Goal: Use online tool/utility: Use online tool/utility

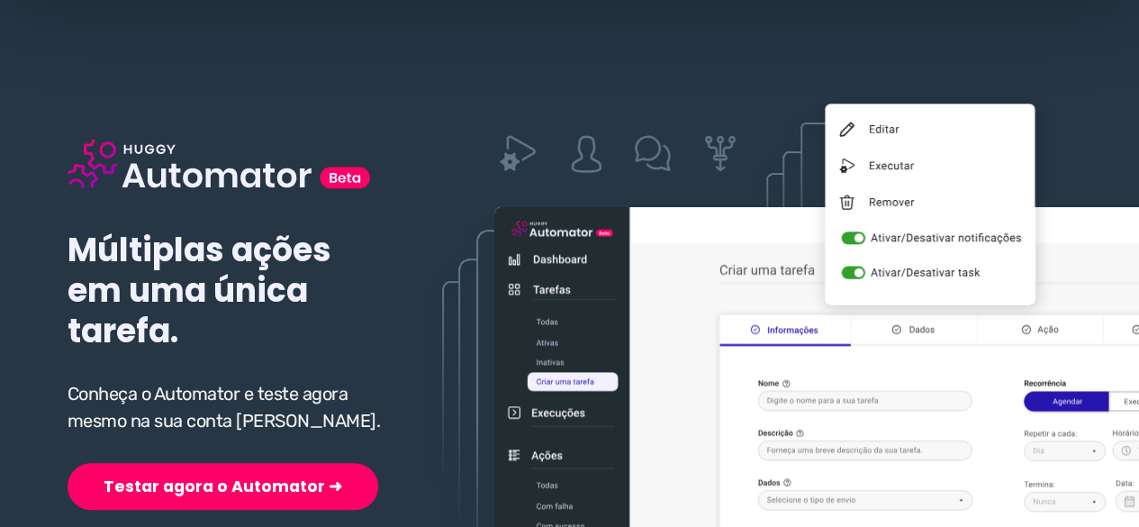
scroll to position [180, 0]
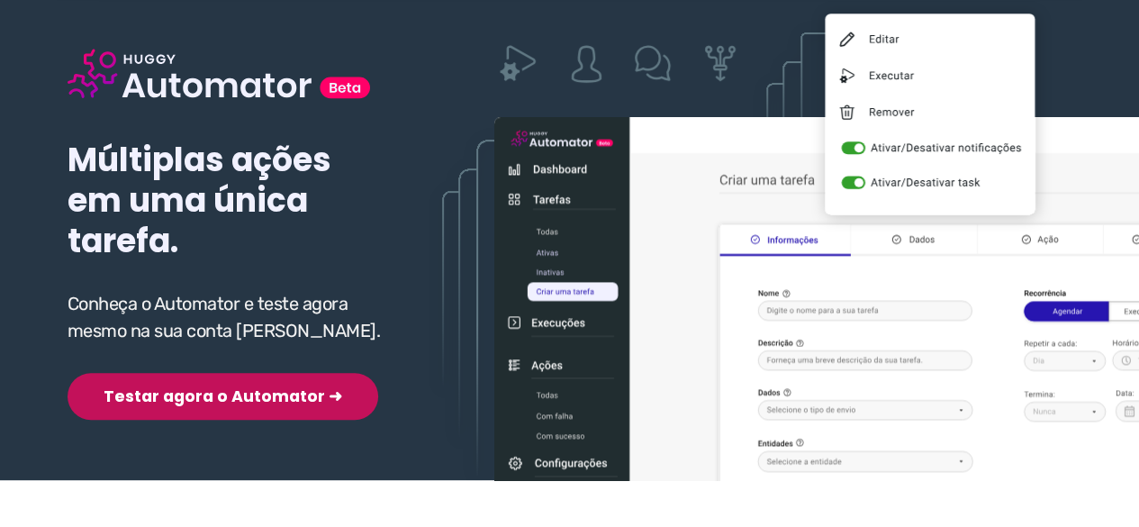
click at [187, 401] on button "Testar agora o Automator ➜" at bounding box center [223, 396] width 311 height 47
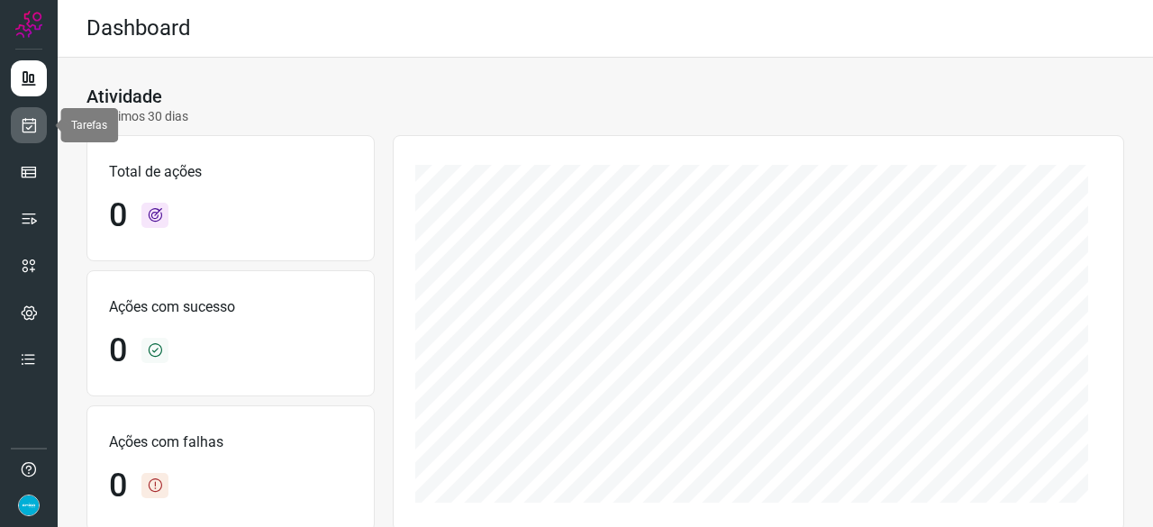
click at [23, 127] on icon at bounding box center [29, 125] width 19 height 18
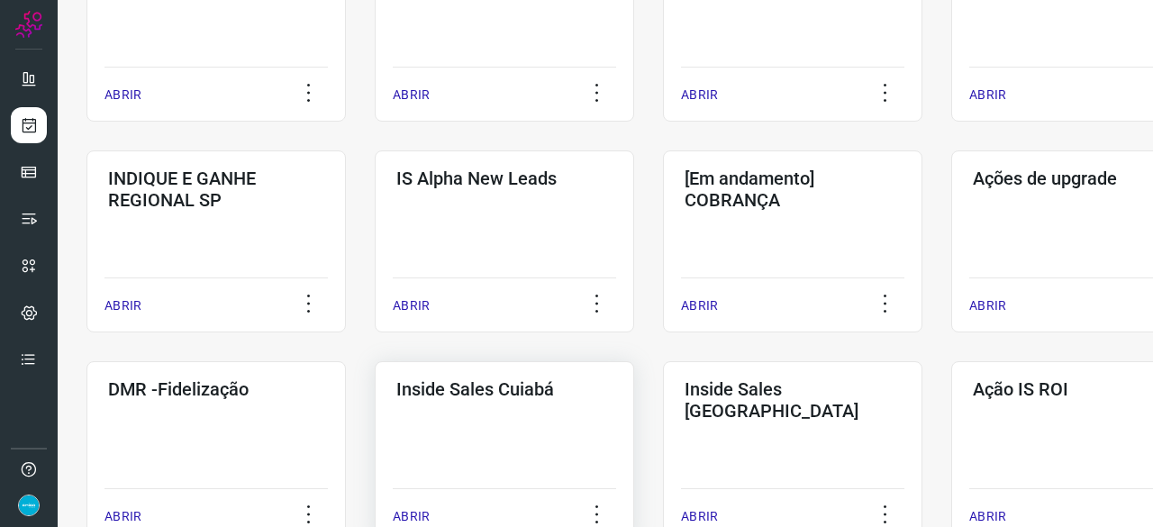
scroll to position [720, 0]
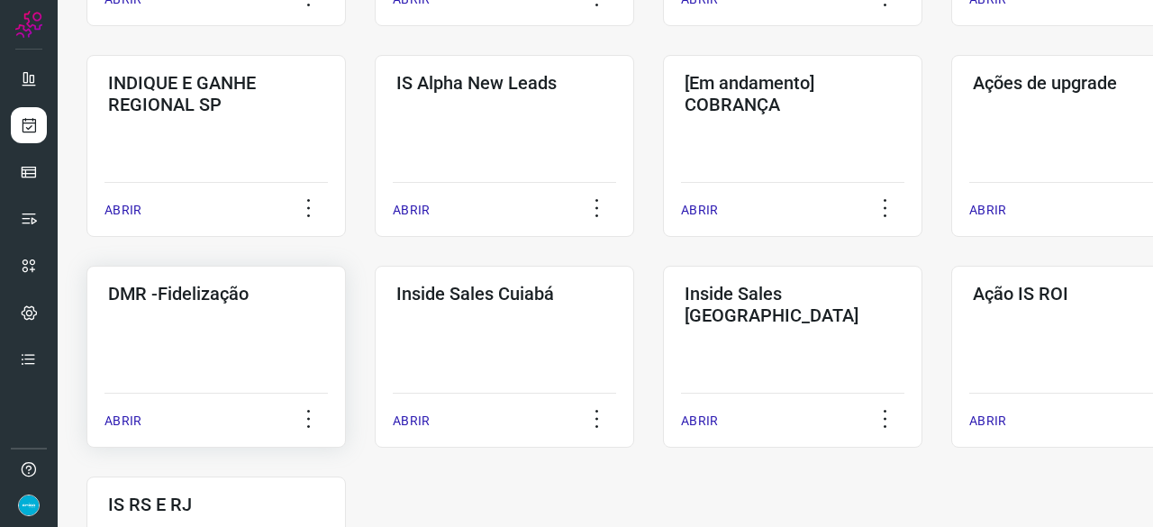
click at [110, 419] on p "ABRIR" at bounding box center [122, 420] width 37 height 19
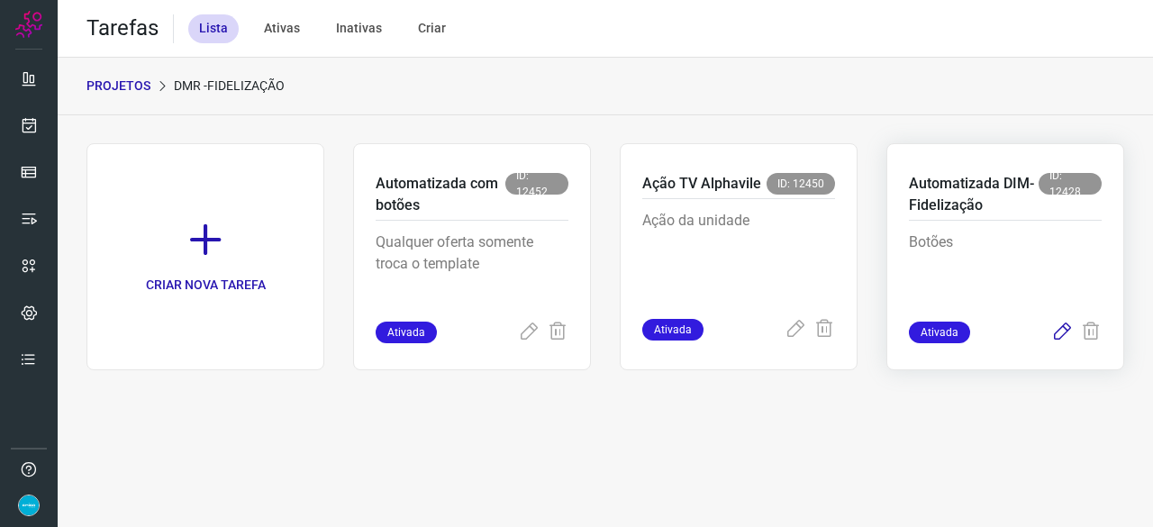
click at [1065, 329] on icon at bounding box center [1062, 332] width 22 height 22
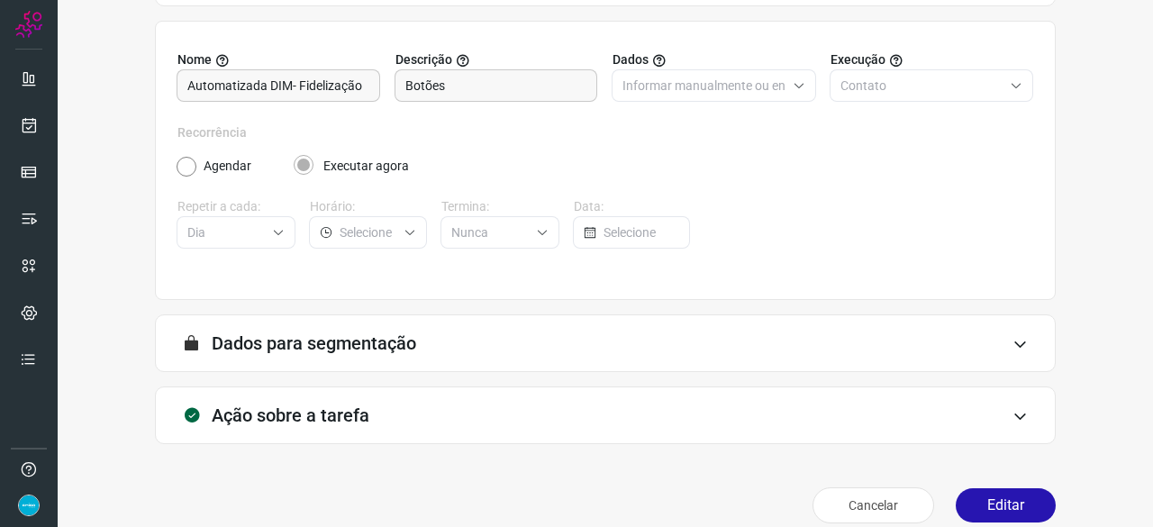
scroll to position [176, 0]
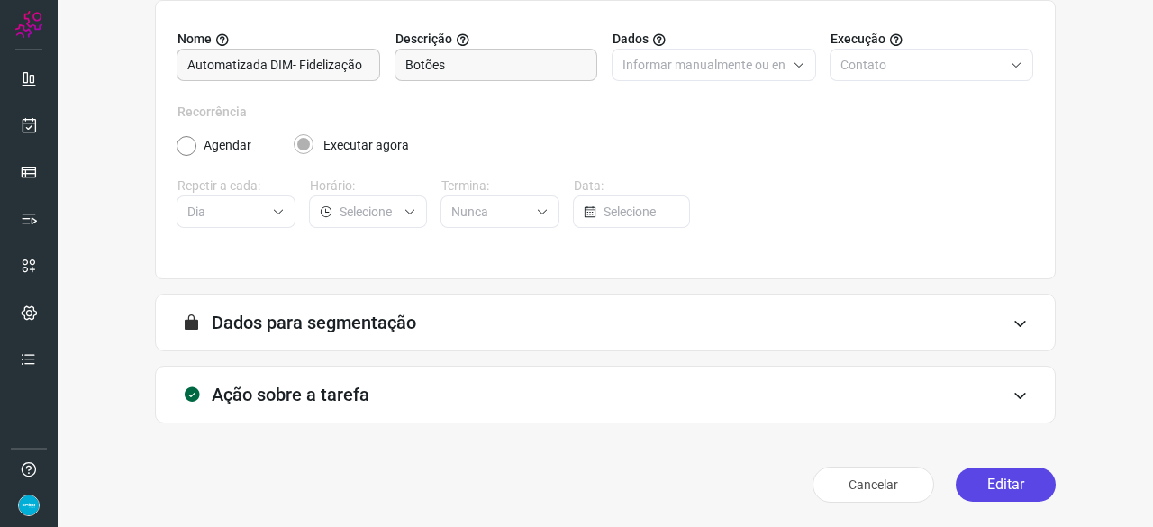
click at [987, 476] on button "Editar" at bounding box center [1005, 484] width 100 height 34
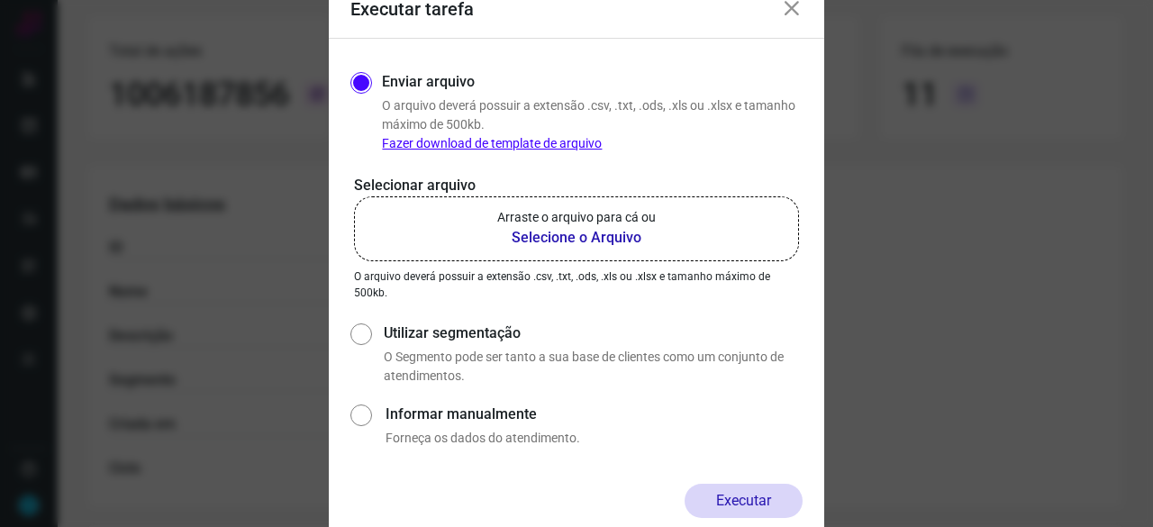
click at [610, 239] on b "Selecione o Arquivo" at bounding box center [576, 238] width 158 height 22
click at [0, 0] on input "Arraste o arquivo para cá ou Selecione o Arquivo" at bounding box center [0, 0] width 0 height 0
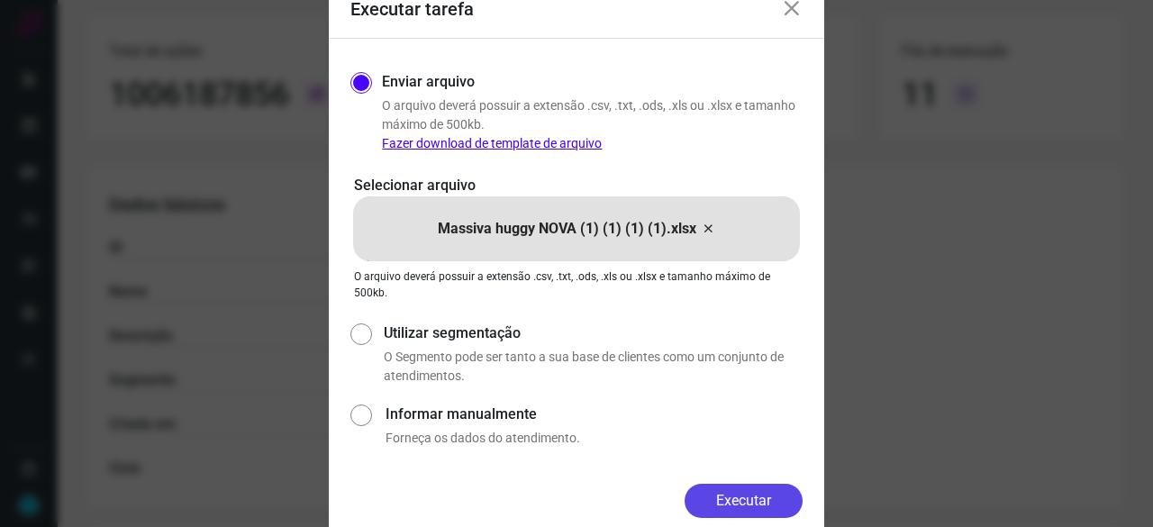
click at [729, 514] on button "Executar" at bounding box center [743, 501] width 118 height 34
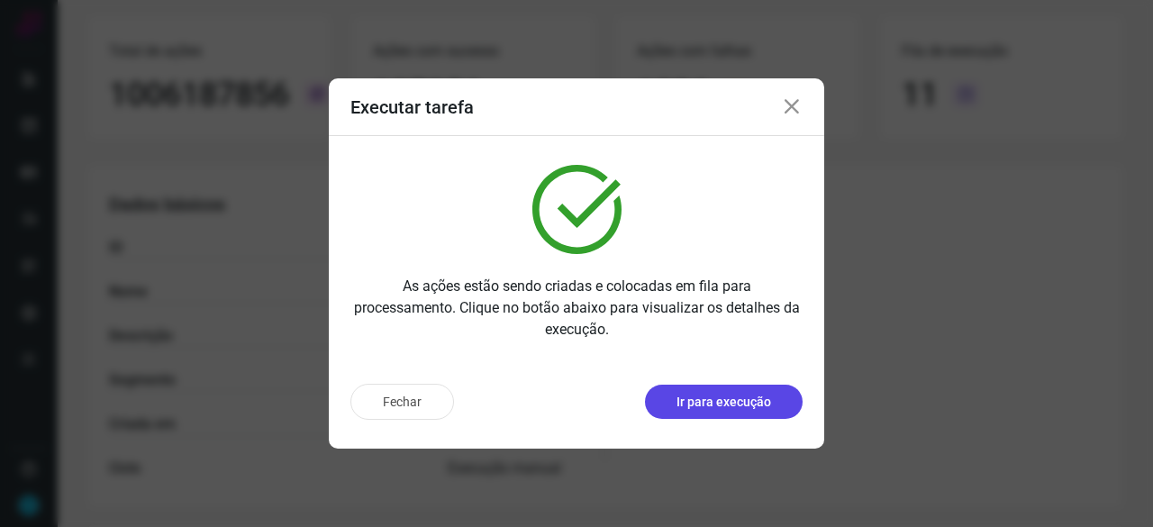
click at [687, 410] on p "Ir para execução" at bounding box center [723, 402] width 95 height 19
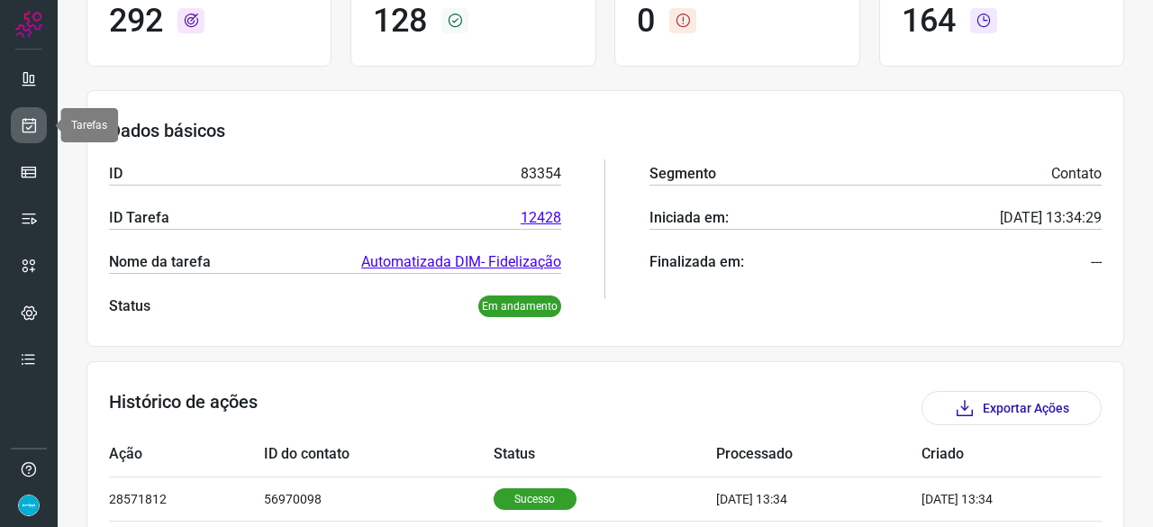
click at [25, 125] on icon at bounding box center [29, 125] width 19 height 18
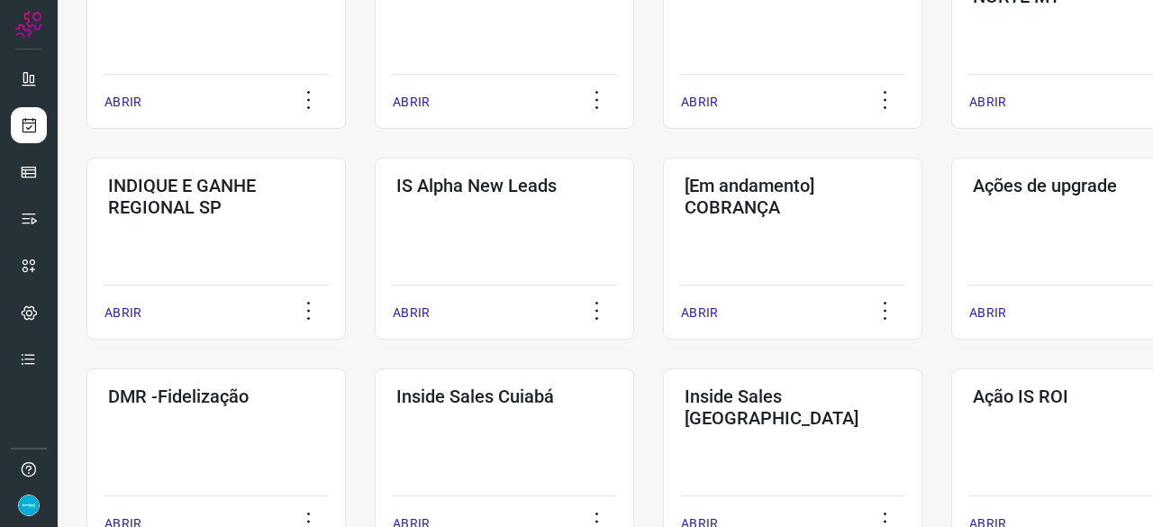
scroll to position [594, 0]
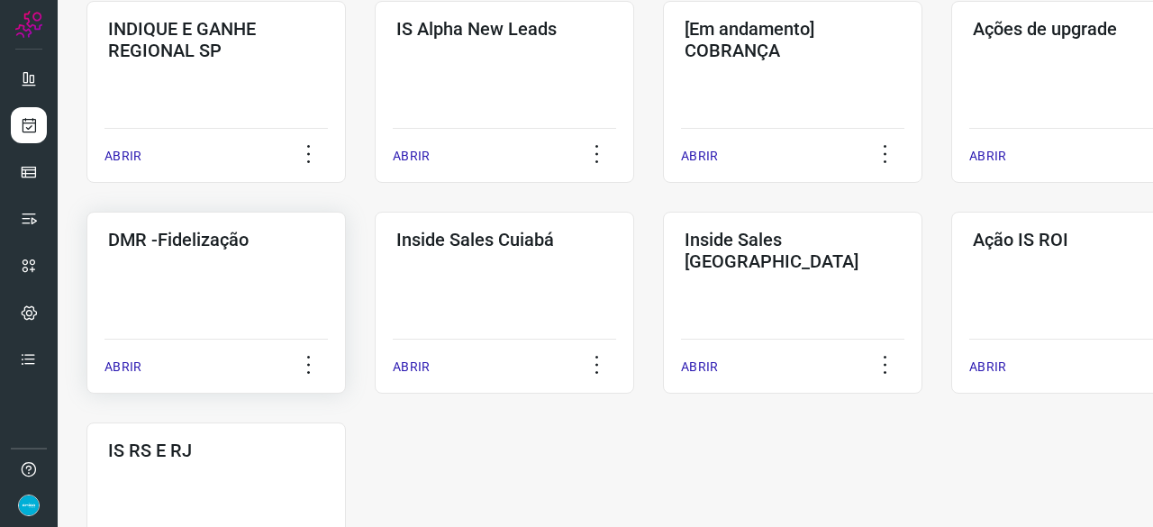
click at [110, 363] on p "ABRIR" at bounding box center [122, 366] width 37 height 19
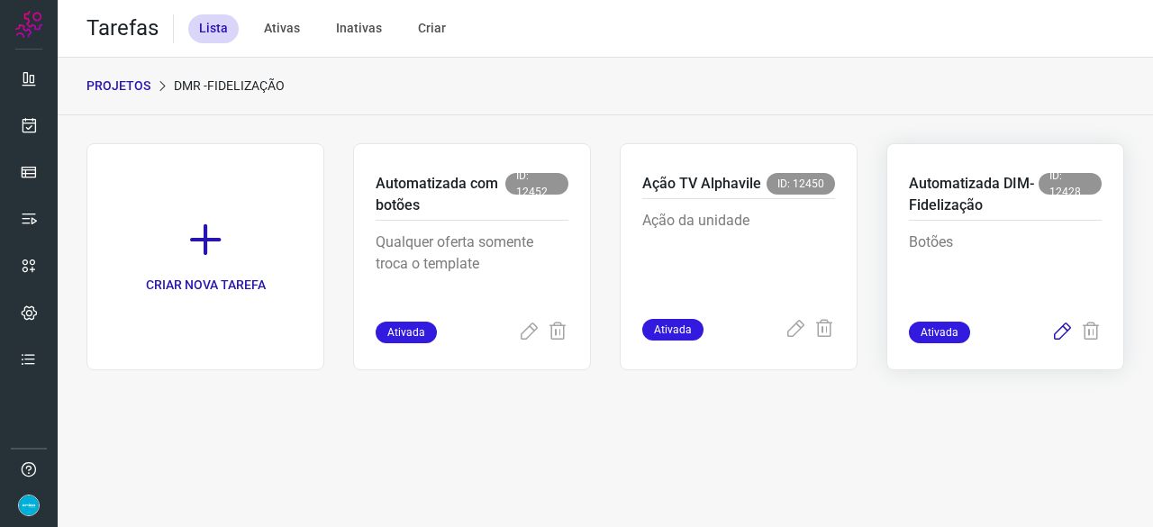
click at [1059, 332] on icon at bounding box center [1062, 332] width 22 height 22
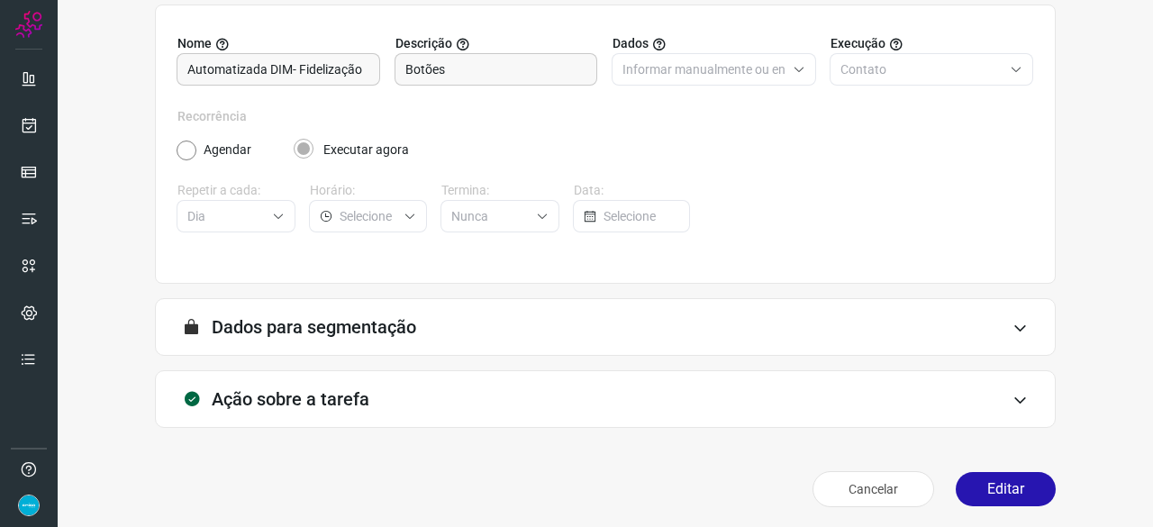
scroll to position [176, 0]
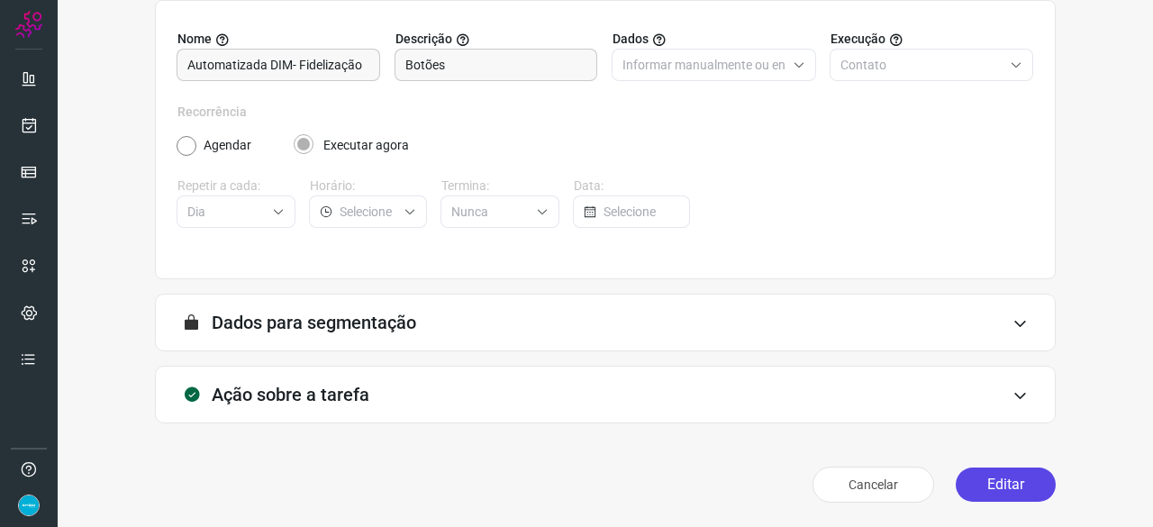
click at [1036, 483] on button "Editar" at bounding box center [1005, 484] width 100 height 34
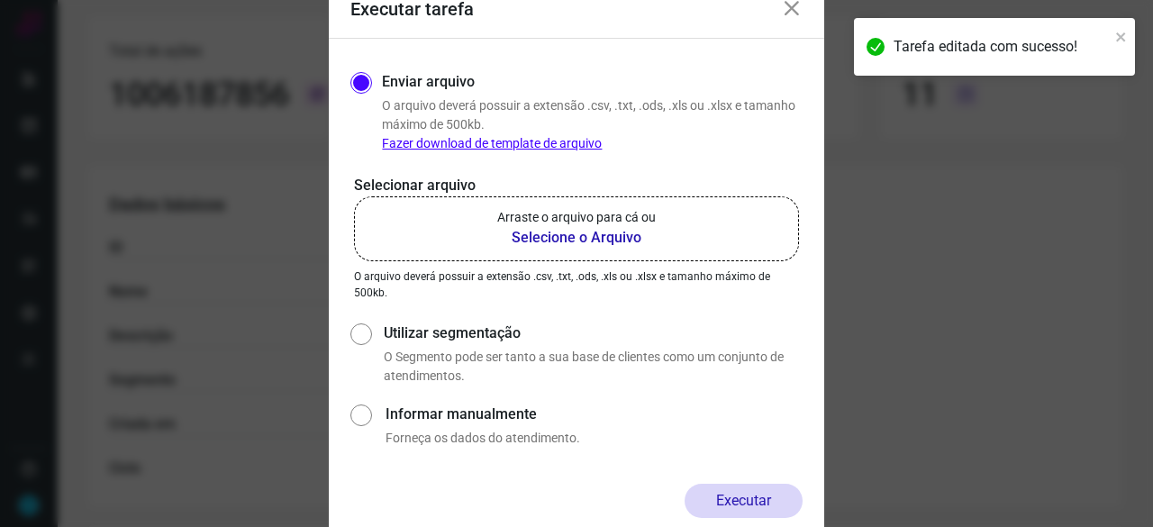
click at [547, 237] on b "Selecione o Arquivo" at bounding box center [576, 238] width 158 height 22
click at [0, 0] on input "Arraste o arquivo para cá ou Selecione o Arquivo" at bounding box center [0, 0] width 0 height 0
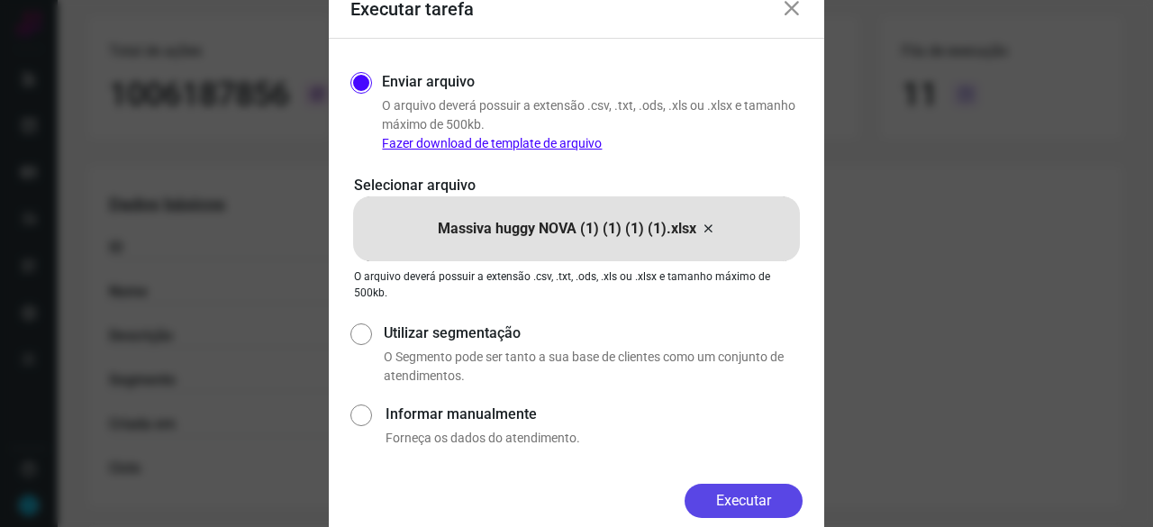
click at [760, 493] on button "Executar" at bounding box center [743, 501] width 118 height 34
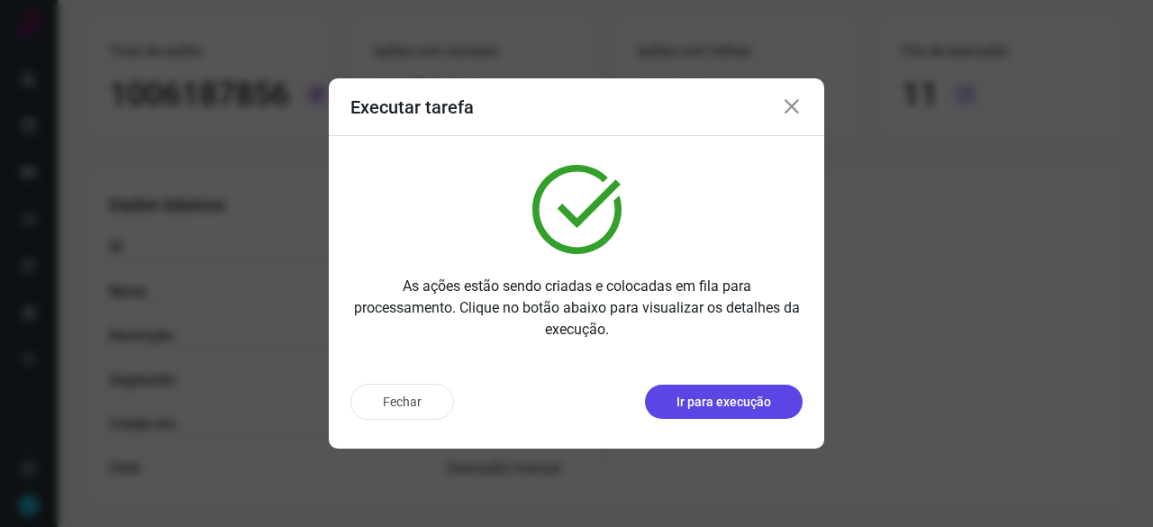
click at [733, 406] on p "Ir para execução" at bounding box center [723, 402] width 95 height 19
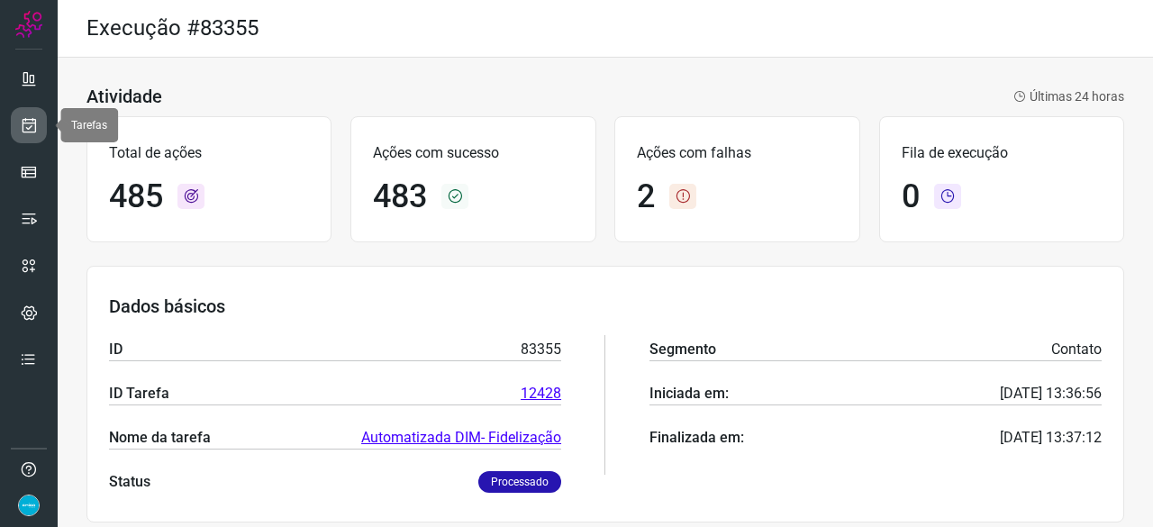
click at [32, 128] on icon at bounding box center [29, 125] width 19 height 18
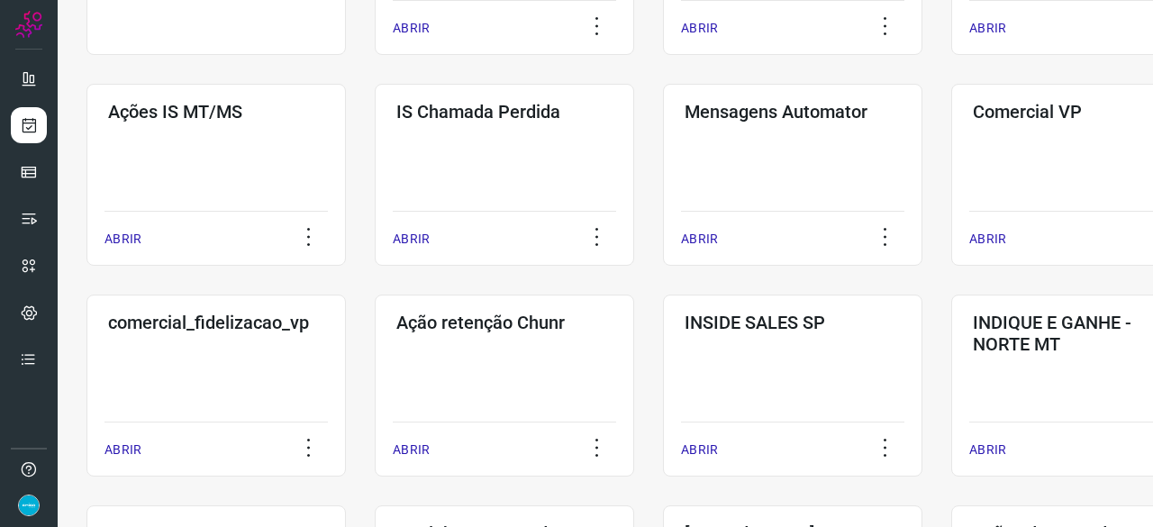
scroll to position [630, 0]
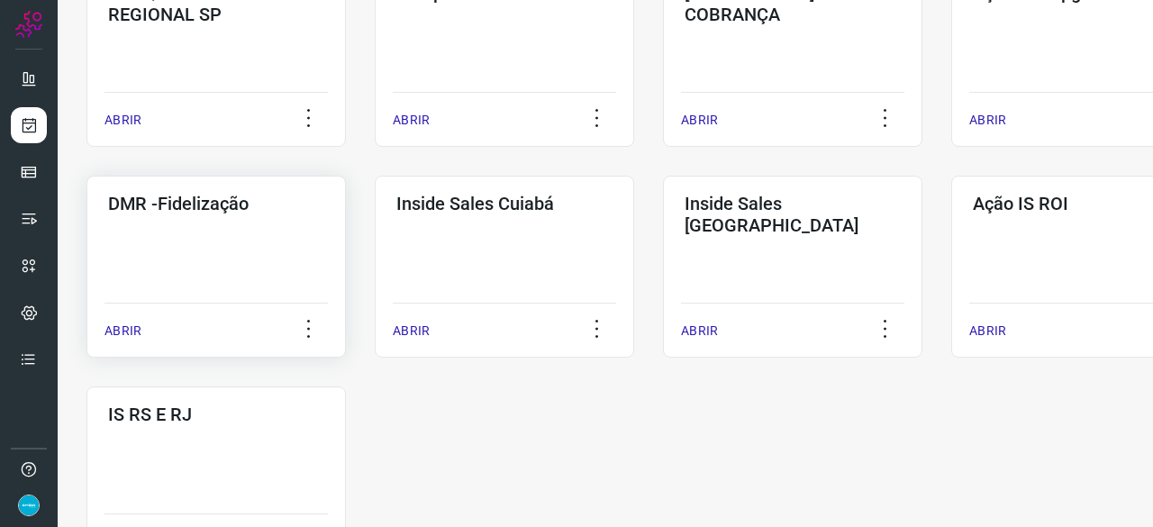
click at [127, 332] on p "ABRIR" at bounding box center [122, 330] width 37 height 19
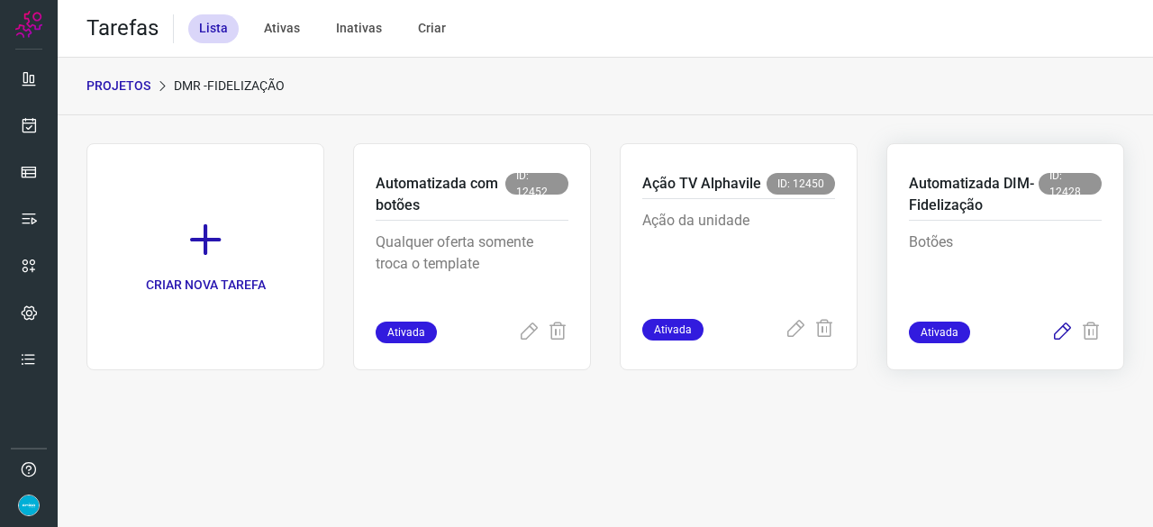
click at [1063, 331] on icon at bounding box center [1062, 332] width 22 height 22
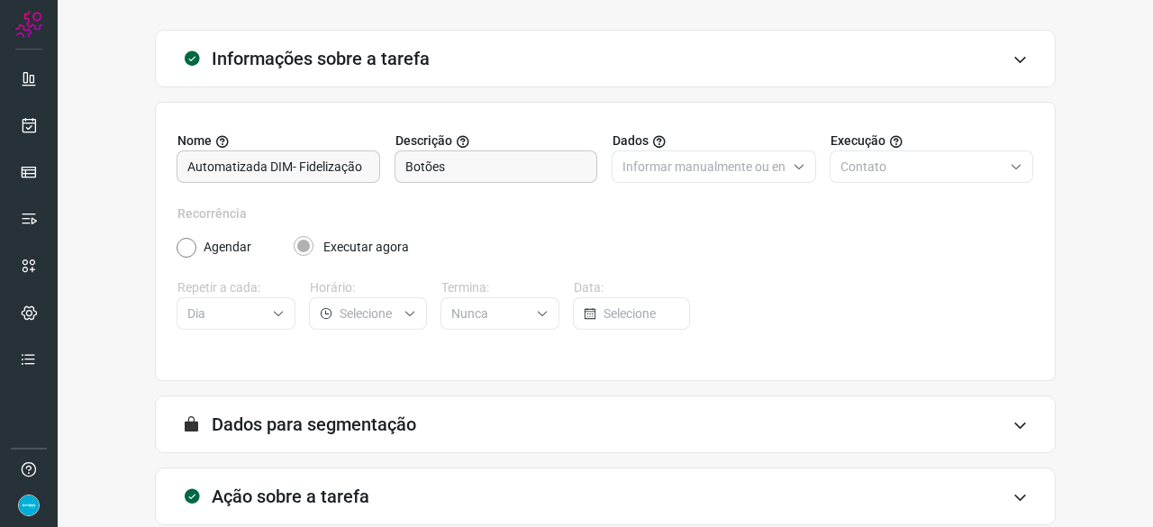
scroll to position [176, 0]
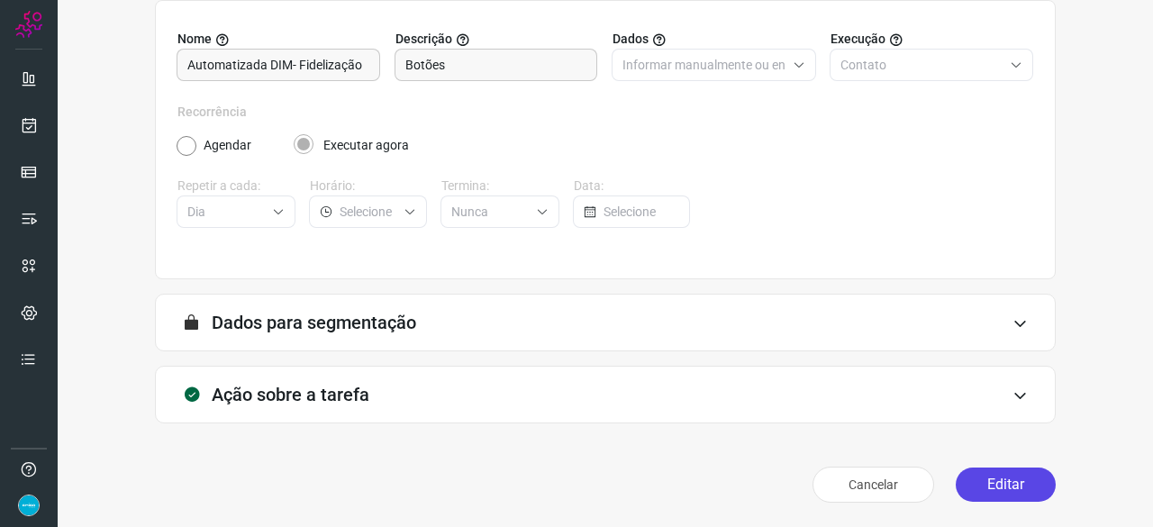
click at [976, 488] on button "Editar" at bounding box center [1005, 484] width 100 height 34
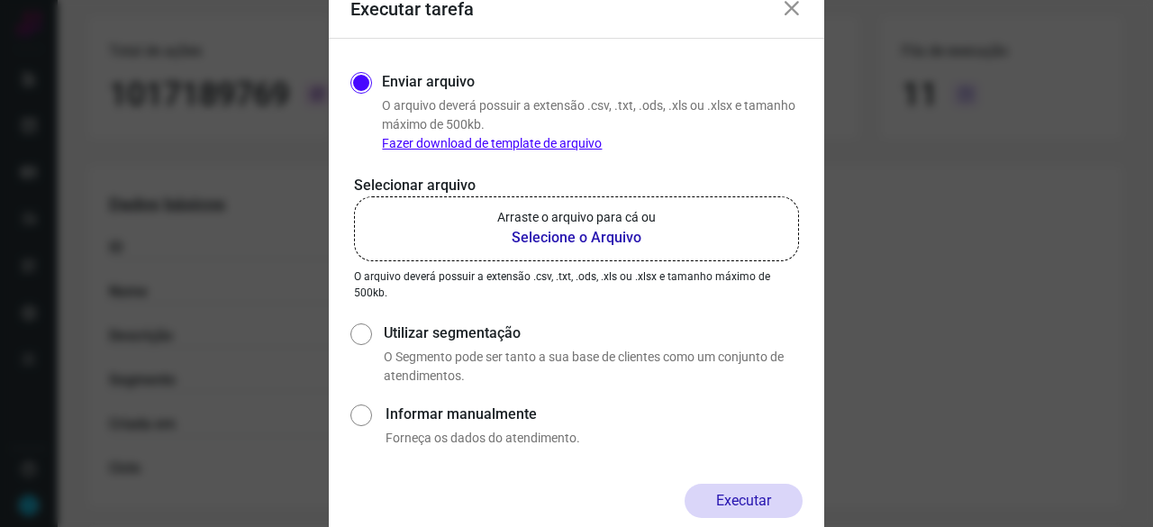
click at [547, 237] on b "Selecione o Arquivo" at bounding box center [576, 238] width 158 height 22
click at [0, 0] on input "Arraste o arquivo para cá ou Selecione o Arquivo" at bounding box center [0, 0] width 0 height 0
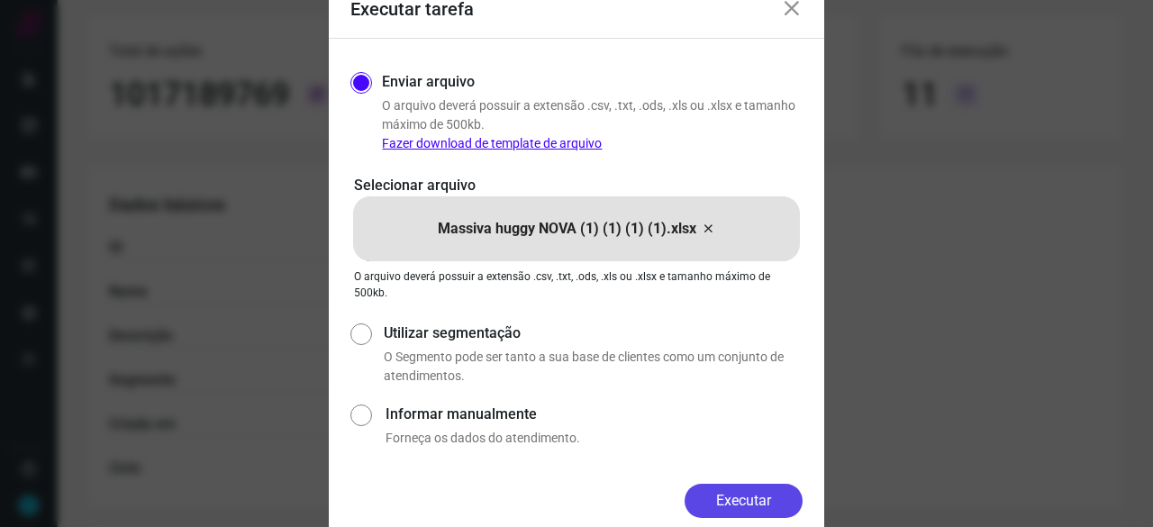
click at [775, 502] on button "Executar" at bounding box center [743, 501] width 118 height 34
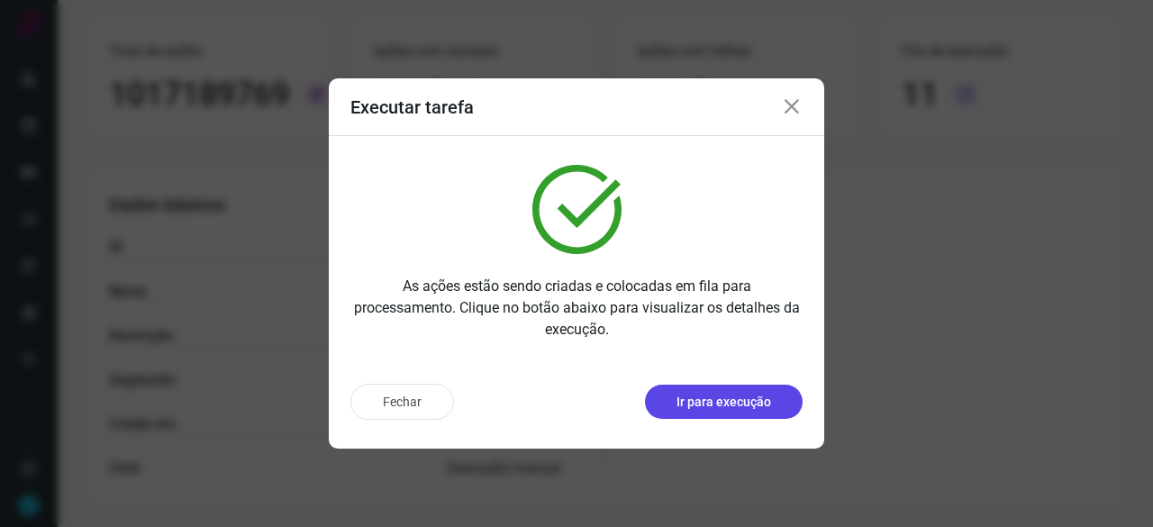
click at [731, 412] on button "Ir para execução" at bounding box center [724, 401] width 158 height 34
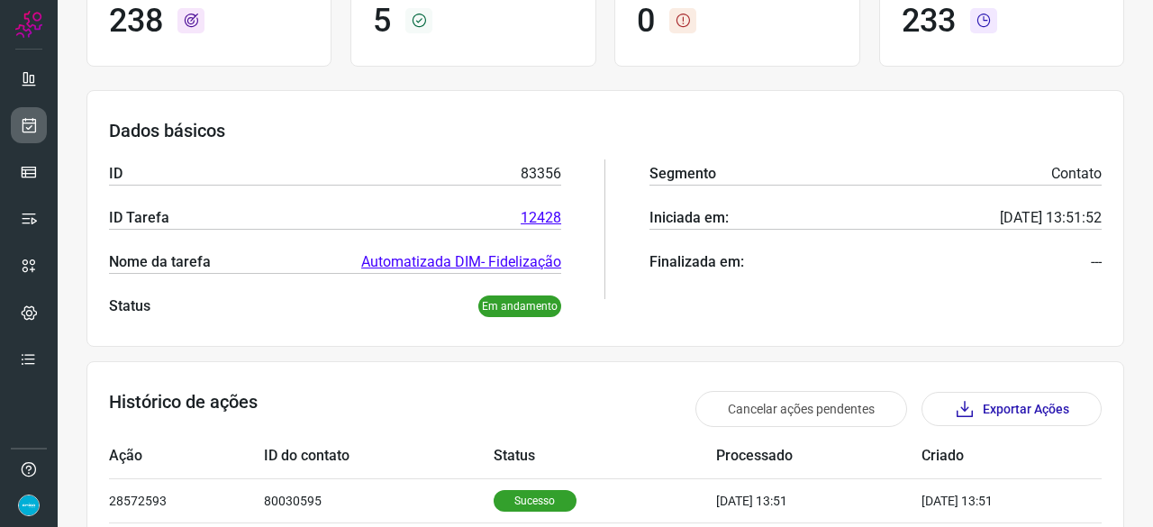
click at [39, 119] on link at bounding box center [29, 125] width 36 height 36
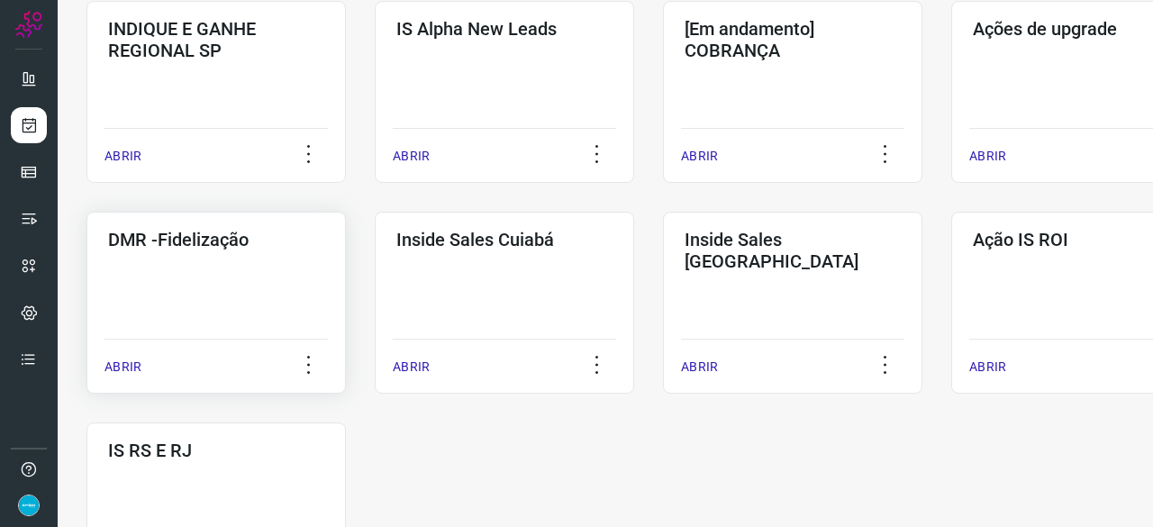
click at [122, 368] on p "ABRIR" at bounding box center [122, 366] width 37 height 19
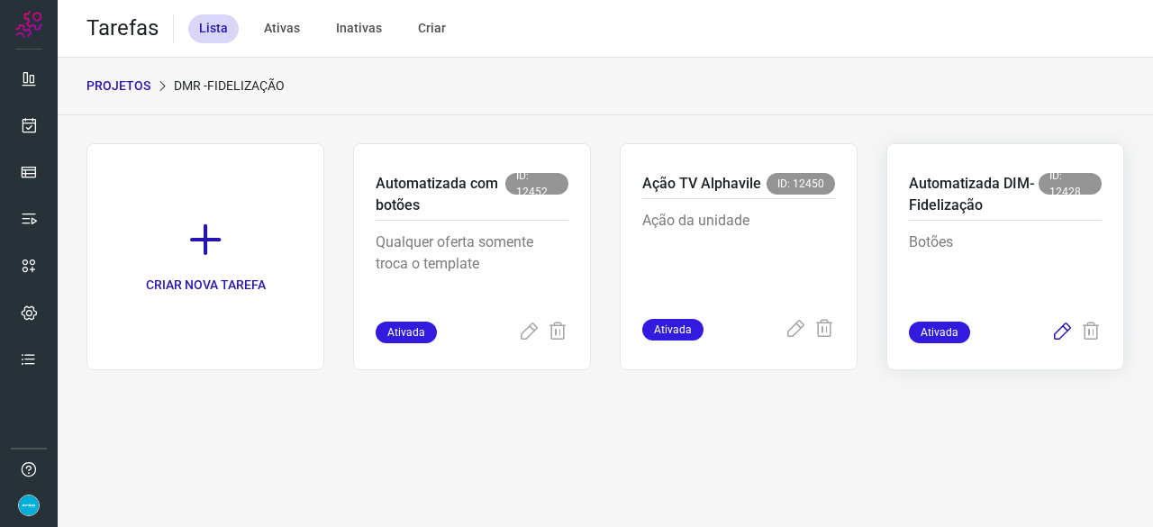
click at [1062, 334] on icon at bounding box center [1062, 332] width 22 height 22
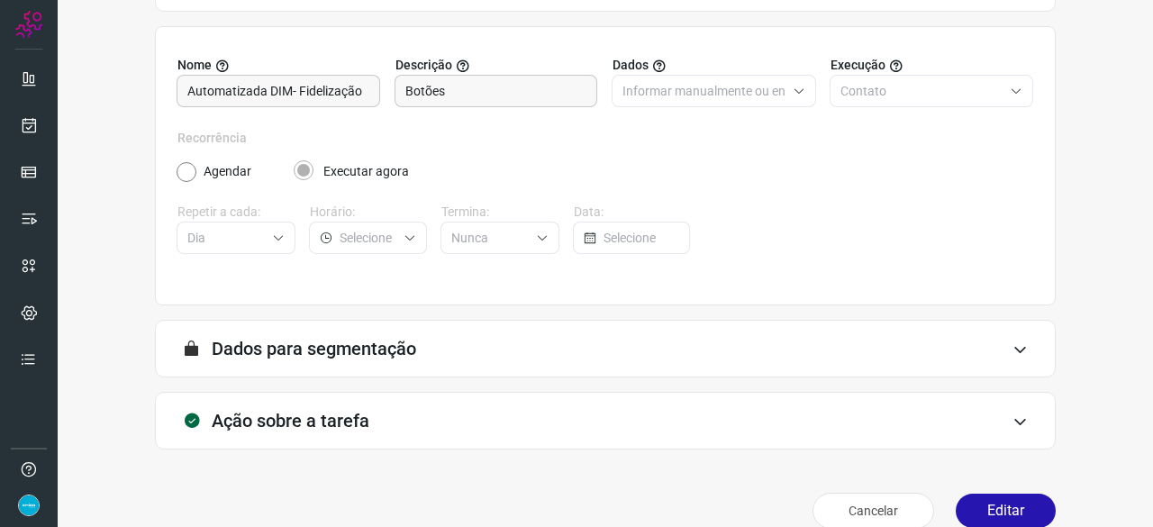
scroll to position [176, 0]
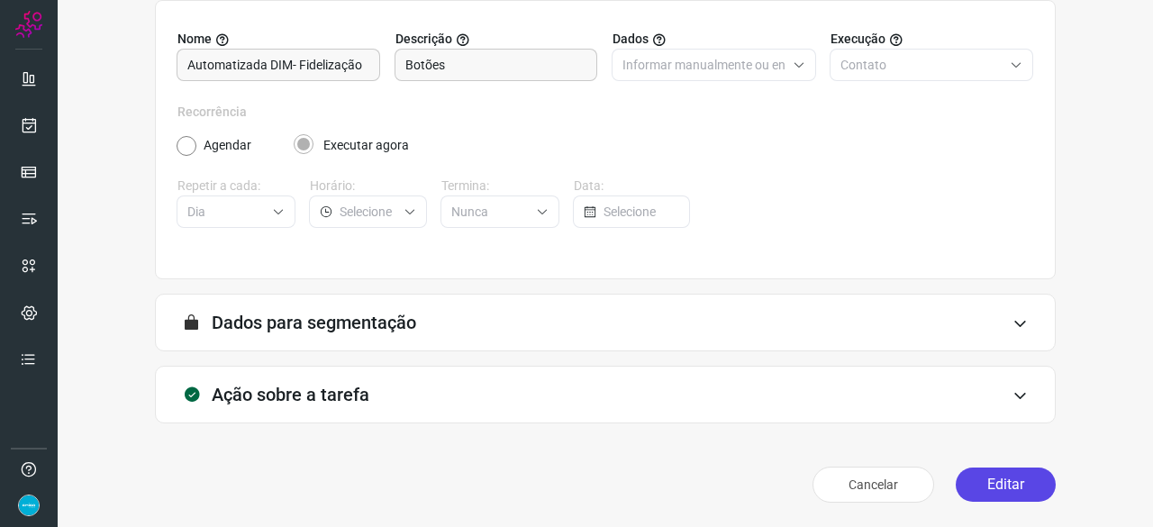
click at [985, 482] on button "Editar" at bounding box center [1005, 484] width 100 height 34
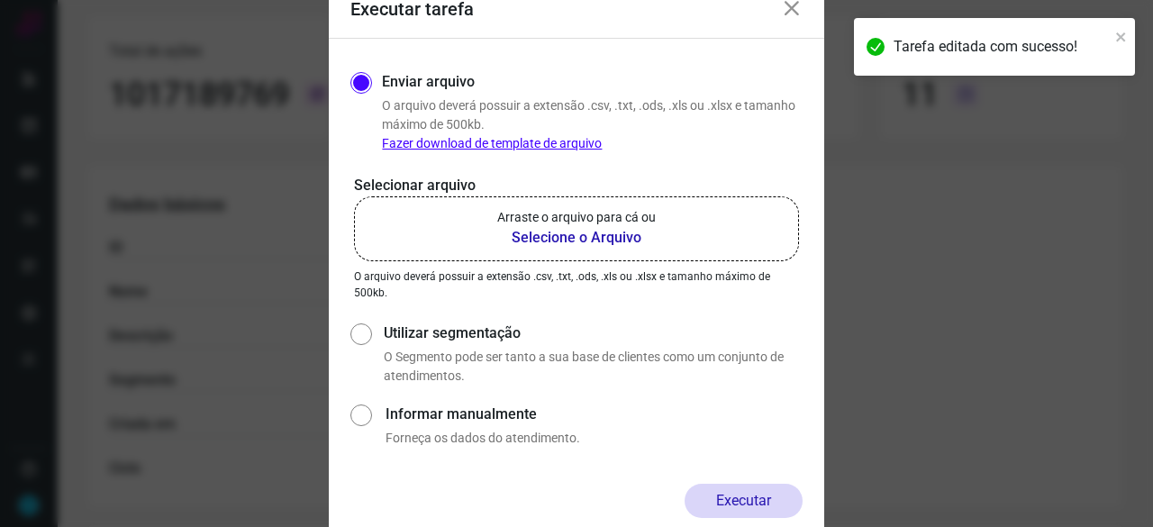
click at [574, 240] on b "Selecione o Arquivo" at bounding box center [576, 238] width 158 height 22
click at [0, 0] on input "Arraste o arquivo para cá ou Selecione o Arquivo" at bounding box center [0, 0] width 0 height 0
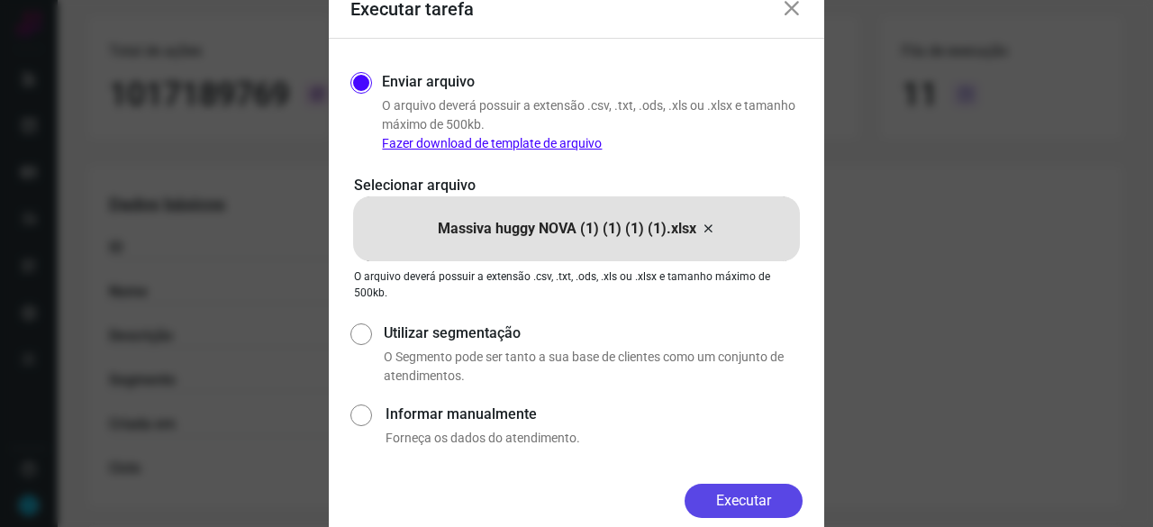
click at [740, 497] on button "Executar" at bounding box center [743, 501] width 118 height 34
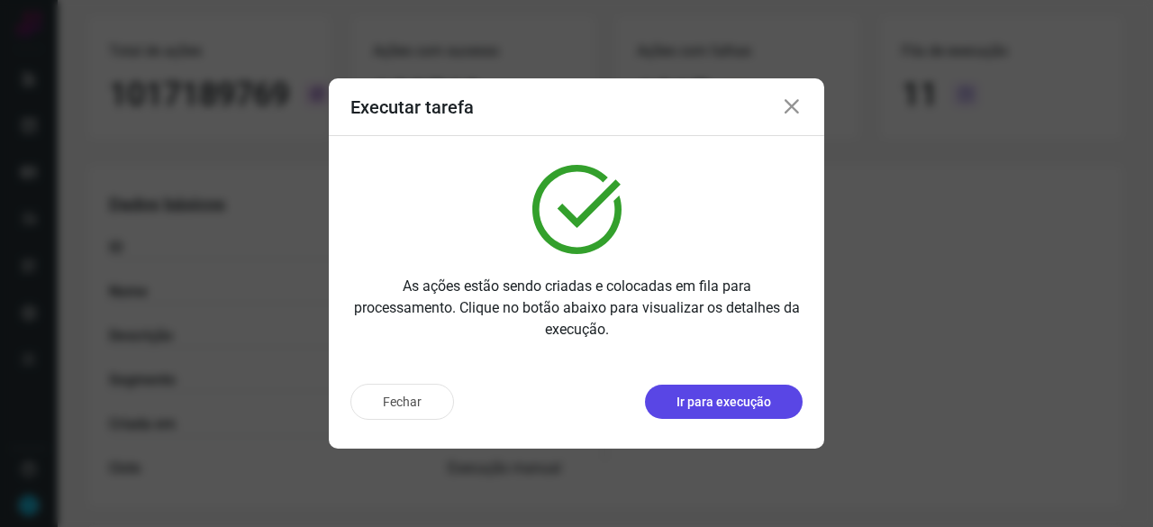
click at [696, 404] on p "Ir para execução" at bounding box center [723, 402] width 95 height 19
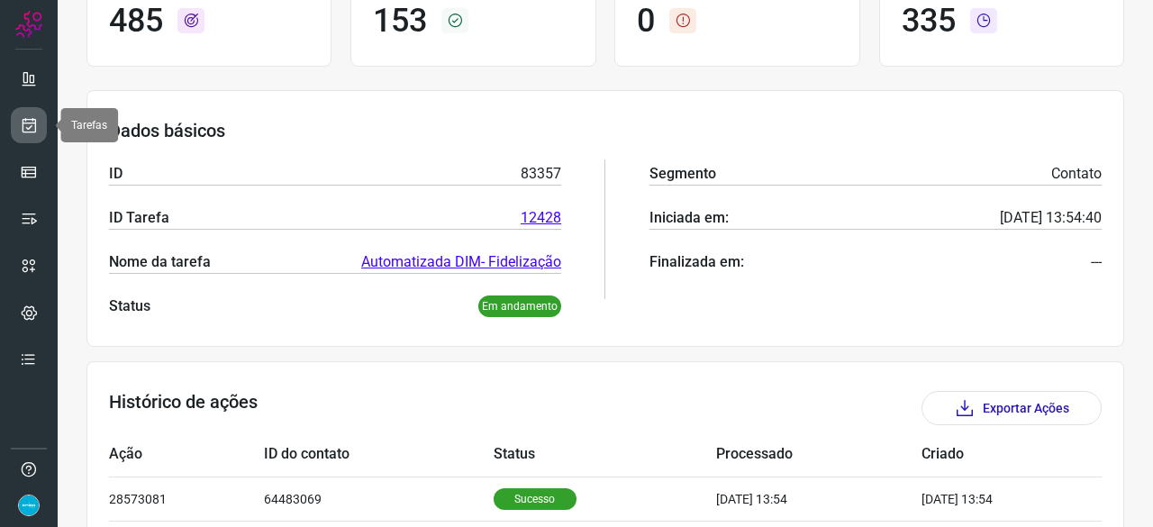
click at [34, 122] on icon at bounding box center [29, 125] width 19 height 18
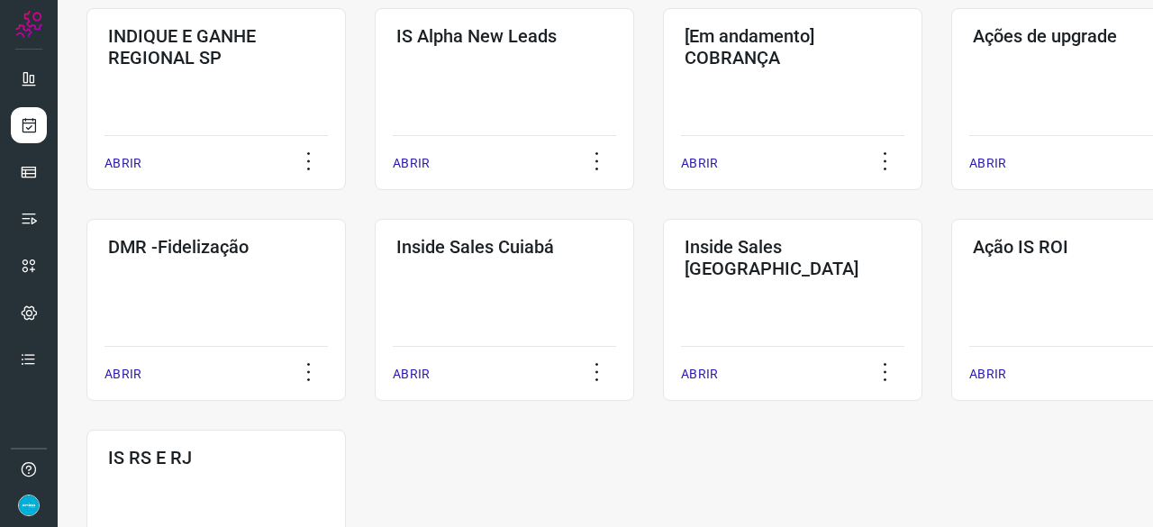
scroll to position [774, 0]
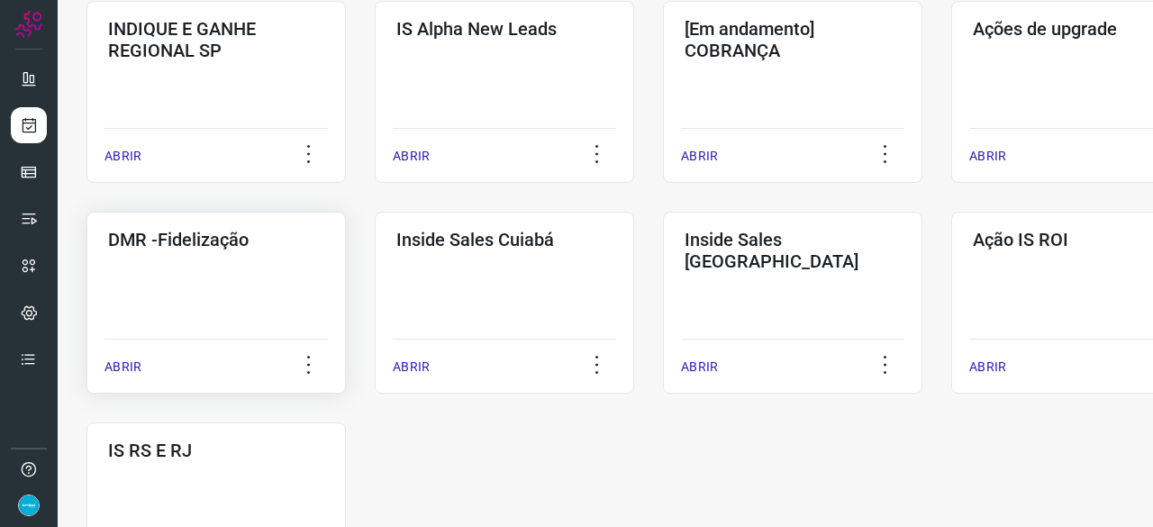
click at [115, 361] on p "ABRIR" at bounding box center [122, 366] width 37 height 19
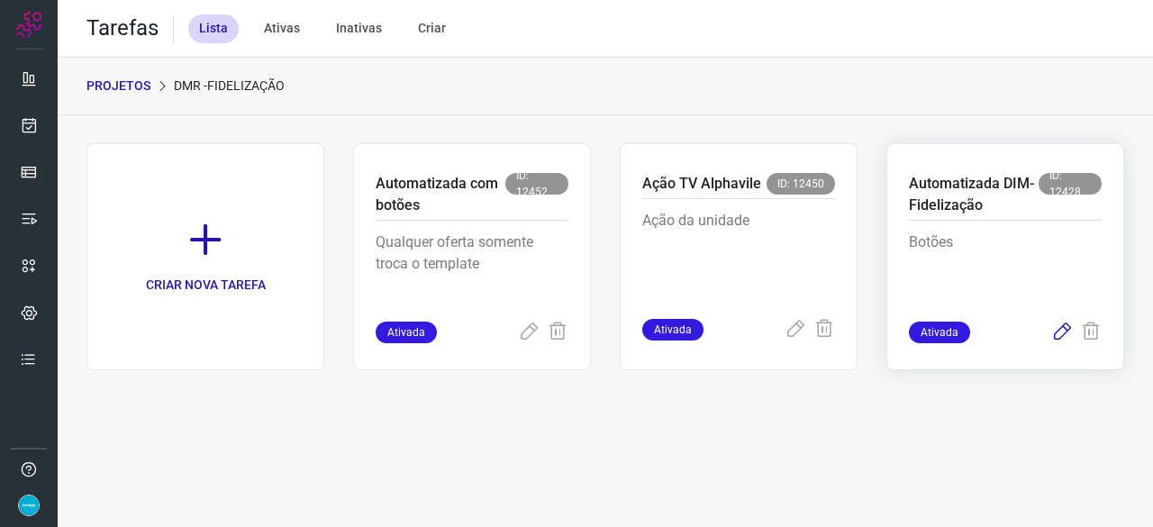
click at [1064, 334] on icon at bounding box center [1062, 332] width 22 height 22
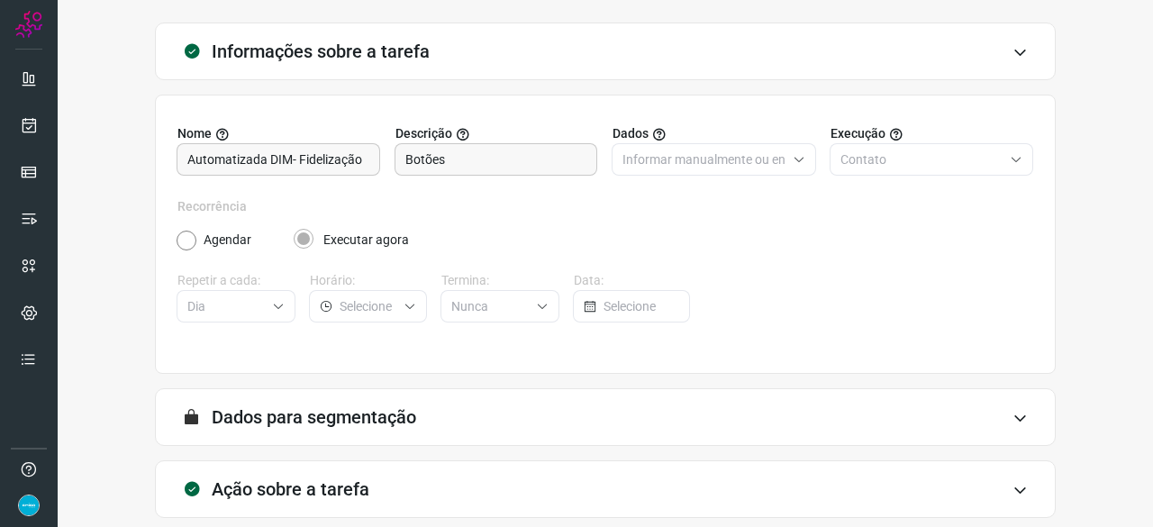
scroll to position [176, 0]
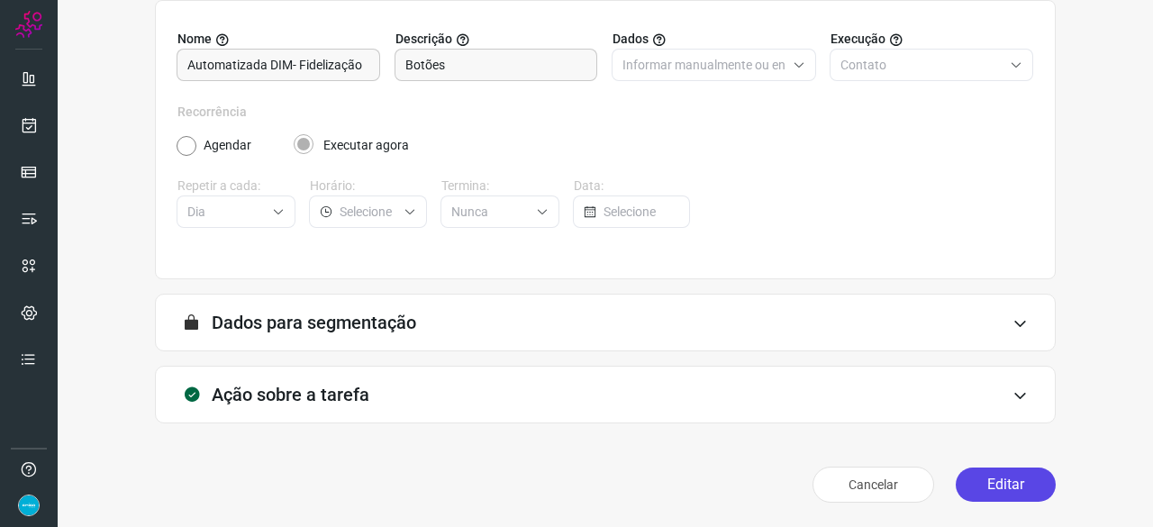
click at [1011, 484] on button "Editar" at bounding box center [1005, 484] width 100 height 34
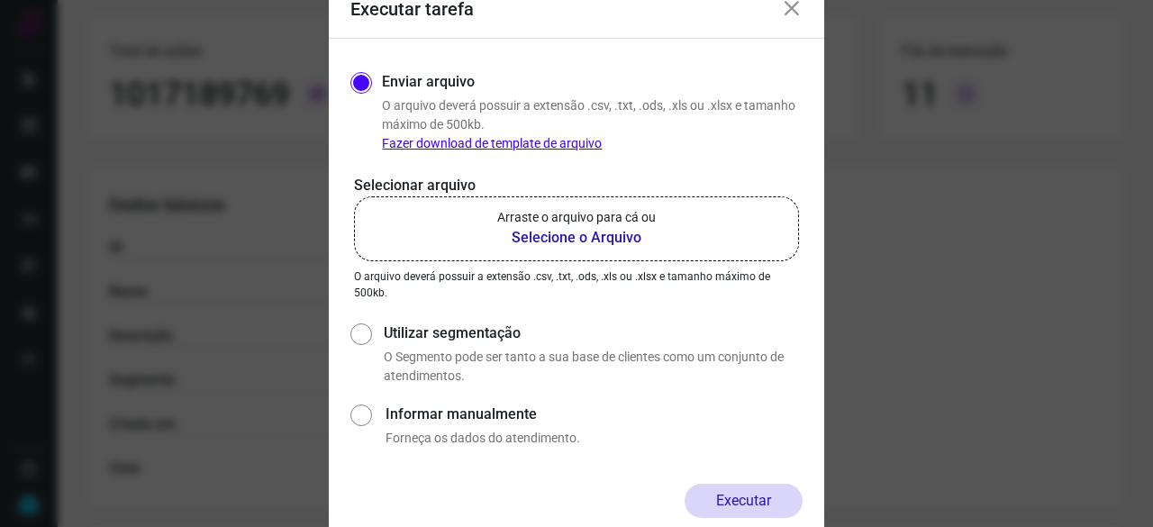
click at [555, 236] on b "Selecione o Arquivo" at bounding box center [576, 238] width 158 height 22
click at [0, 0] on input "Arraste o arquivo para cá ou Selecione o Arquivo" at bounding box center [0, 0] width 0 height 0
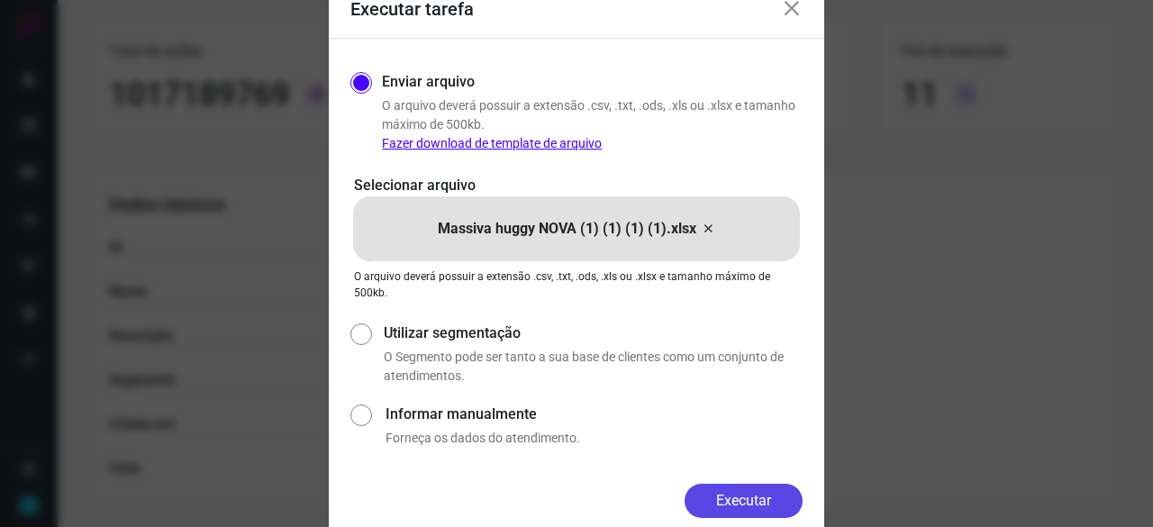
click at [761, 487] on button "Executar" at bounding box center [743, 501] width 118 height 34
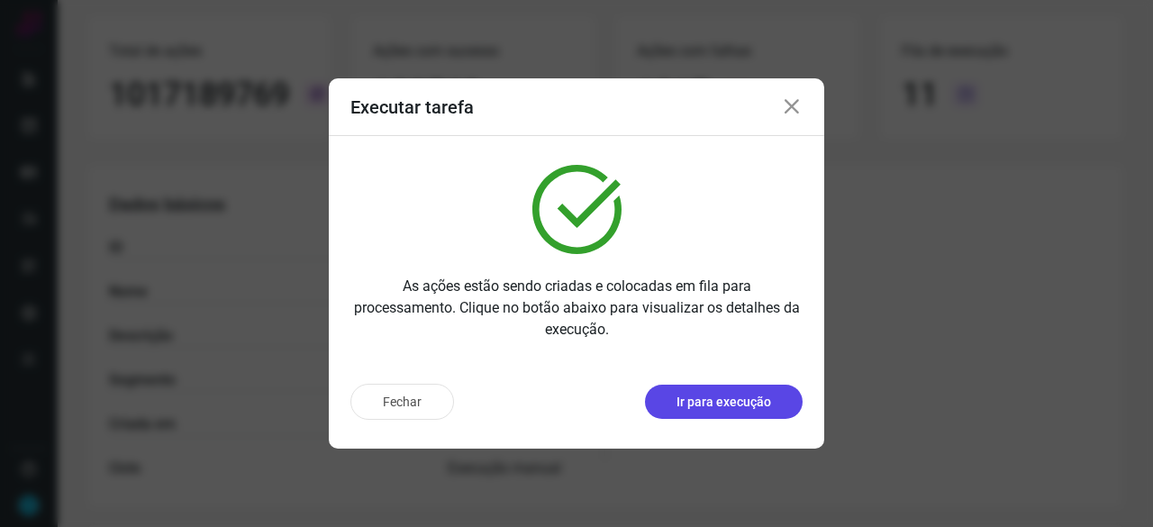
click at [783, 408] on button "Ir para execução" at bounding box center [724, 401] width 158 height 34
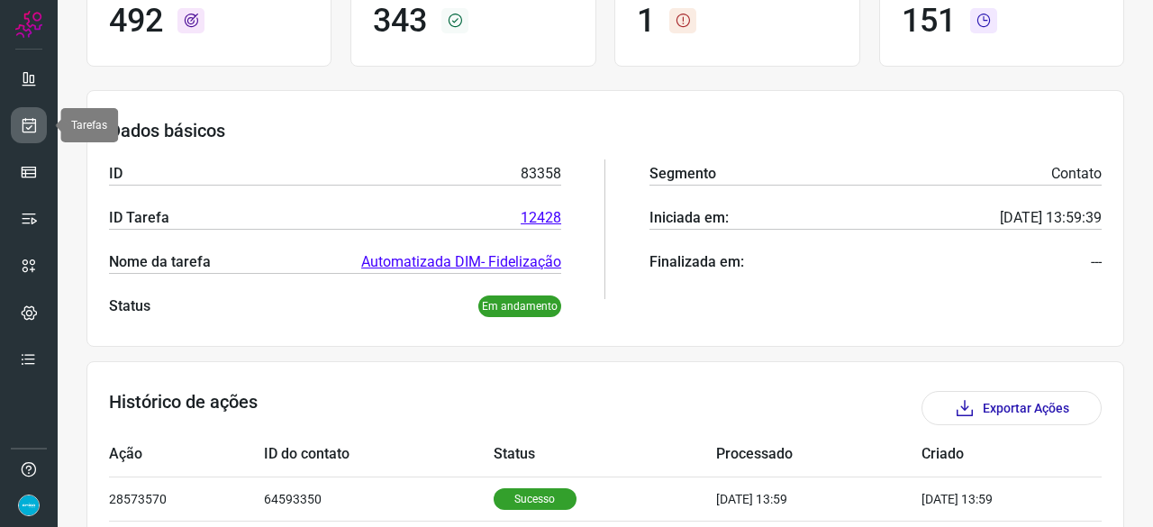
click at [32, 125] on icon at bounding box center [29, 125] width 19 height 18
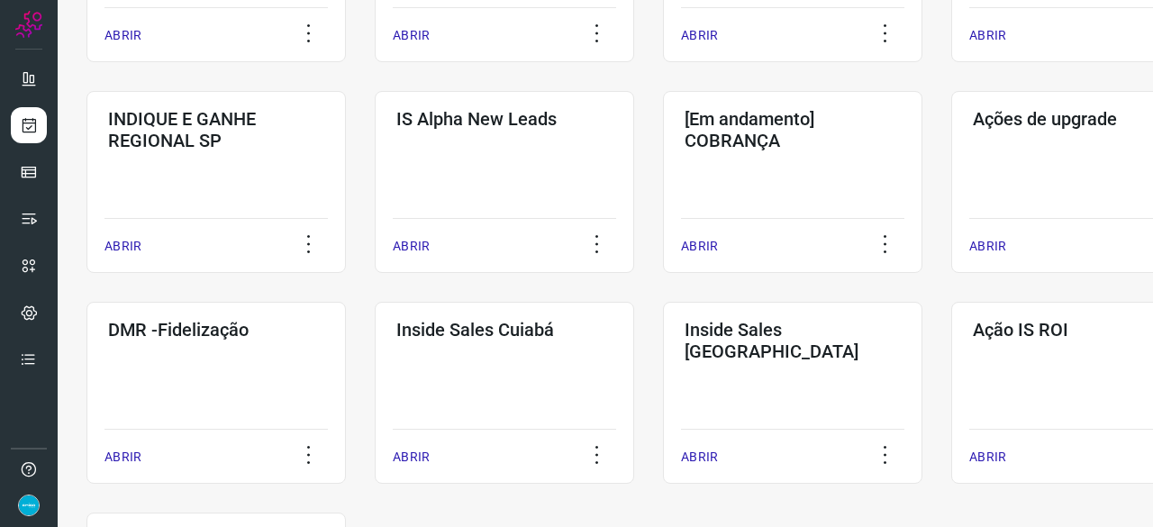
scroll to position [774, 0]
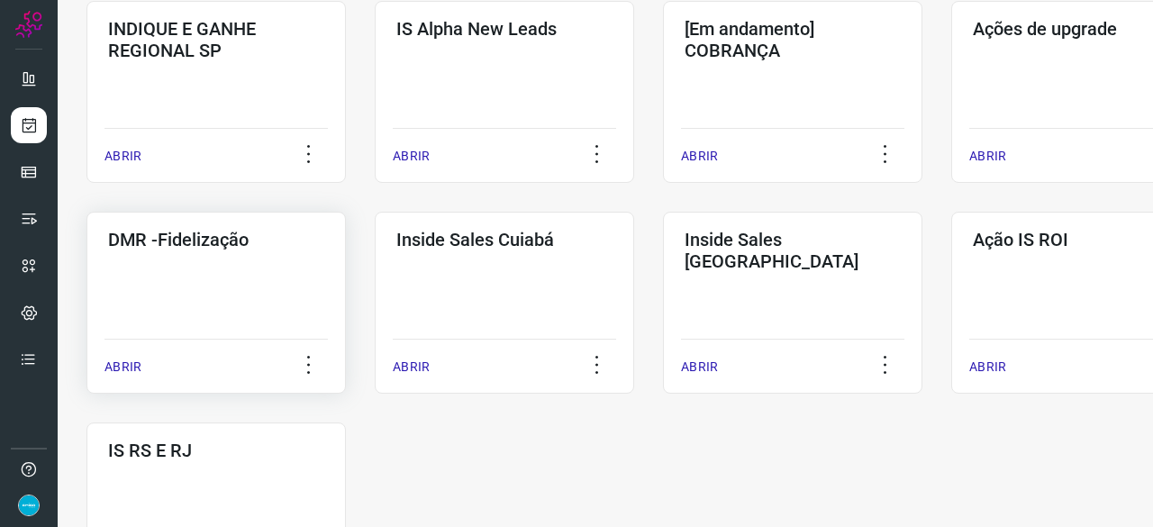
click at [119, 366] on p "ABRIR" at bounding box center [122, 366] width 37 height 19
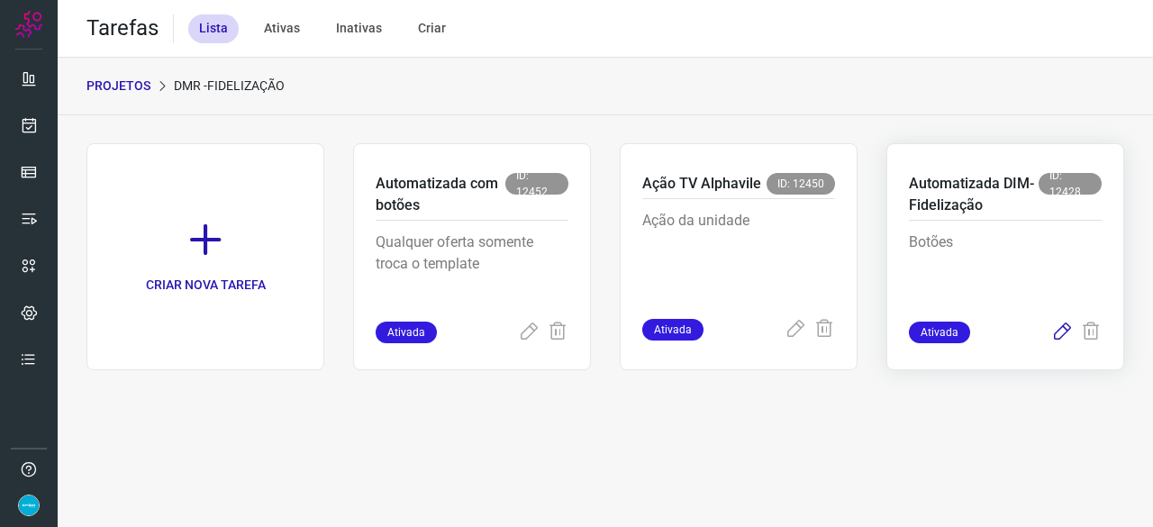
click at [1064, 334] on icon at bounding box center [1062, 332] width 22 height 22
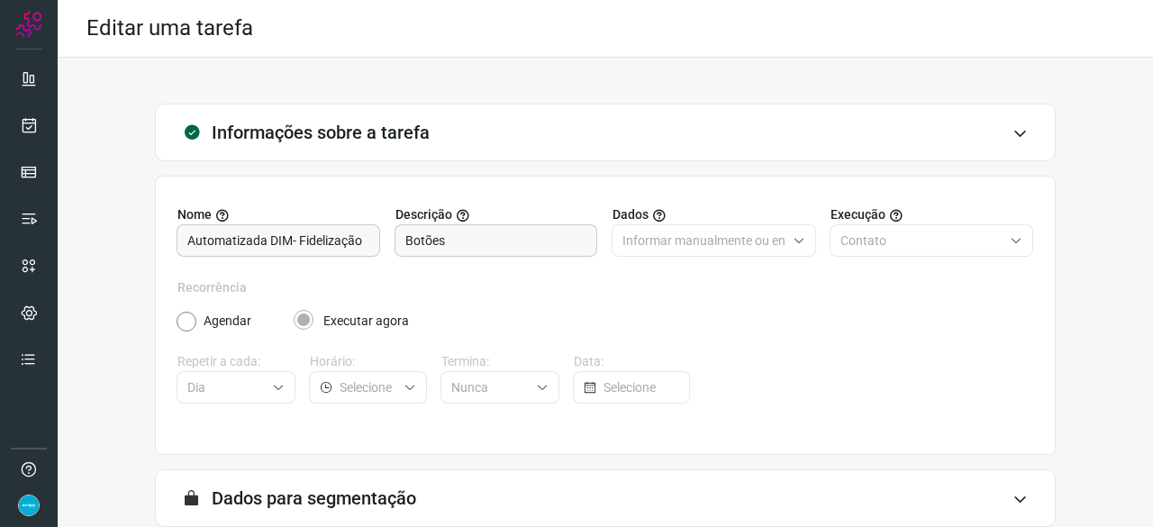
scroll to position [176, 0]
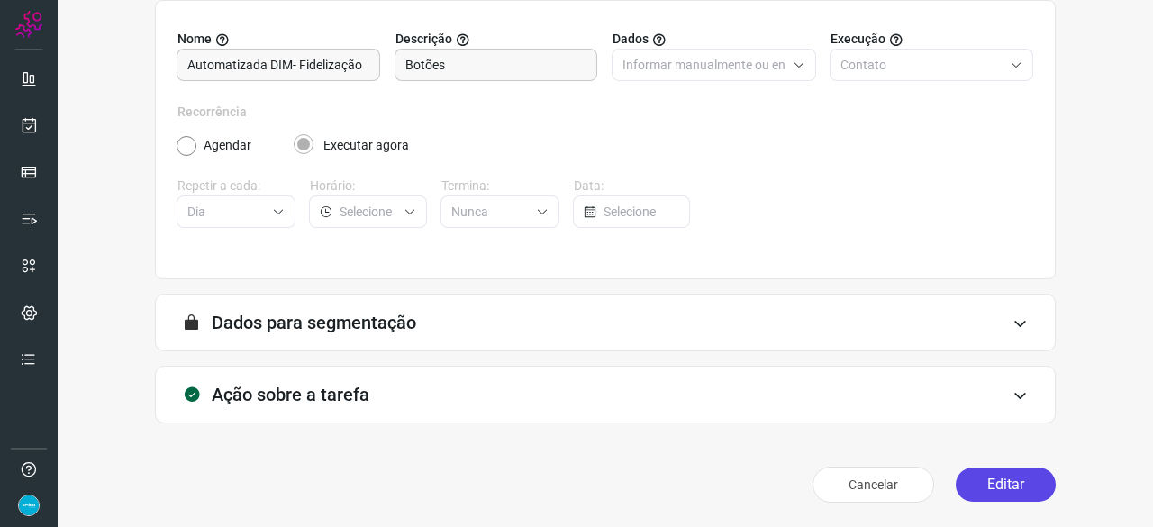
click at [1017, 489] on button "Editar" at bounding box center [1005, 484] width 100 height 34
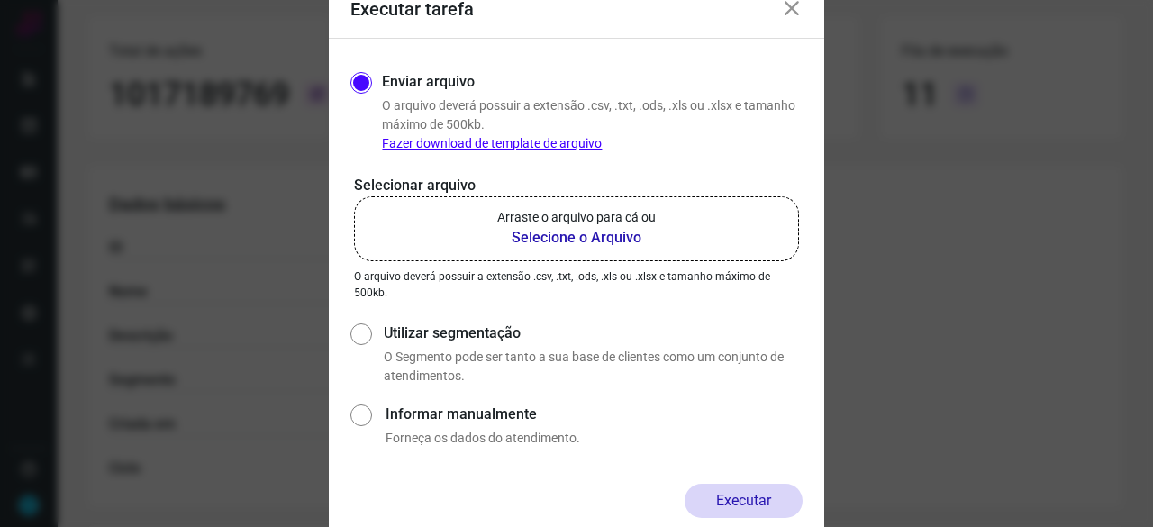
click at [594, 239] on b "Selecione o Arquivo" at bounding box center [576, 238] width 158 height 22
click at [0, 0] on input "Arraste o arquivo para cá ou Selecione o Arquivo" at bounding box center [0, 0] width 0 height 0
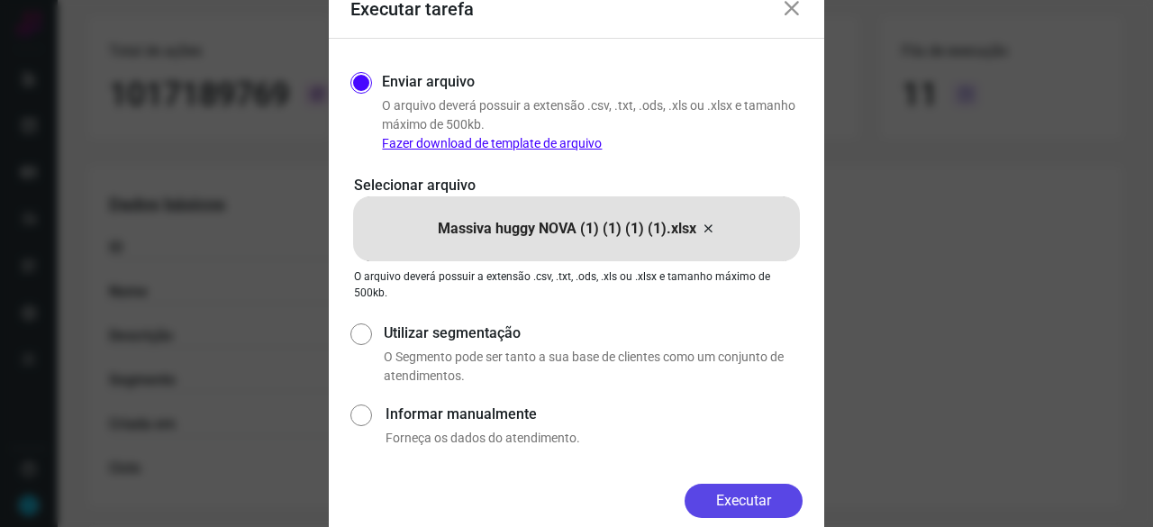
click at [728, 501] on button "Executar" at bounding box center [743, 501] width 118 height 34
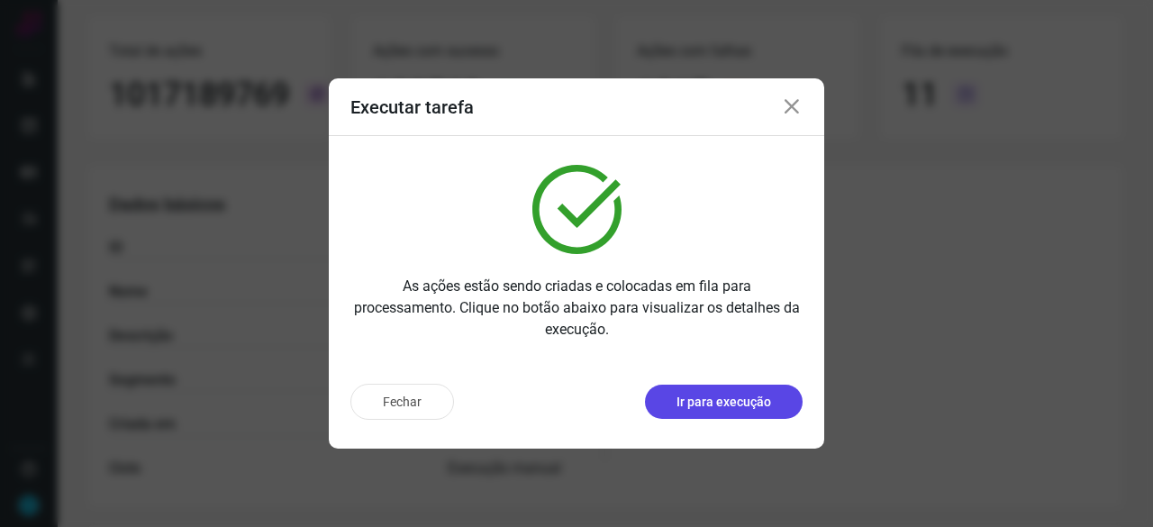
click at [738, 403] on p "Ir para execução" at bounding box center [723, 402] width 95 height 19
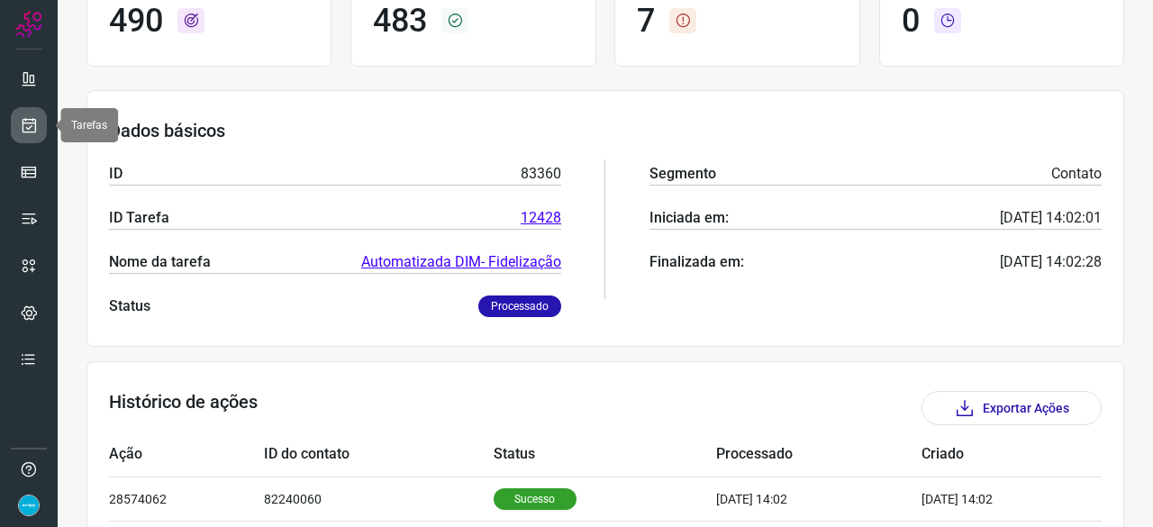
click at [31, 125] on icon at bounding box center [29, 125] width 19 height 18
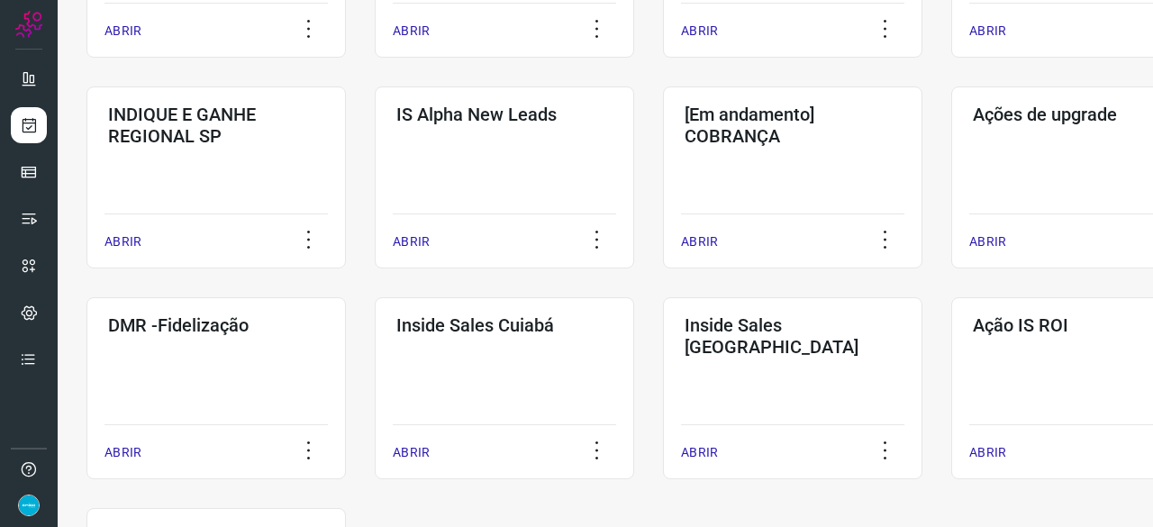
scroll to position [774, 0]
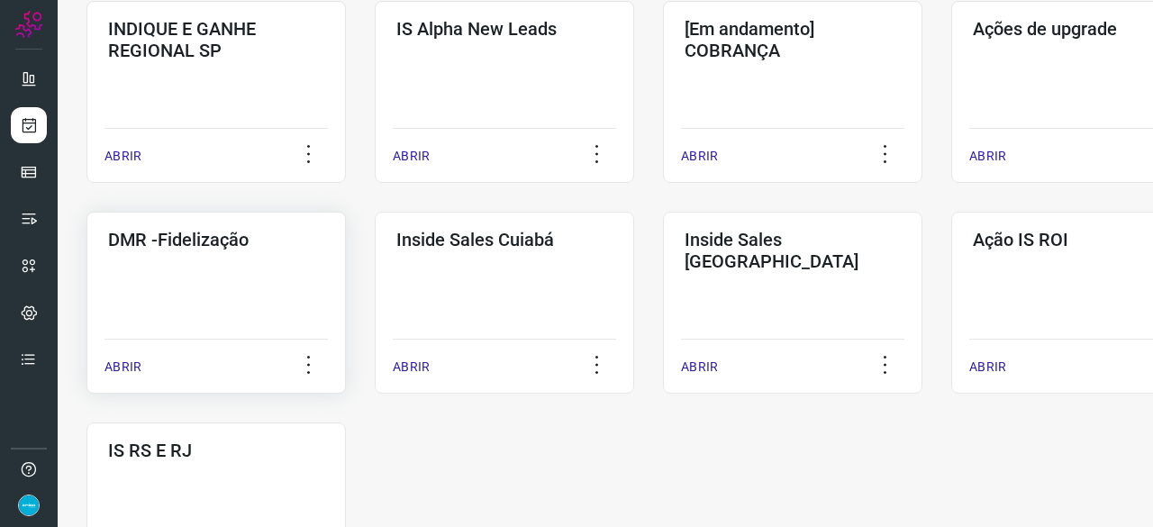
click at [126, 363] on p "ABRIR" at bounding box center [122, 366] width 37 height 19
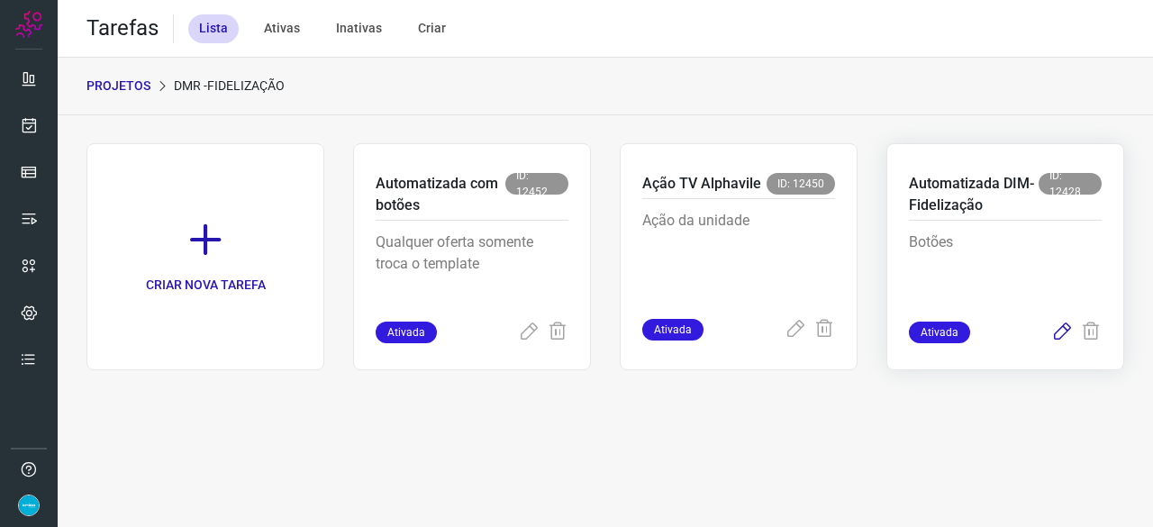
click at [1063, 332] on icon at bounding box center [1062, 332] width 22 height 22
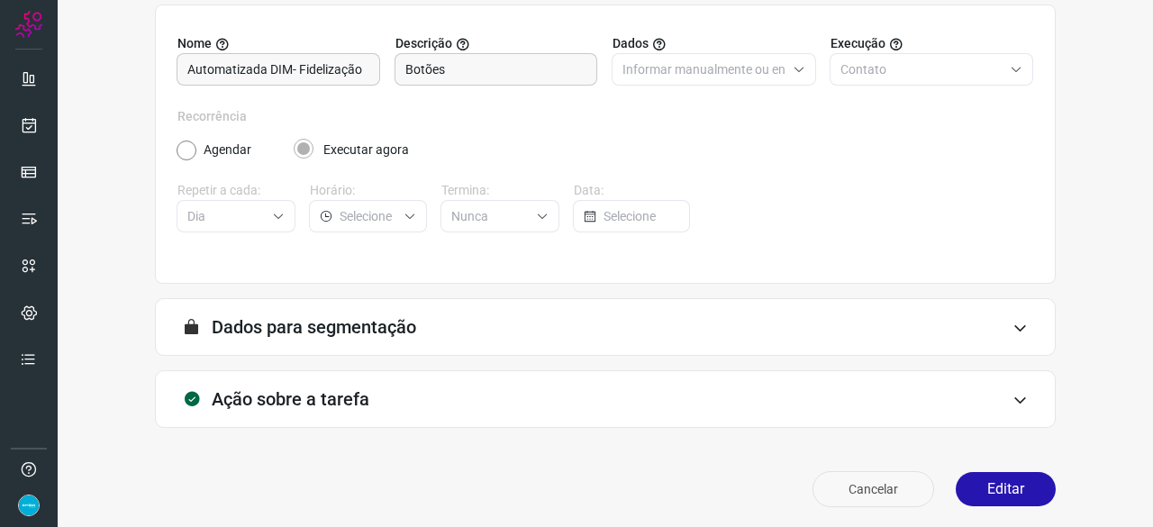
scroll to position [176, 0]
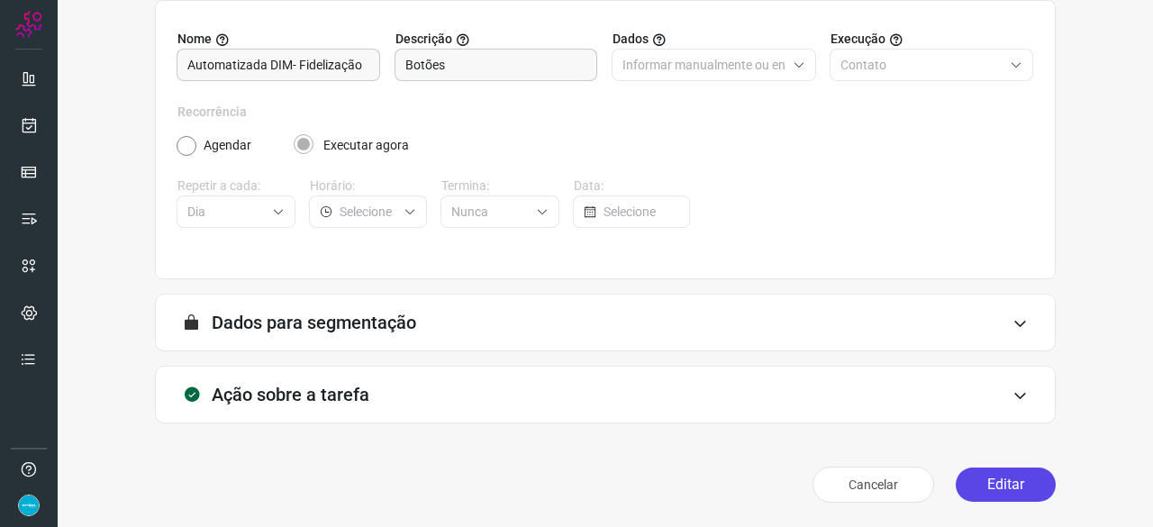
click at [985, 487] on button "Editar" at bounding box center [1005, 484] width 100 height 34
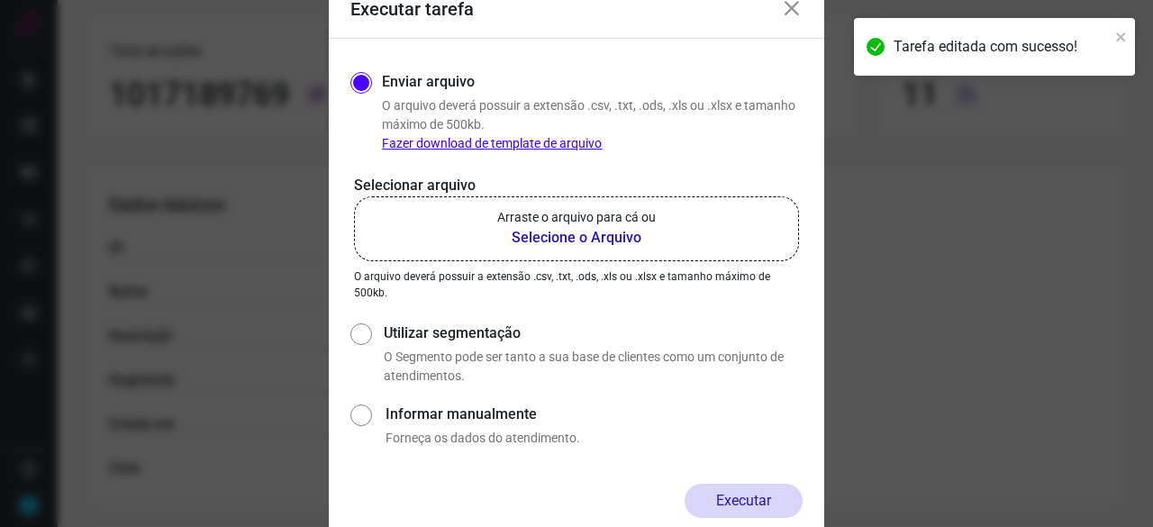
click at [554, 244] on b "Selecione o Arquivo" at bounding box center [576, 238] width 158 height 22
click at [0, 0] on input "Arraste o arquivo para cá ou Selecione o Arquivo" at bounding box center [0, 0] width 0 height 0
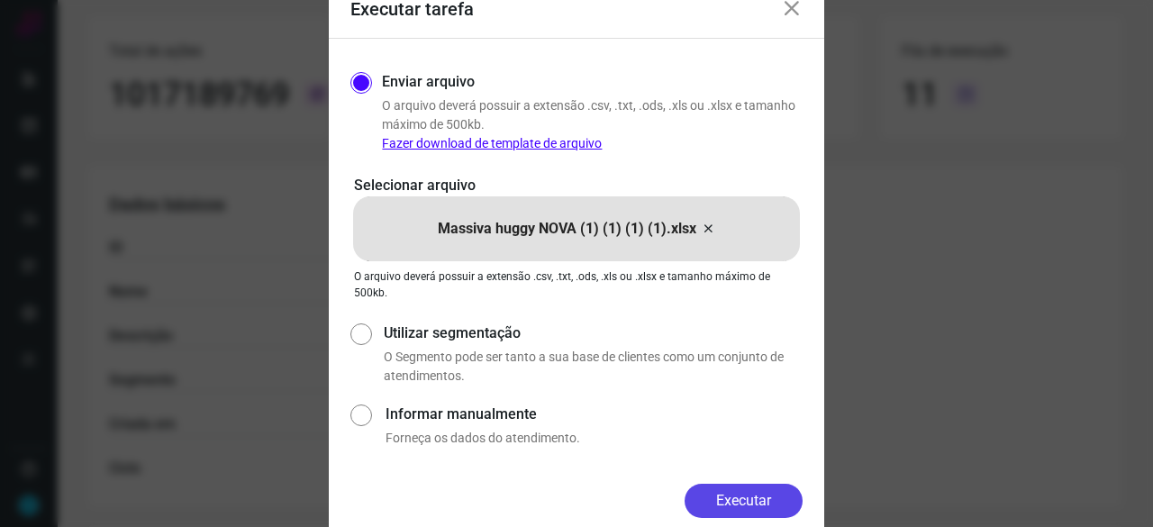
click at [766, 505] on button "Executar" at bounding box center [743, 501] width 118 height 34
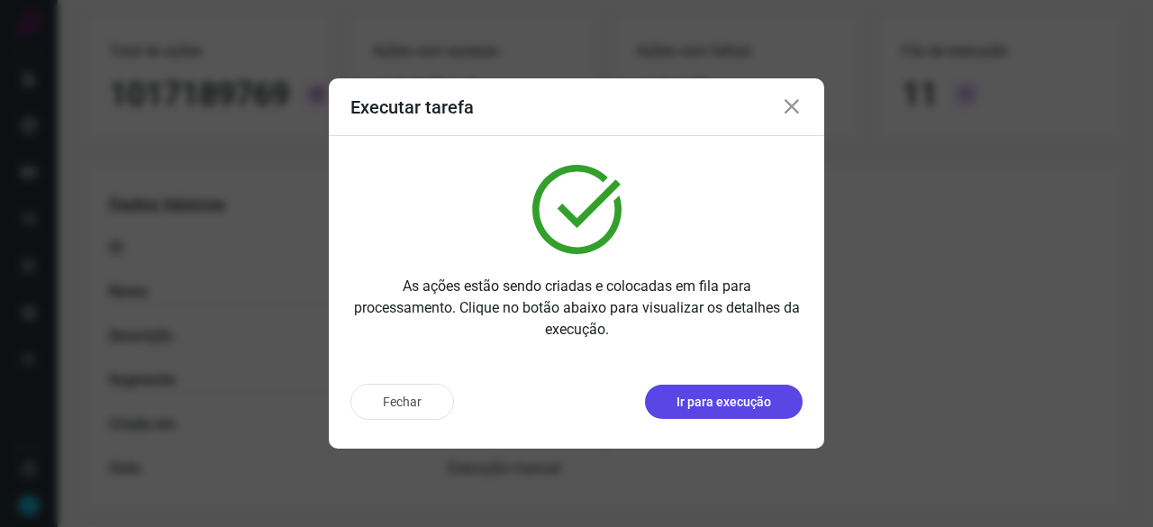
click at [738, 398] on p "Ir para execução" at bounding box center [723, 402] width 95 height 19
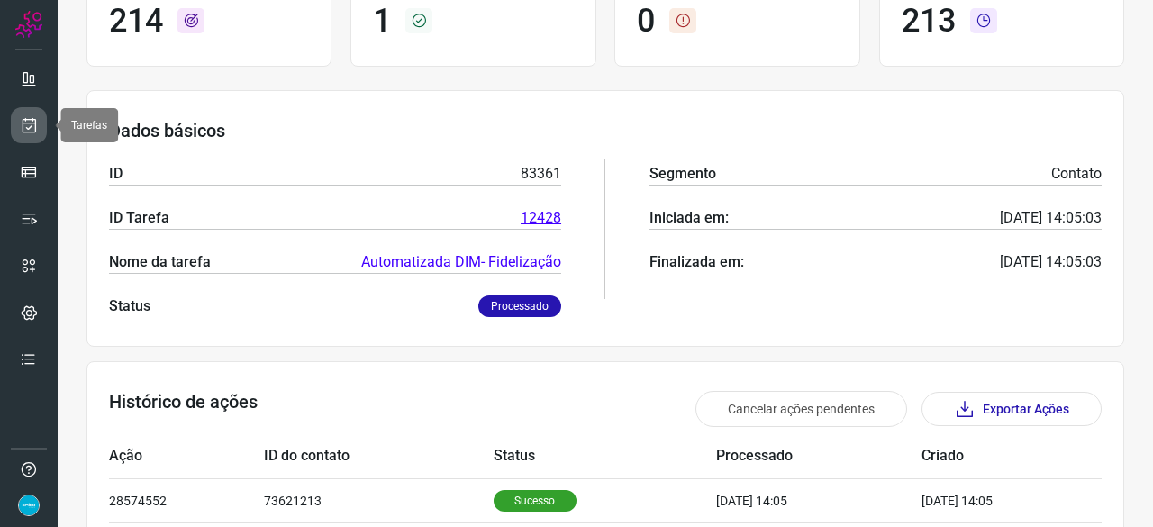
click at [28, 122] on icon at bounding box center [29, 125] width 19 height 18
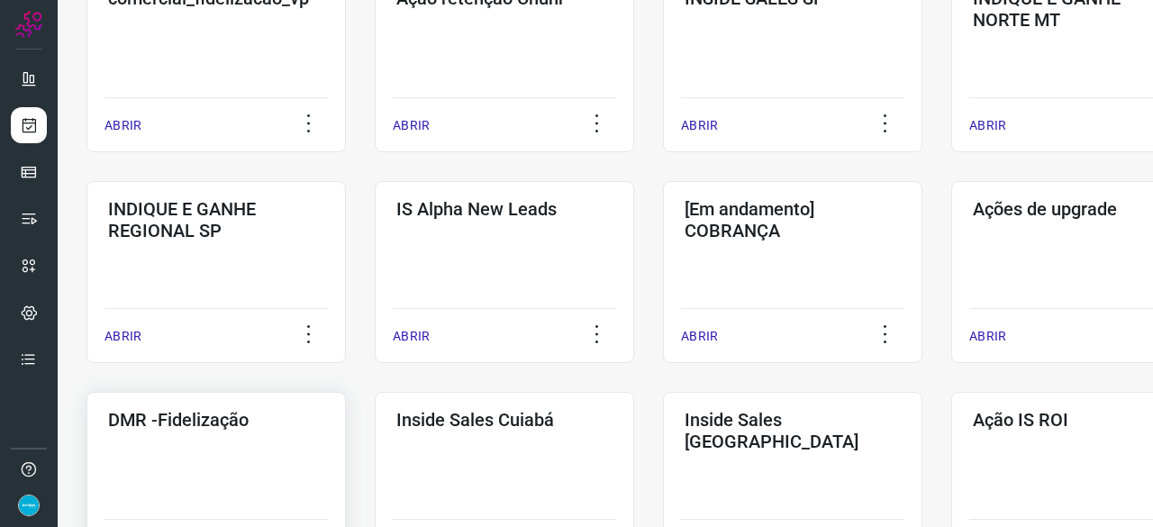
scroll to position [864, 0]
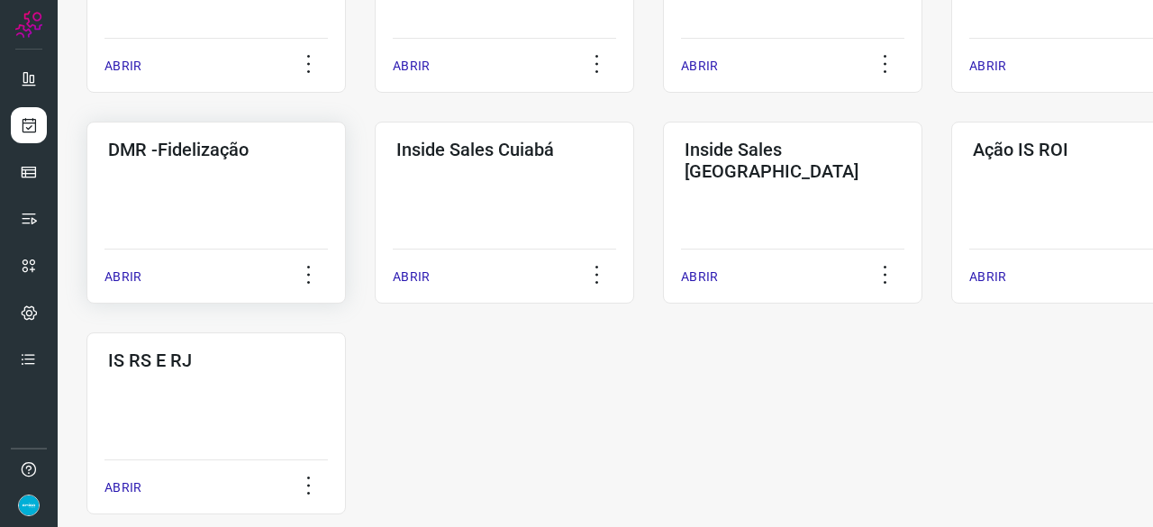
click at [122, 275] on p "ABRIR" at bounding box center [122, 276] width 37 height 19
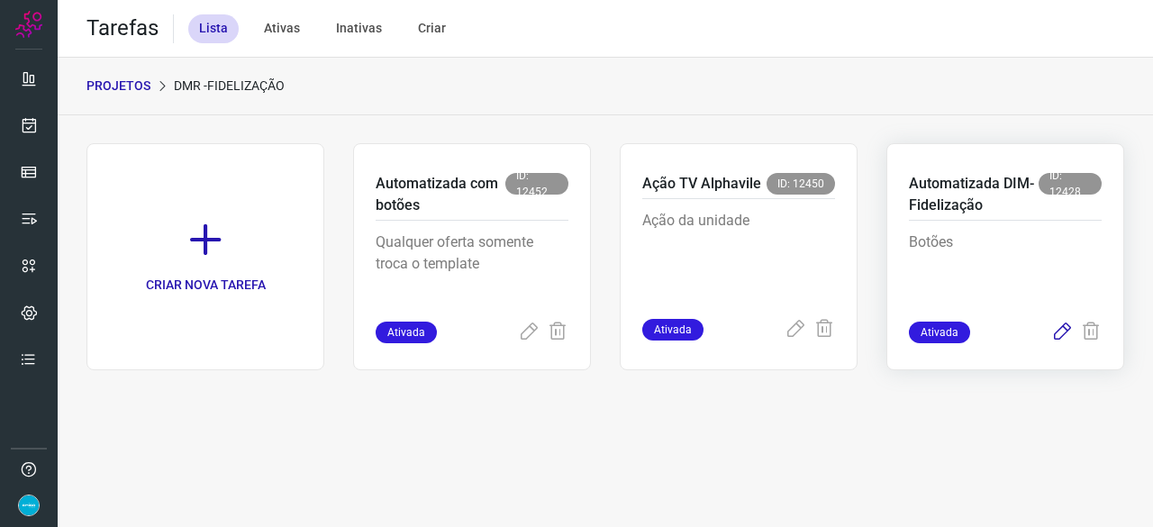
click at [1057, 332] on icon at bounding box center [1062, 332] width 22 height 22
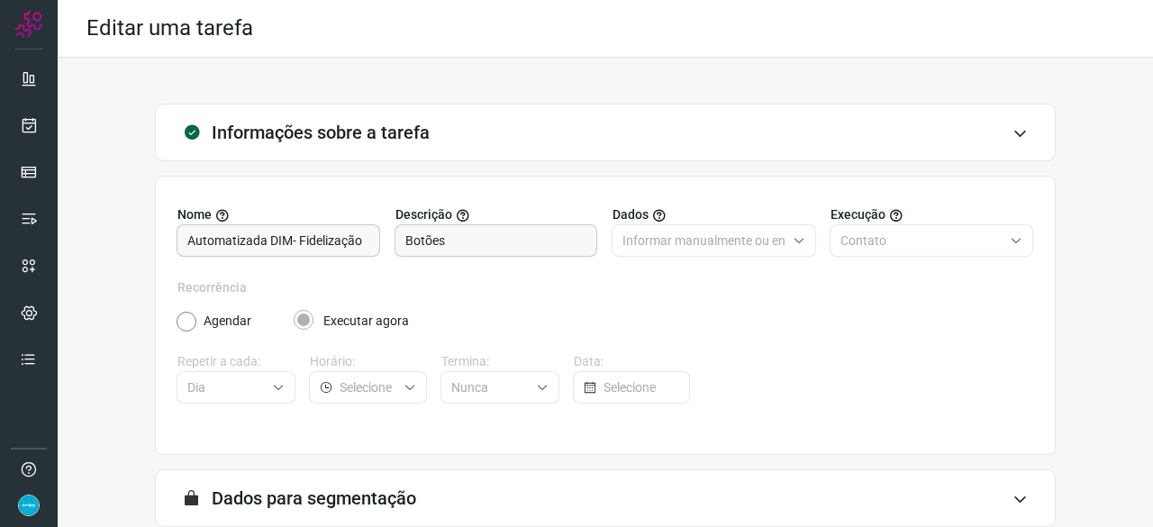
scroll to position [176, 0]
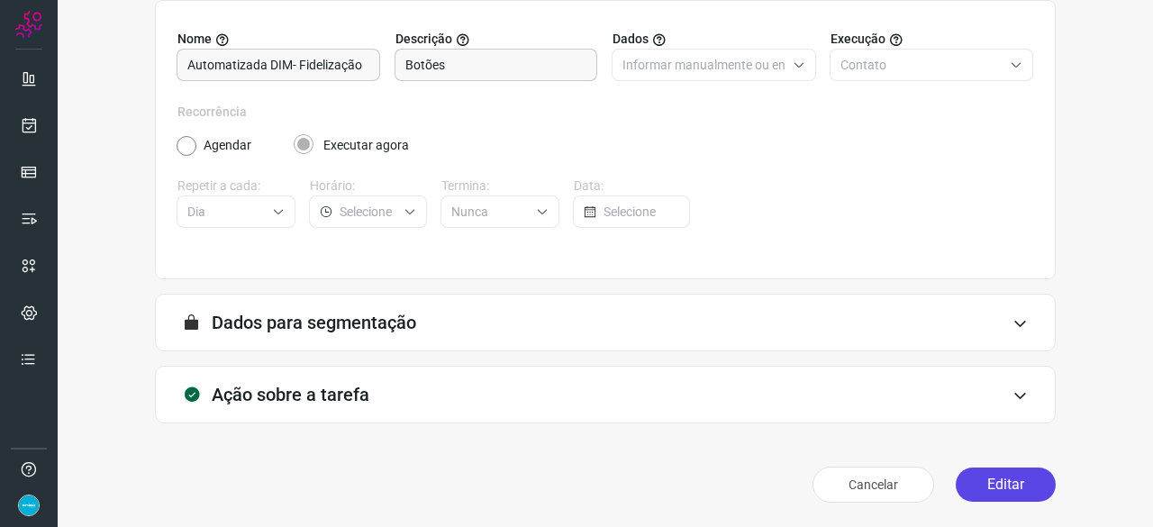
click at [969, 483] on button "Editar" at bounding box center [1005, 484] width 100 height 34
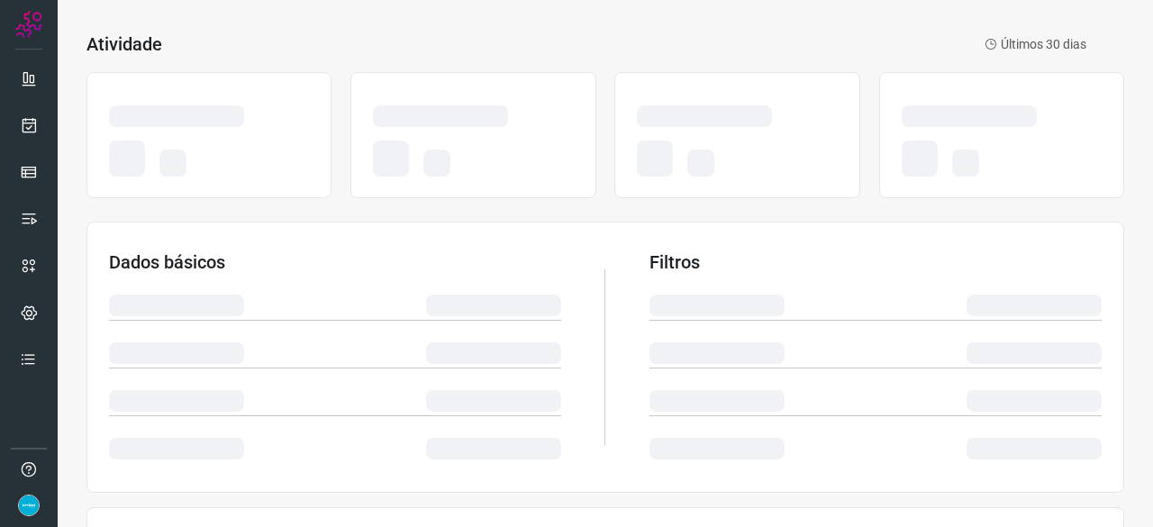
scroll to position [90, 0]
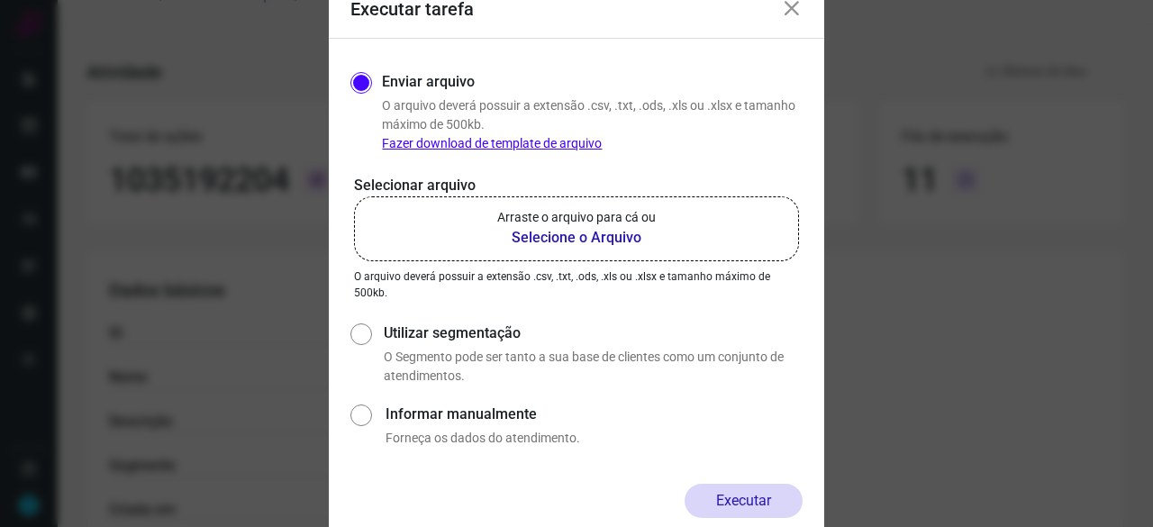
click at [536, 239] on b "Selecione o Arquivo" at bounding box center [576, 238] width 158 height 22
click at [0, 0] on input "Arraste o arquivo para cá ou Selecione o Arquivo" at bounding box center [0, 0] width 0 height 0
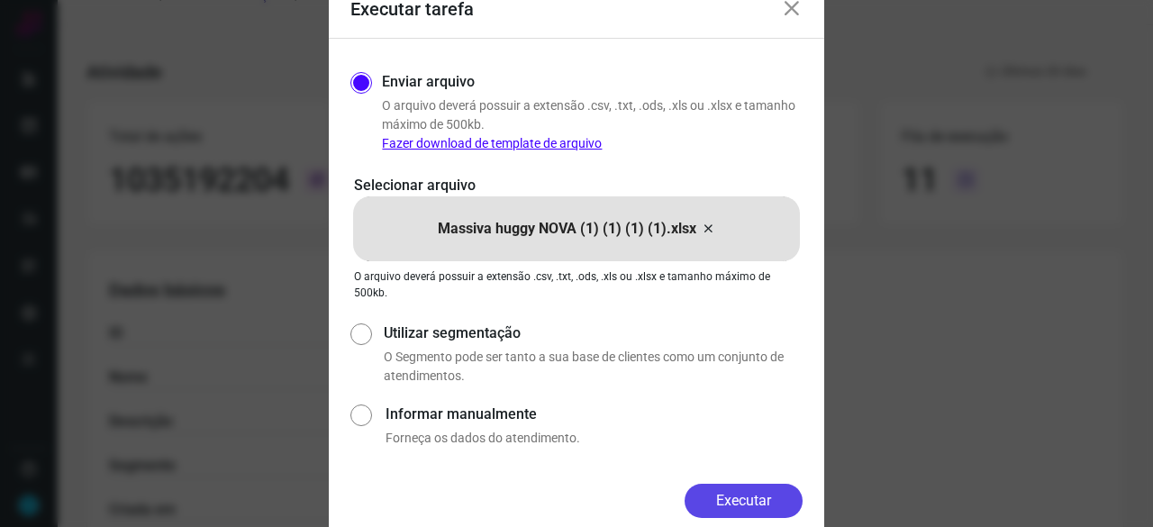
click at [736, 498] on button "Executar" at bounding box center [743, 501] width 118 height 34
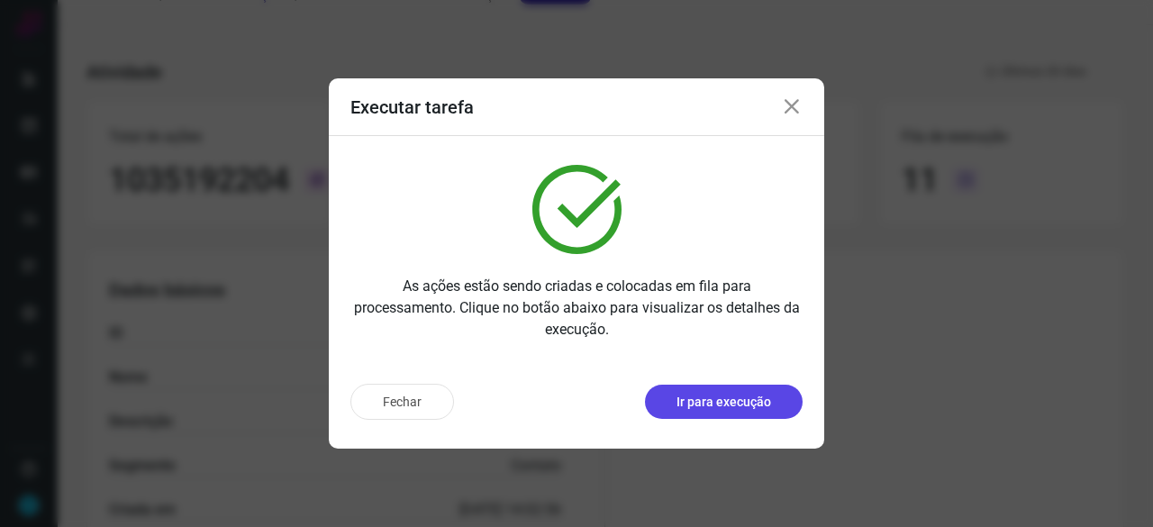
click at [720, 407] on p "Ir para execução" at bounding box center [723, 402] width 95 height 19
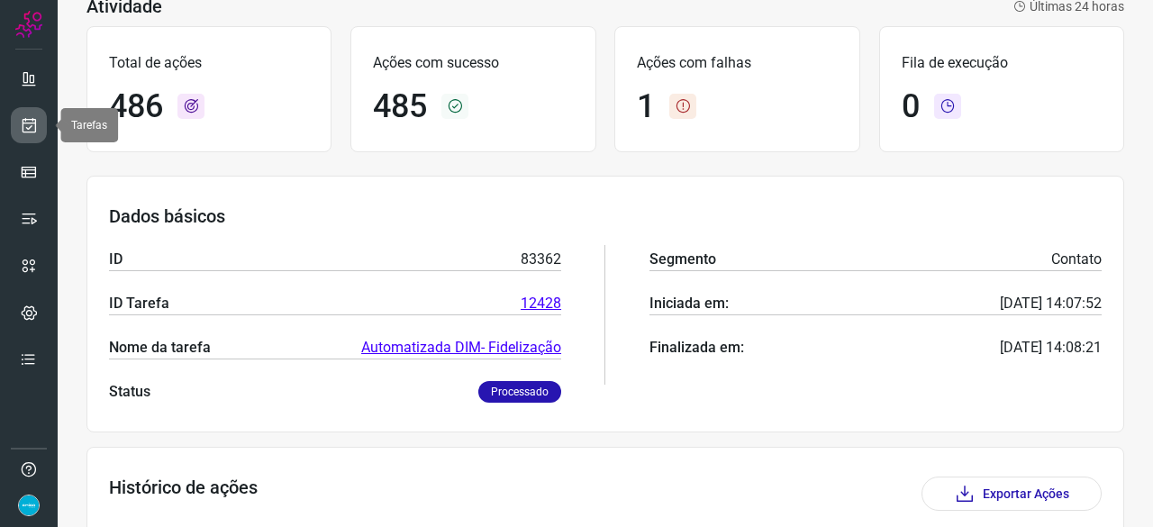
click at [31, 122] on icon at bounding box center [29, 125] width 19 height 18
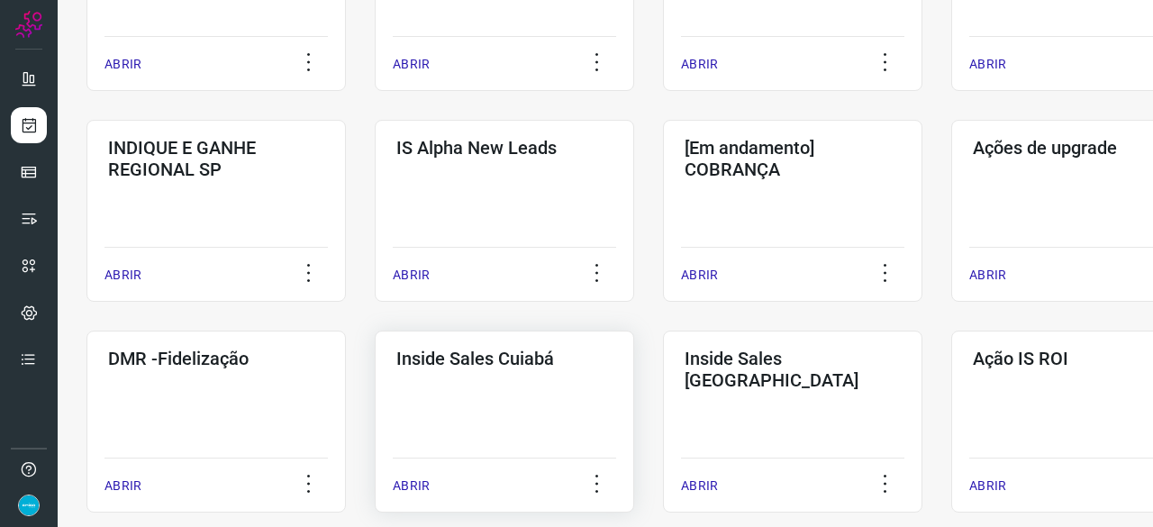
scroll to position [684, 0]
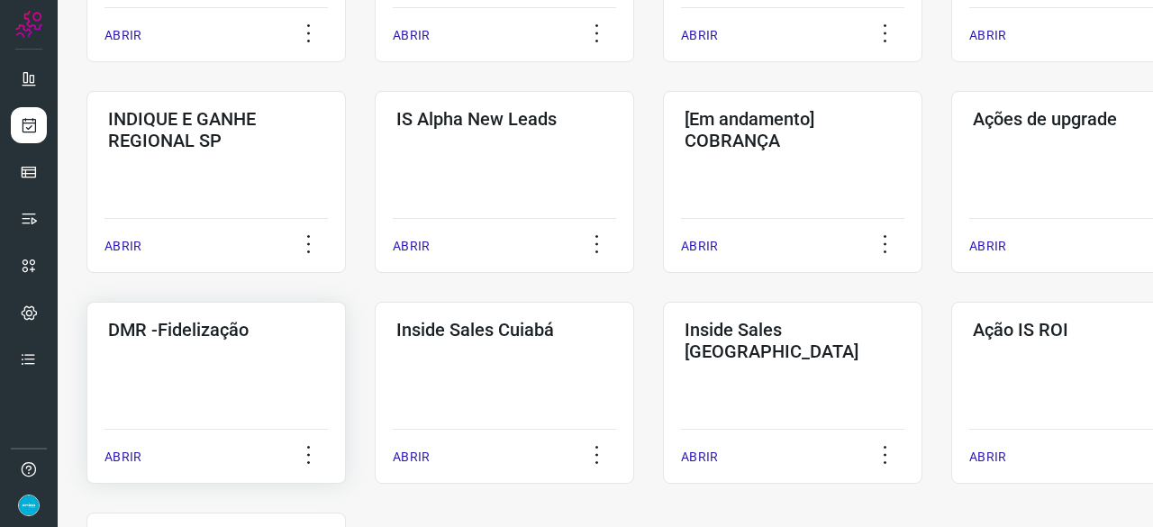
click at [131, 457] on p "ABRIR" at bounding box center [122, 457] width 37 height 19
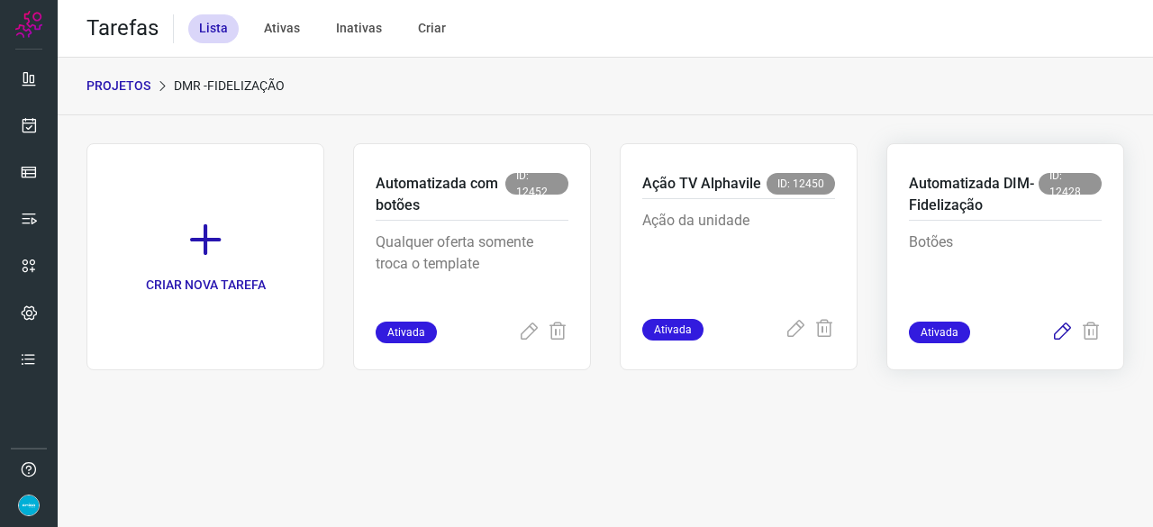
click at [1059, 335] on icon at bounding box center [1062, 332] width 22 height 22
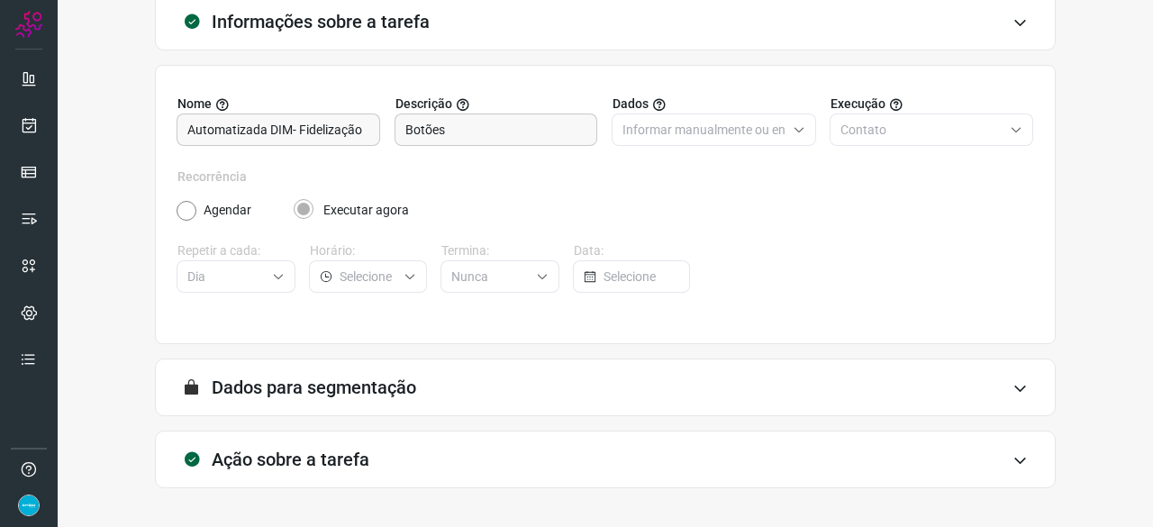
scroll to position [176, 0]
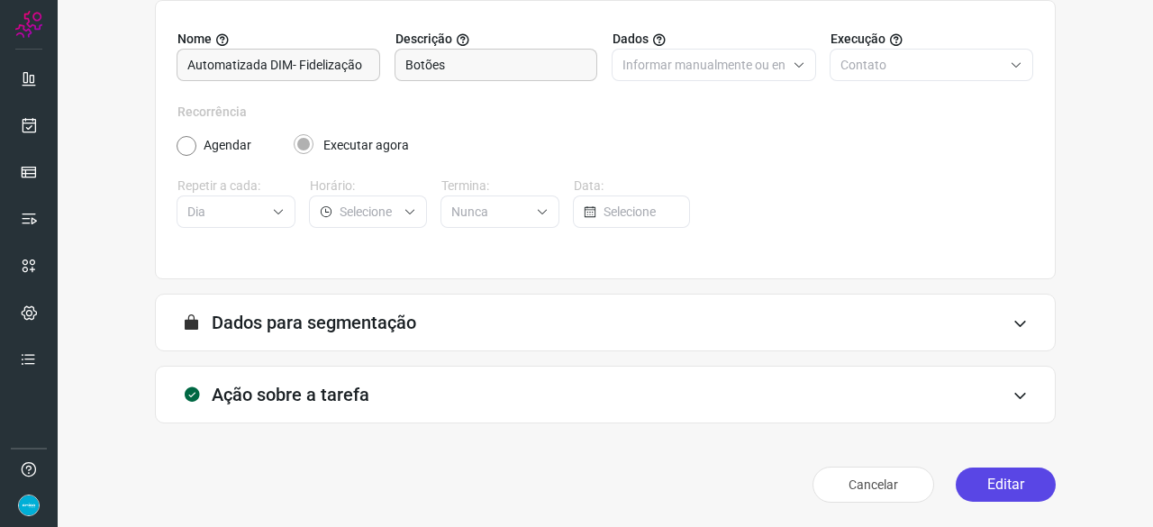
click at [981, 485] on button "Editar" at bounding box center [1005, 484] width 100 height 34
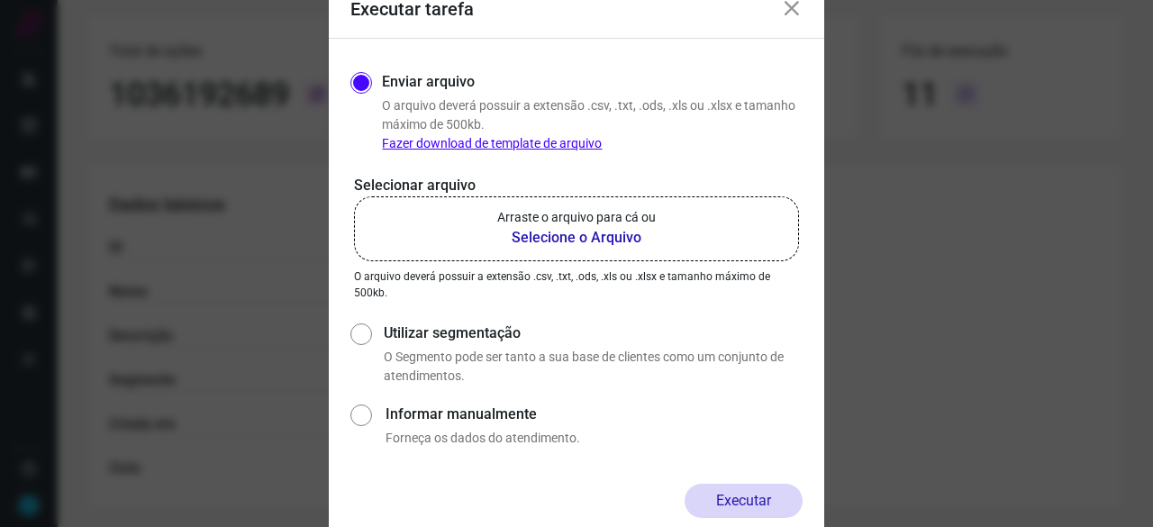
click at [620, 239] on b "Selecione o Arquivo" at bounding box center [576, 238] width 158 height 22
click at [0, 0] on input "Arraste o arquivo para cá ou Selecione o Arquivo" at bounding box center [0, 0] width 0 height 0
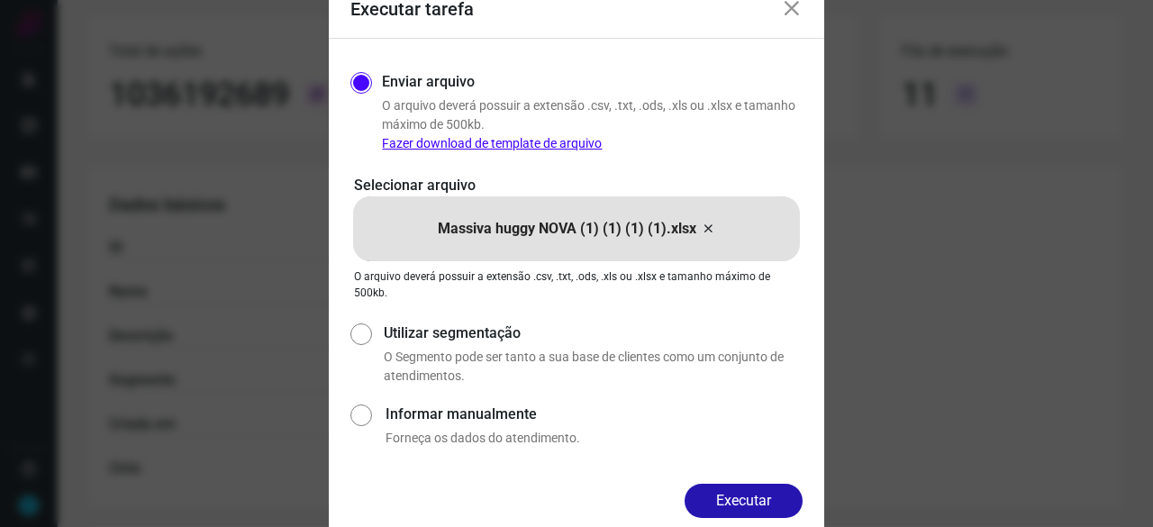
click at [782, 502] on button "Executar" at bounding box center [743, 501] width 118 height 34
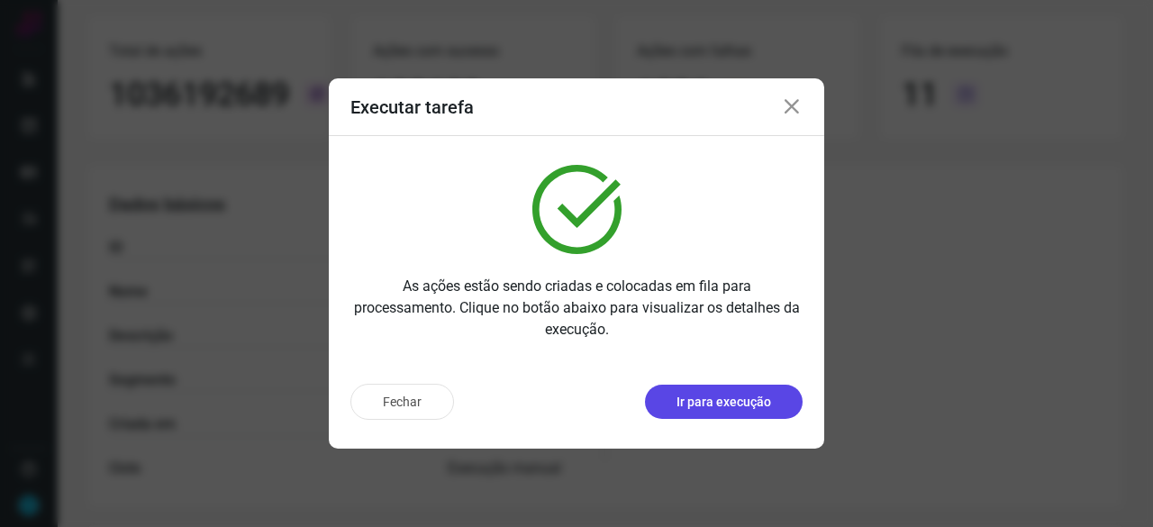
click at [683, 402] on p "Ir para execução" at bounding box center [723, 402] width 95 height 19
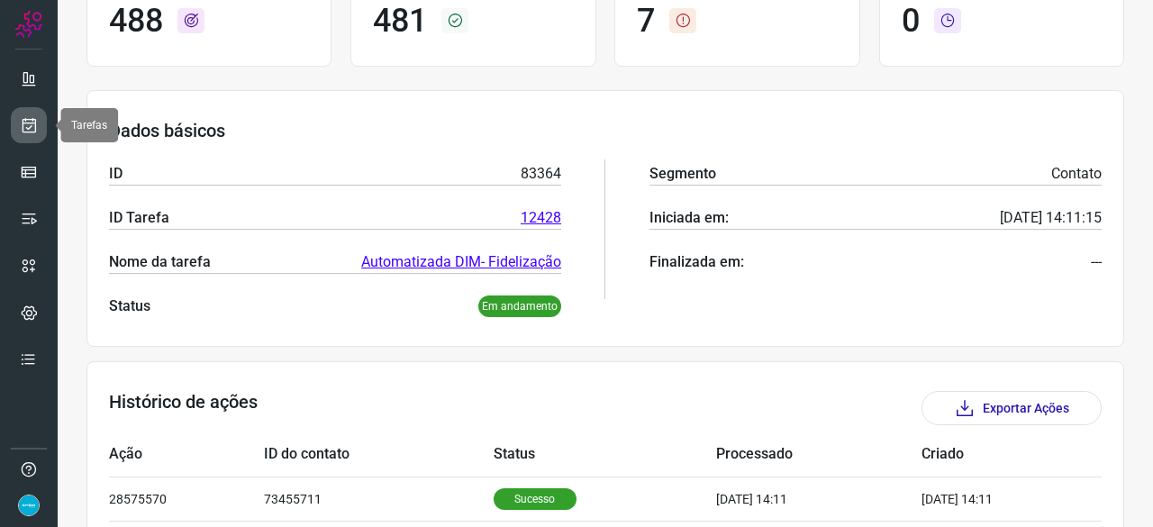
click at [34, 122] on icon at bounding box center [29, 125] width 19 height 18
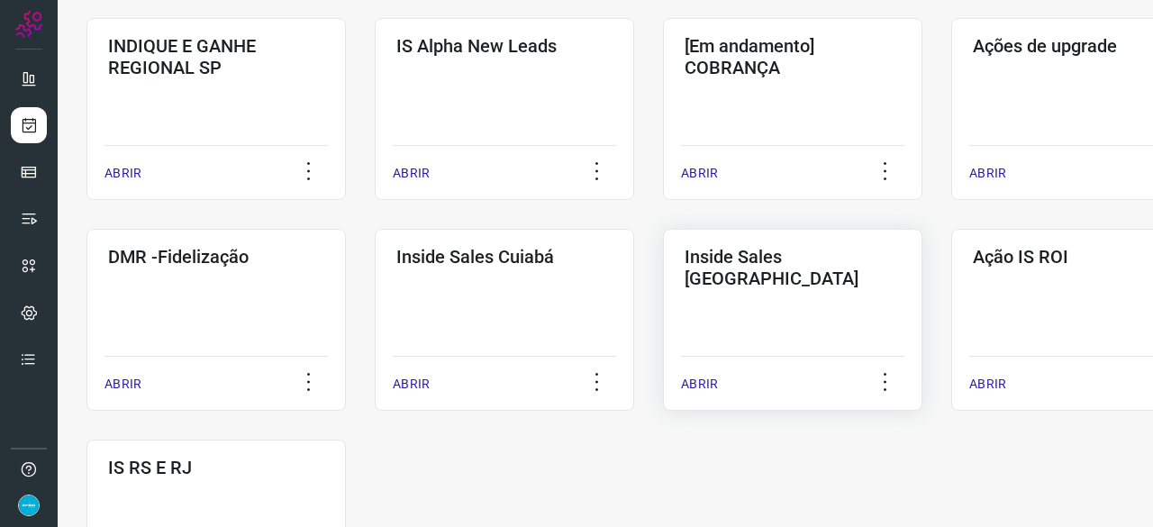
scroll to position [774, 0]
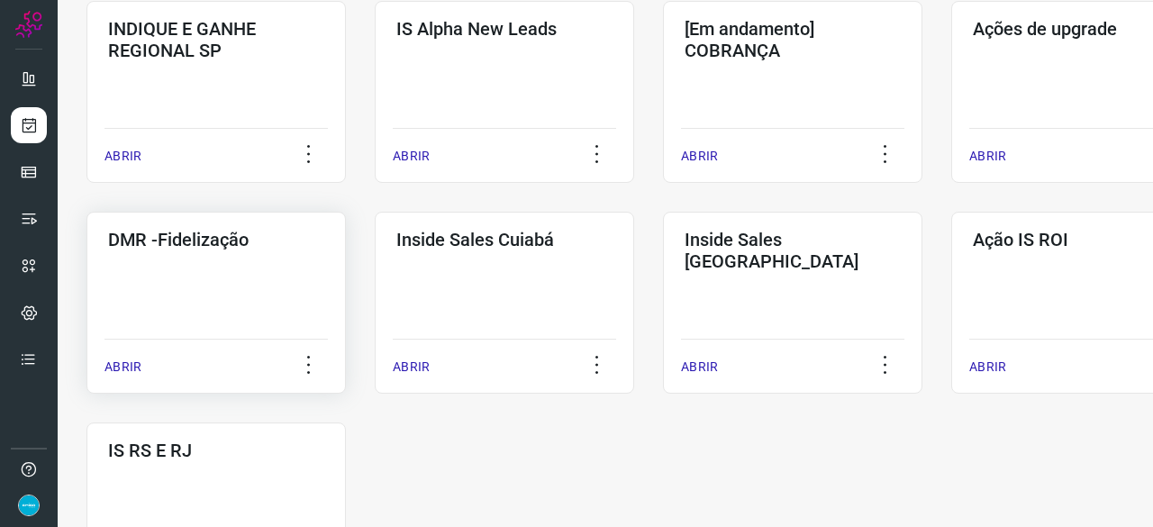
click at [137, 363] on p "ABRIR" at bounding box center [122, 366] width 37 height 19
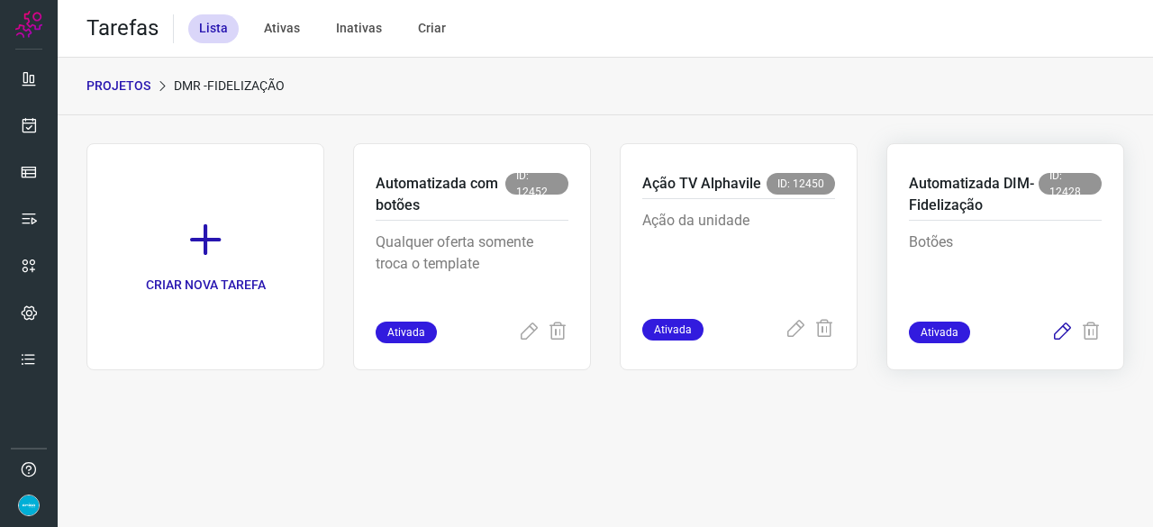
click at [1057, 328] on icon at bounding box center [1062, 332] width 22 height 22
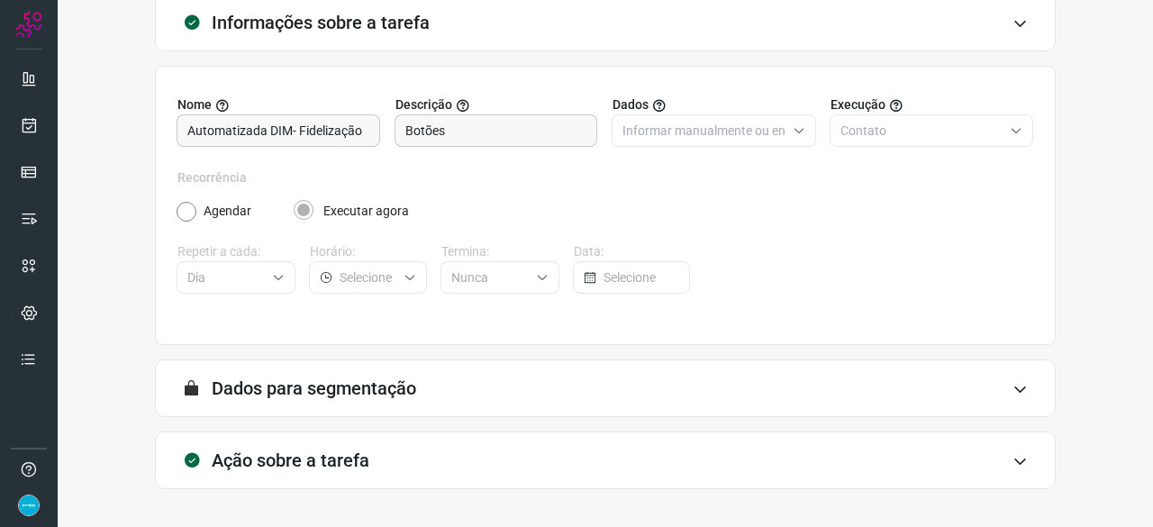
scroll to position [176, 0]
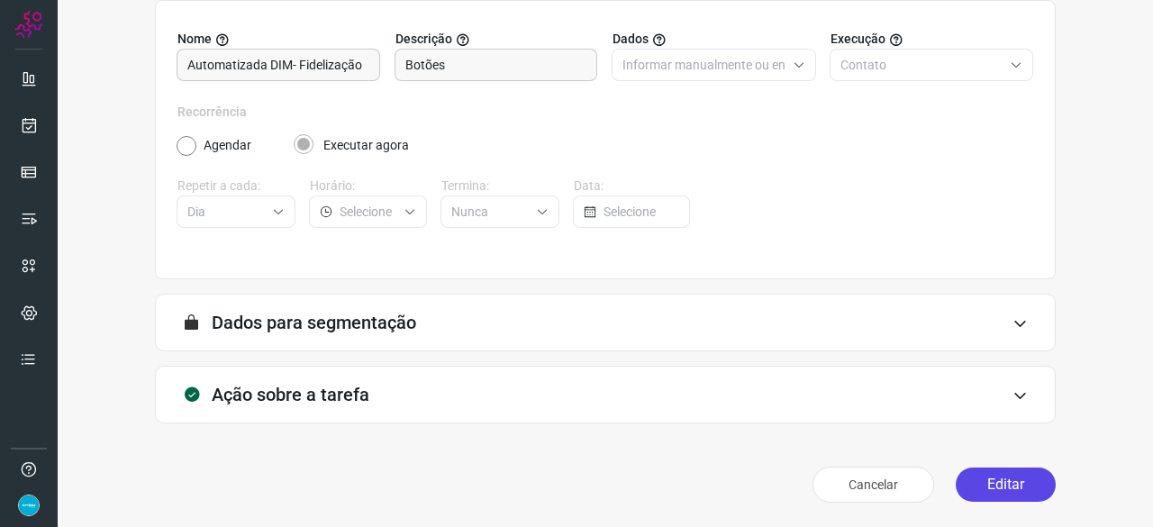
click at [981, 480] on button "Editar" at bounding box center [1005, 484] width 100 height 34
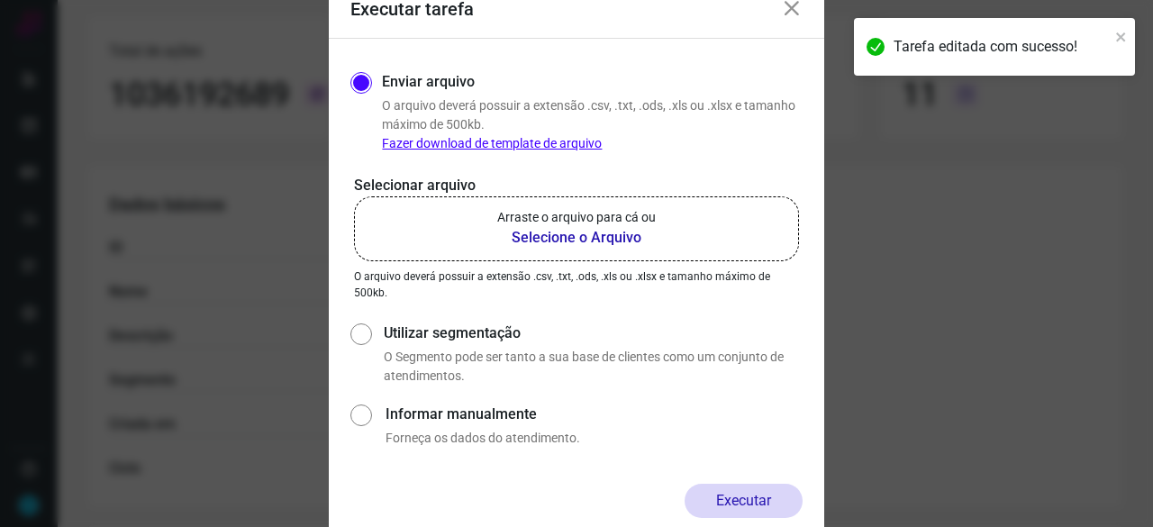
click at [561, 238] on b "Selecione o Arquivo" at bounding box center [576, 238] width 158 height 22
click at [0, 0] on input "Arraste o arquivo para cá ou Selecione o Arquivo" at bounding box center [0, 0] width 0 height 0
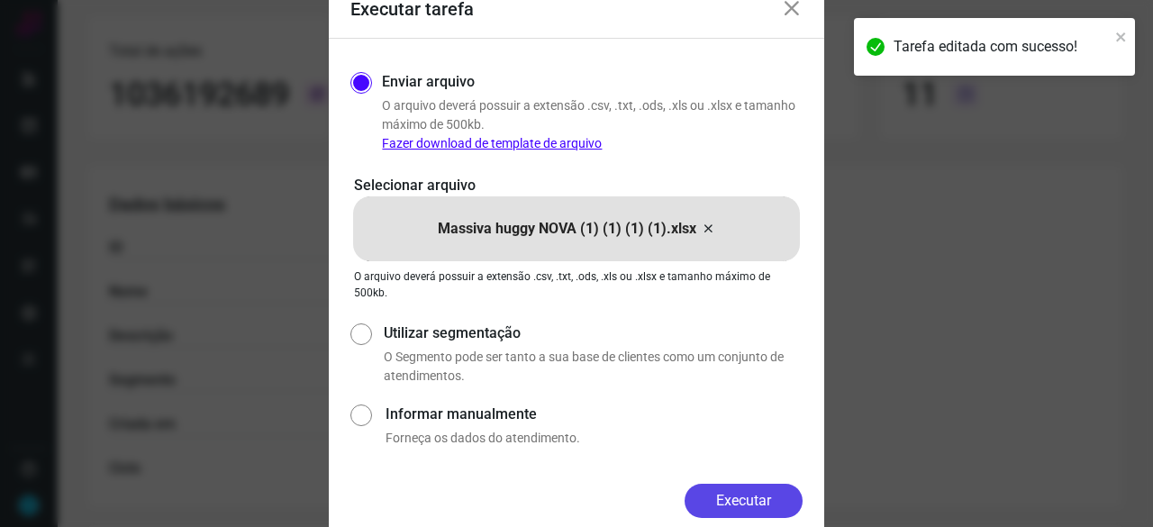
click at [758, 497] on button "Executar" at bounding box center [743, 501] width 118 height 34
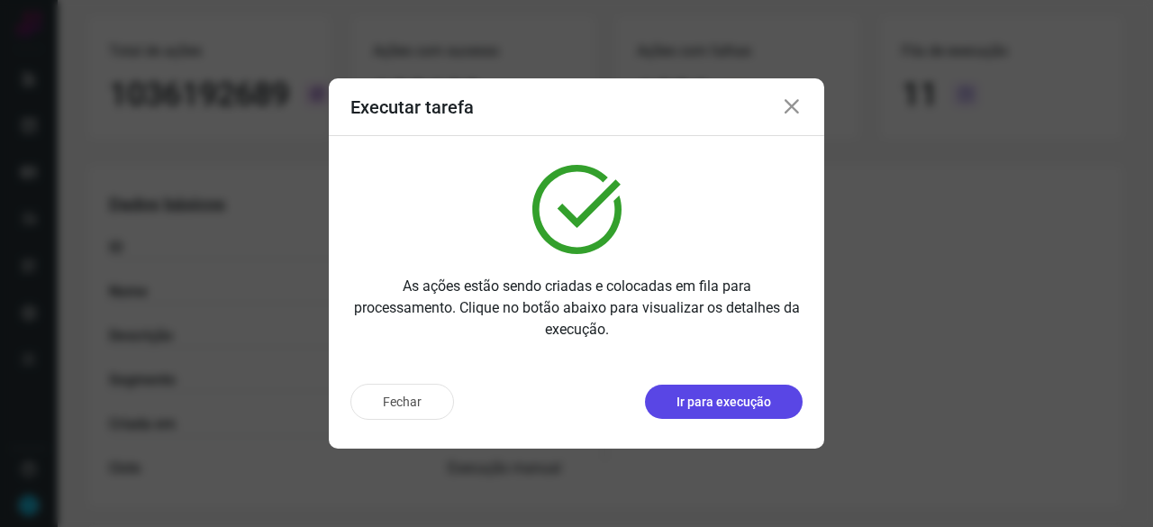
click at [711, 402] on p "Ir para execução" at bounding box center [723, 402] width 95 height 19
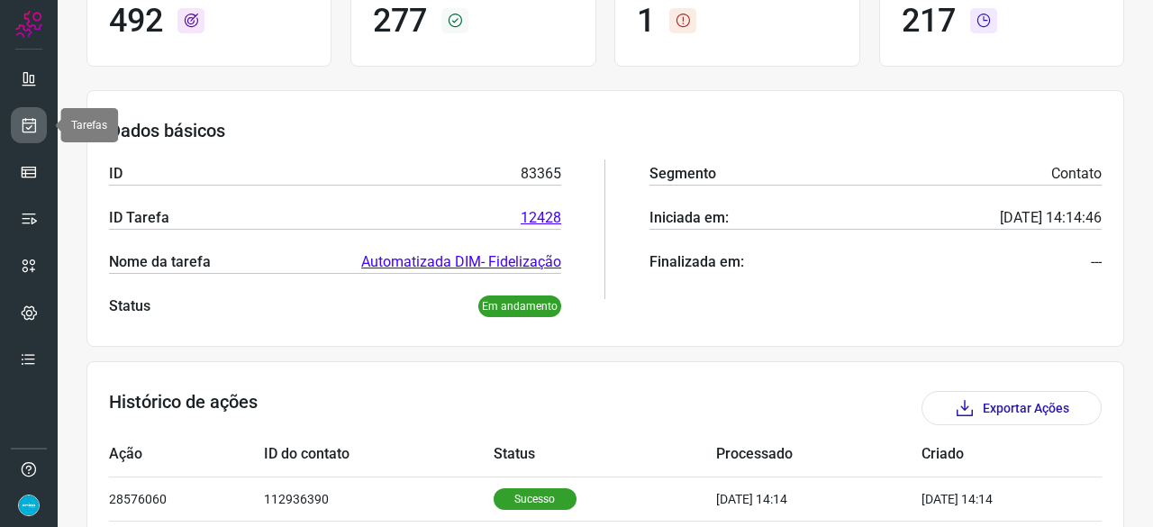
click at [25, 122] on icon at bounding box center [29, 125] width 19 height 18
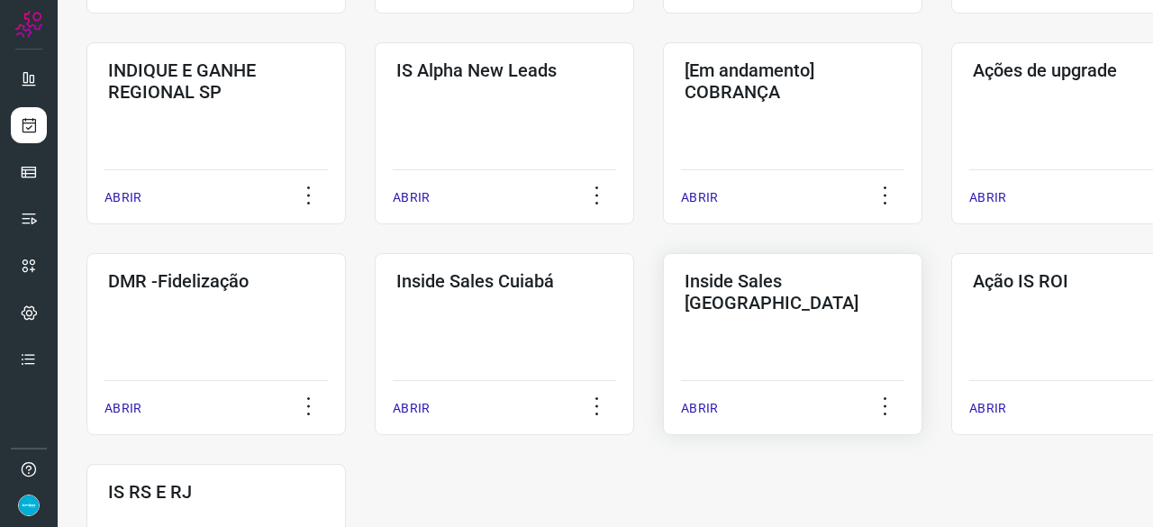
scroll to position [774, 0]
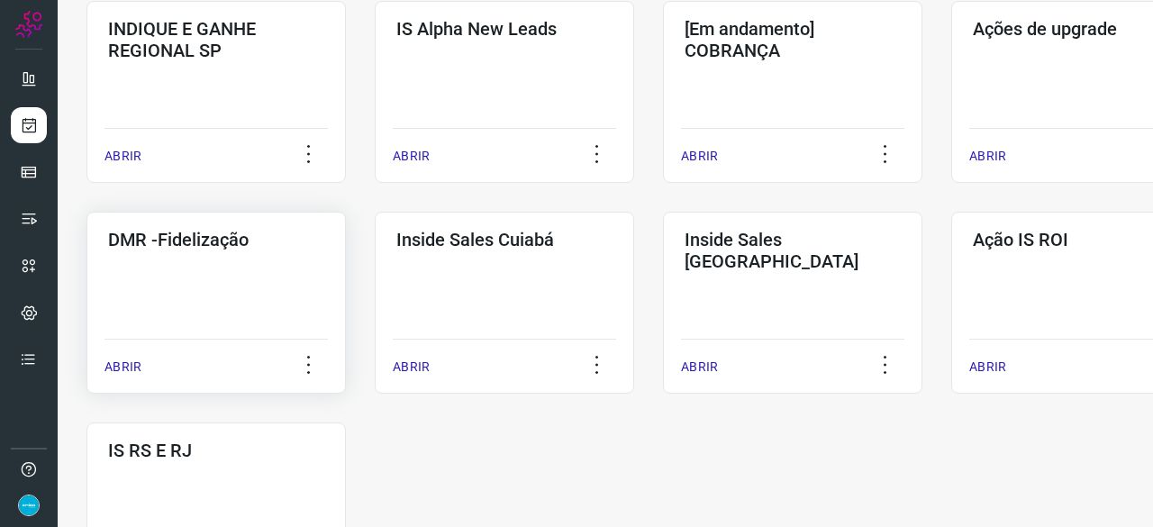
click at [118, 359] on p "ABRIR" at bounding box center [122, 366] width 37 height 19
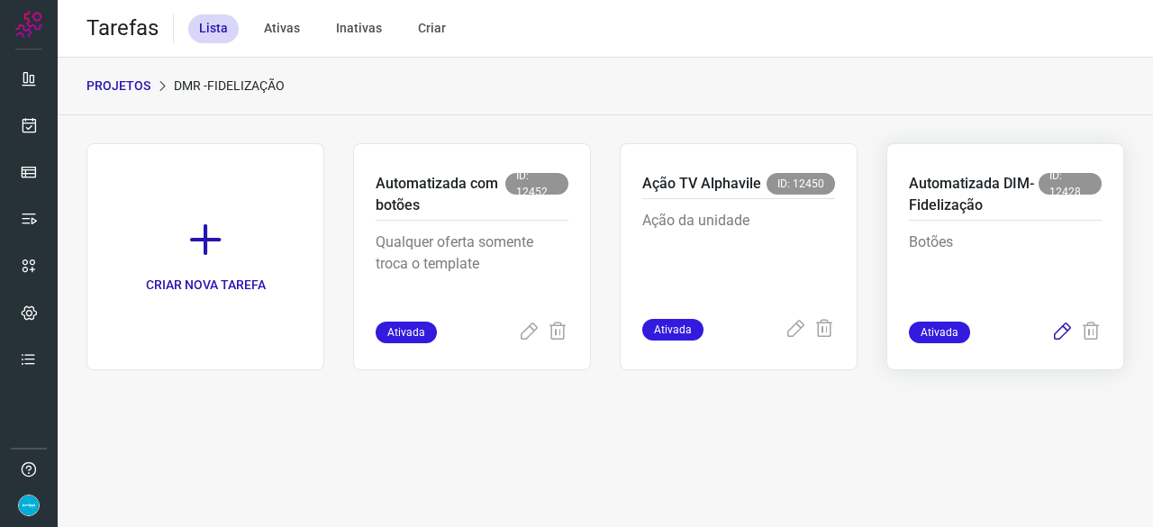
click at [1058, 330] on icon at bounding box center [1062, 332] width 22 height 22
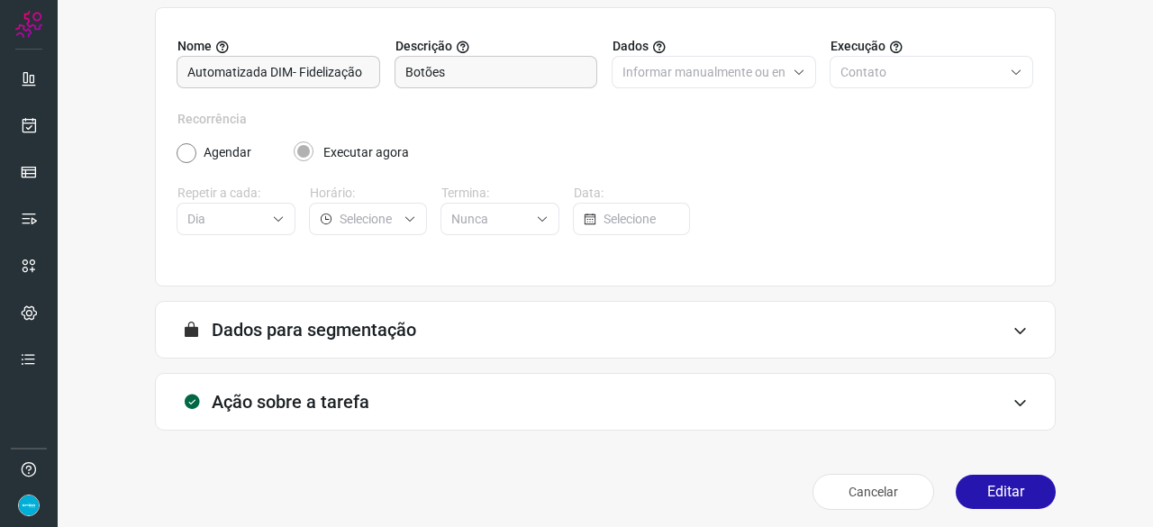
scroll to position [176, 0]
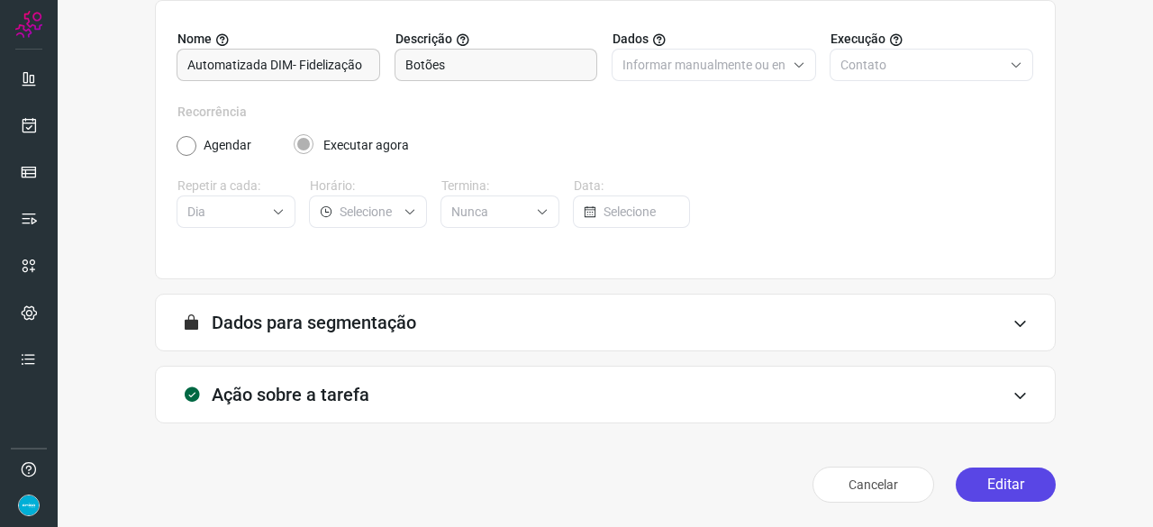
click at [994, 485] on button "Editar" at bounding box center [1005, 484] width 100 height 34
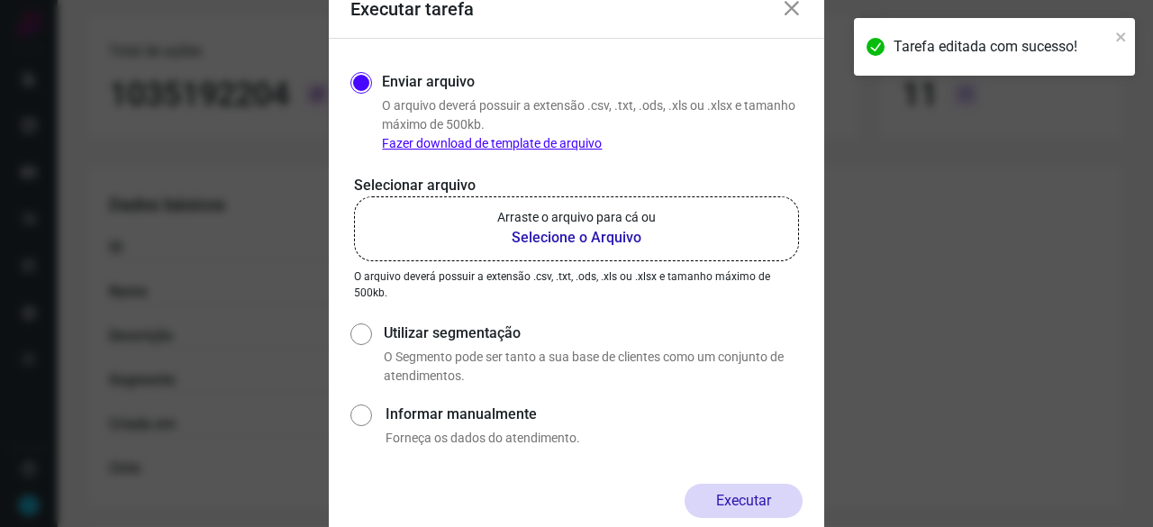
click at [538, 237] on b "Selecione o Arquivo" at bounding box center [576, 238] width 158 height 22
click at [0, 0] on input "Arraste o arquivo para cá ou Selecione o Arquivo" at bounding box center [0, 0] width 0 height 0
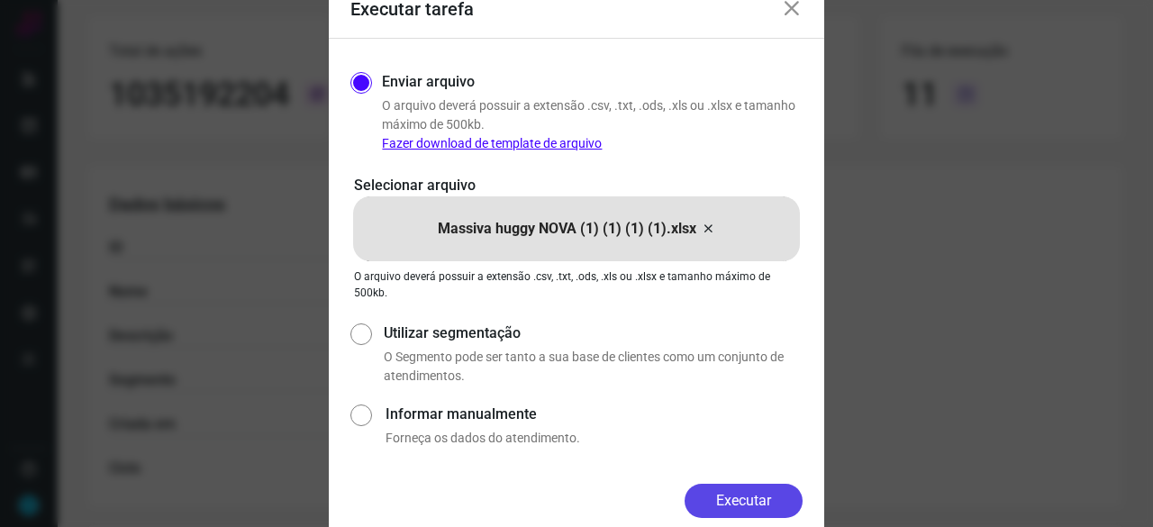
click at [728, 491] on button "Executar" at bounding box center [743, 501] width 118 height 34
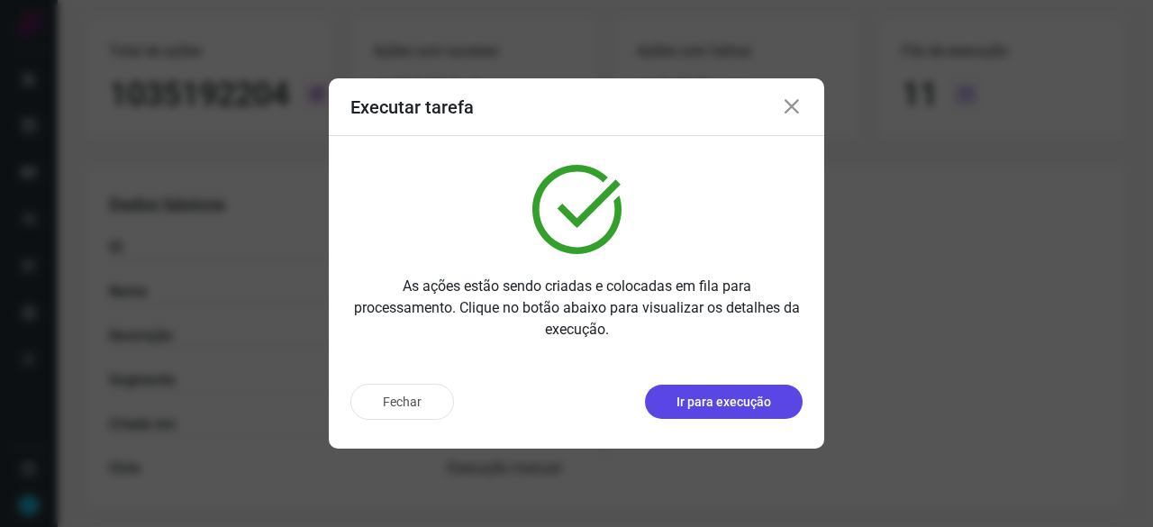
click at [695, 397] on p "Ir para execução" at bounding box center [723, 402] width 95 height 19
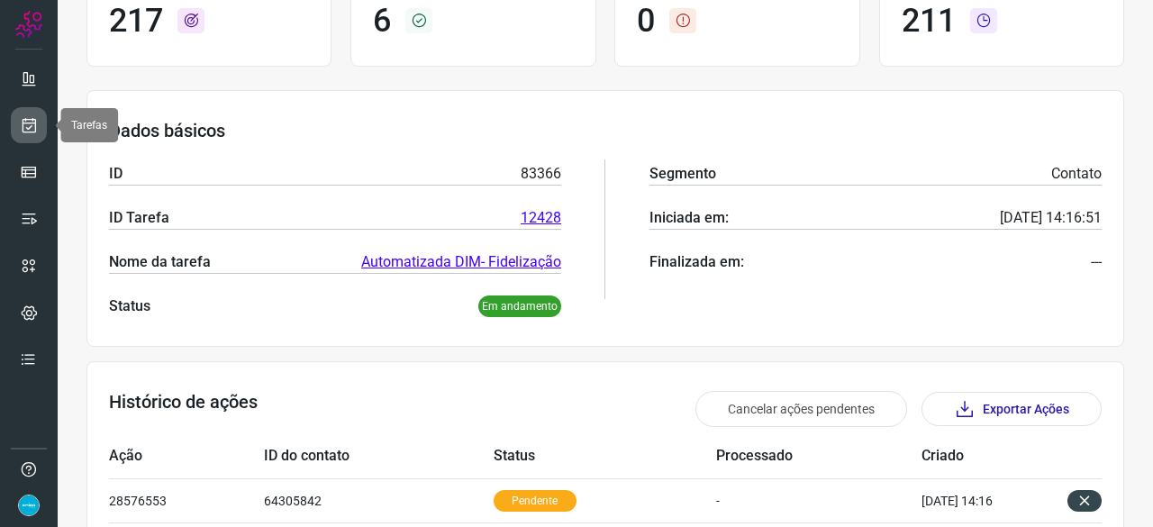
click at [25, 122] on icon at bounding box center [29, 125] width 19 height 18
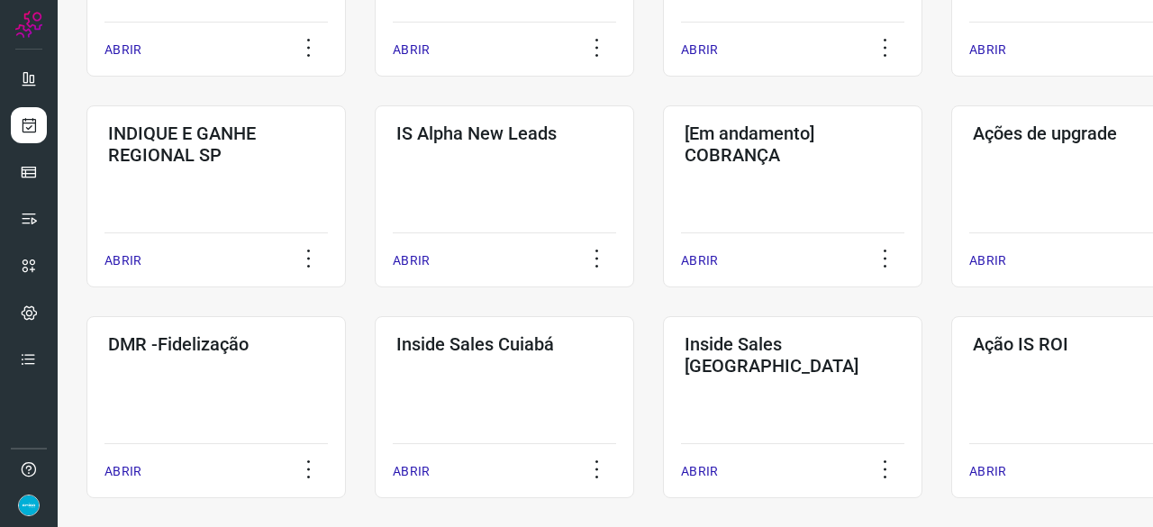
scroll to position [850, 0]
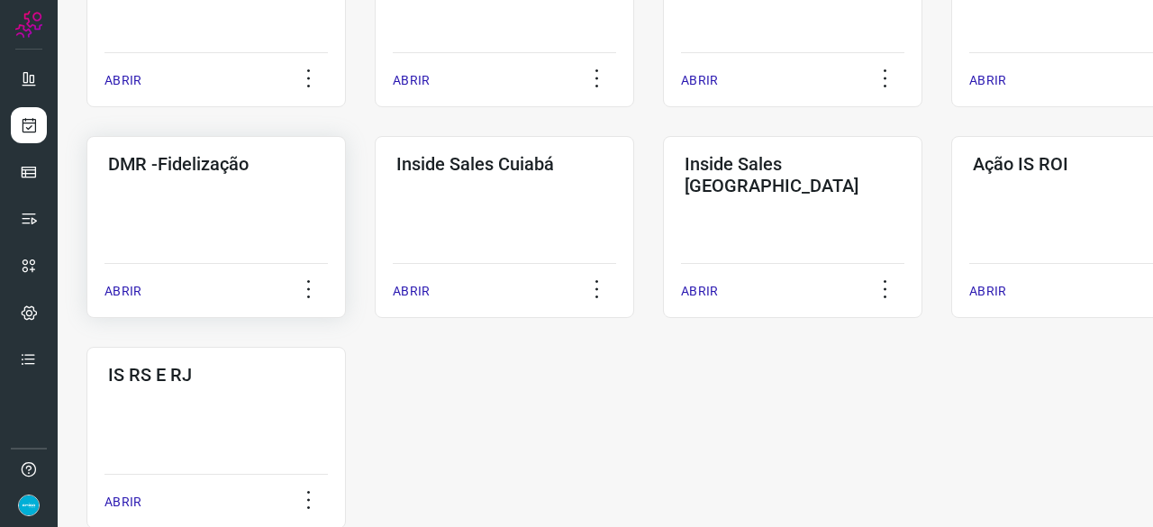
click at [131, 291] on p "ABRIR" at bounding box center [122, 291] width 37 height 19
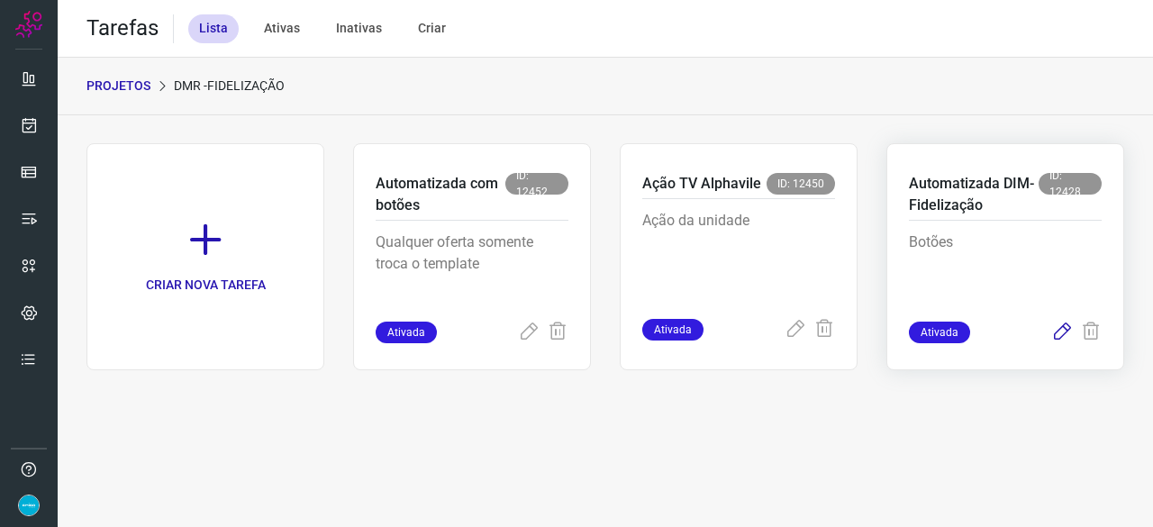
click at [1062, 327] on icon at bounding box center [1062, 332] width 22 height 22
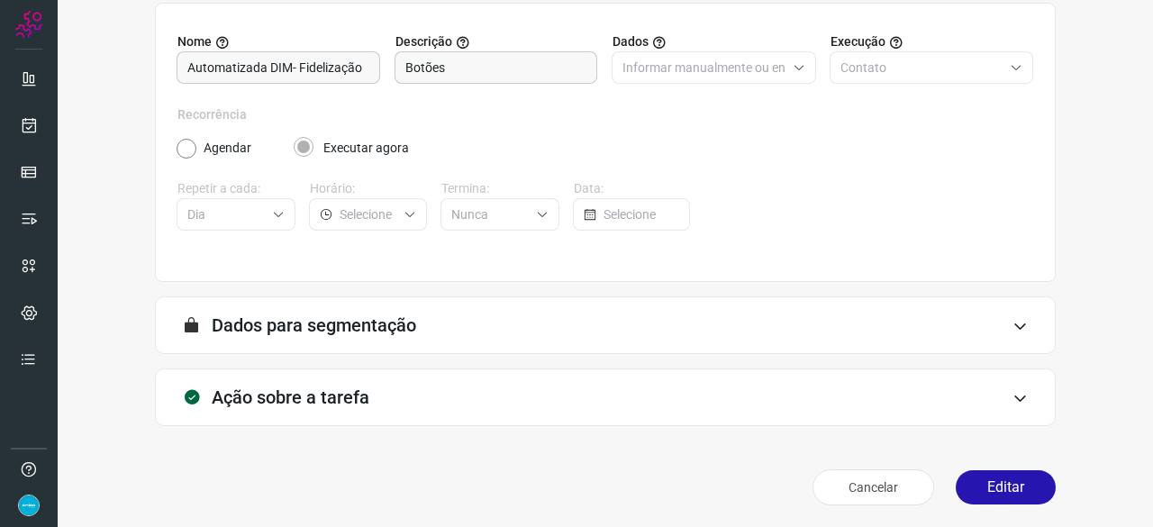
scroll to position [176, 0]
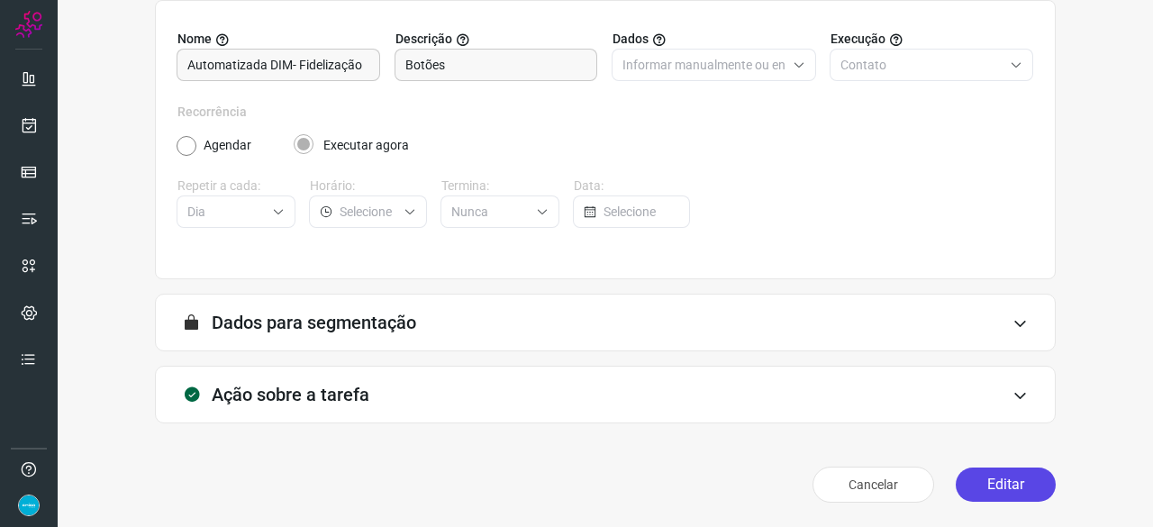
click at [1005, 487] on button "Editar" at bounding box center [1005, 484] width 100 height 34
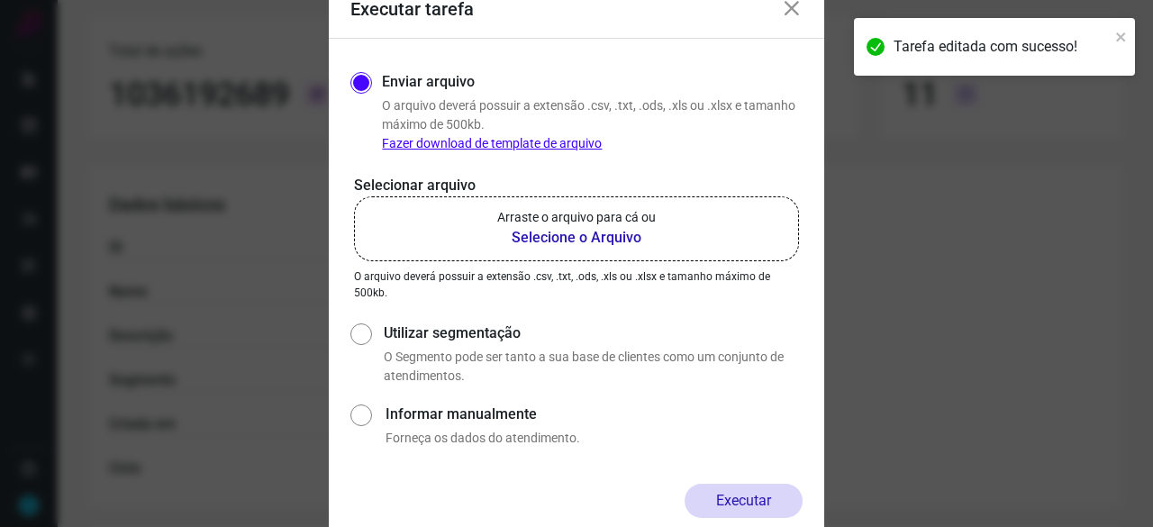
click at [561, 240] on b "Selecione o Arquivo" at bounding box center [576, 238] width 158 height 22
click at [0, 0] on input "Arraste o arquivo para cá ou Selecione o Arquivo" at bounding box center [0, 0] width 0 height 0
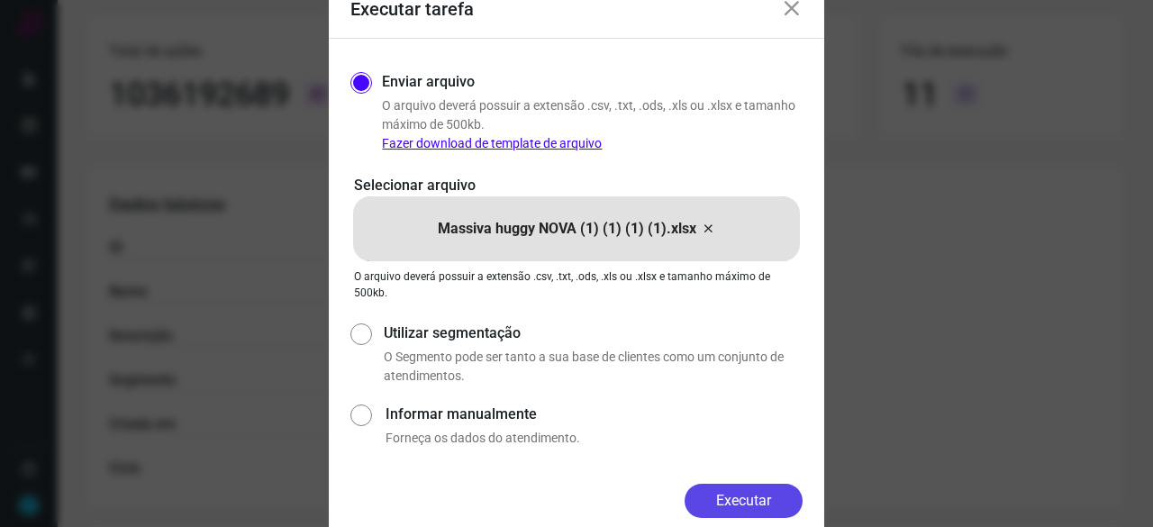
click at [771, 508] on button "Executar" at bounding box center [743, 501] width 118 height 34
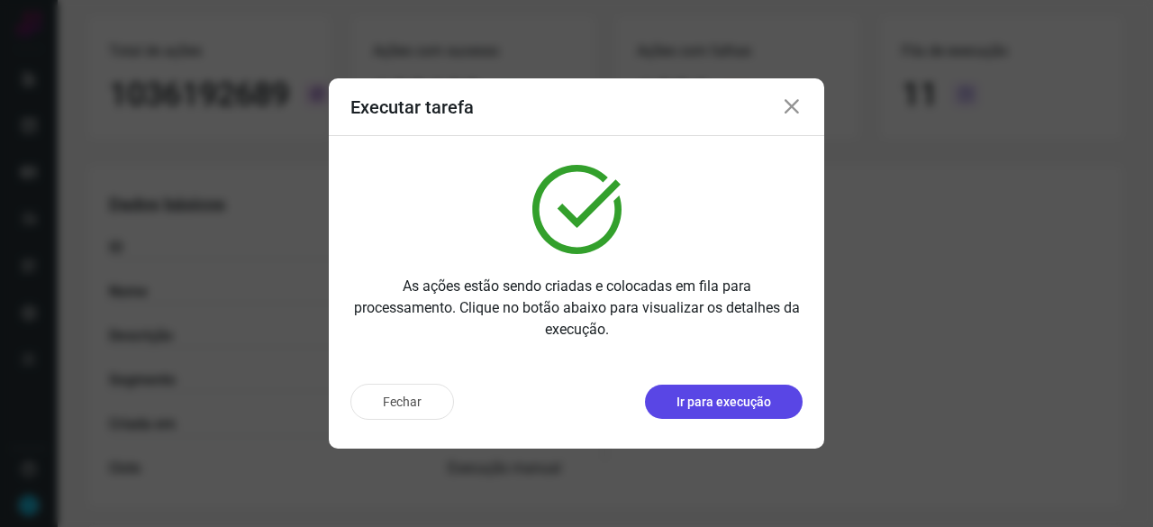
click at [758, 399] on p "Ir para execução" at bounding box center [723, 402] width 95 height 19
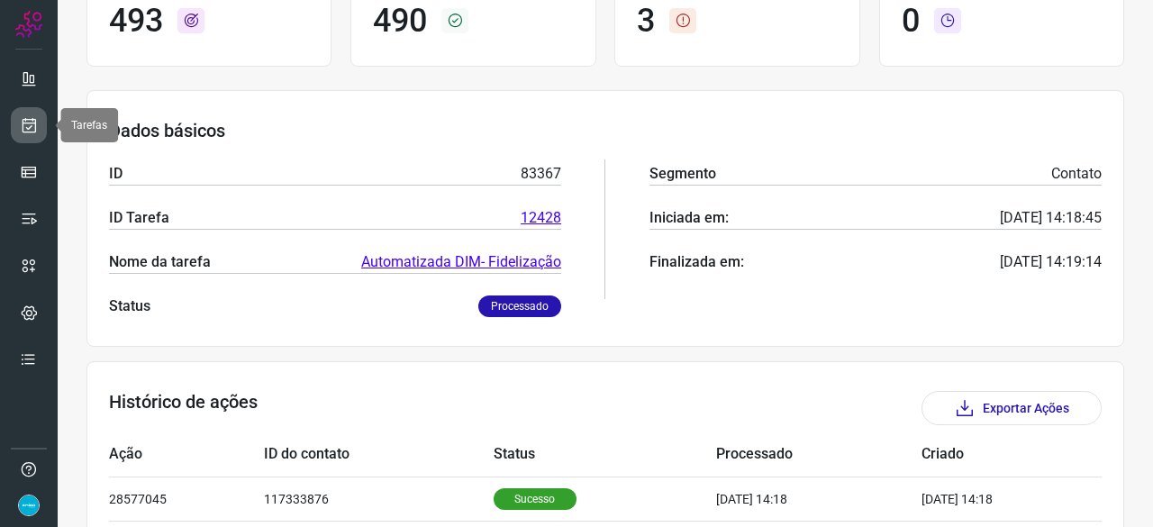
click at [34, 118] on icon at bounding box center [29, 125] width 19 height 18
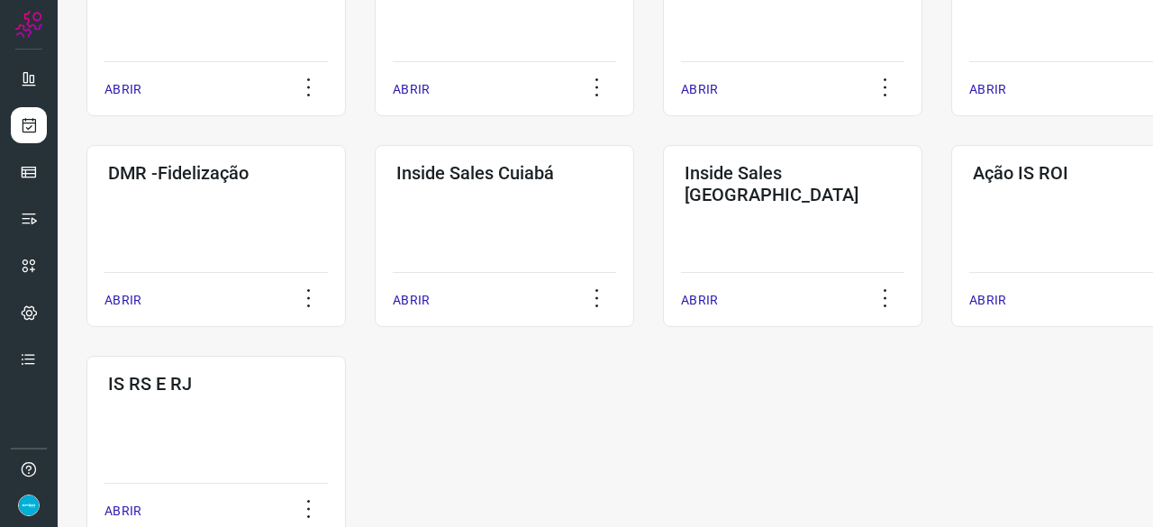
scroll to position [864, 0]
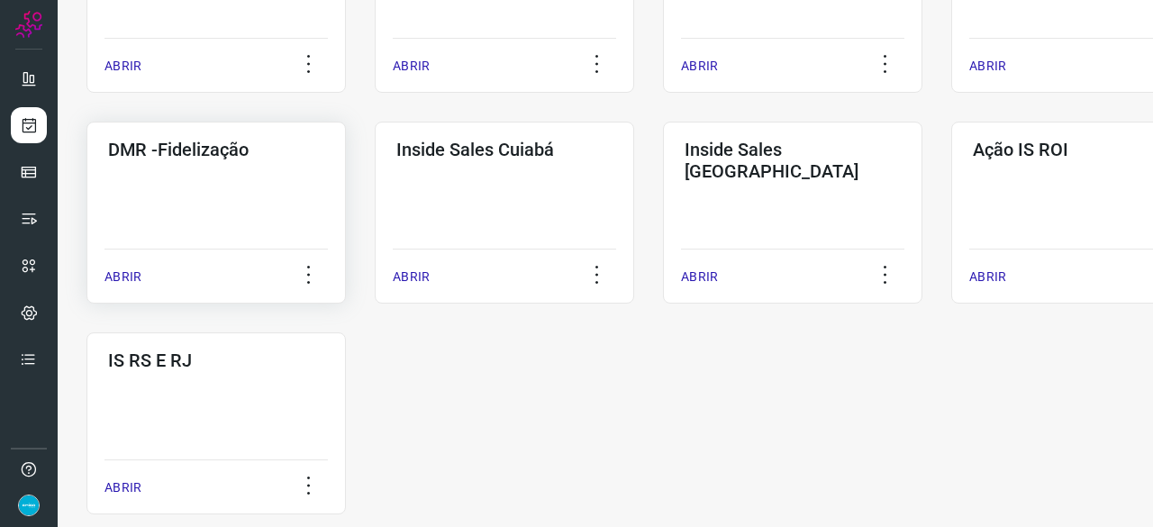
click at [127, 272] on p "ABRIR" at bounding box center [122, 276] width 37 height 19
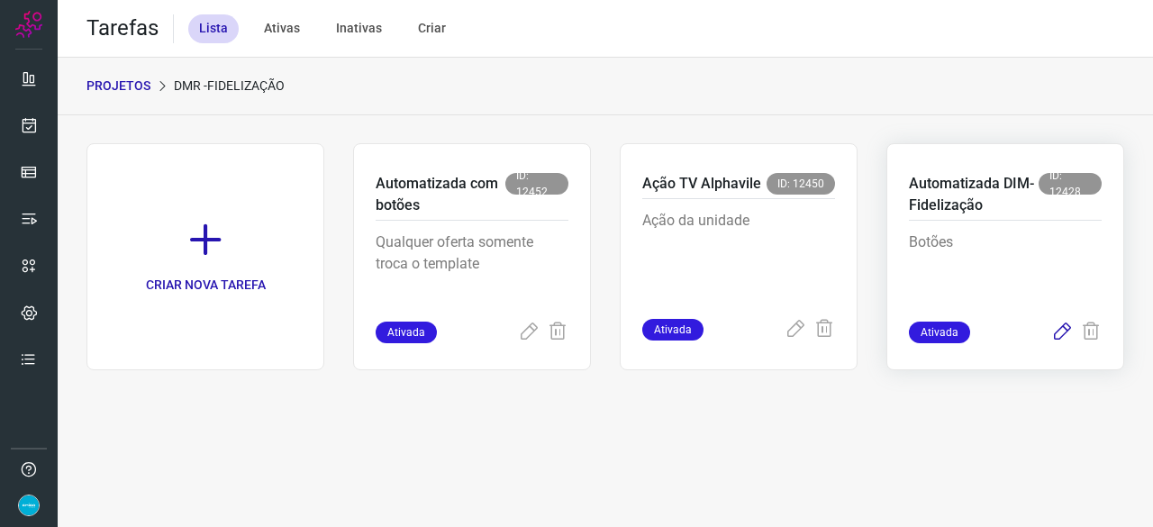
click at [1059, 332] on icon at bounding box center [1062, 332] width 22 height 22
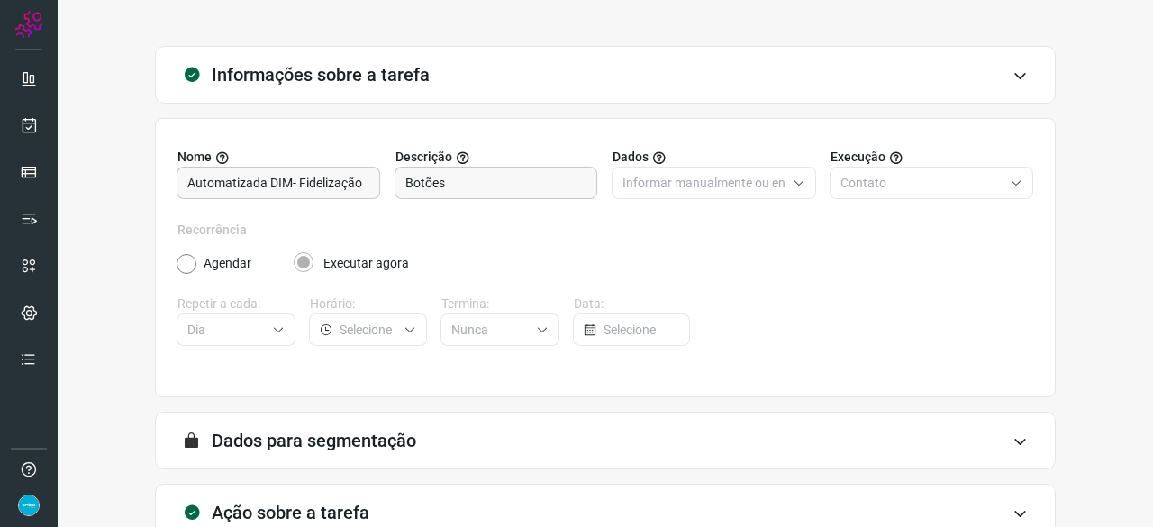
scroll to position [176, 0]
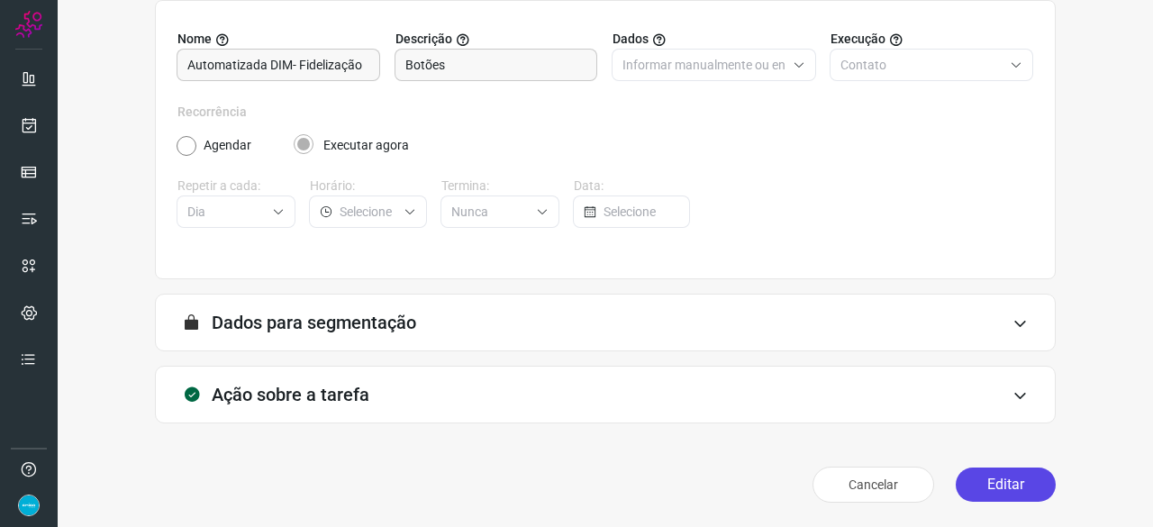
click at [978, 480] on button "Editar" at bounding box center [1005, 484] width 100 height 34
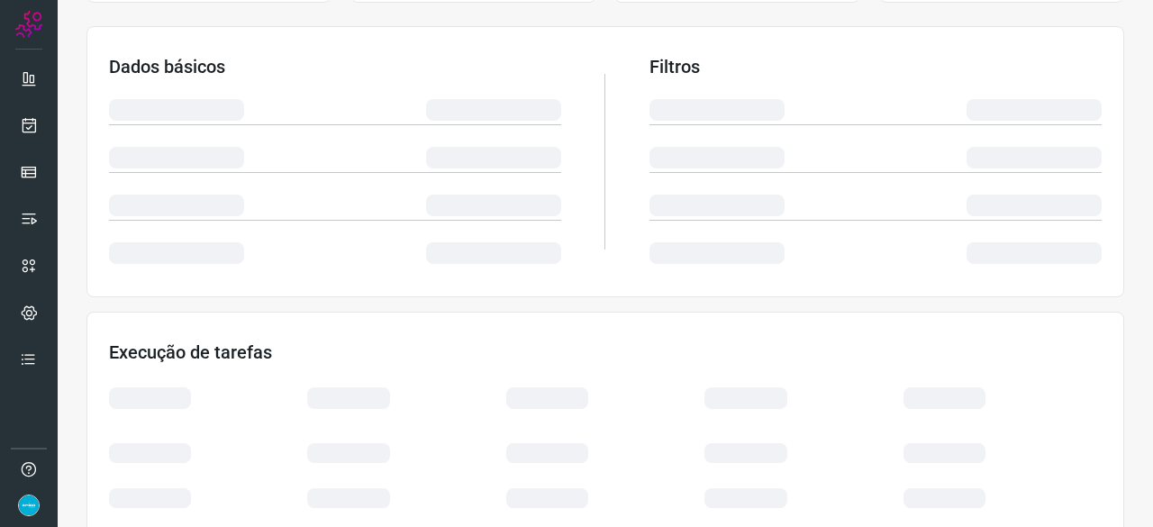
scroll to position [356, 0]
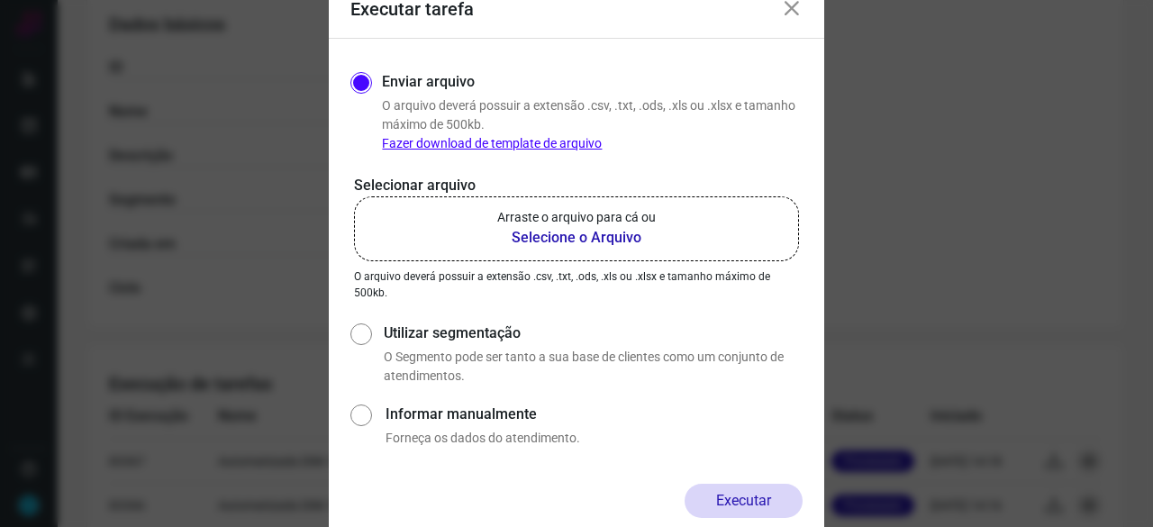
click at [567, 235] on b "Selecione o Arquivo" at bounding box center [576, 238] width 158 height 22
click at [0, 0] on input "Arraste o arquivo para cá ou Selecione o Arquivo" at bounding box center [0, 0] width 0 height 0
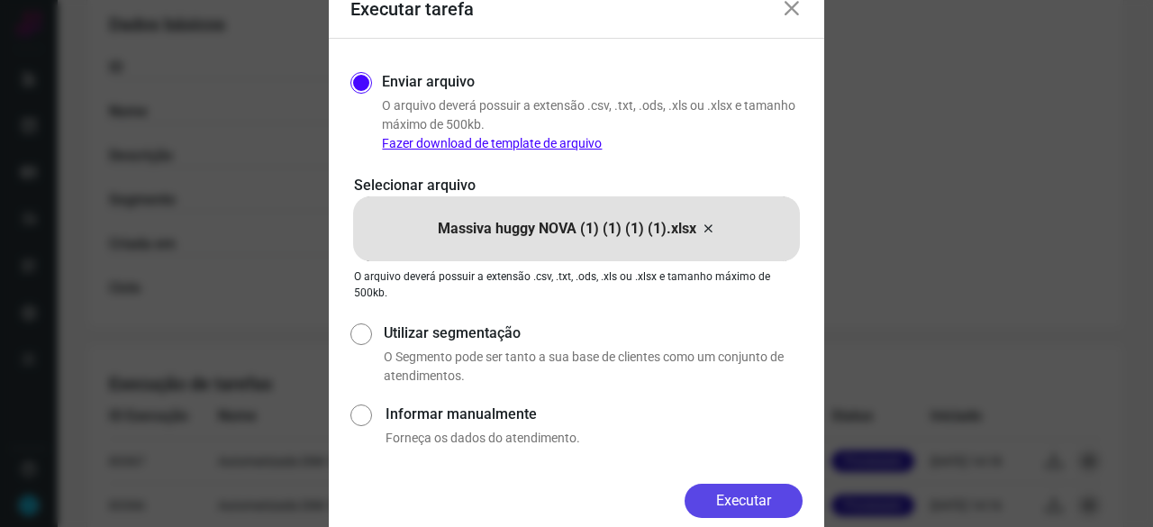
click at [753, 502] on button "Executar" at bounding box center [743, 501] width 118 height 34
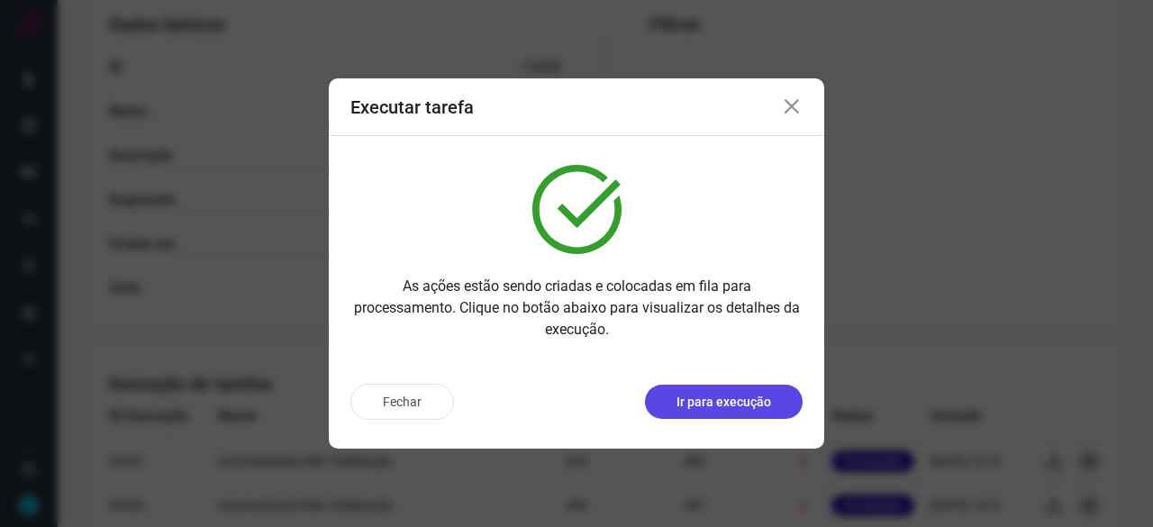
click at [720, 409] on p "Ir para execução" at bounding box center [723, 402] width 95 height 19
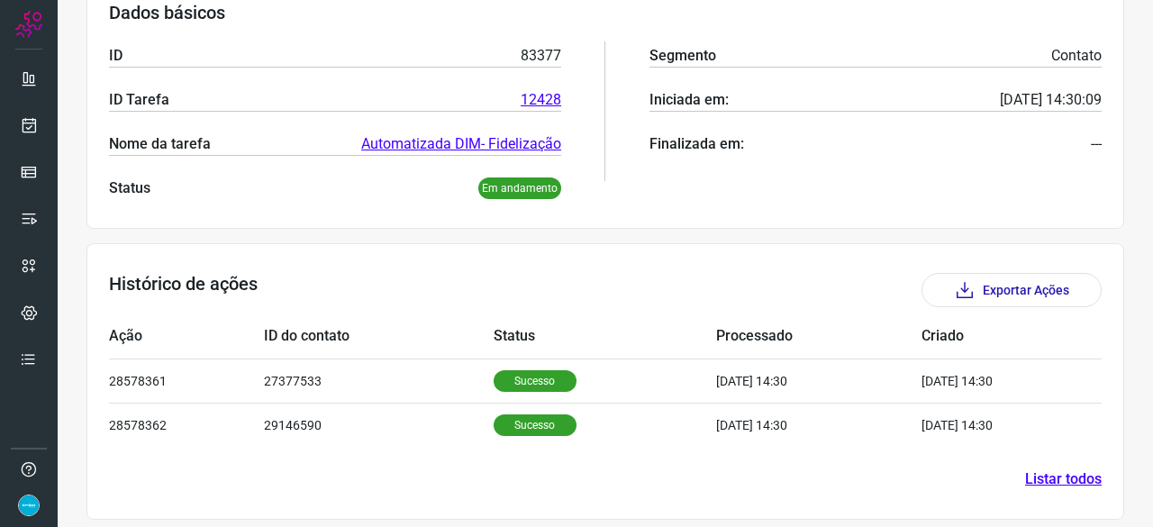
scroll to position [302, 0]
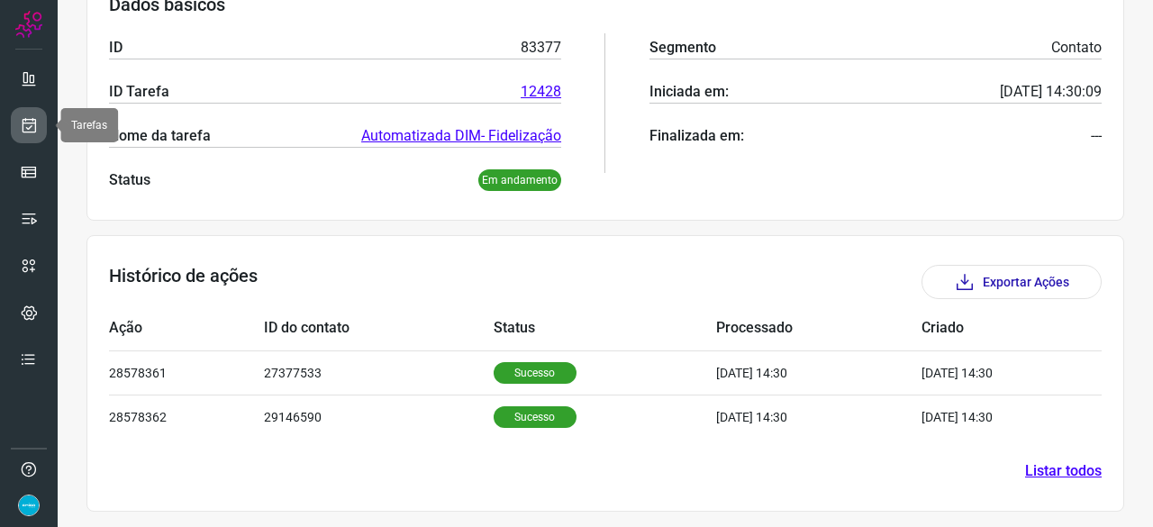
click at [27, 126] on icon at bounding box center [29, 125] width 19 height 18
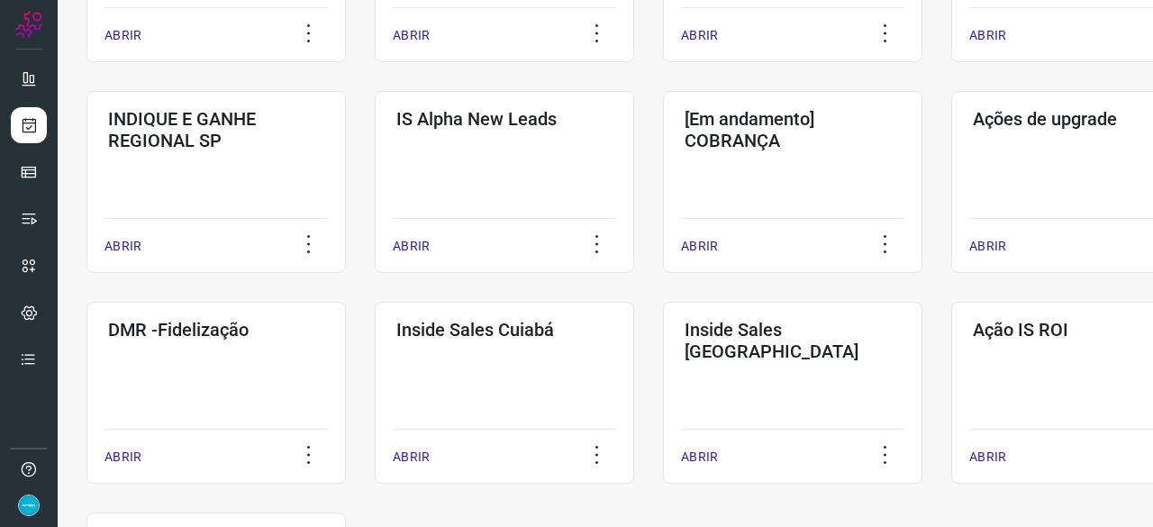
scroll to position [774, 0]
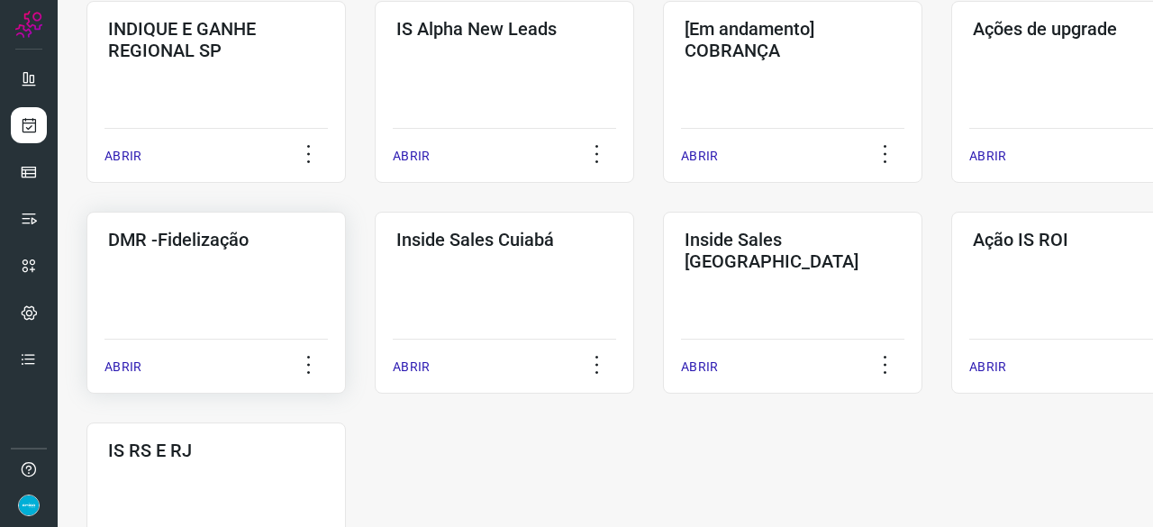
click at [110, 366] on p "ABRIR" at bounding box center [122, 366] width 37 height 19
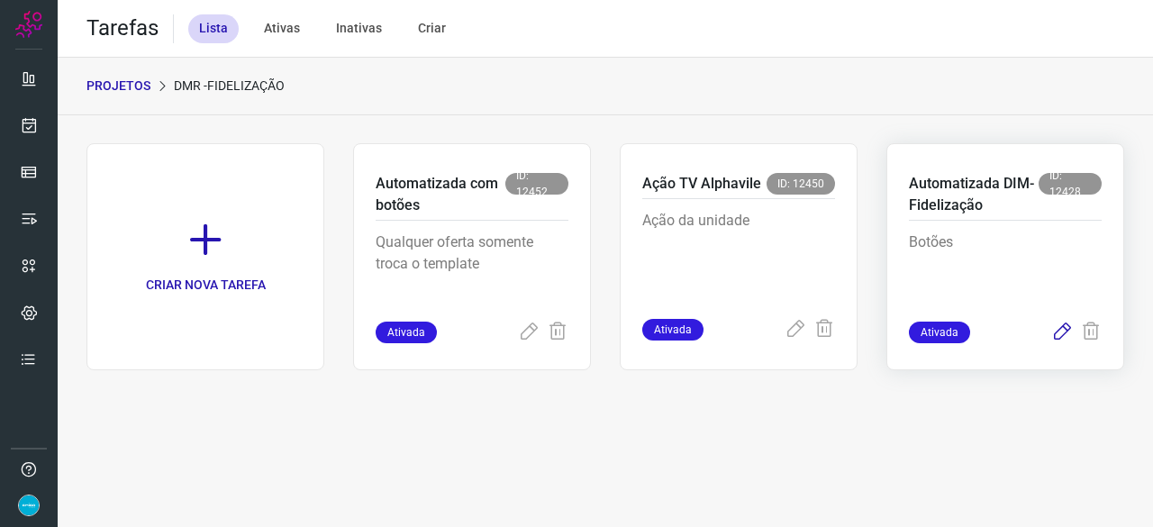
click at [1062, 330] on icon at bounding box center [1062, 332] width 22 height 22
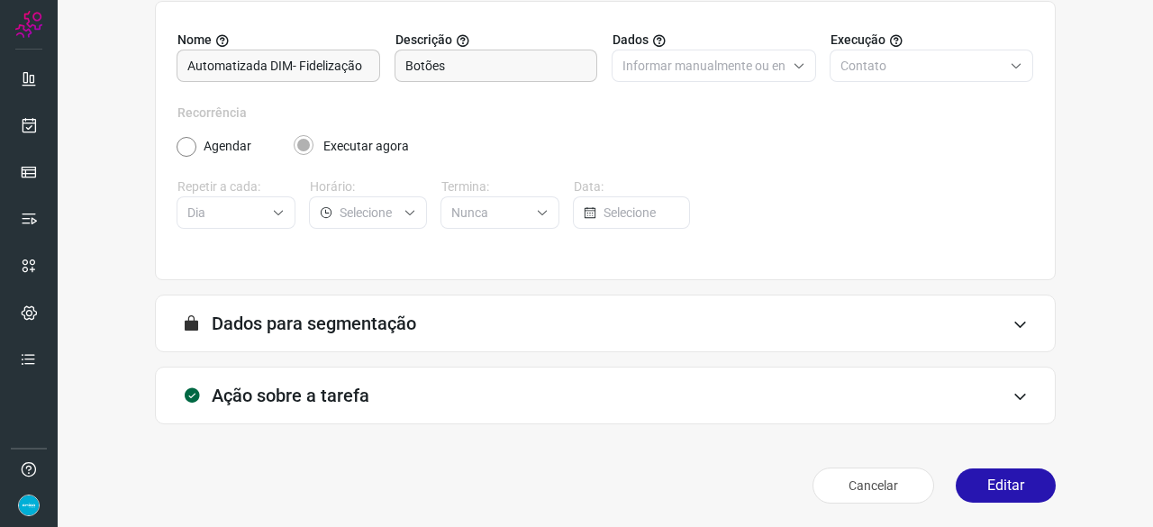
scroll to position [176, 0]
click at [990, 473] on button "Editar" at bounding box center [1005, 484] width 100 height 34
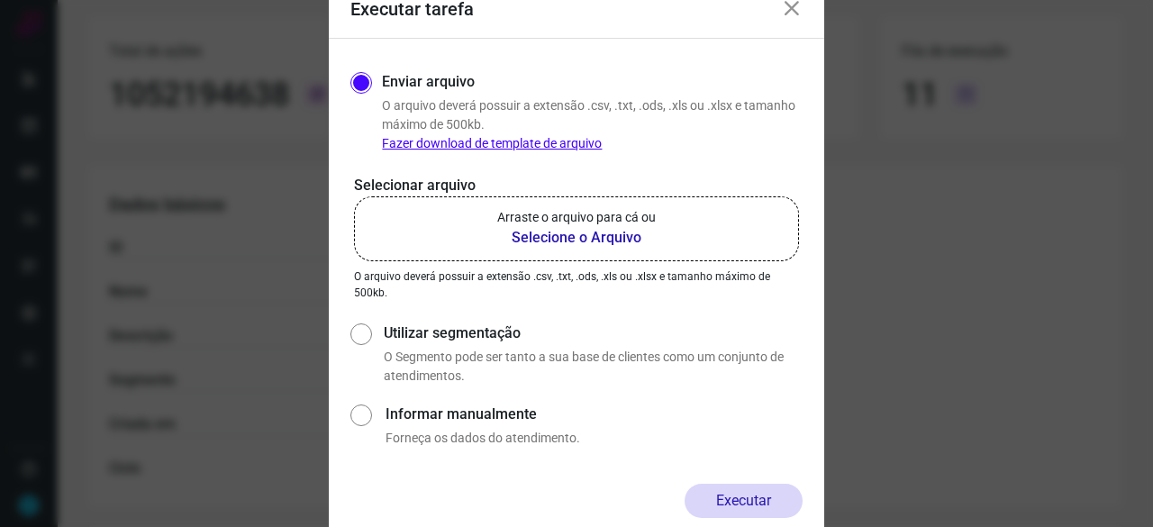
click at [535, 239] on b "Selecione o Arquivo" at bounding box center [576, 238] width 158 height 22
click at [0, 0] on input "Arraste o arquivo para cá ou Selecione o Arquivo" at bounding box center [0, 0] width 0 height 0
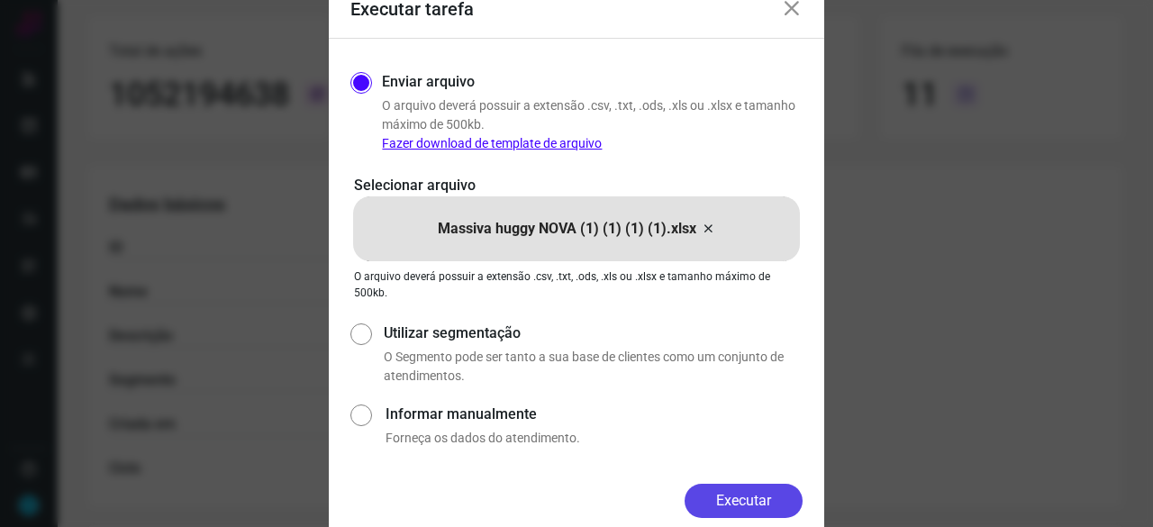
click at [782, 503] on button "Executar" at bounding box center [743, 501] width 118 height 34
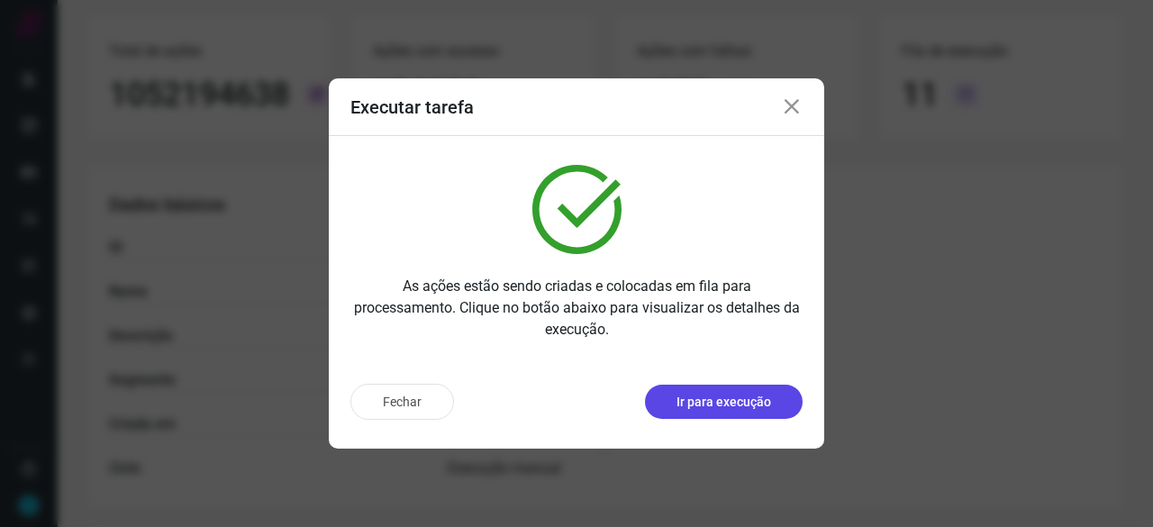
click at [717, 400] on p "Ir para execução" at bounding box center [723, 402] width 95 height 19
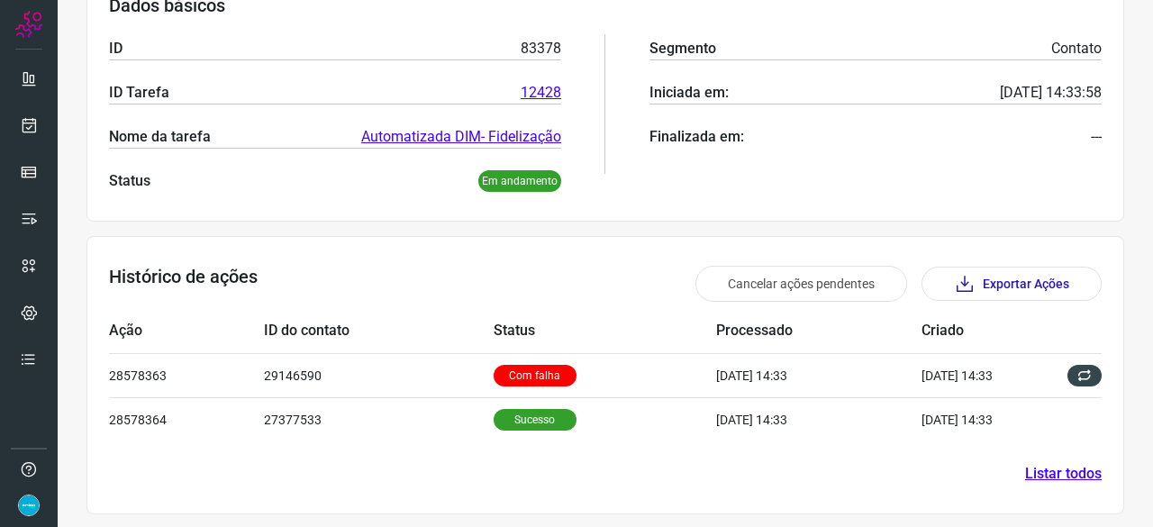
scroll to position [303, 0]
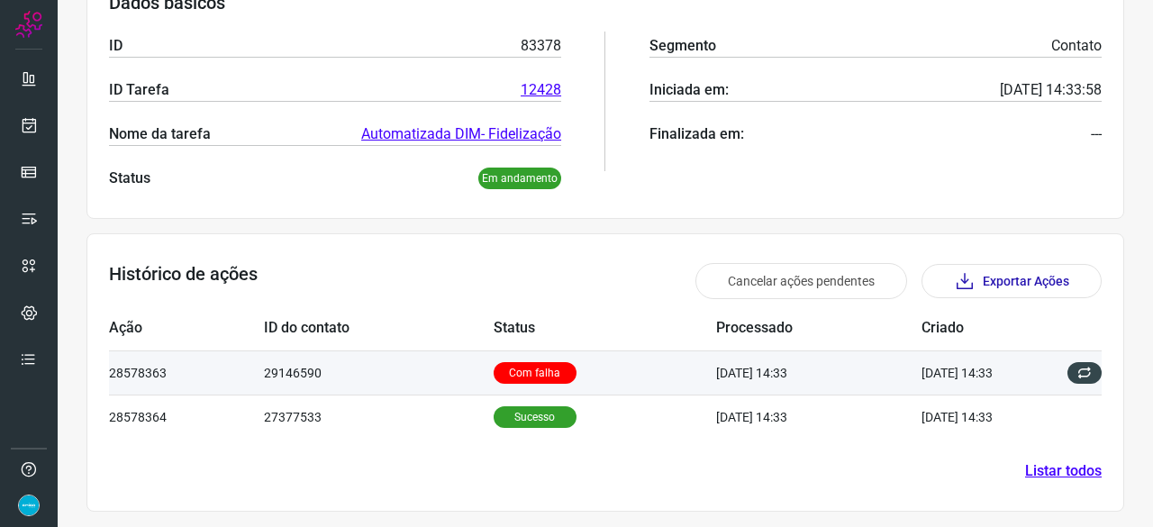
click at [921, 370] on td "[DATE] 14:33" at bounding box center [984, 372] width 126 height 44
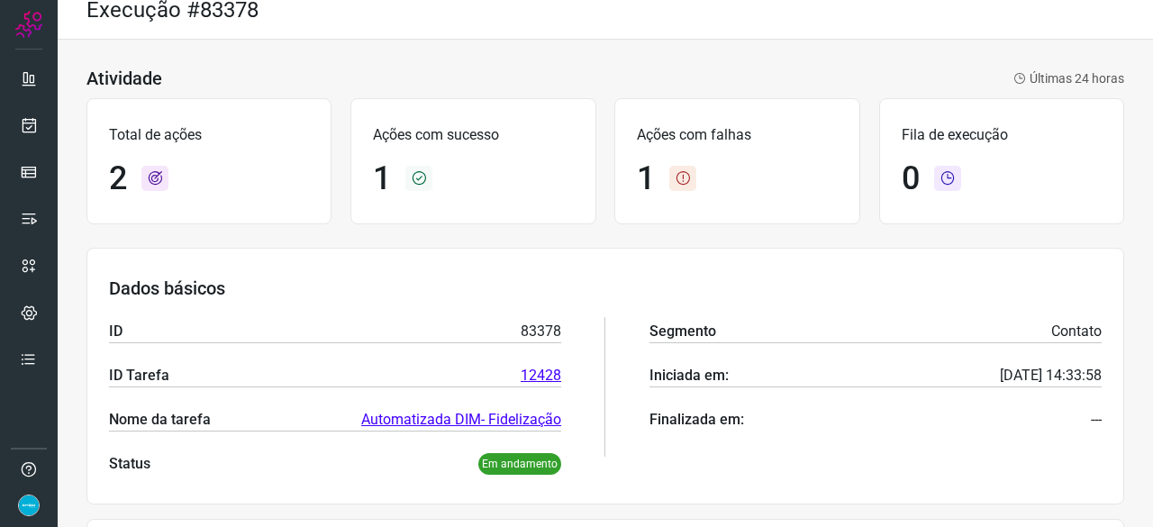
scroll to position [0, 0]
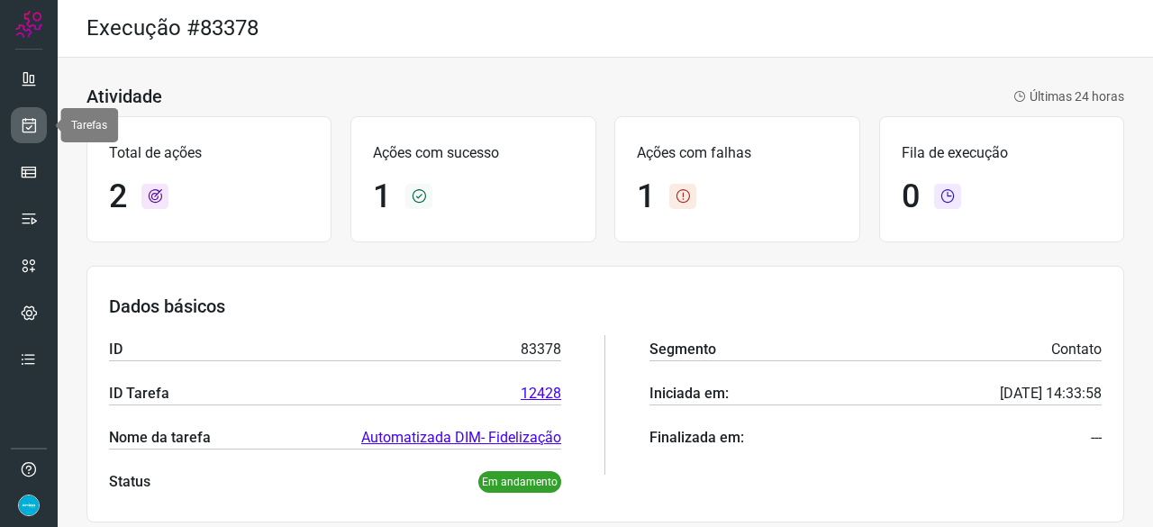
click at [40, 122] on link at bounding box center [29, 125] width 36 height 36
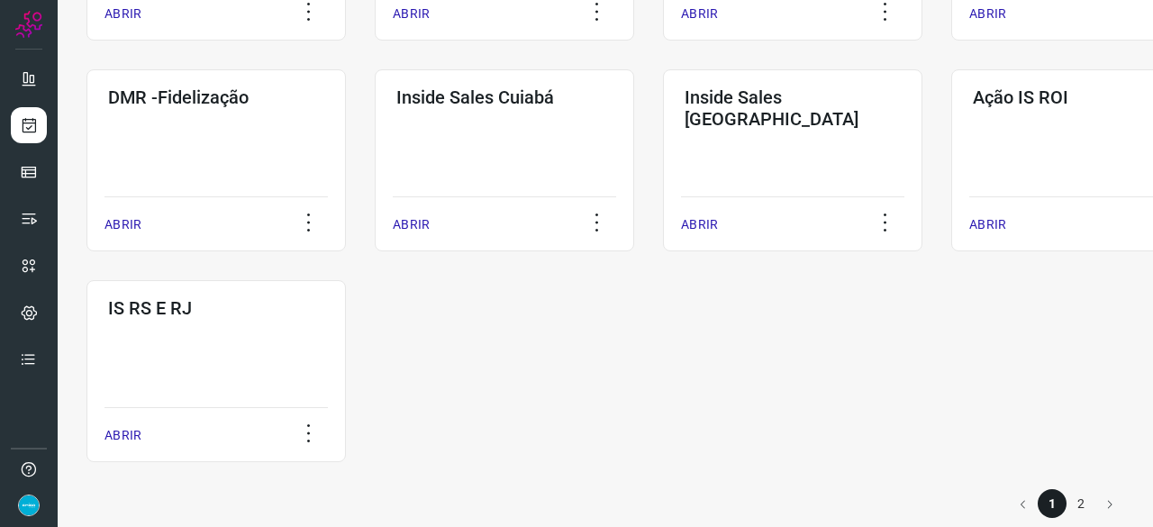
scroll to position [940, 0]
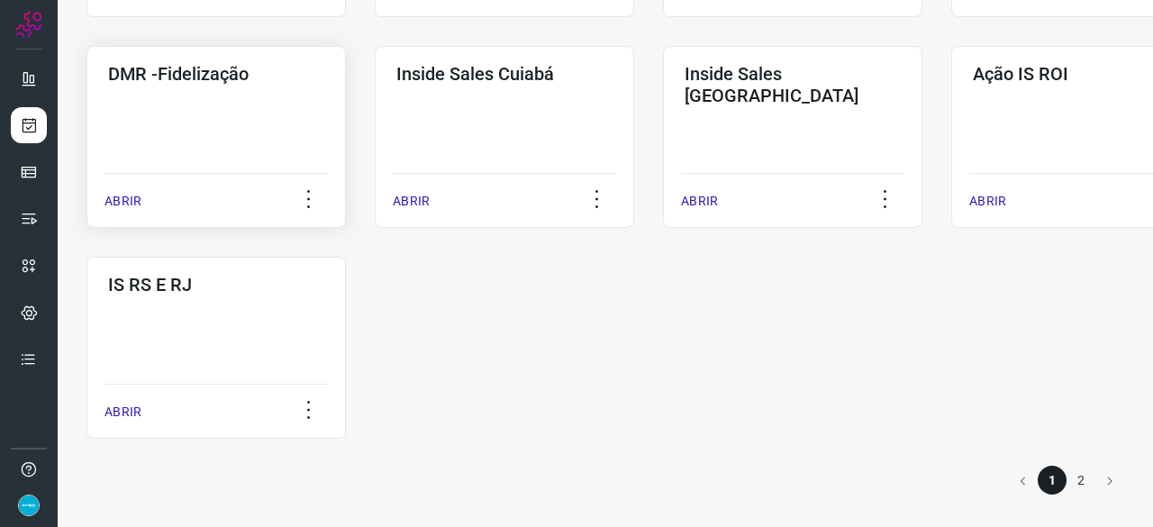
click at [127, 201] on p "ABRIR" at bounding box center [122, 201] width 37 height 19
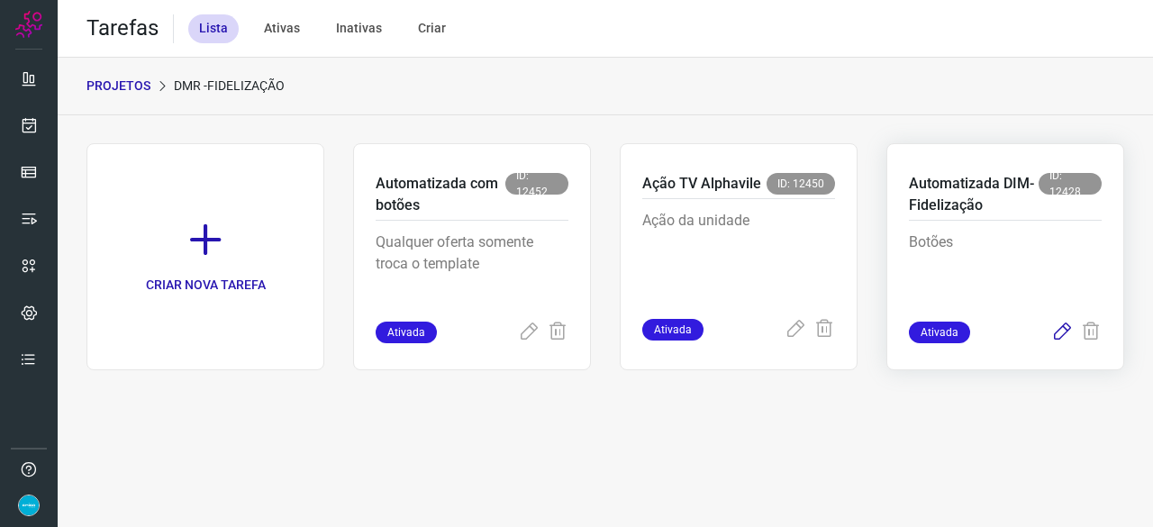
click at [1055, 332] on icon at bounding box center [1062, 332] width 22 height 22
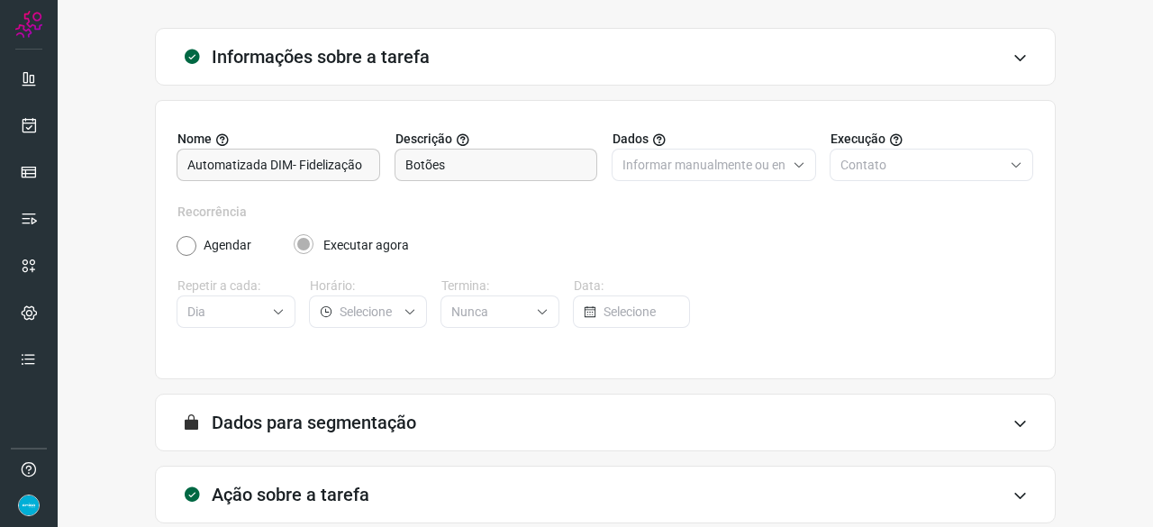
scroll to position [176, 0]
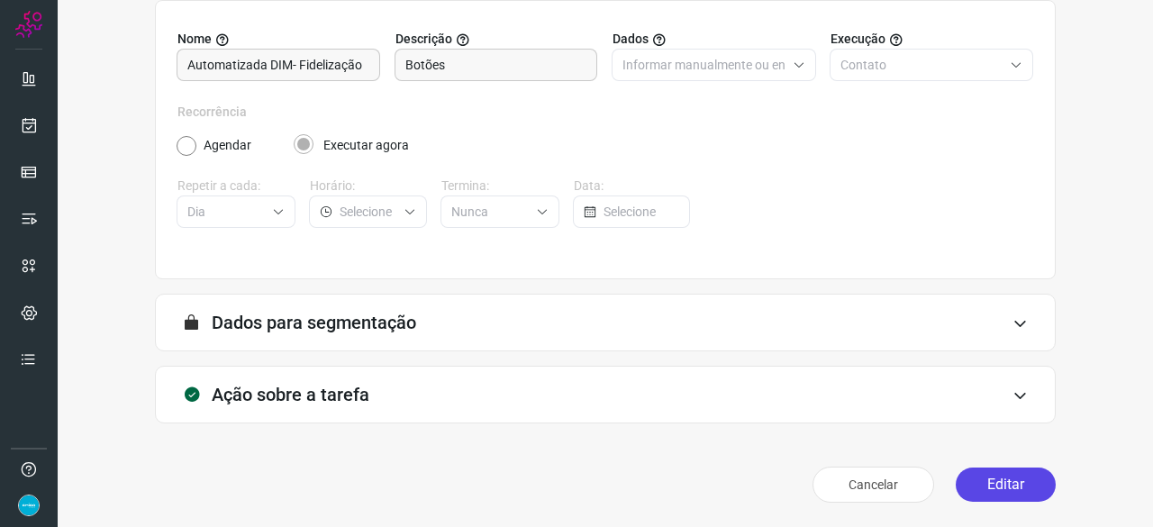
click at [1011, 485] on button "Editar" at bounding box center [1005, 484] width 100 height 34
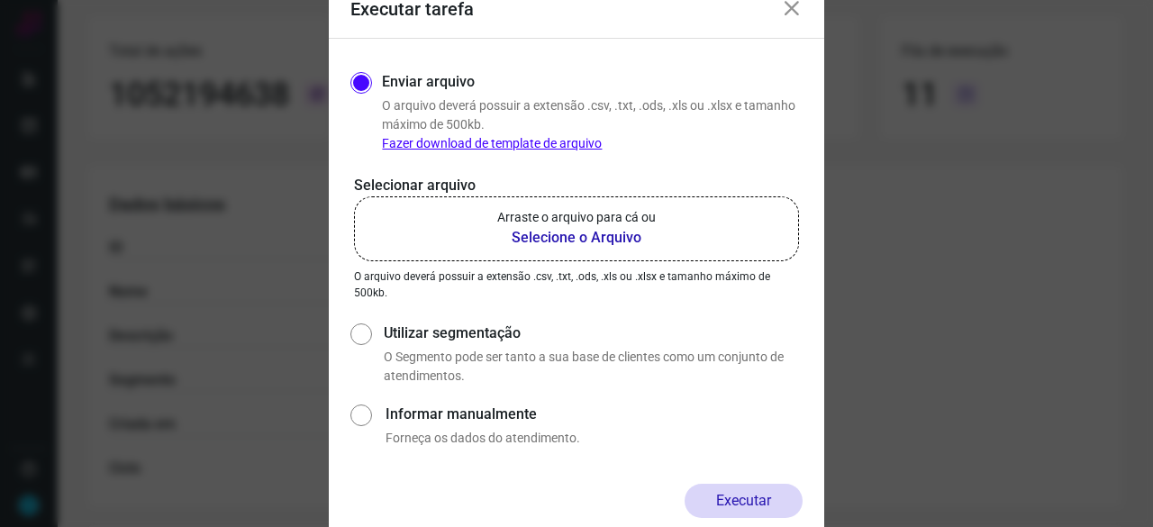
click at [576, 239] on b "Selecione o Arquivo" at bounding box center [576, 238] width 158 height 22
click at [0, 0] on input "Arraste o arquivo para cá ou Selecione o Arquivo" at bounding box center [0, 0] width 0 height 0
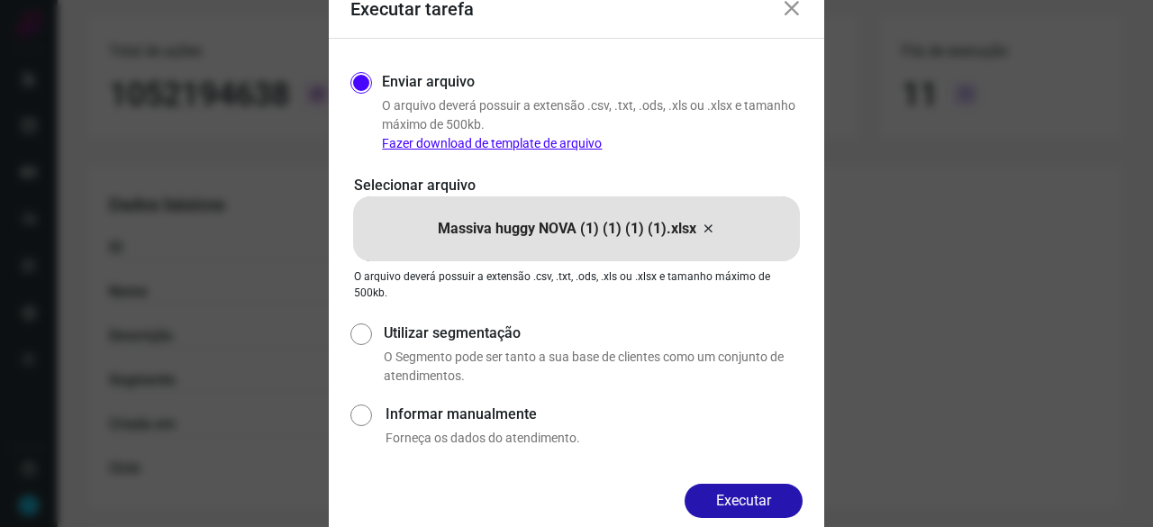
click at [785, 502] on button "Executar" at bounding box center [743, 501] width 118 height 34
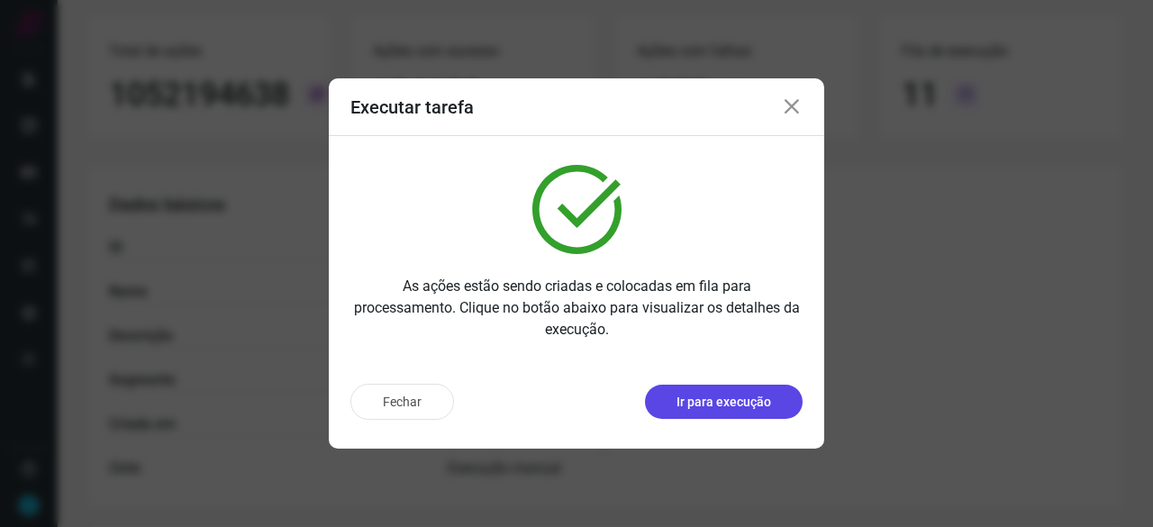
click at [766, 409] on p "Ir para execução" at bounding box center [723, 402] width 95 height 19
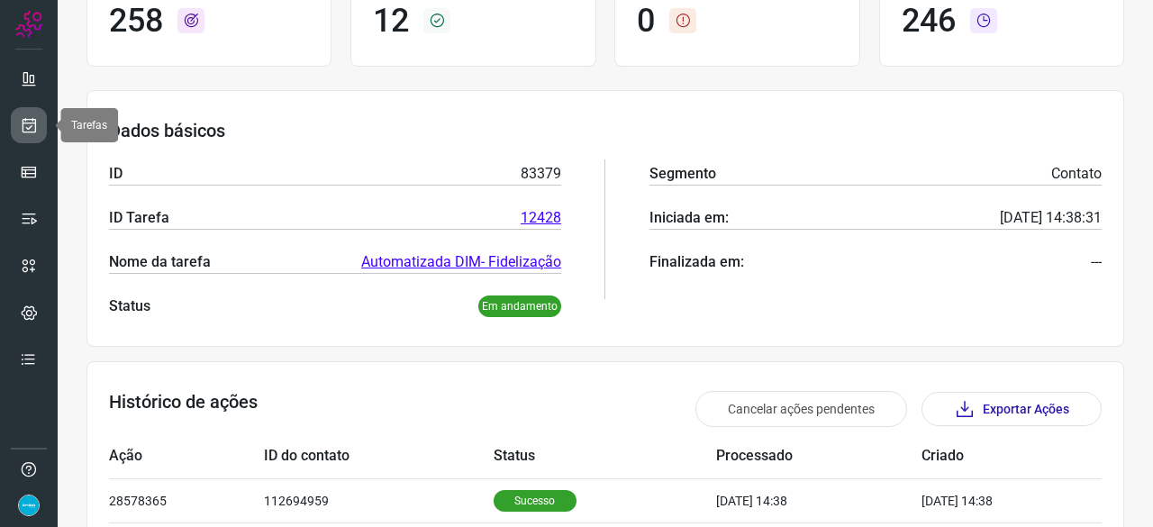
click at [33, 122] on icon at bounding box center [29, 125] width 19 height 18
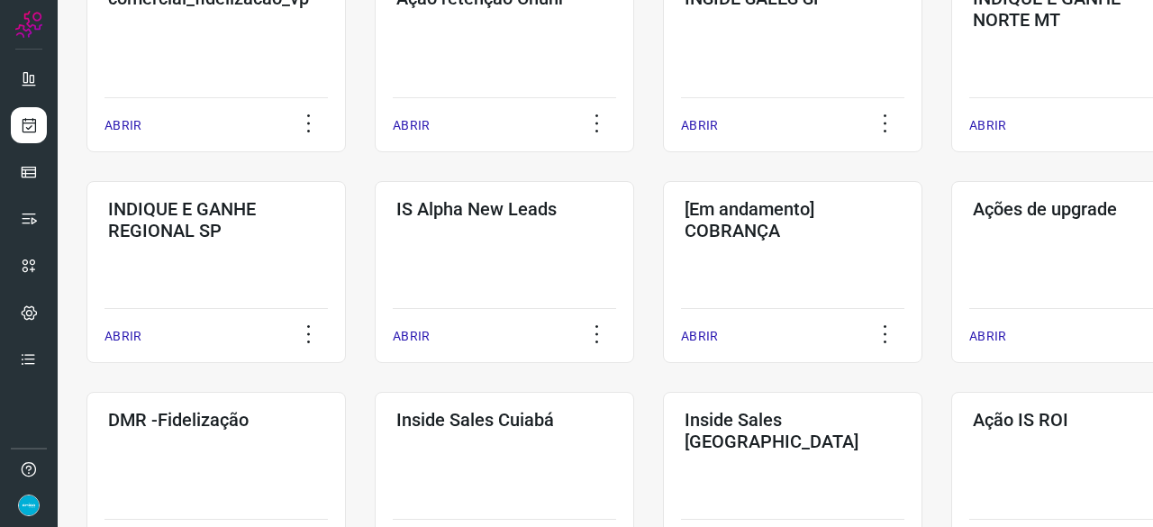
scroll to position [774, 0]
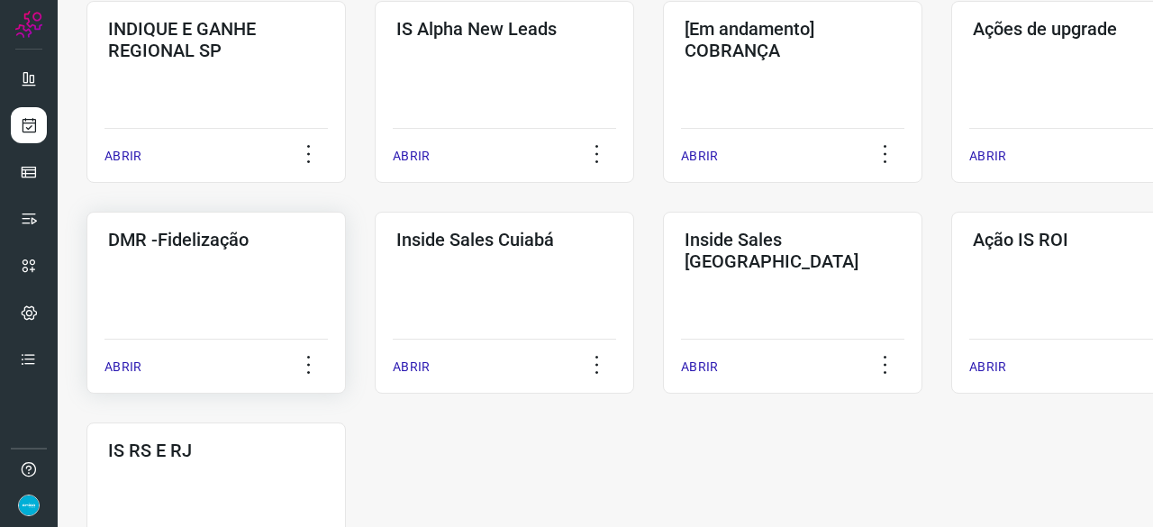
click at [115, 368] on p "ABRIR" at bounding box center [122, 366] width 37 height 19
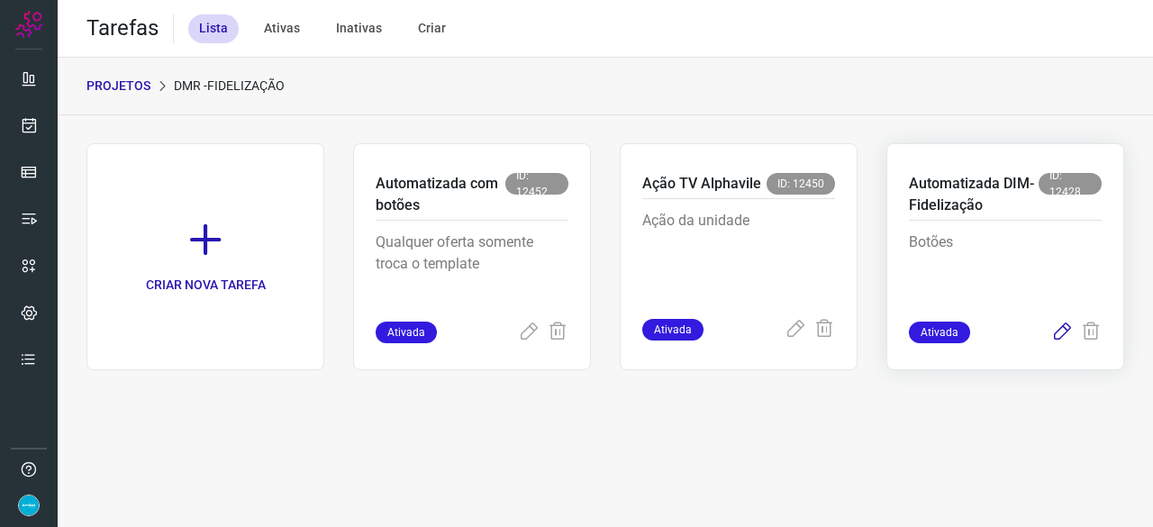
click at [1061, 330] on icon at bounding box center [1062, 332] width 22 height 22
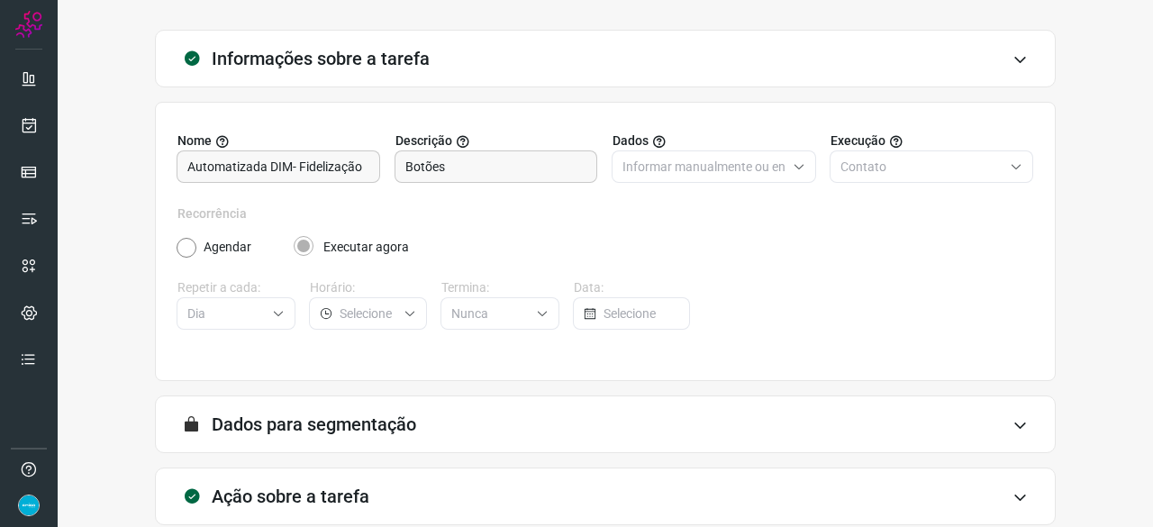
scroll to position [176, 0]
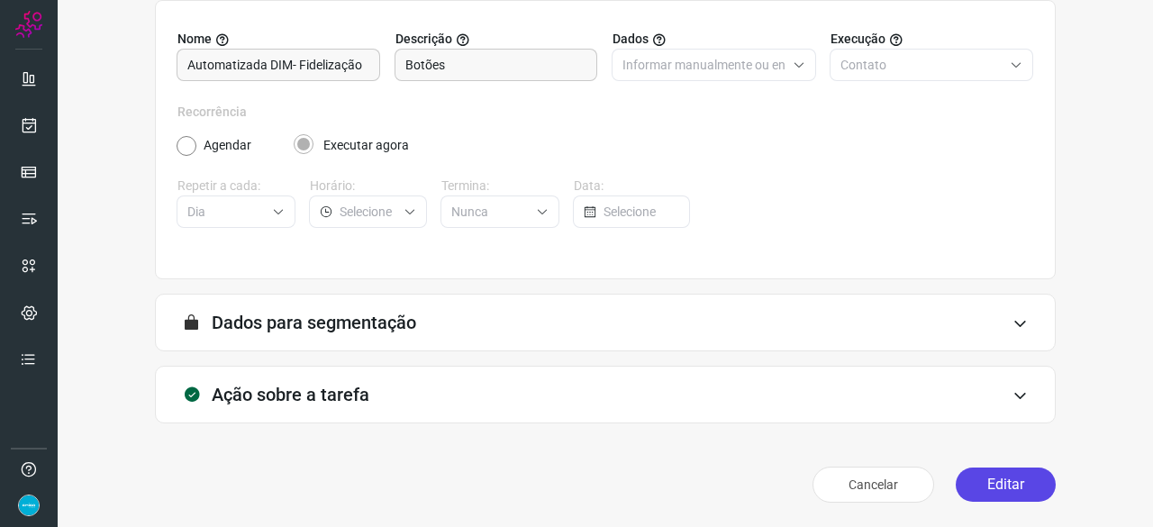
click at [988, 476] on button "Editar" at bounding box center [1005, 484] width 100 height 34
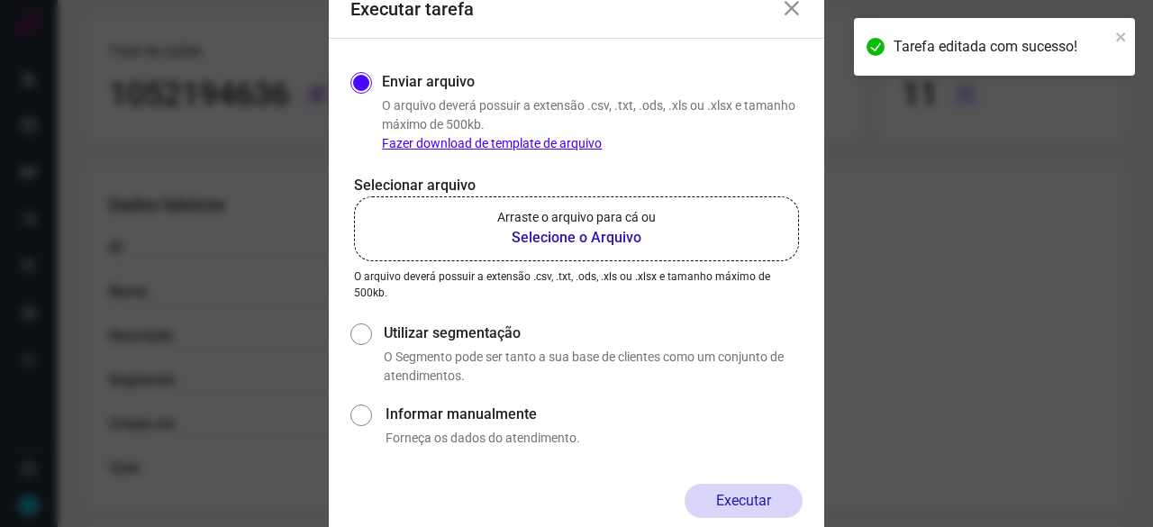
click at [530, 237] on b "Selecione o Arquivo" at bounding box center [576, 238] width 158 height 22
click at [0, 0] on input "Arraste o arquivo para cá ou Selecione o Arquivo" at bounding box center [0, 0] width 0 height 0
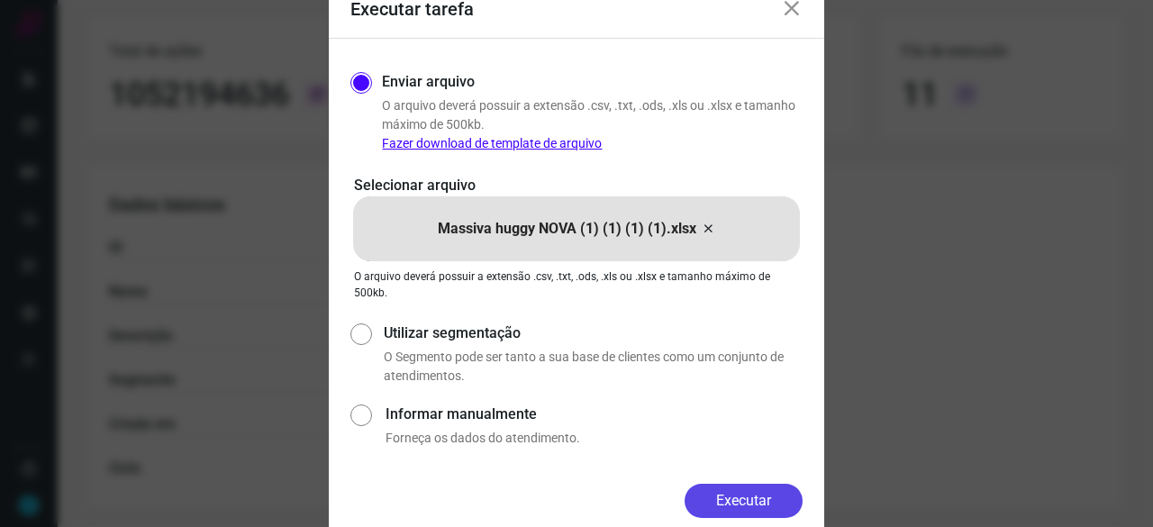
click at [772, 503] on button "Executar" at bounding box center [743, 501] width 118 height 34
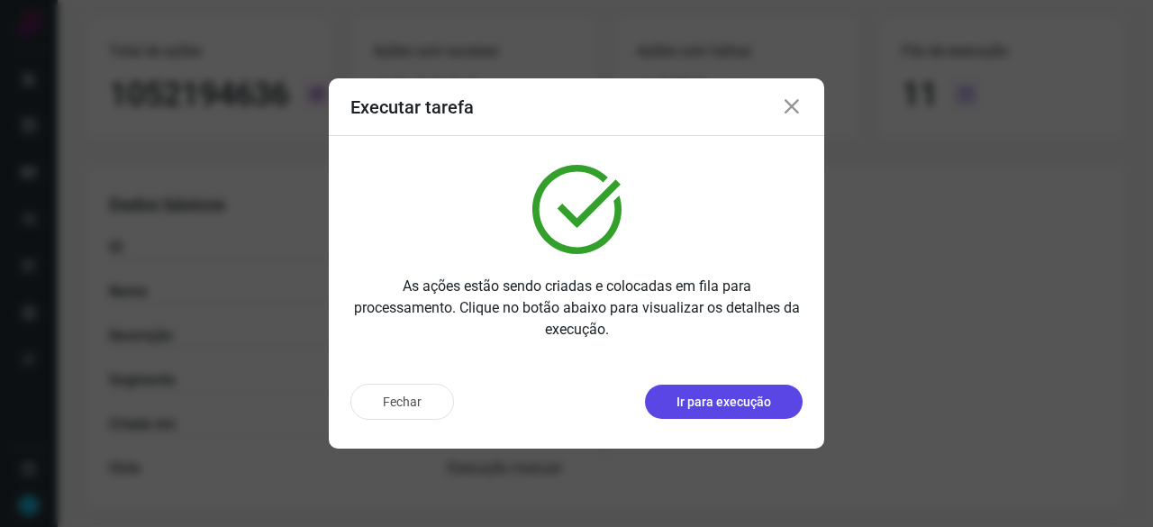
click at [710, 403] on p "Ir para execução" at bounding box center [723, 402] width 95 height 19
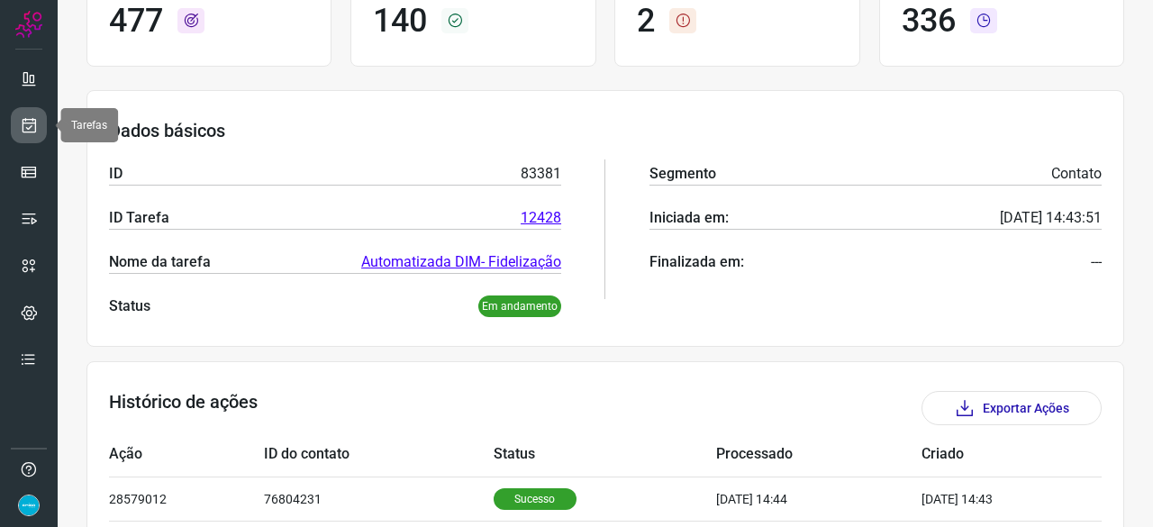
click at [37, 122] on icon at bounding box center [29, 125] width 19 height 18
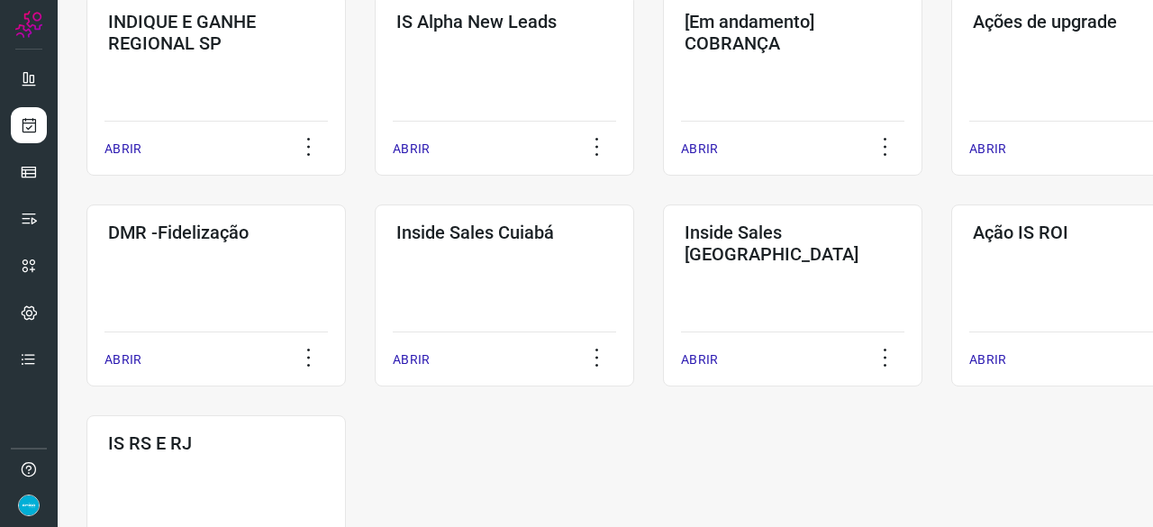
scroll to position [900, 0]
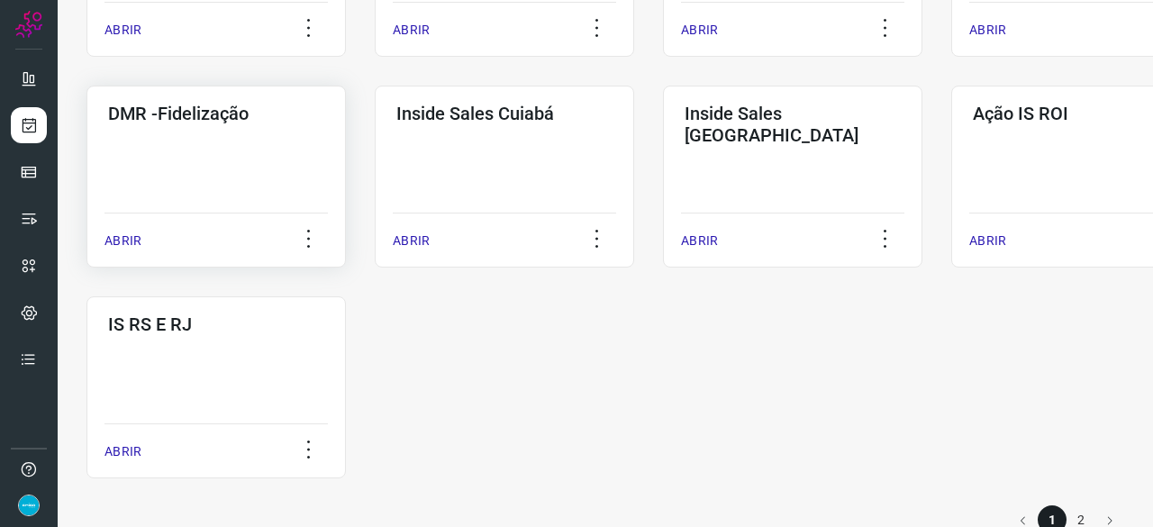
click at [131, 239] on p "ABRIR" at bounding box center [122, 240] width 37 height 19
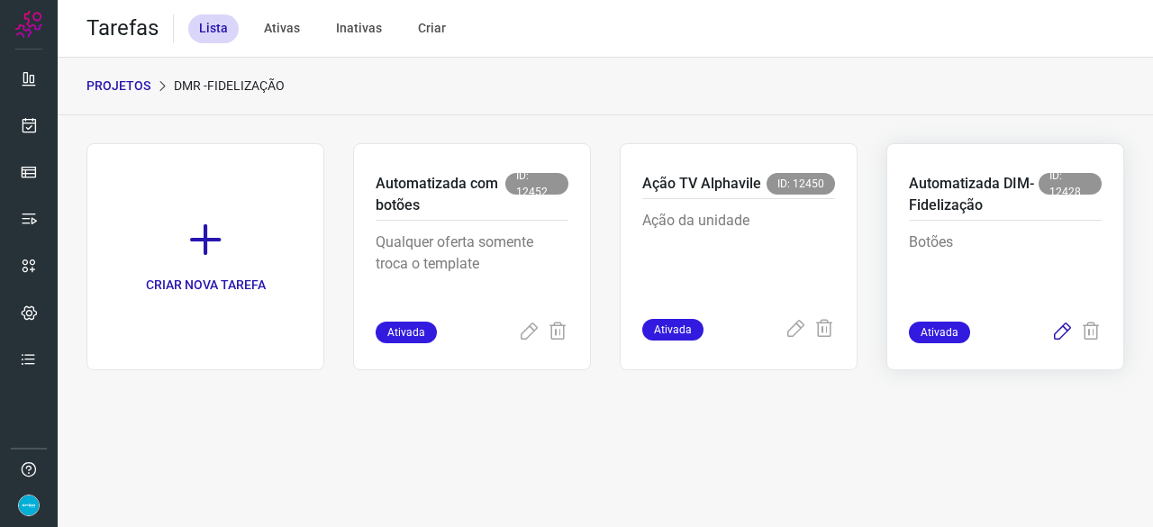
click at [1062, 332] on icon at bounding box center [1062, 332] width 22 height 22
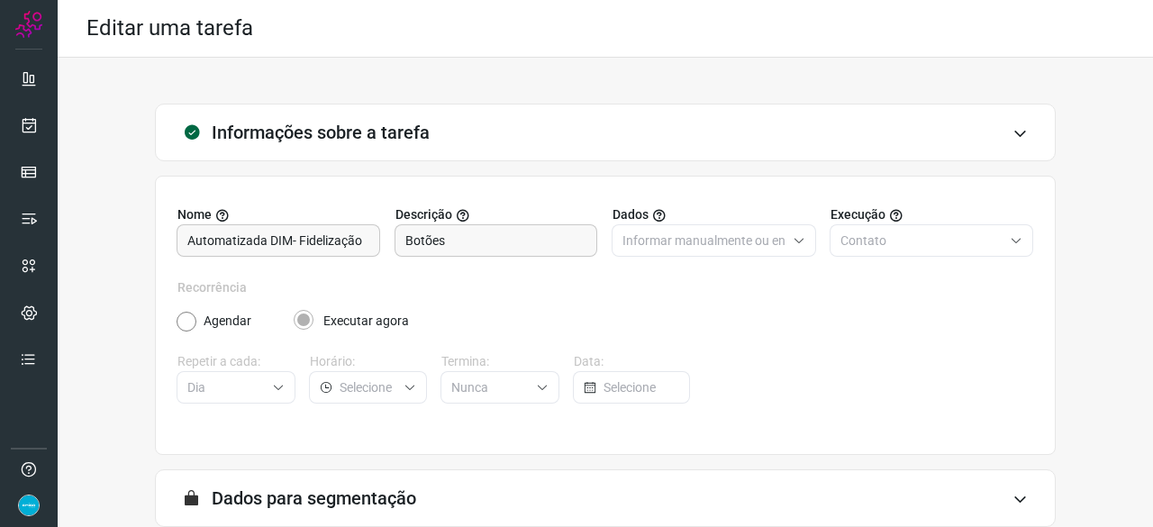
scroll to position [176, 0]
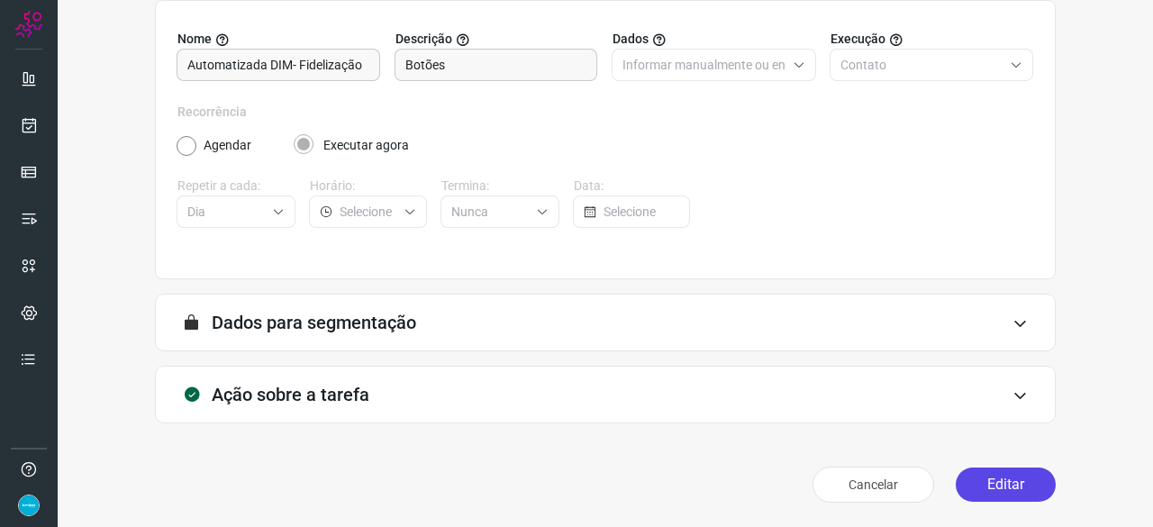
click at [989, 477] on button "Editar" at bounding box center [1005, 484] width 100 height 34
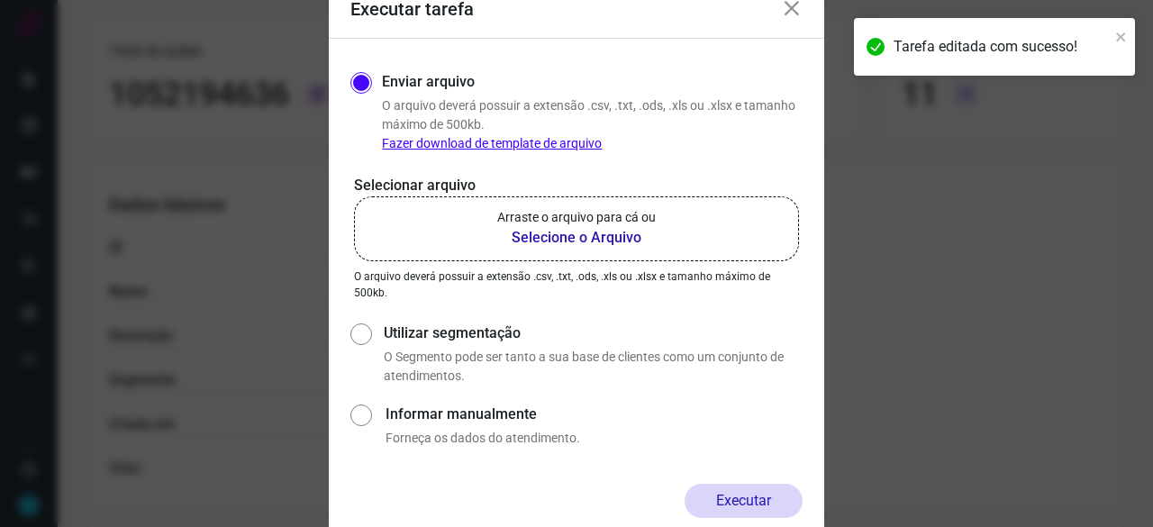
click at [553, 238] on b "Selecione o Arquivo" at bounding box center [576, 238] width 158 height 22
click at [0, 0] on input "Arraste o arquivo para cá ou Selecione o Arquivo" at bounding box center [0, 0] width 0 height 0
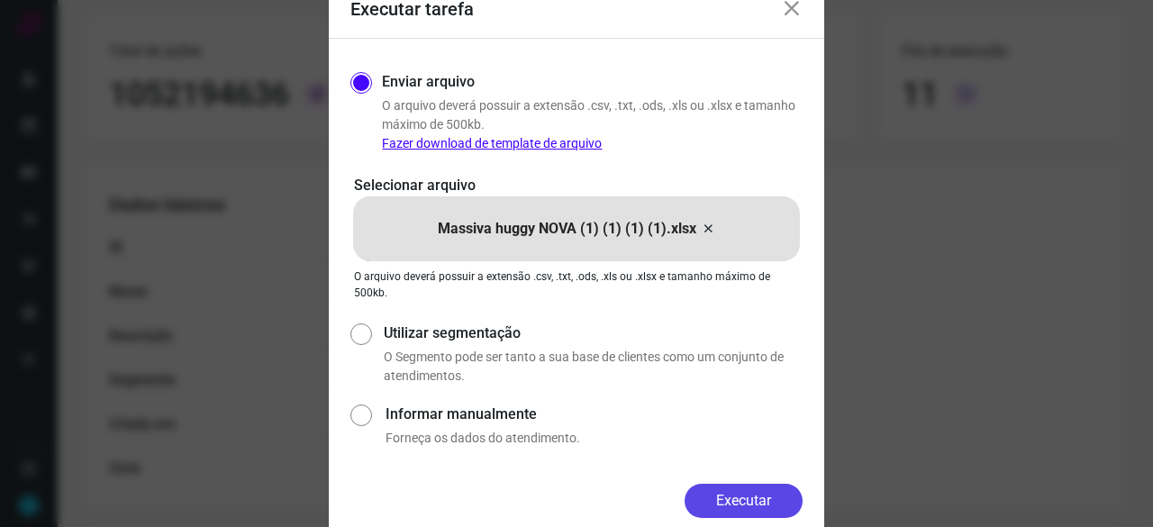
click at [732, 495] on button "Executar" at bounding box center [743, 501] width 118 height 34
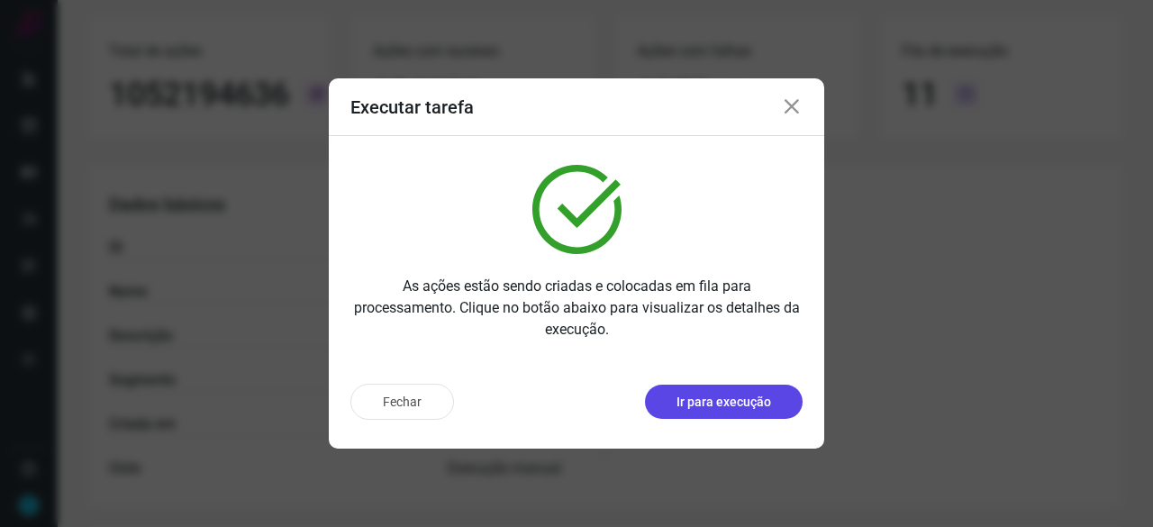
click at [733, 400] on p "Ir para execução" at bounding box center [723, 402] width 95 height 19
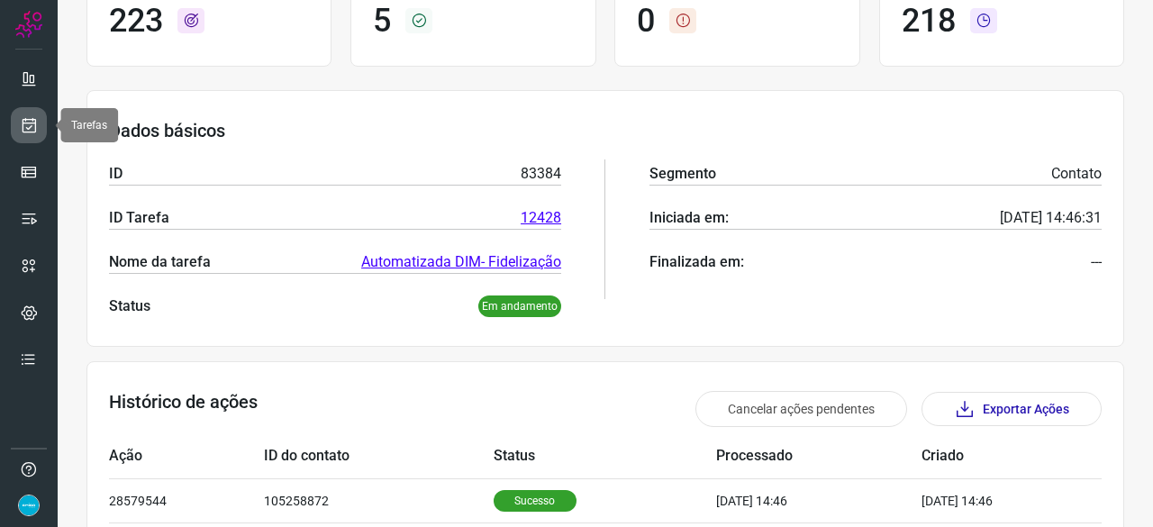
click at [23, 122] on icon at bounding box center [29, 125] width 19 height 18
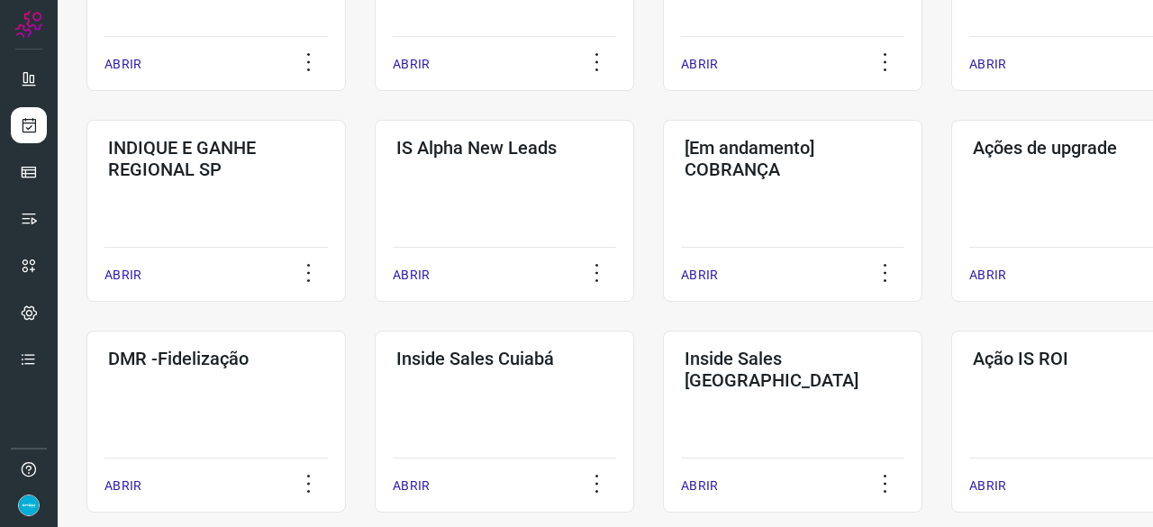
scroll to position [684, 0]
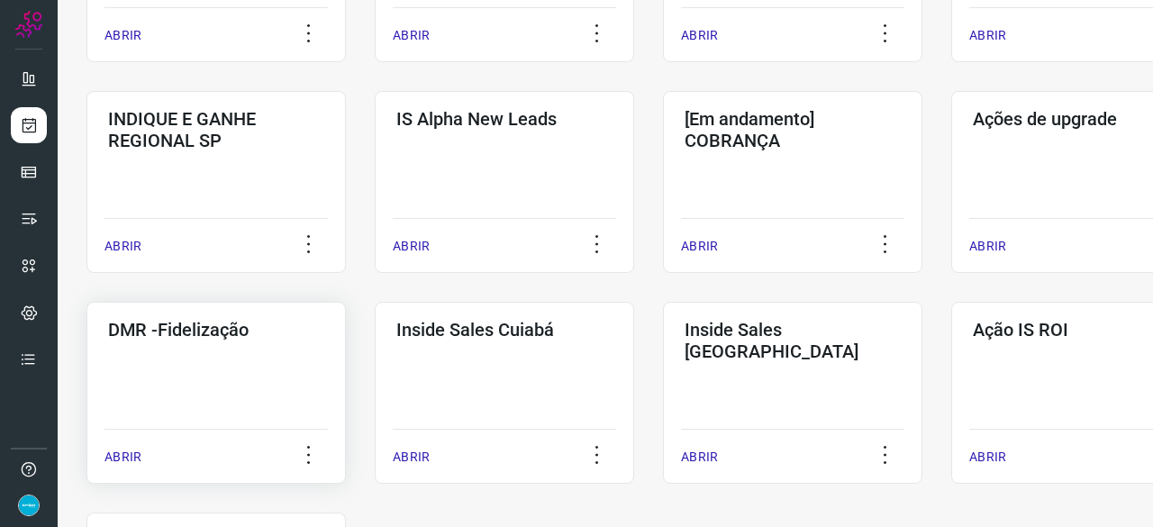
click at [112, 457] on p "ABRIR" at bounding box center [122, 457] width 37 height 19
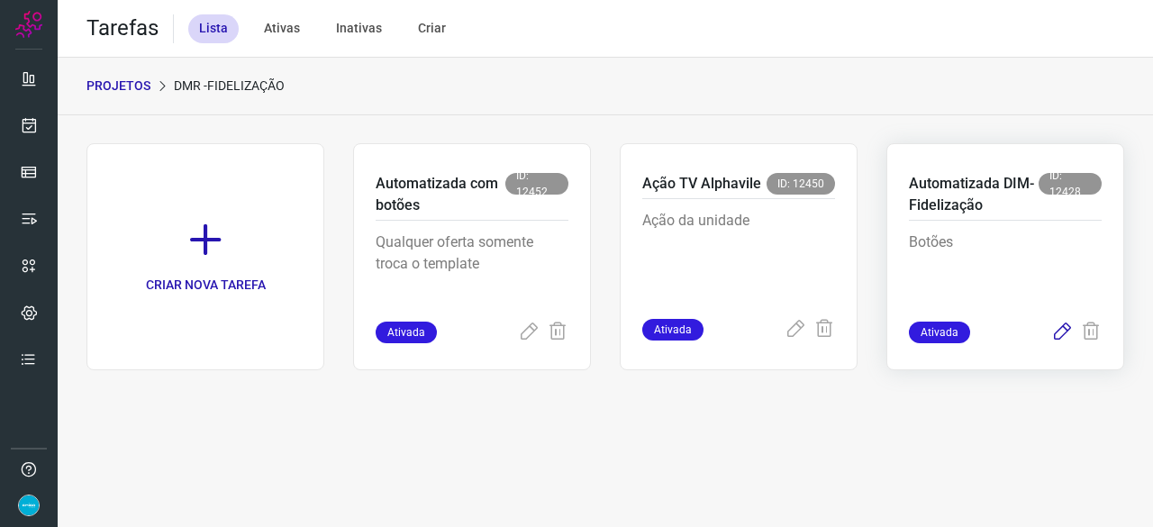
click at [1064, 330] on icon at bounding box center [1062, 332] width 22 height 22
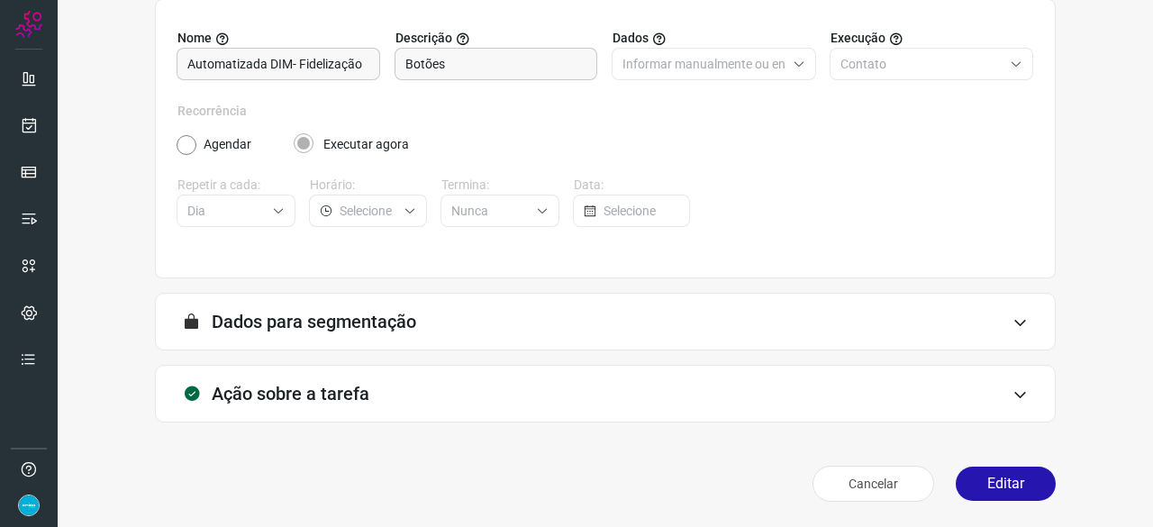
scroll to position [176, 0]
click at [1003, 482] on button "Editar" at bounding box center [1005, 484] width 100 height 34
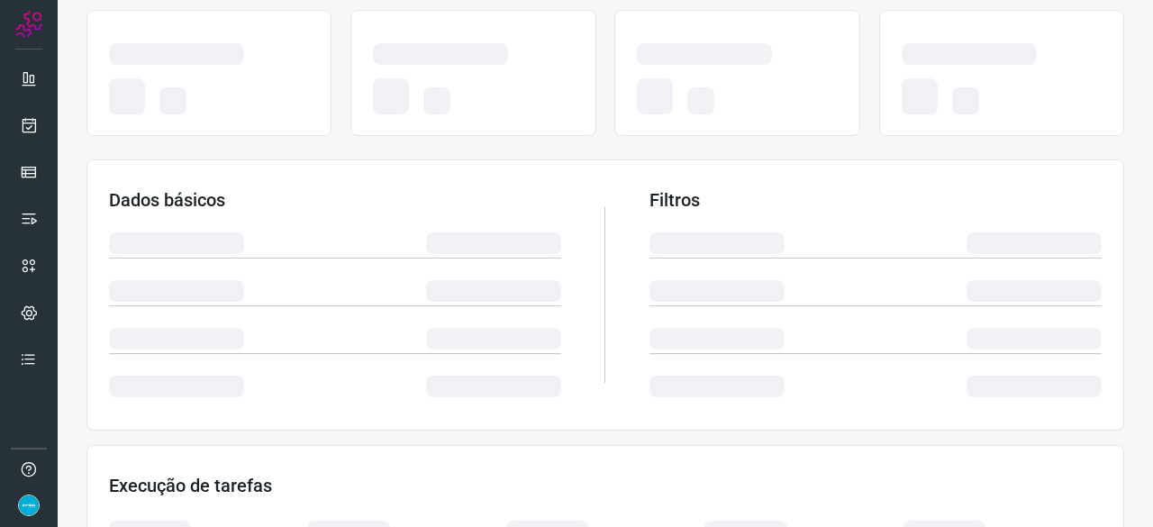
scroll to position [430, 0]
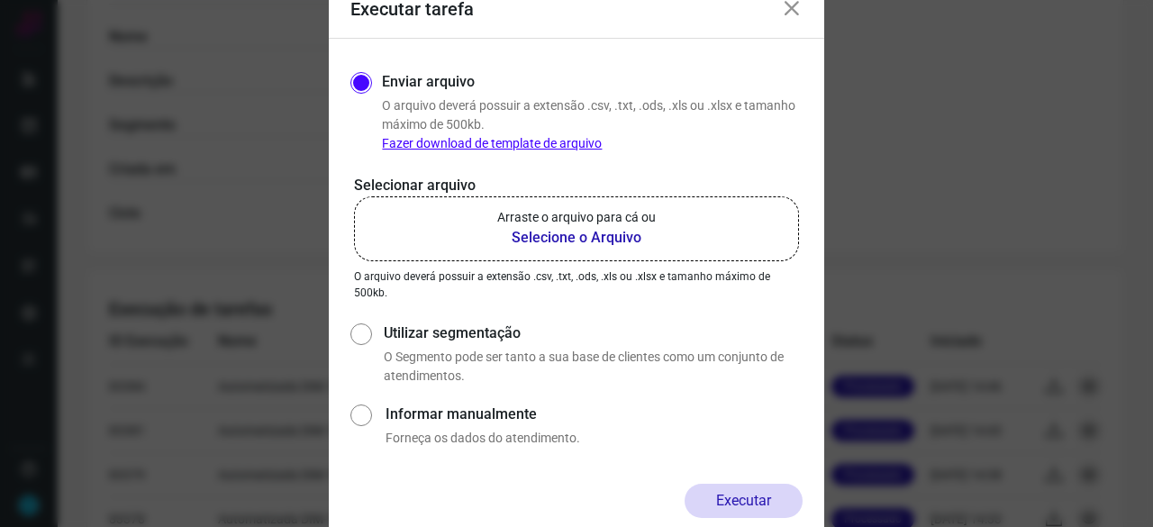
click at [566, 233] on b "Selecione o Arquivo" at bounding box center [576, 238] width 158 height 22
click at [0, 0] on input "Arraste o arquivo para cá ou Selecione o Arquivo" at bounding box center [0, 0] width 0 height 0
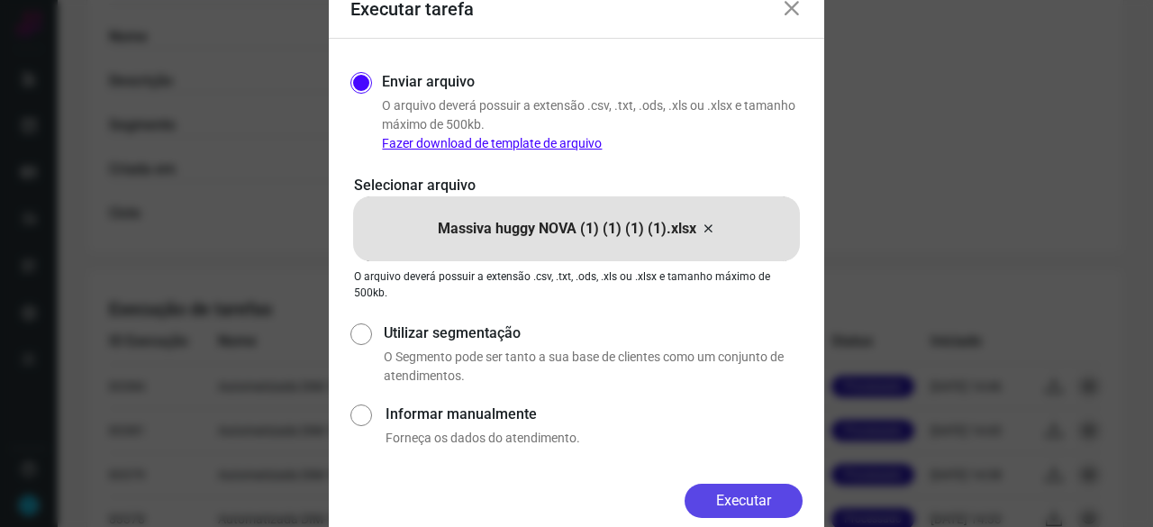
click at [728, 495] on button "Executar" at bounding box center [743, 501] width 118 height 34
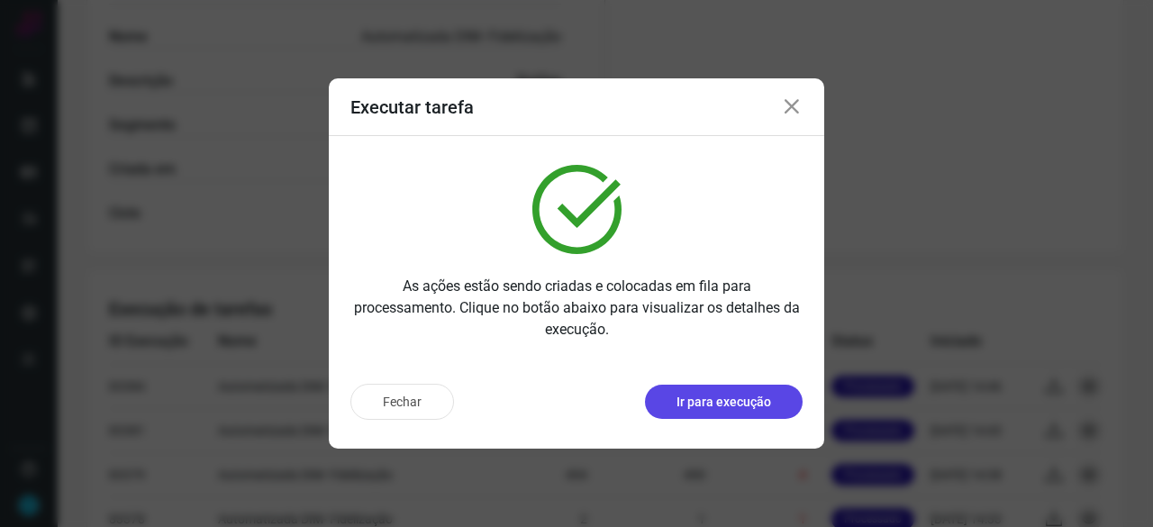
click at [758, 407] on p "Ir para execução" at bounding box center [723, 402] width 95 height 19
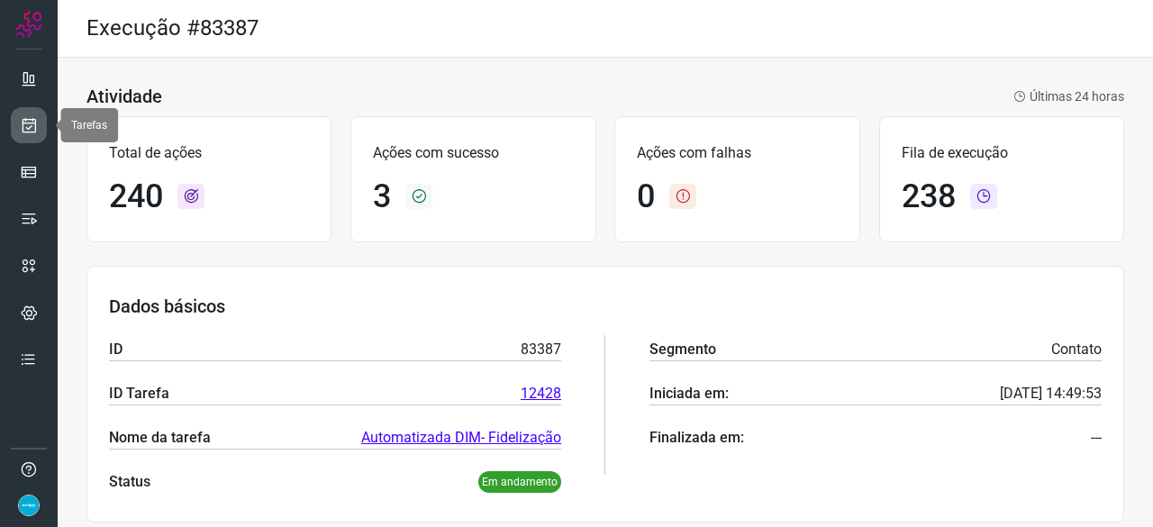
click at [27, 127] on icon at bounding box center [29, 125] width 19 height 18
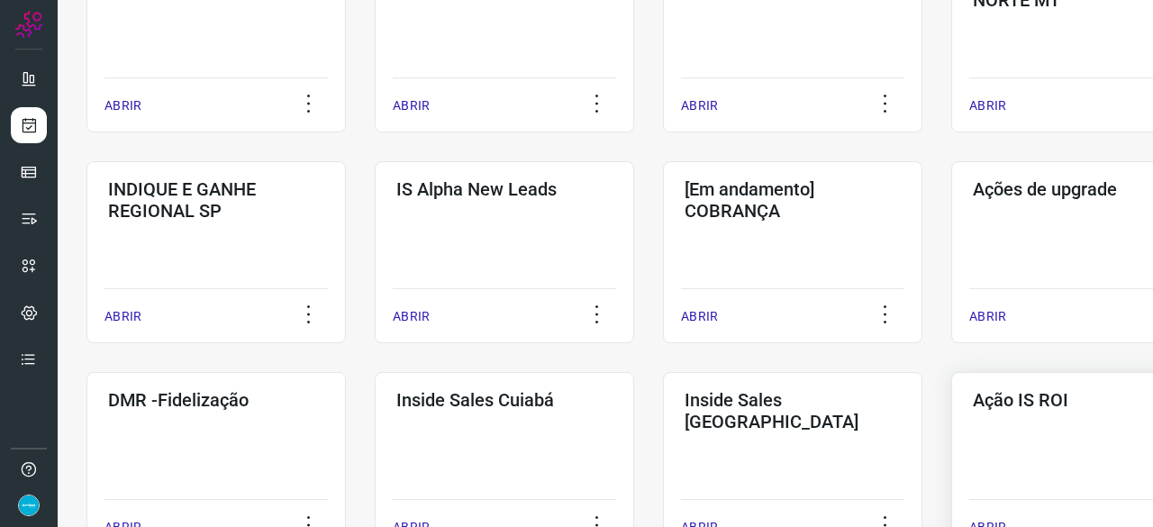
scroll to position [630, 0]
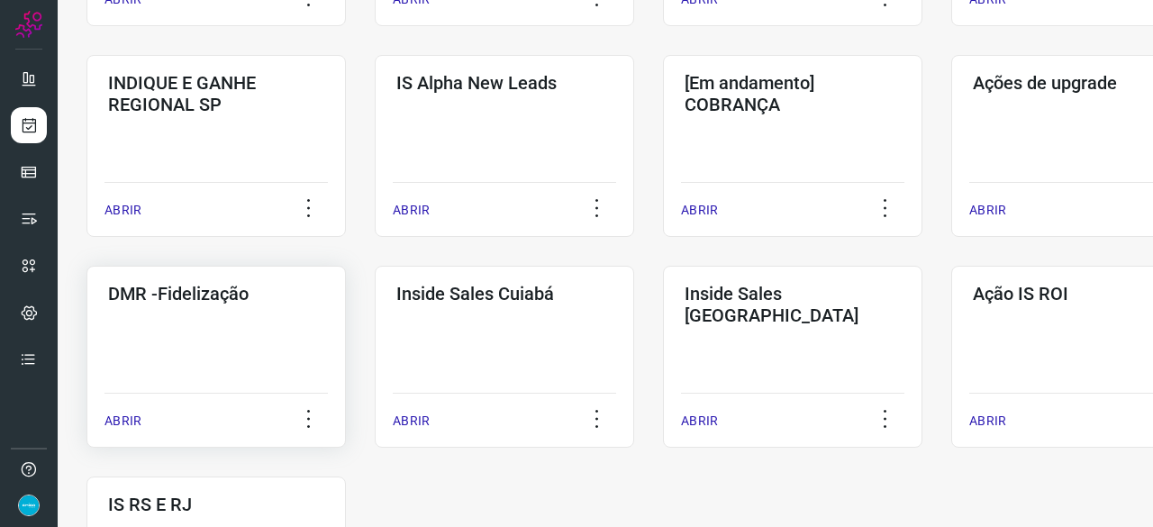
click at [125, 419] on p "ABRIR" at bounding box center [122, 420] width 37 height 19
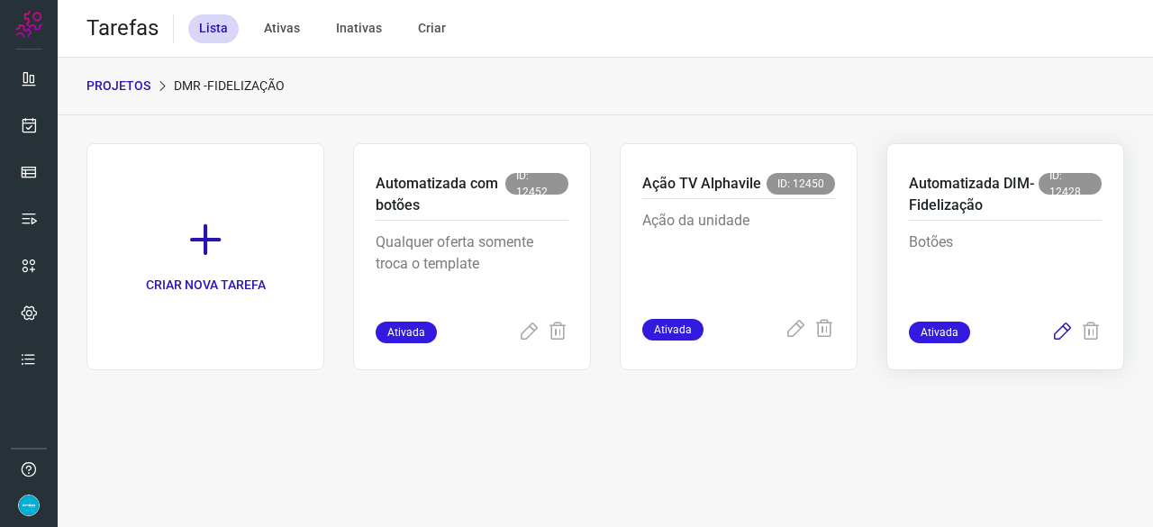
click at [1062, 330] on icon at bounding box center [1062, 332] width 22 height 22
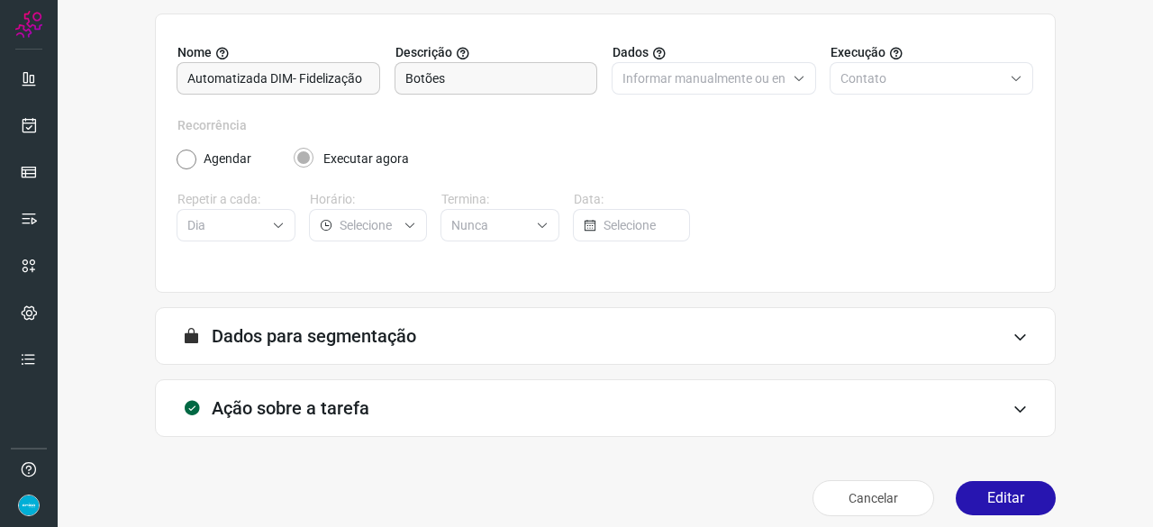
scroll to position [176, 0]
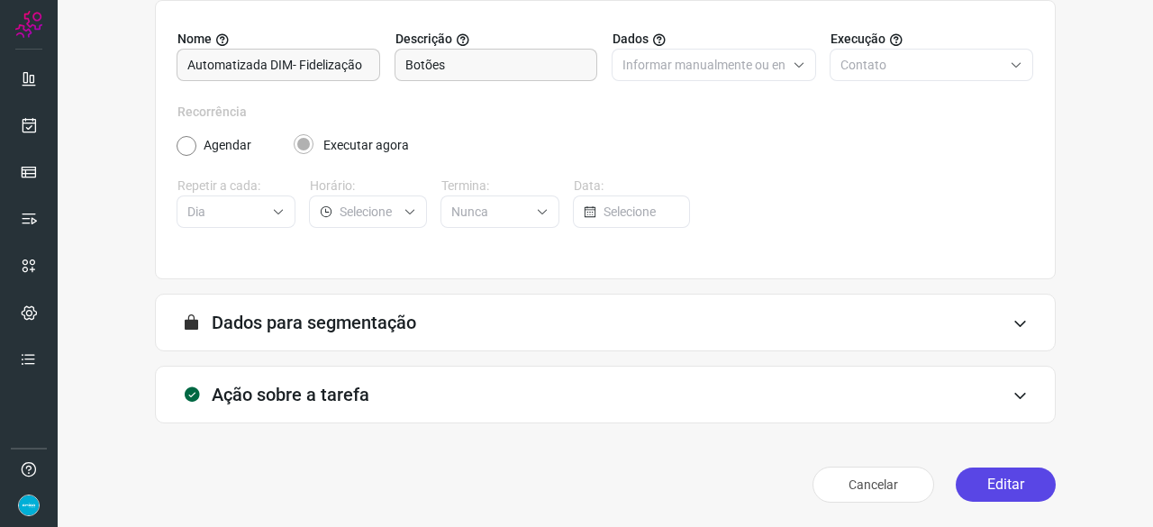
click at [1006, 493] on button "Editar" at bounding box center [1005, 484] width 100 height 34
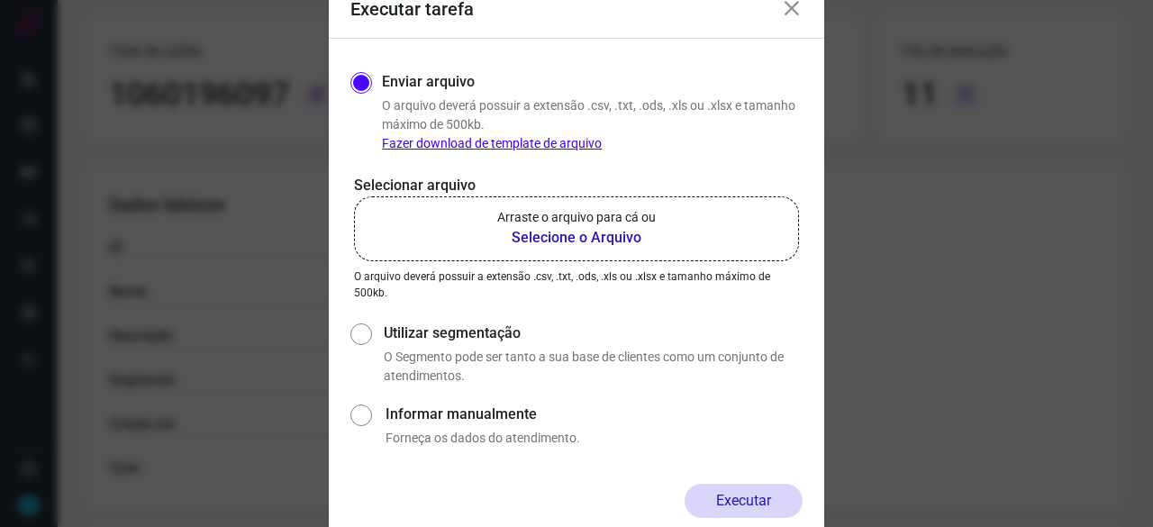
click at [549, 237] on b "Selecione o Arquivo" at bounding box center [576, 238] width 158 height 22
click at [0, 0] on input "Arraste o arquivo para cá ou Selecione o Arquivo" at bounding box center [0, 0] width 0 height 0
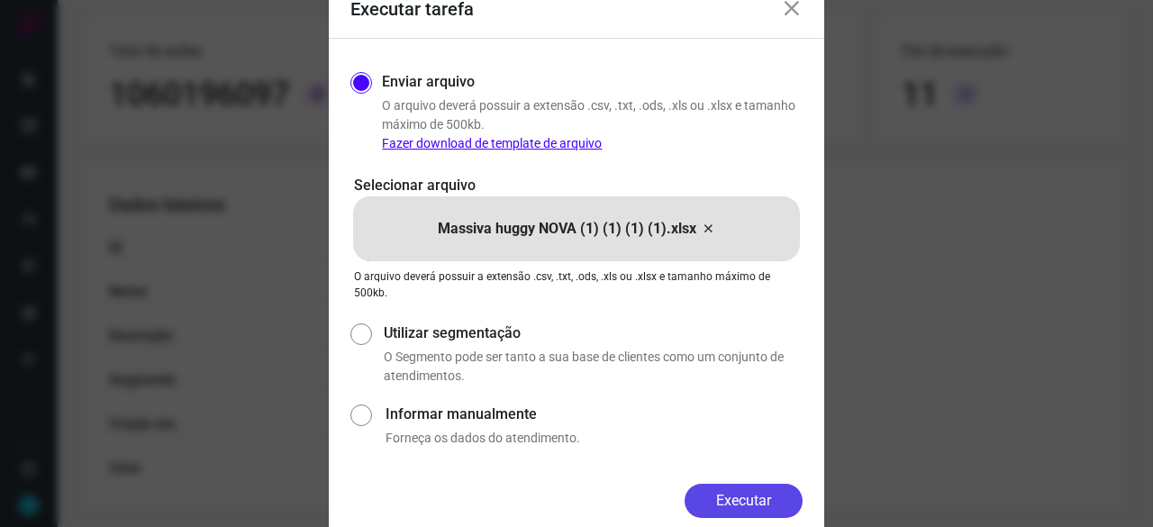
click at [759, 504] on button "Executar" at bounding box center [743, 501] width 118 height 34
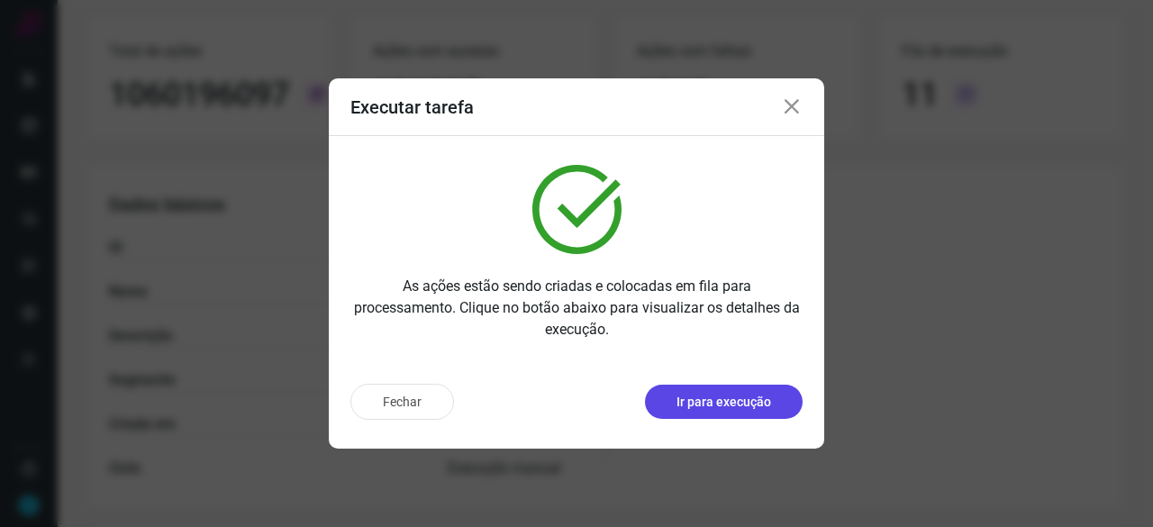
click at [702, 386] on button "Ir para execução" at bounding box center [724, 401] width 158 height 34
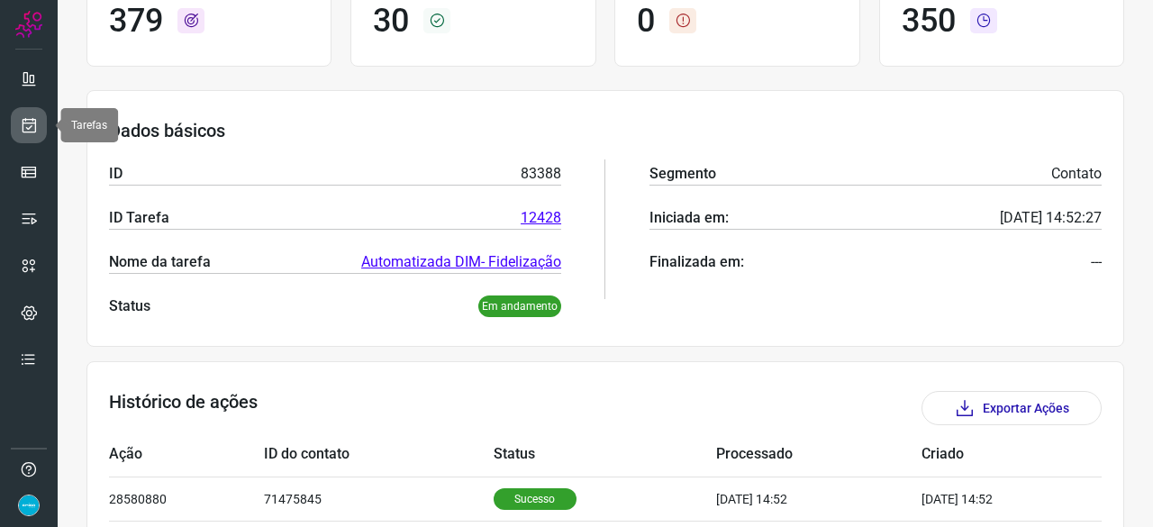
click at [41, 120] on link at bounding box center [29, 125] width 36 height 36
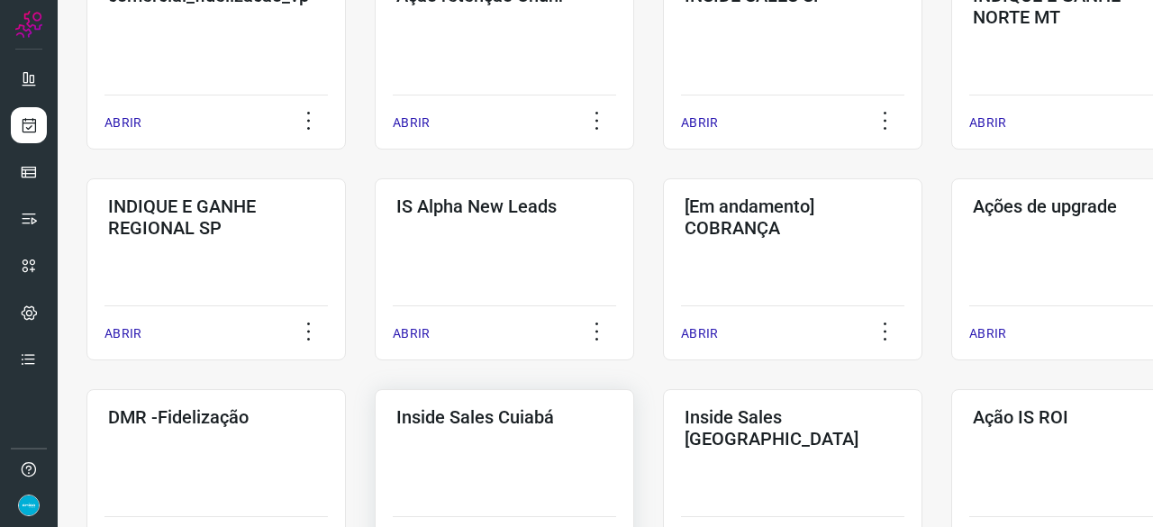
scroll to position [684, 0]
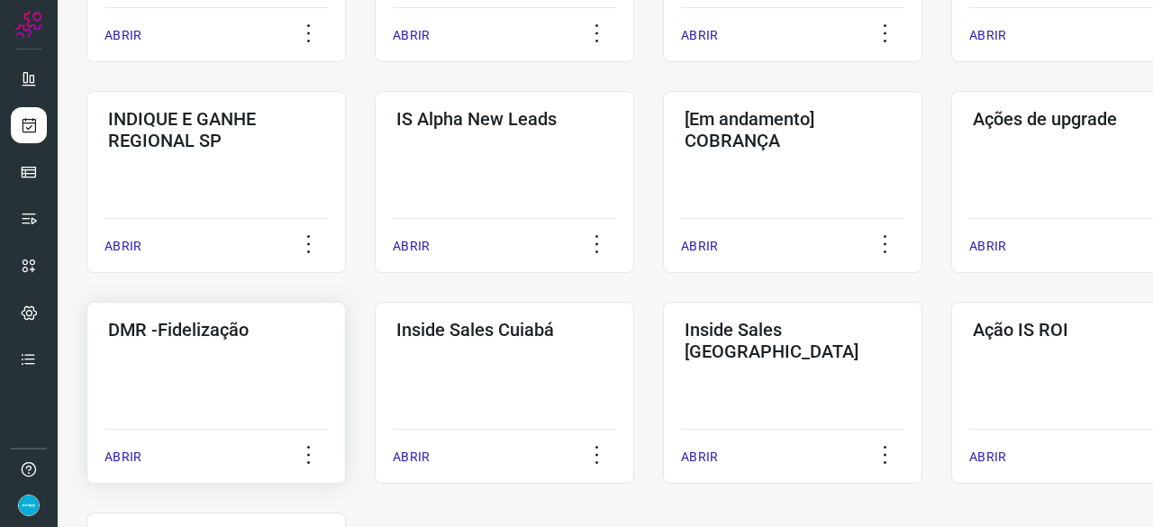
click at [131, 453] on p "ABRIR" at bounding box center [122, 457] width 37 height 19
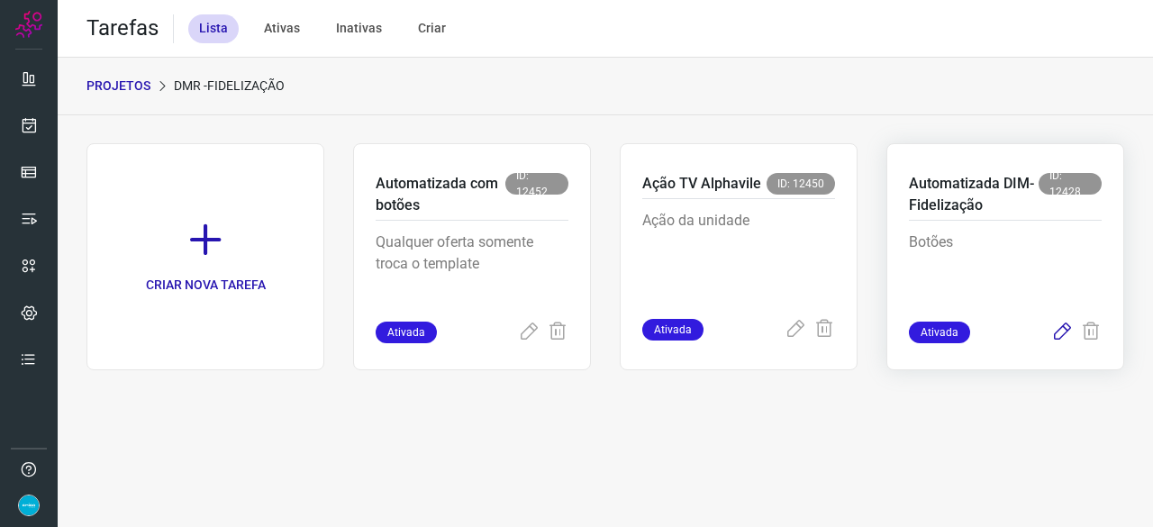
click at [1061, 332] on icon at bounding box center [1062, 332] width 22 height 22
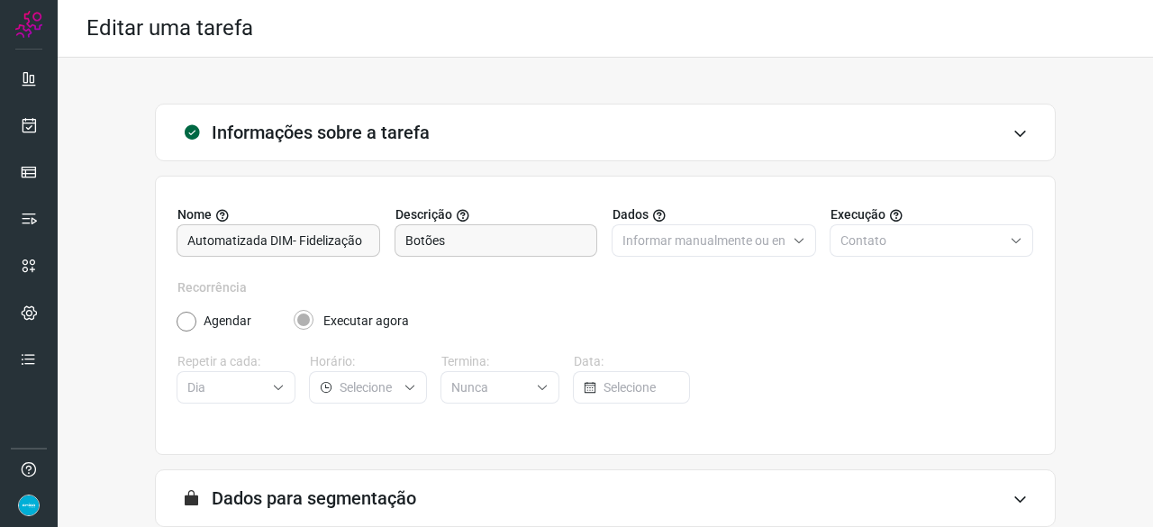
scroll to position [176, 0]
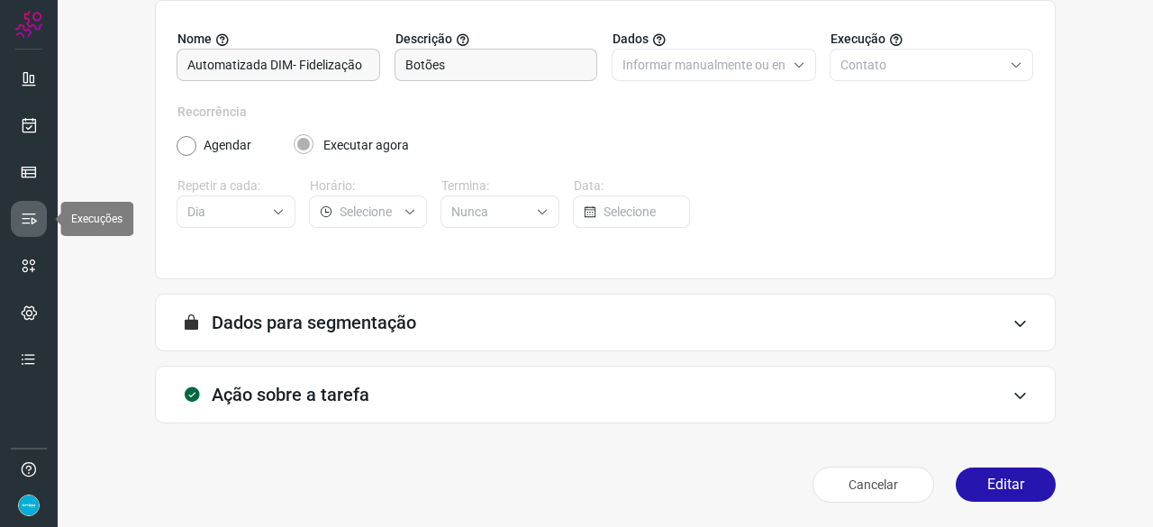
click at [32, 212] on icon at bounding box center [29, 219] width 18 height 18
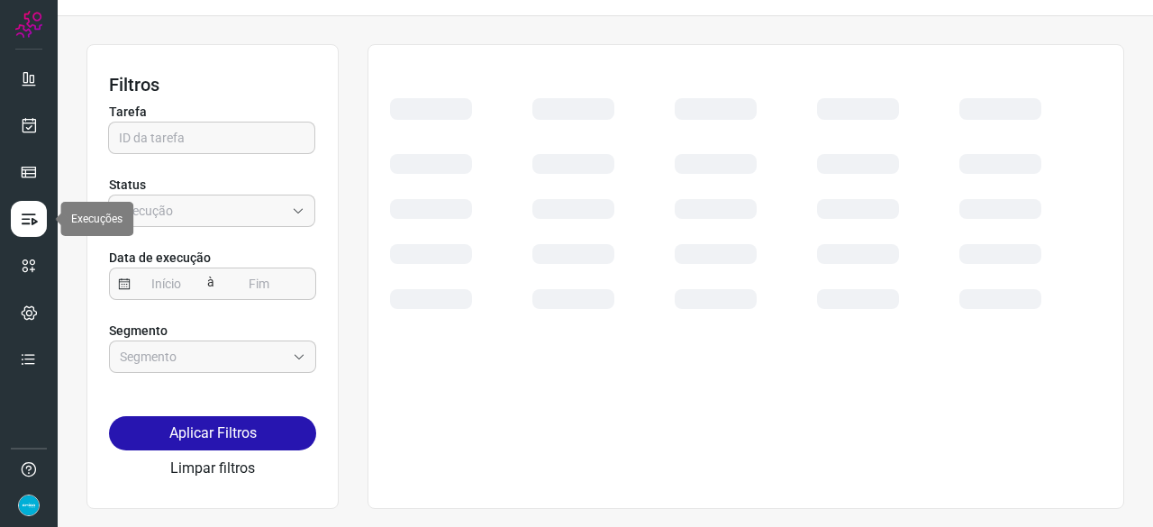
scroll to position [41, 0]
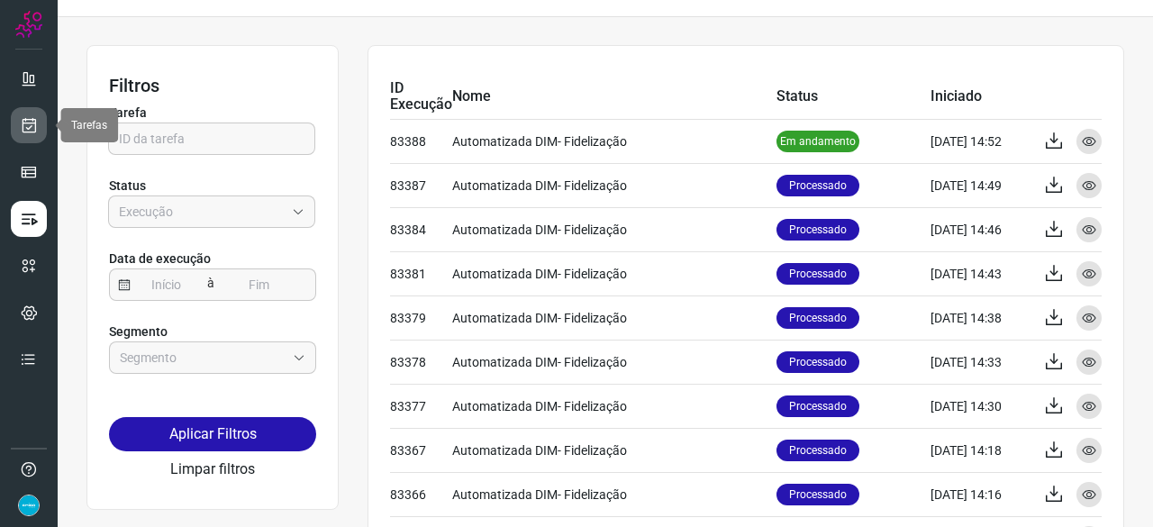
click at [34, 119] on icon at bounding box center [29, 125] width 19 height 18
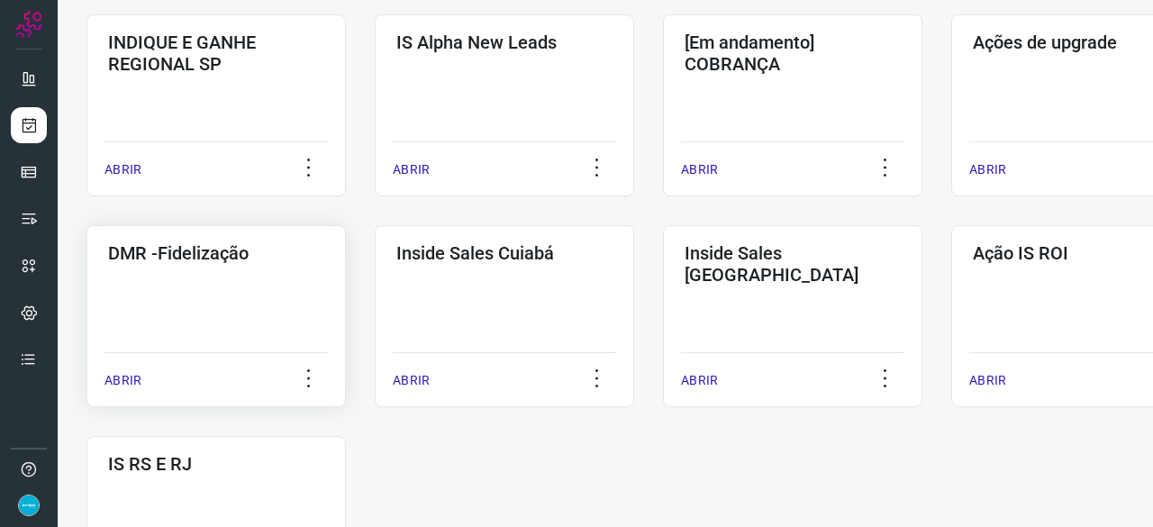
click at [119, 385] on p "ABRIR" at bounding box center [122, 380] width 37 height 19
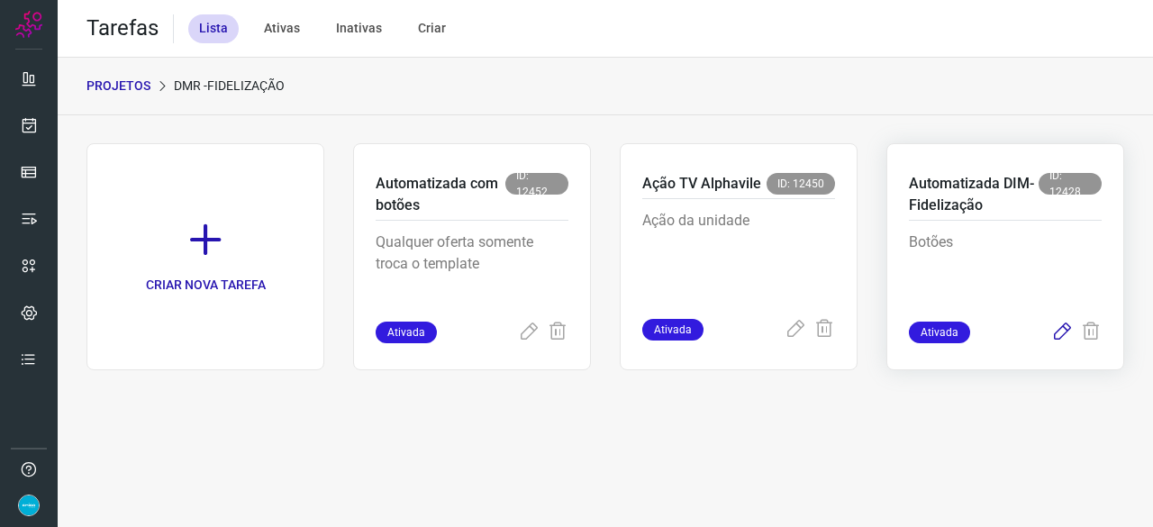
click at [1059, 329] on icon at bounding box center [1062, 332] width 22 height 22
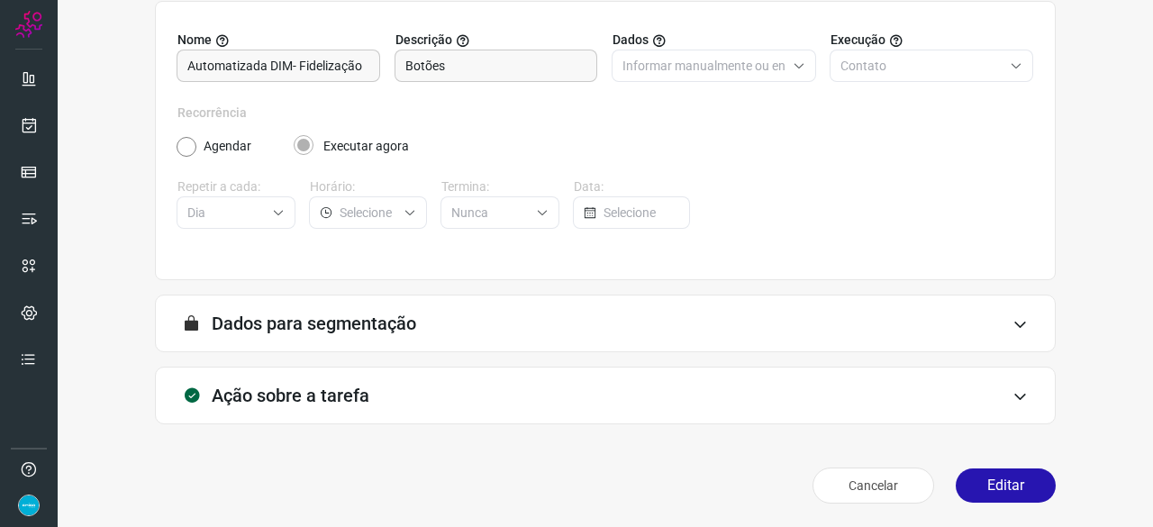
scroll to position [176, 0]
click at [1001, 485] on button "Editar" at bounding box center [1005, 484] width 100 height 34
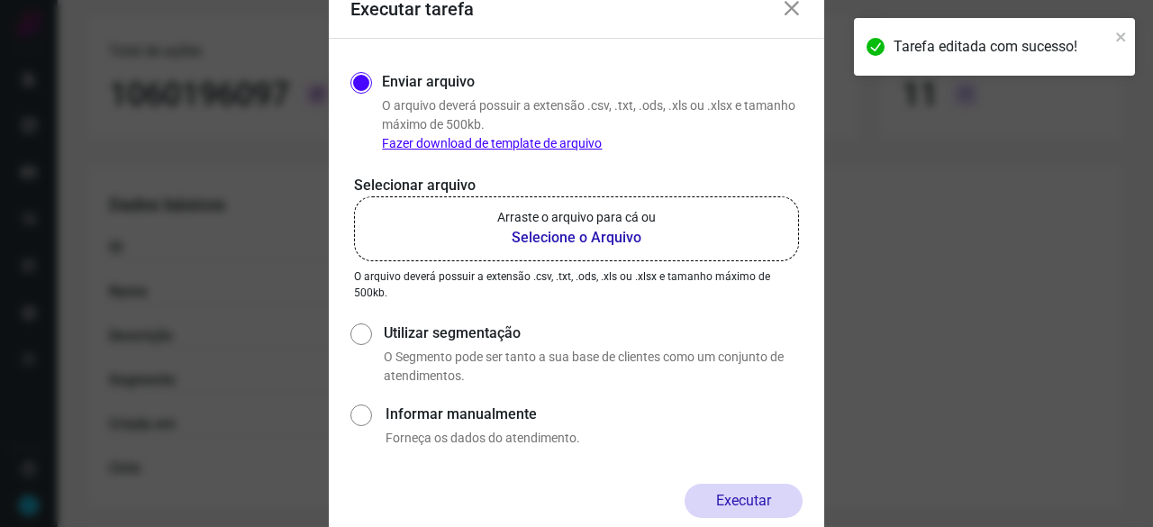
click at [585, 236] on b "Selecione o Arquivo" at bounding box center [576, 238] width 158 height 22
click at [0, 0] on input "Arraste o arquivo para cá ou Selecione o Arquivo" at bounding box center [0, 0] width 0 height 0
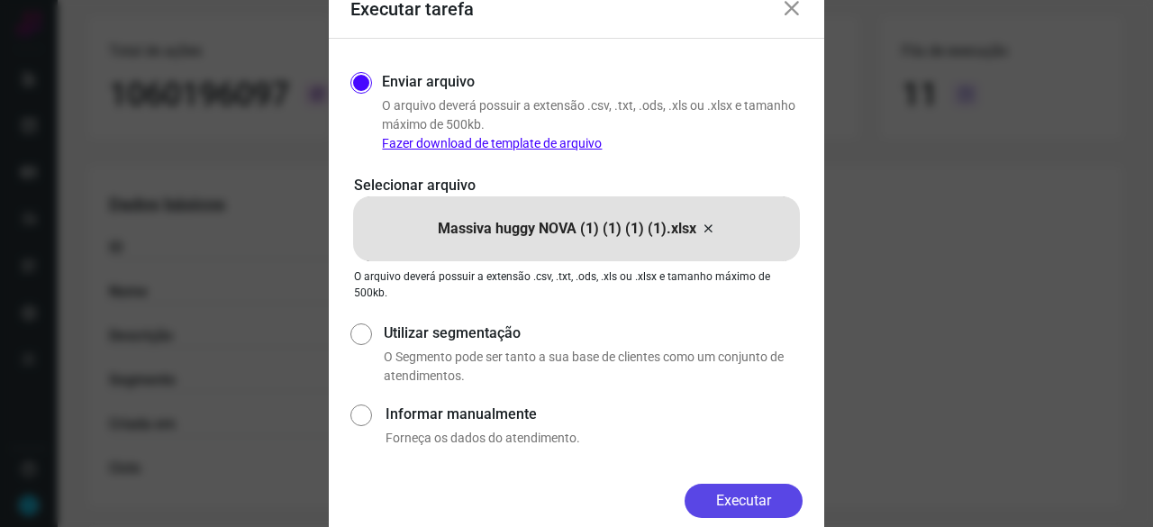
click at [757, 500] on button "Executar" at bounding box center [743, 501] width 118 height 34
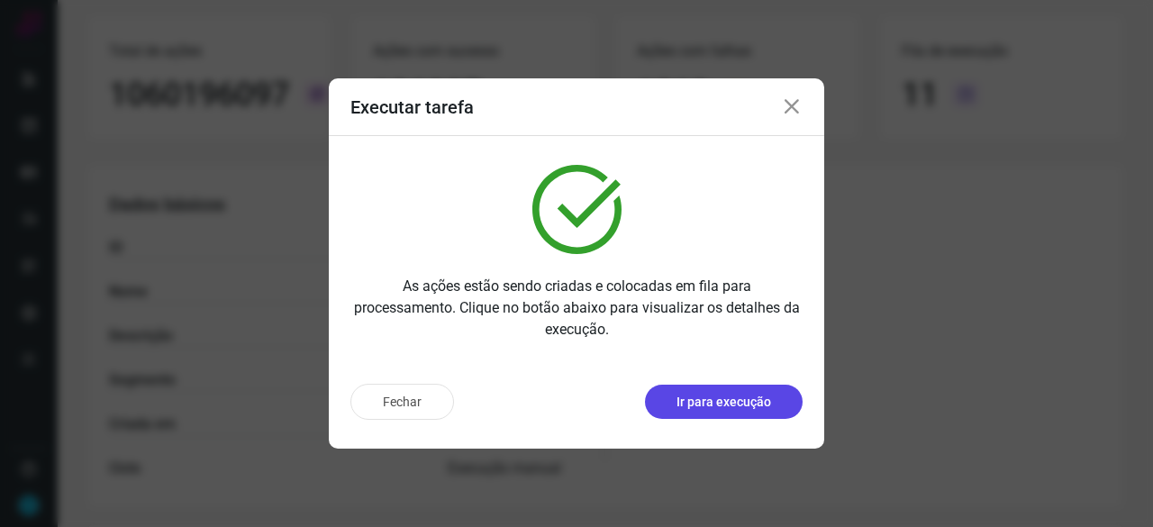
click at [766, 401] on p "Ir para execução" at bounding box center [723, 402] width 95 height 19
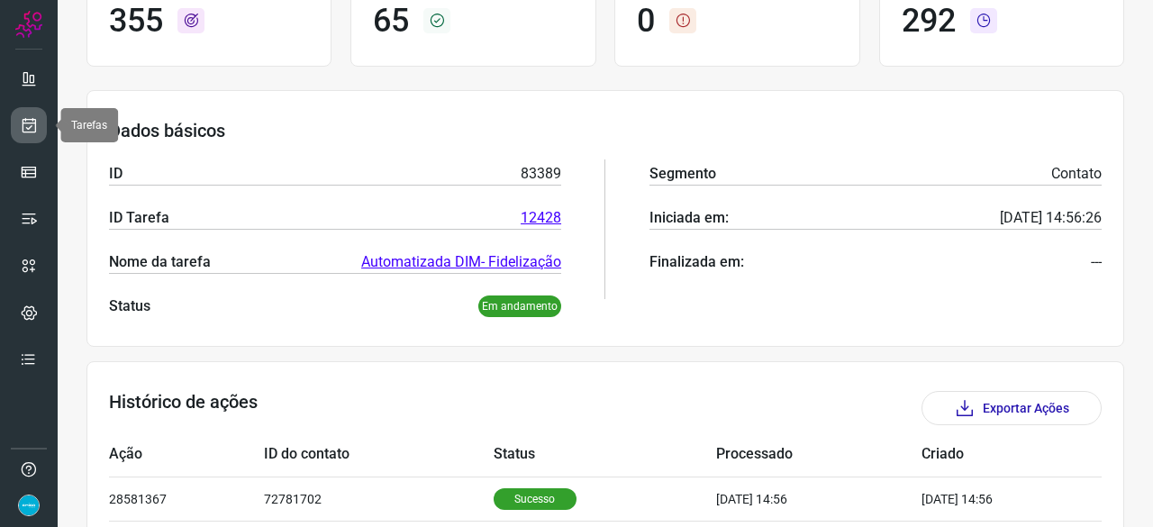
click at [25, 127] on icon at bounding box center [29, 125] width 19 height 18
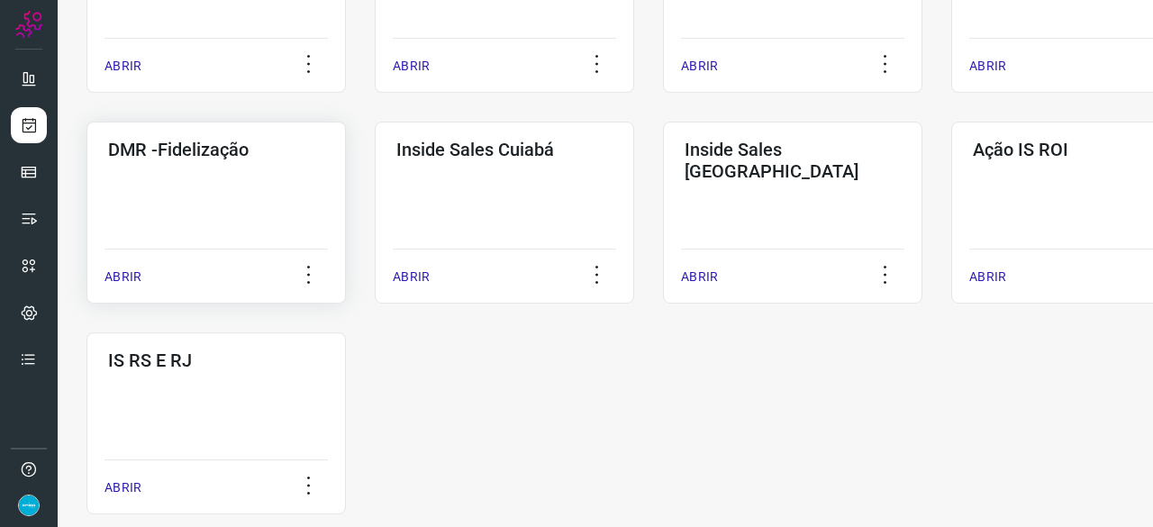
click at [113, 278] on p "ABRIR" at bounding box center [122, 276] width 37 height 19
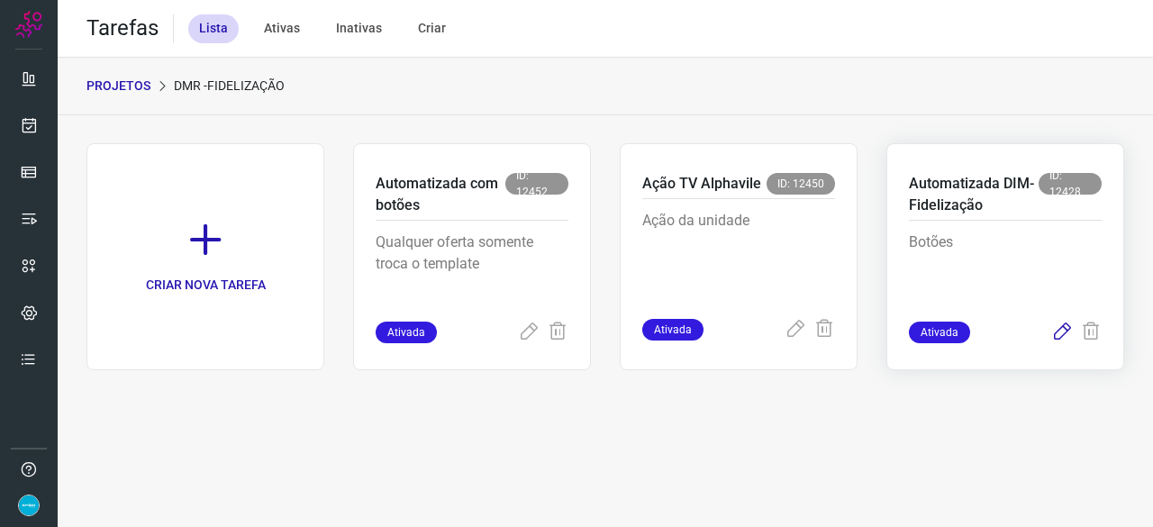
click at [1068, 329] on icon at bounding box center [1062, 332] width 22 height 22
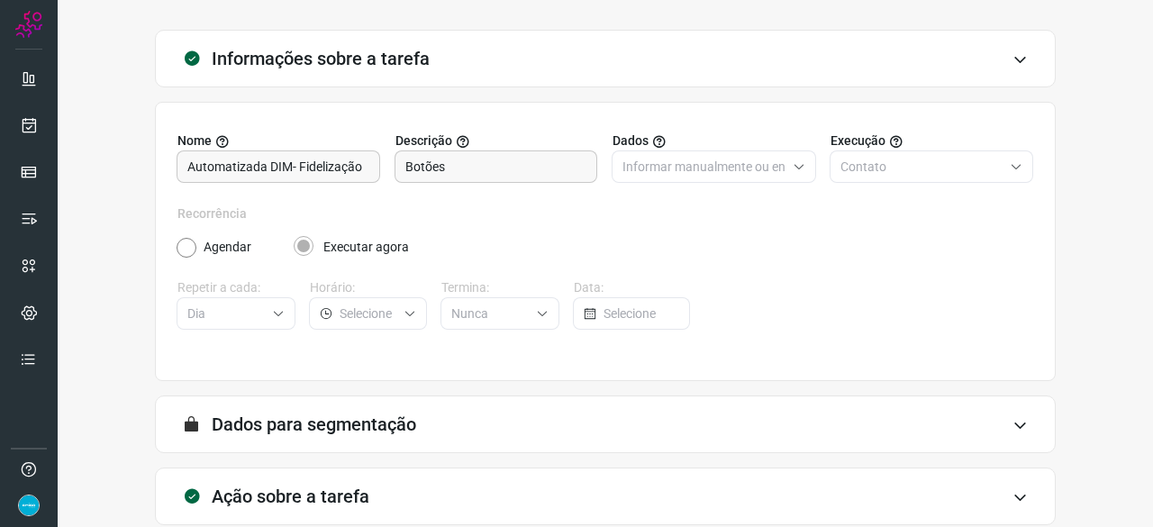
scroll to position [176, 0]
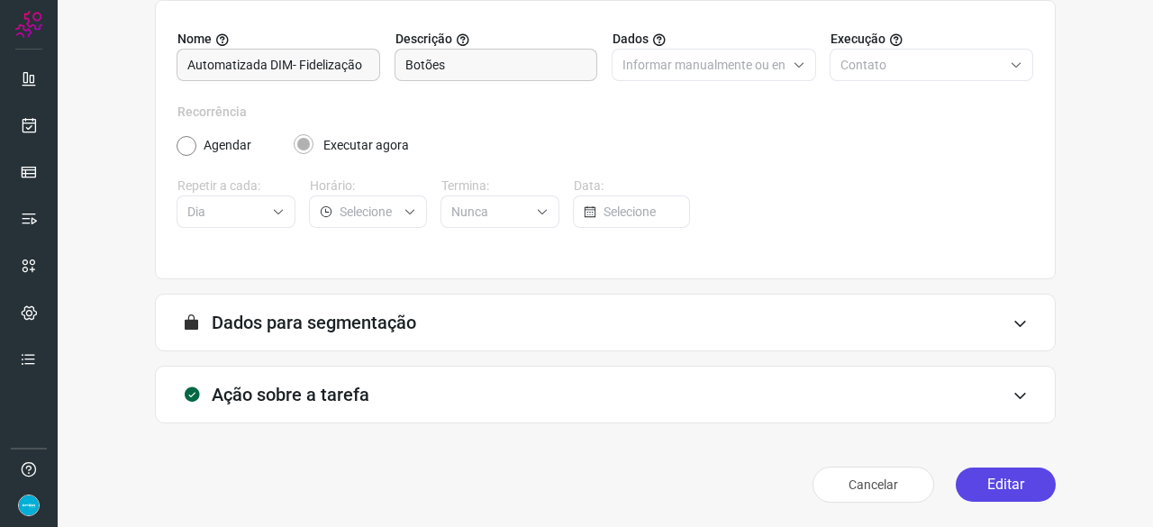
click at [990, 486] on button "Editar" at bounding box center [1005, 484] width 100 height 34
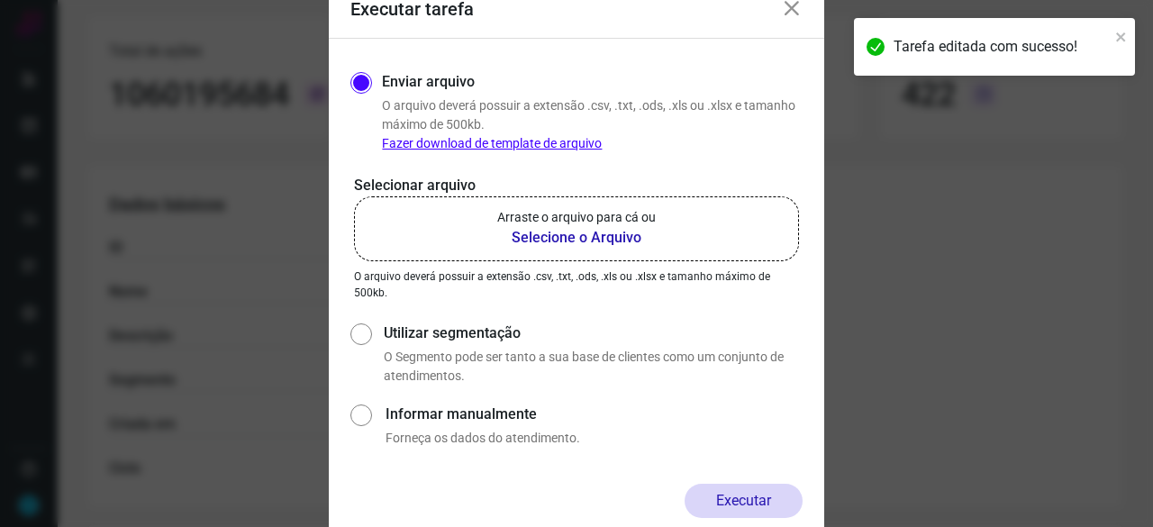
click at [539, 240] on b "Selecione o Arquivo" at bounding box center [576, 238] width 158 height 22
click at [0, 0] on input "Arraste o arquivo para cá ou Selecione o Arquivo" at bounding box center [0, 0] width 0 height 0
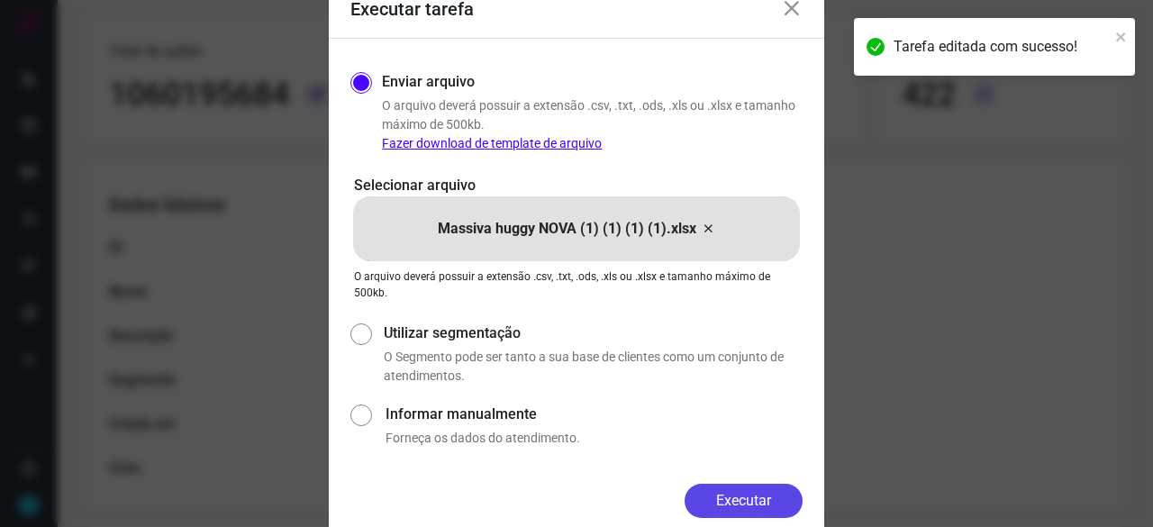
click at [776, 502] on button "Executar" at bounding box center [743, 501] width 118 height 34
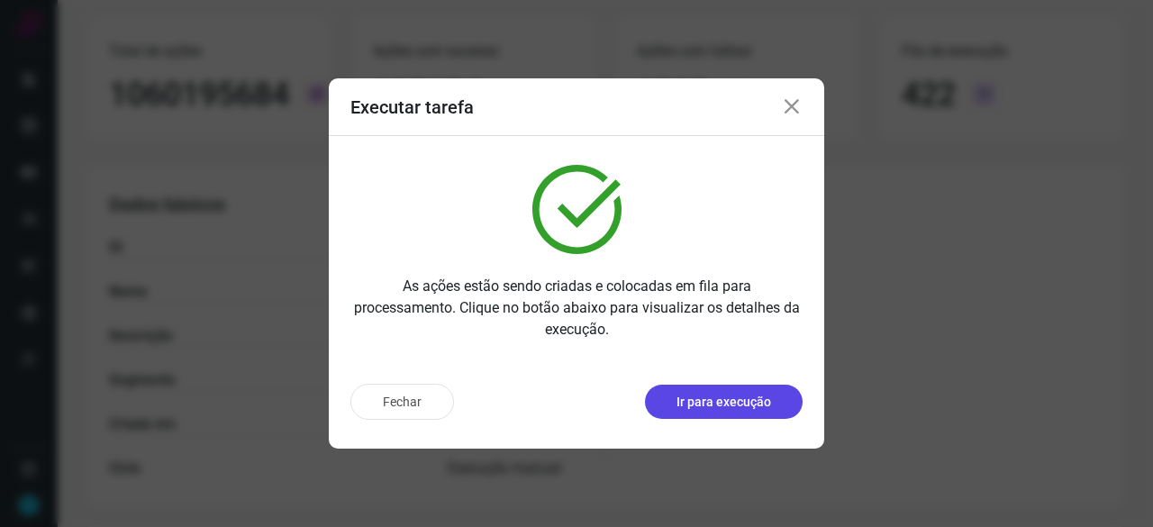
click at [737, 404] on p "Ir para execução" at bounding box center [723, 402] width 95 height 19
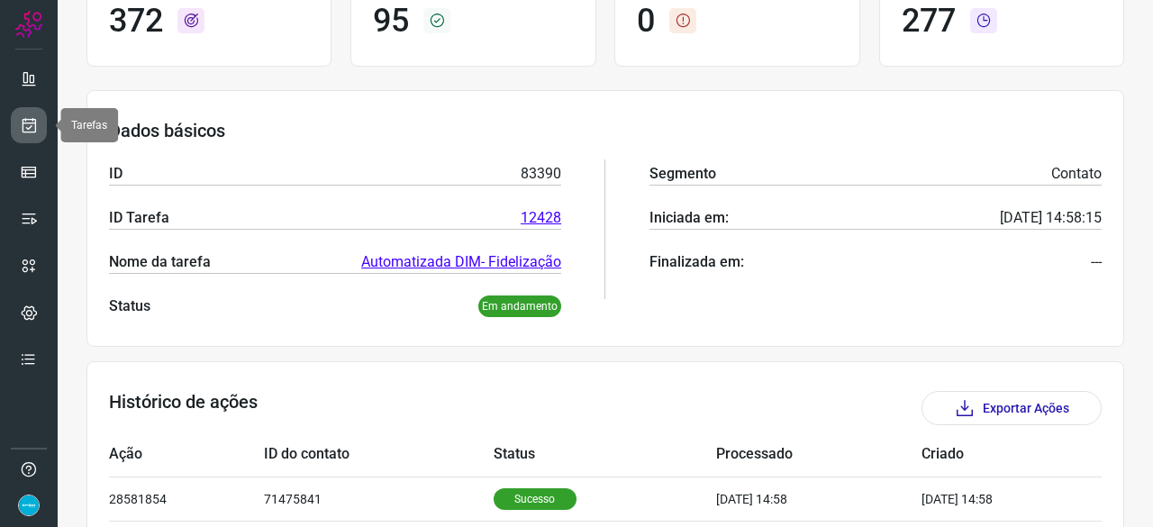
click at [27, 127] on icon at bounding box center [29, 125] width 19 height 18
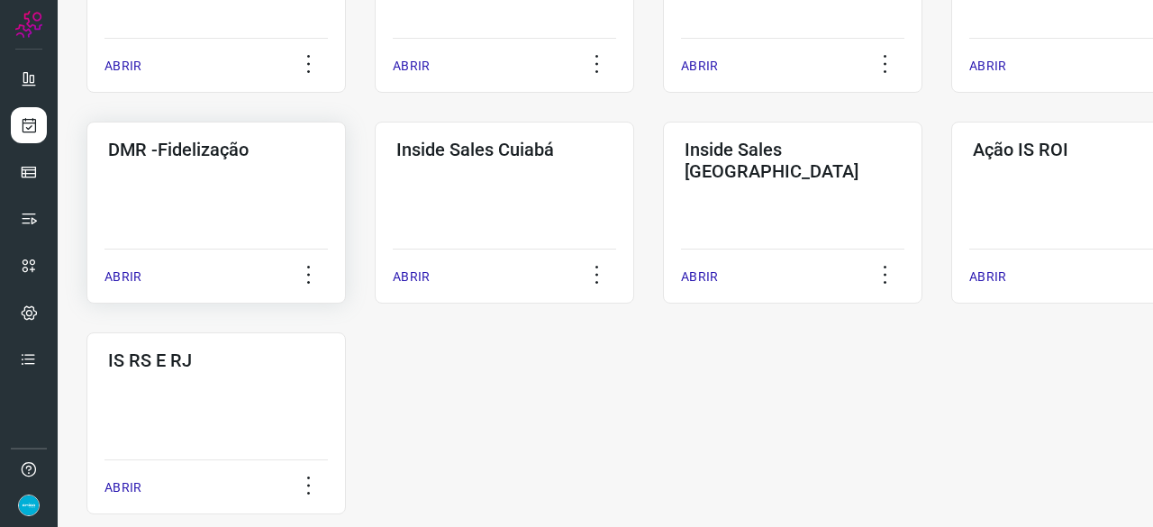
click at [120, 275] on p "ABRIR" at bounding box center [122, 276] width 37 height 19
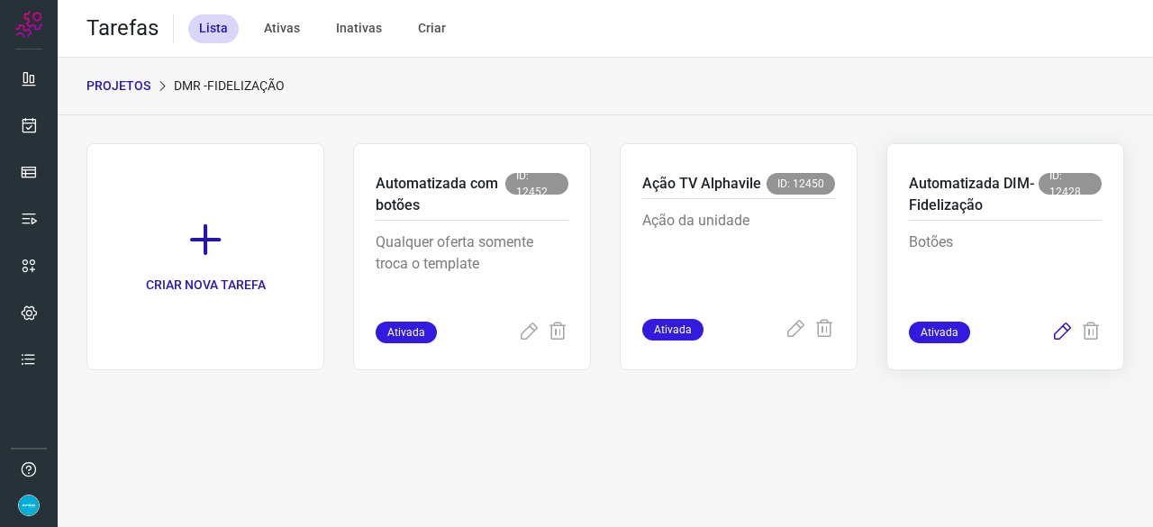
click at [1068, 330] on icon at bounding box center [1062, 332] width 22 height 22
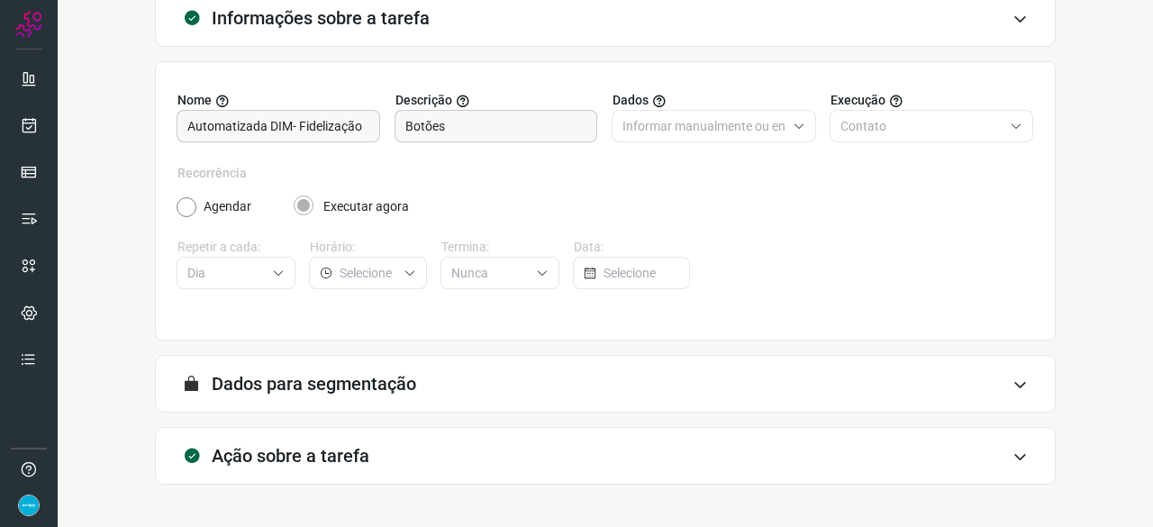
scroll to position [176, 0]
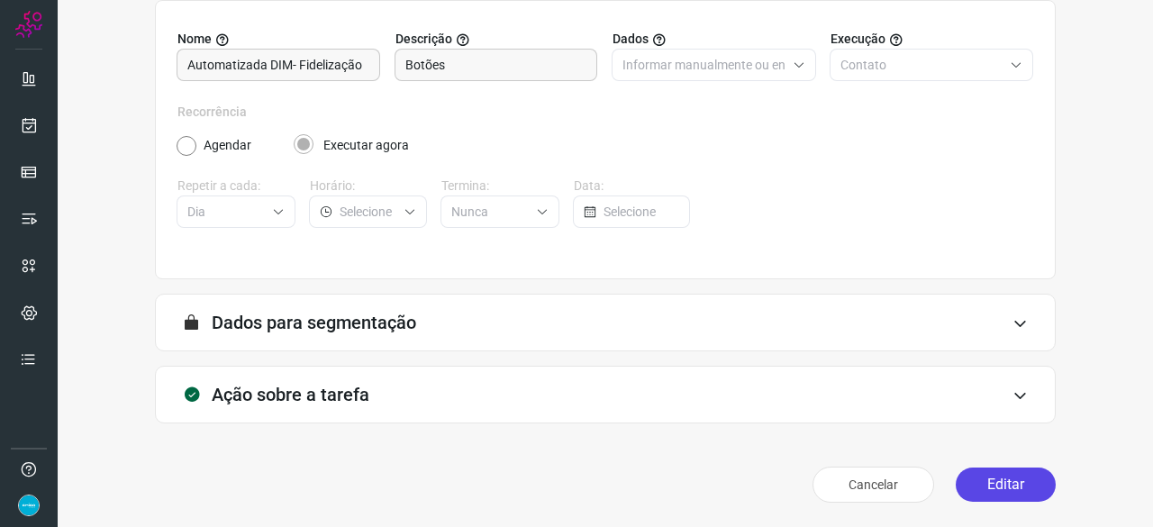
click at [1012, 486] on button "Editar" at bounding box center [1005, 484] width 100 height 34
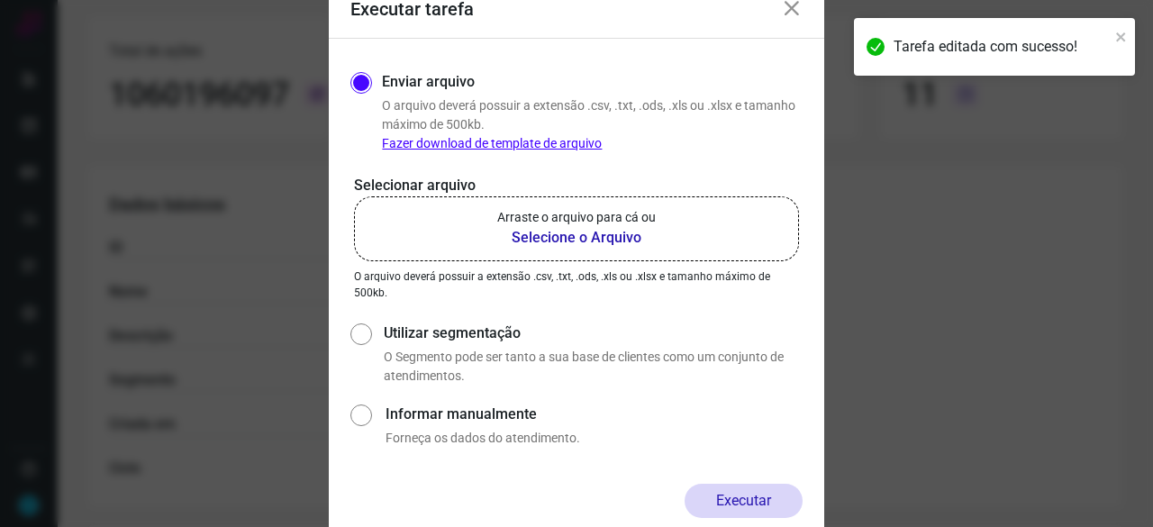
click at [580, 237] on b "Selecione o Arquivo" at bounding box center [576, 238] width 158 height 22
click at [0, 0] on input "Arraste o arquivo para cá ou Selecione o Arquivo" at bounding box center [0, 0] width 0 height 0
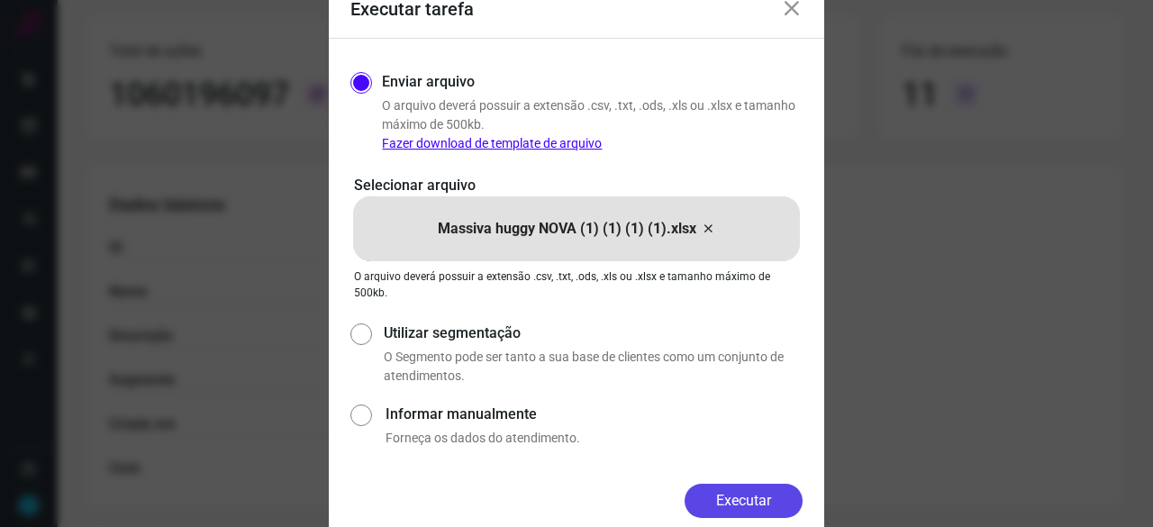
click at [778, 493] on button "Executar" at bounding box center [743, 501] width 118 height 34
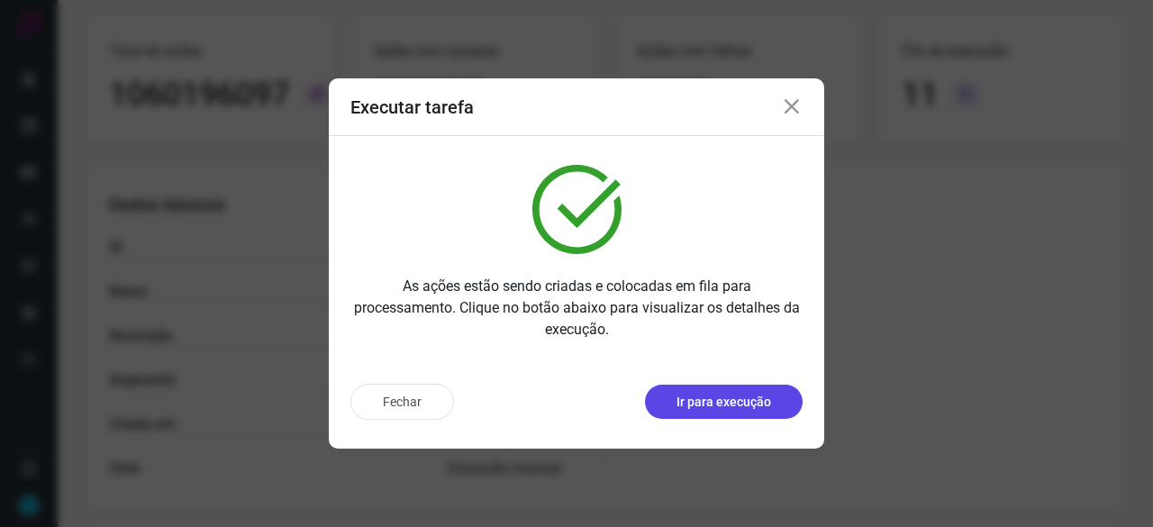
click at [740, 404] on p "Ir para execução" at bounding box center [723, 402] width 95 height 19
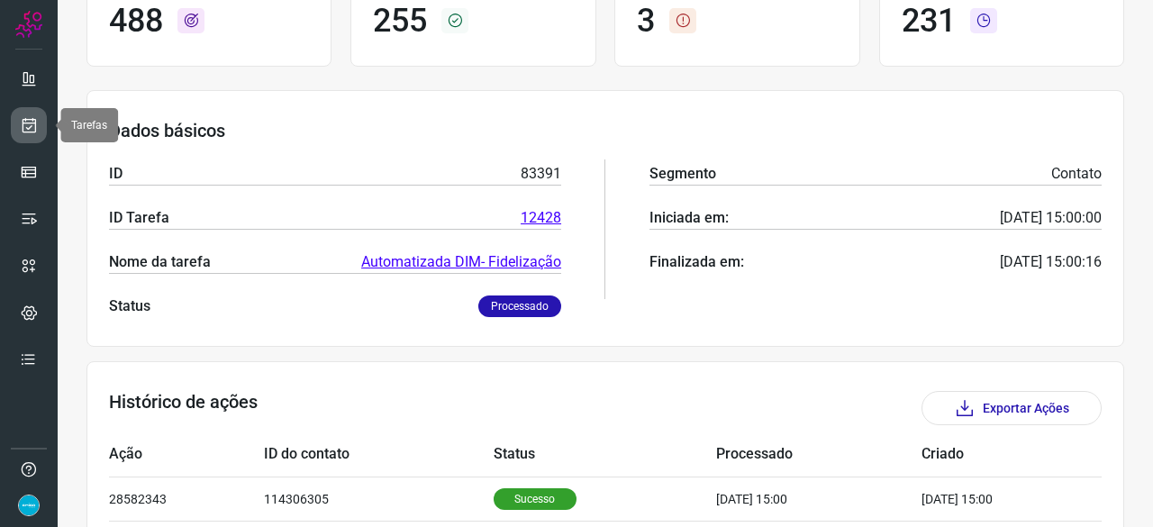
click at [32, 122] on icon at bounding box center [29, 125] width 19 height 18
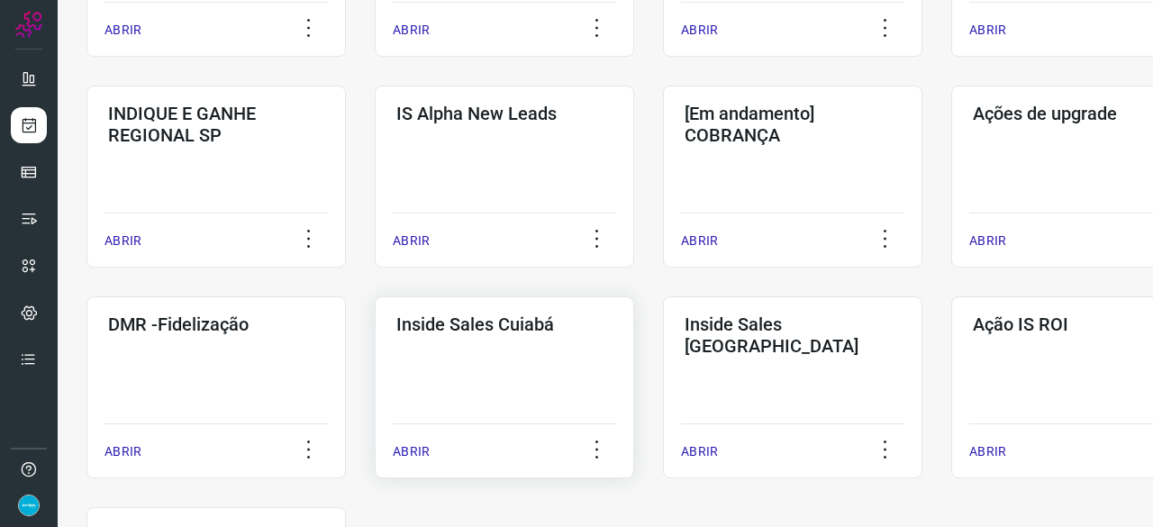
scroll to position [670, 0]
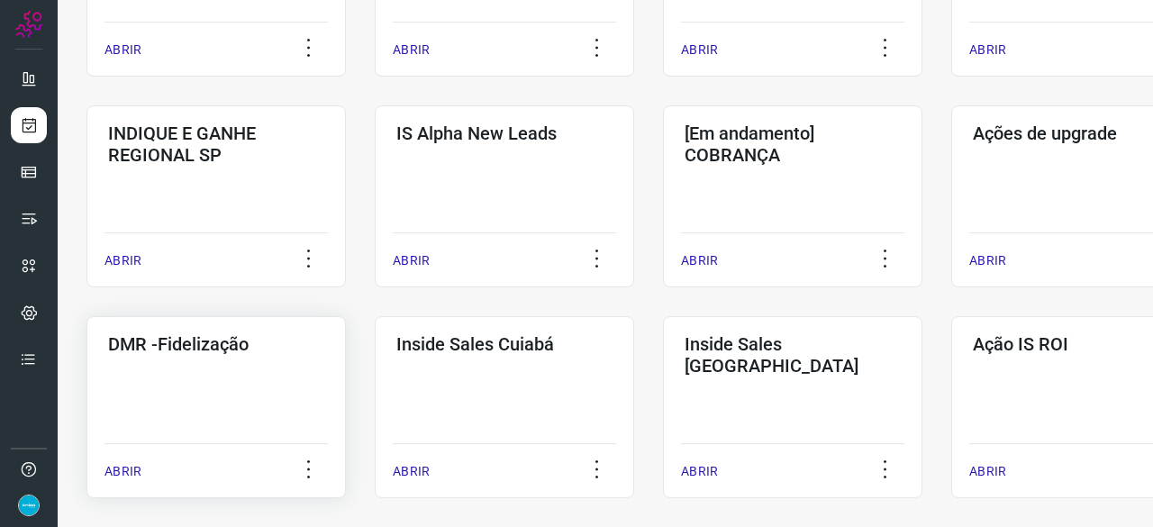
click at [126, 473] on p "ABRIR" at bounding box center [122, 471] width 37 height 19
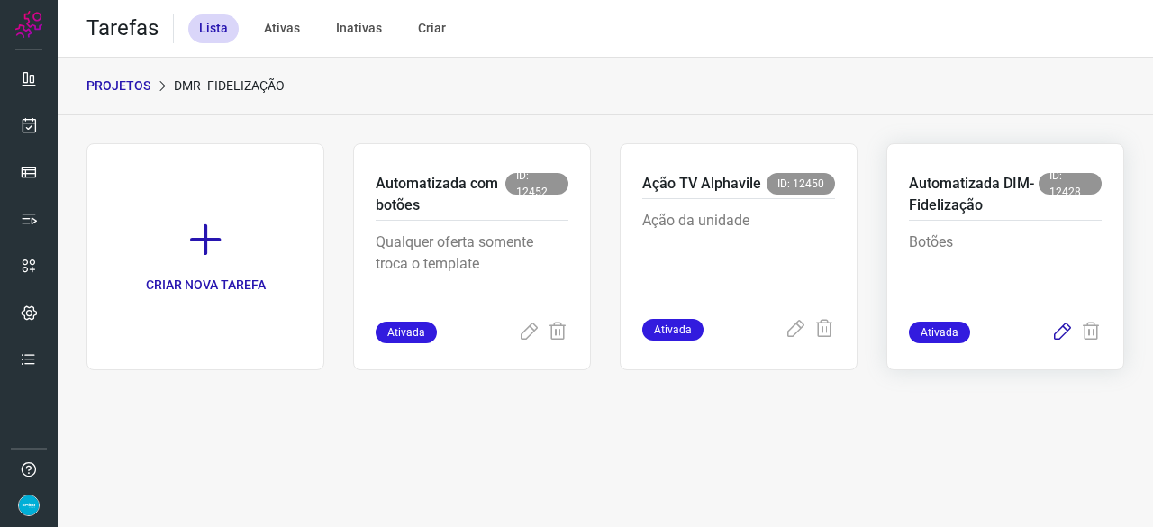
click at [1061, 330] on icon at bounding box center [1062, 332] width 22 height 22
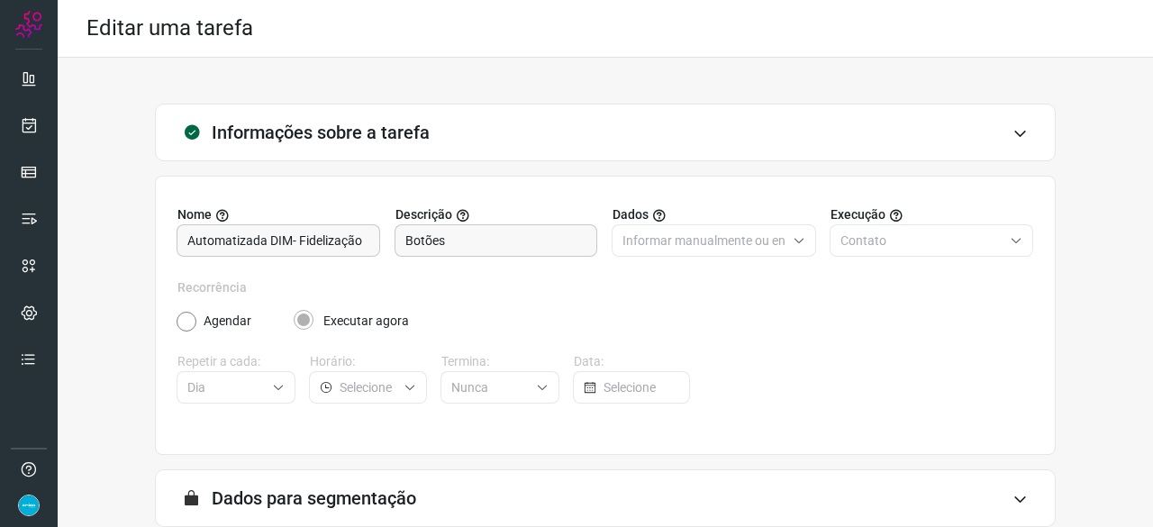
scroll to position [176, 0]
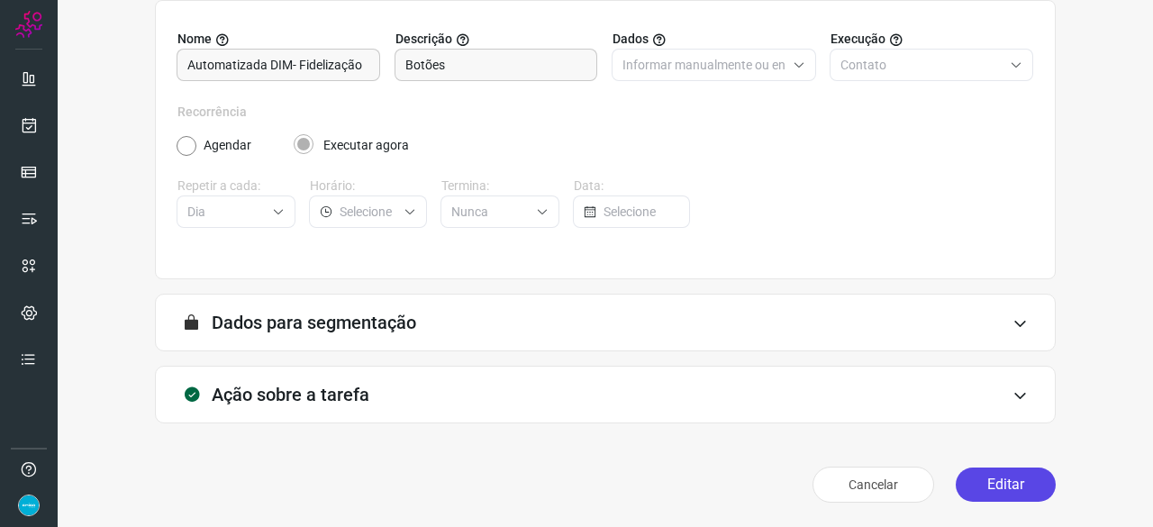
click at [992, 476] on button "Editar" at bounding box center [1005, 484] width 100 height 34
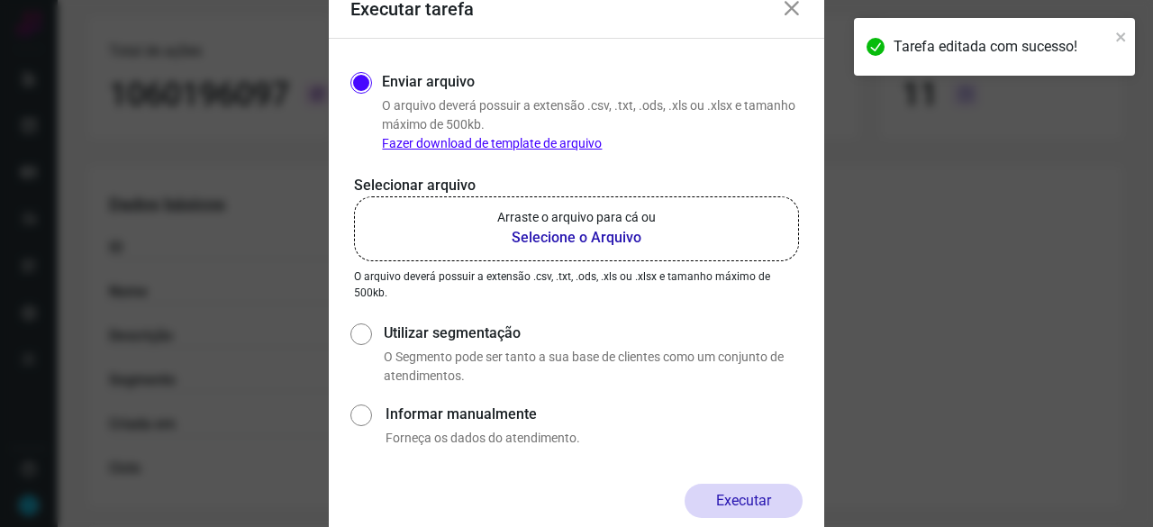
click at [534, 240] on b "Selecione o Arquivo" at bounding box center [576, 238] width 158 height 22
click at [0, 0] on input "Arraste o arquivo para cá ou Selecione o Arquivo" at bounding box center [0, 0] width 0 height 0
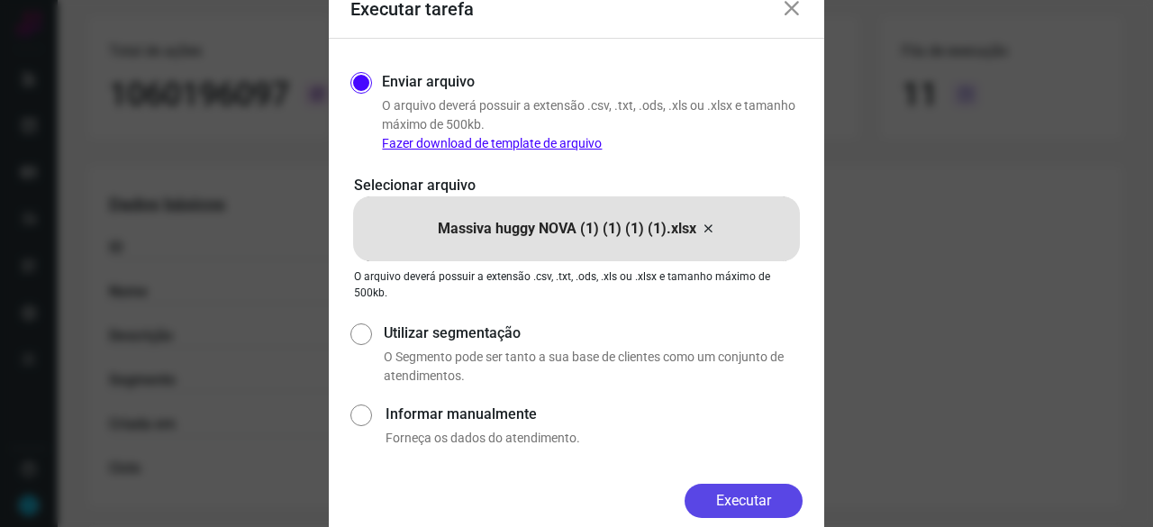
click at [763, 498] on button "Executar" at bounding box center [743, 501] width 118 height 34
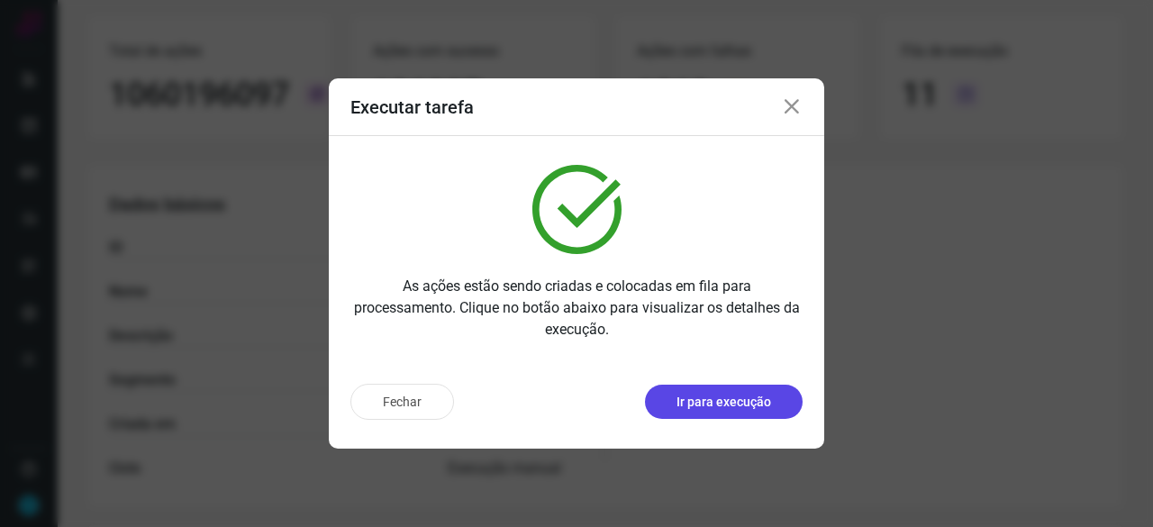
click at [714, 402] on p "Ir para execução" at bounding box center [723, 402] width 95 height 19
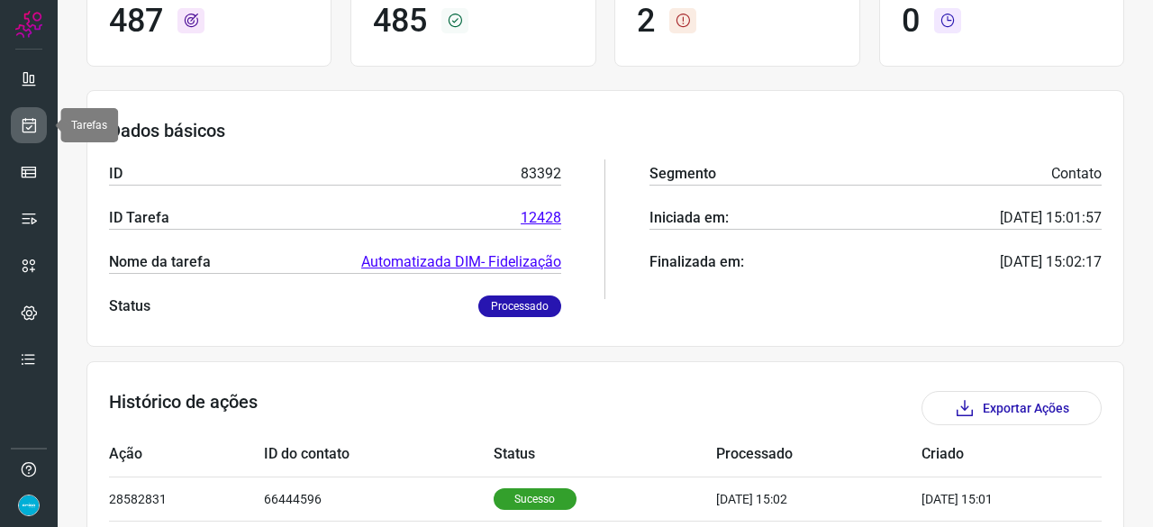
click at [37, 121] on icon at bounding box center [29, 125] width 19 height 18
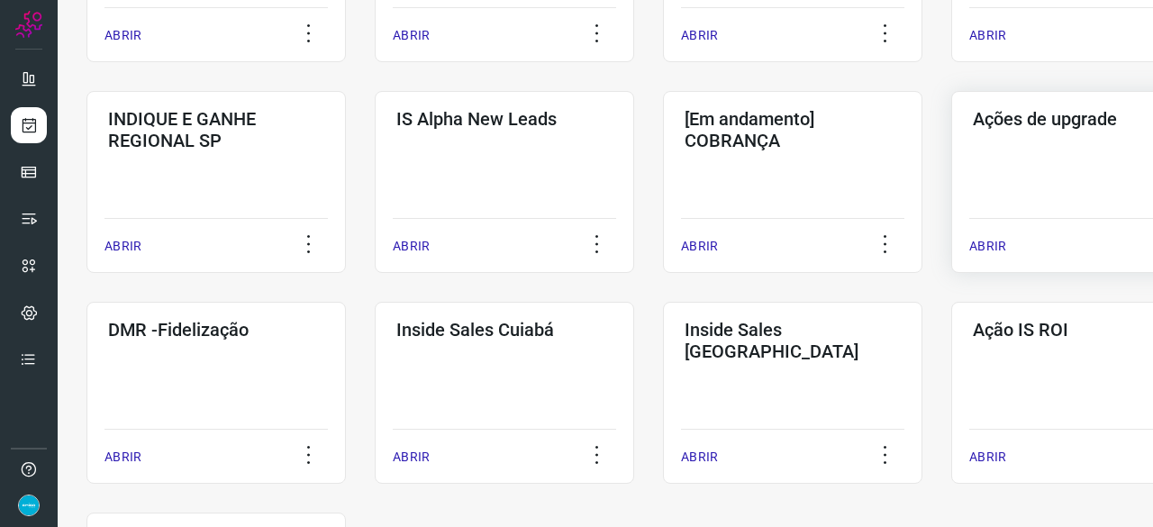
scroll to position [774, 0]
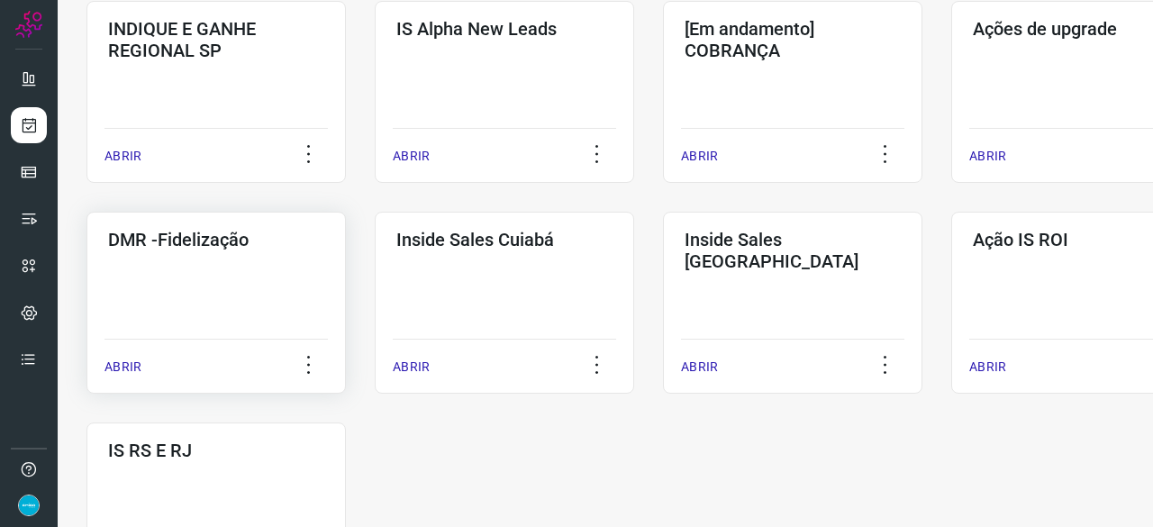
click at [109, 366] on p "ABRIR" at bounding box center [122, 366] width 37 height 19
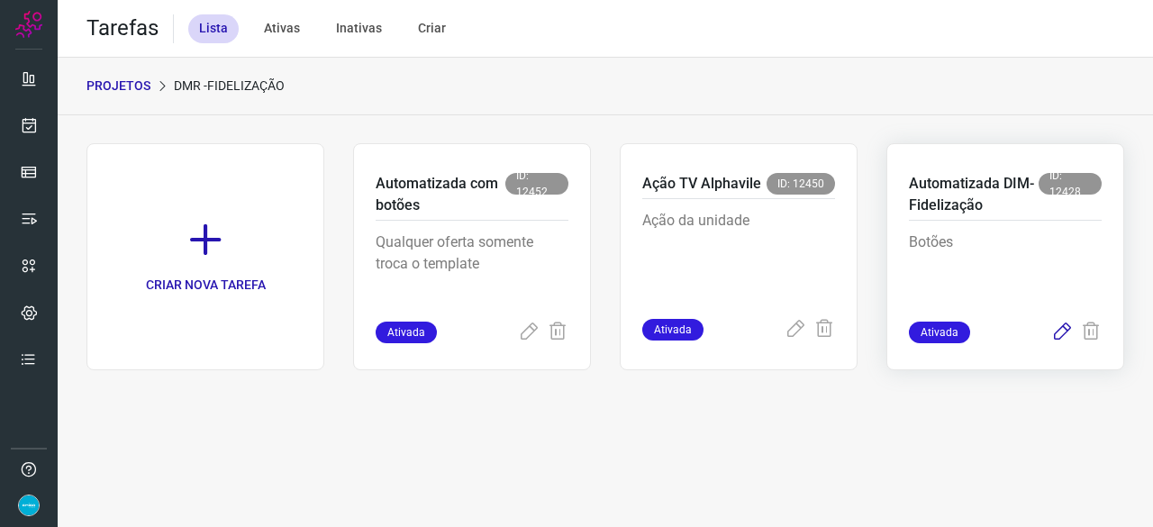
click at [1060, 330] on icon at bounding box center [1062, 332] width 22 height 22
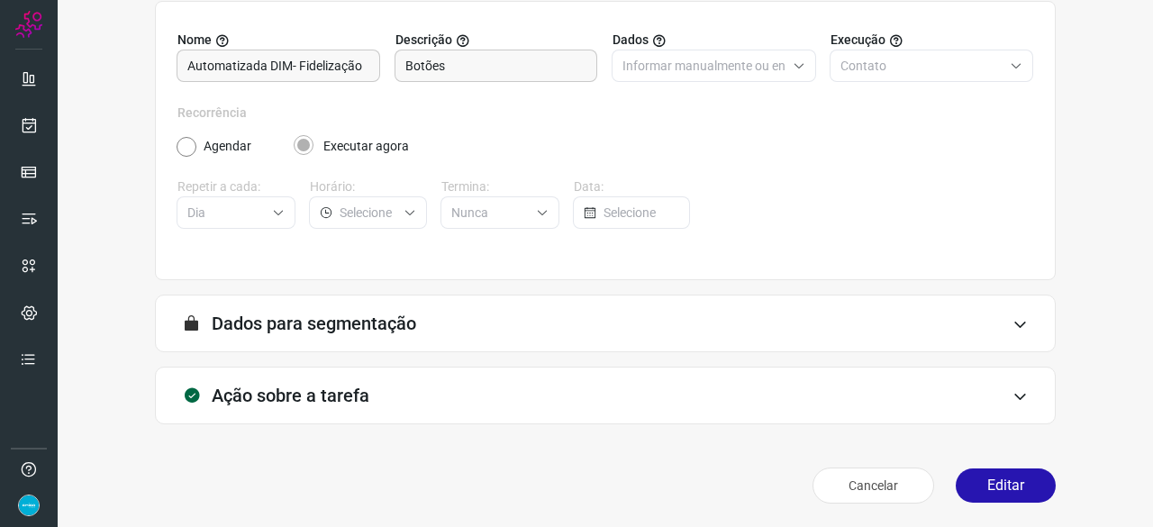
scroll to position [176, 0]
click at [977, 484] on button "Editar" at bounding box center [1005, 484] width 100 height 34
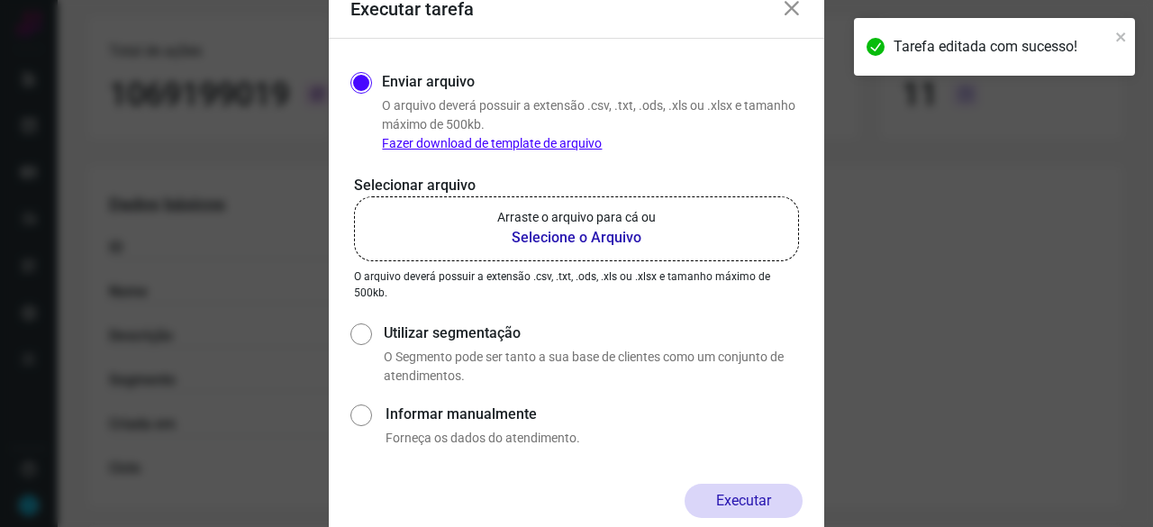
click at [540, 240] on b "Selecione o Arquivo" at bounding box center [576, 238] width 158 height 22
click at [0, 0] on input "Arraste o arquivo para cá ou Selecione o Arquivo" at bounding box center [0, 0] width 0 height 0
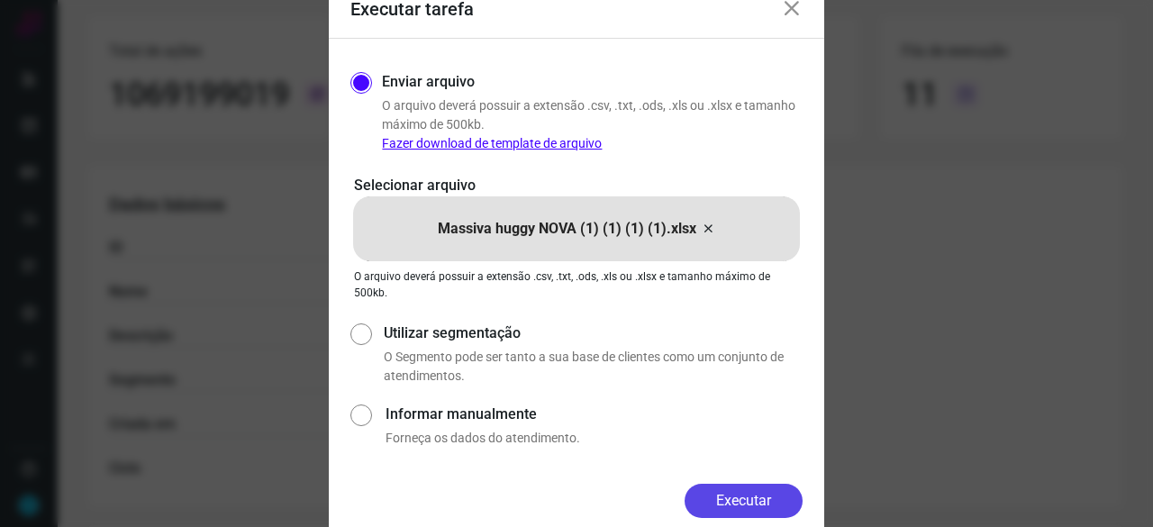
click at [751, 498] on button "Executar" at bounding box center [743, 501] width 118 height 34
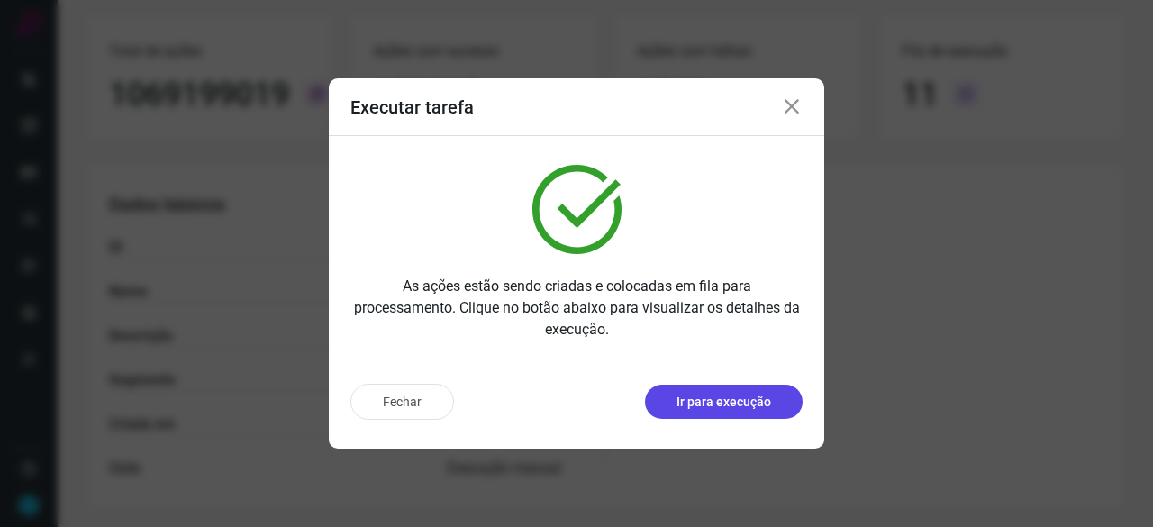
click at [719, 409] on p "Ir para execução" at bounding box center [723, 402] width 95 height 19
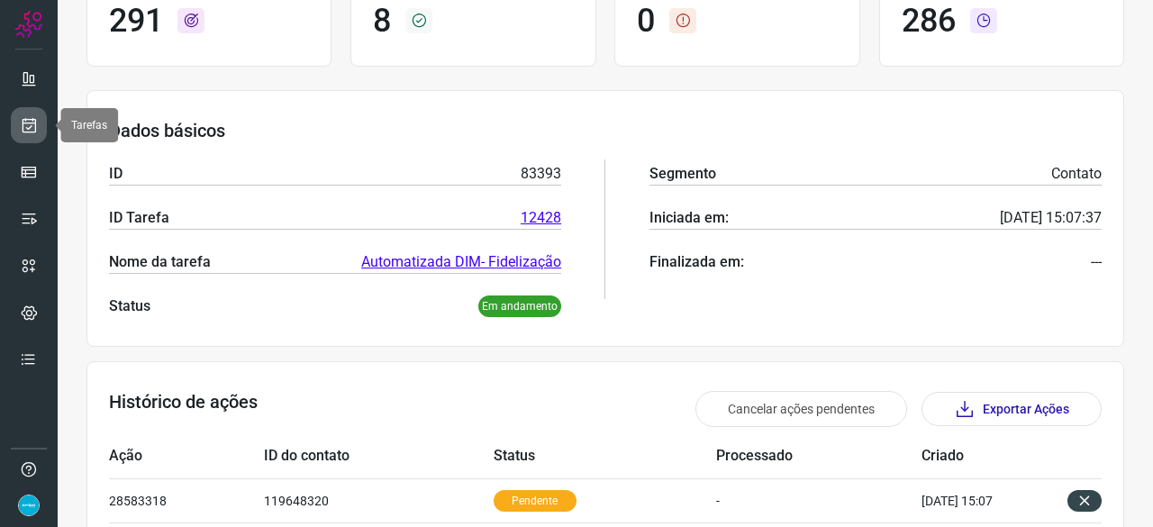
click at [31, 117] on icon at bounding box center [29, 125] width 19 height 18
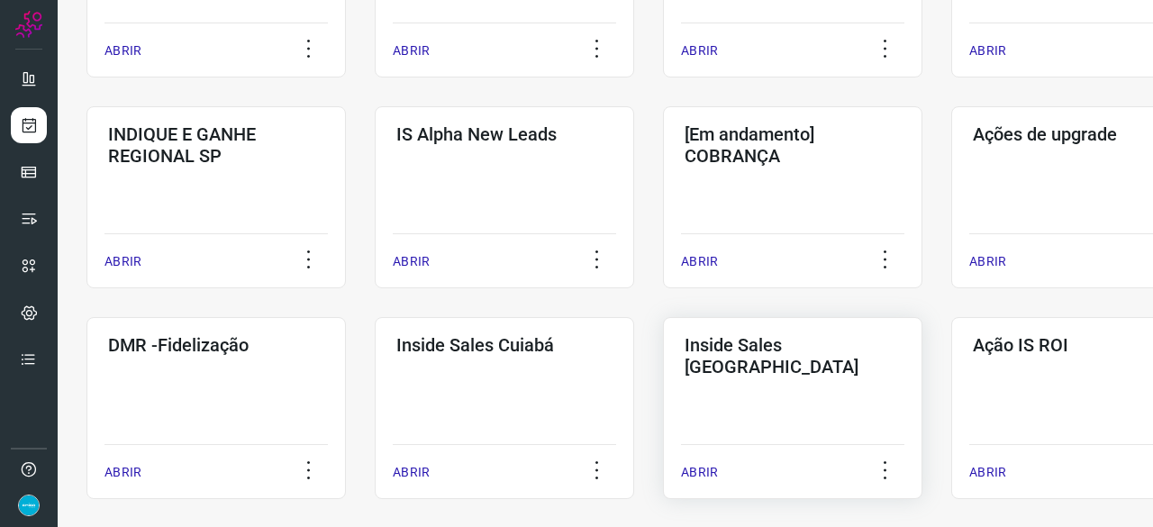
scroll to position [774, 0]
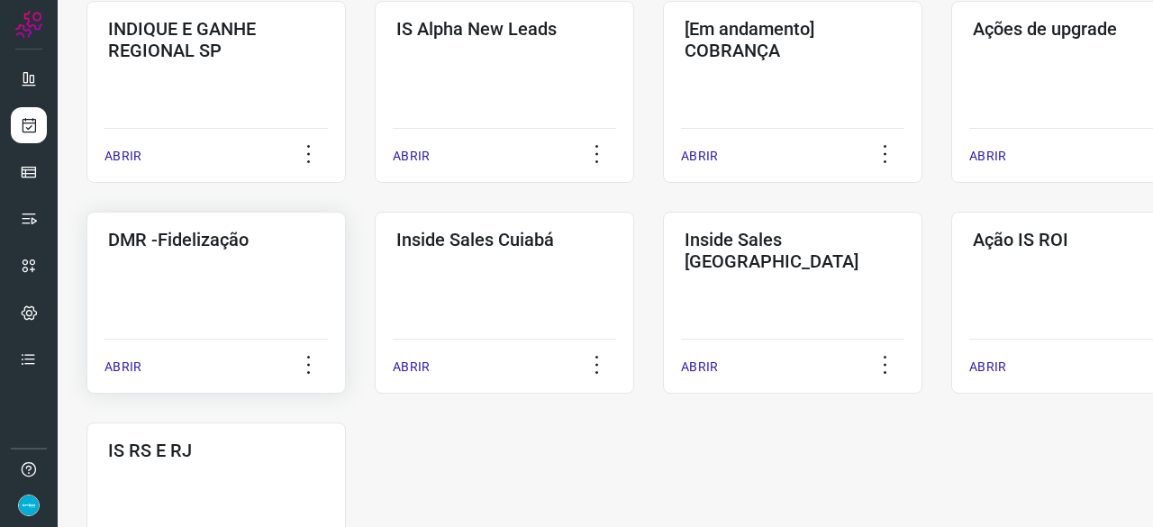
click at [111, 368] on p "ABRIR" at bounding box center [122, 366] width 37 height 19
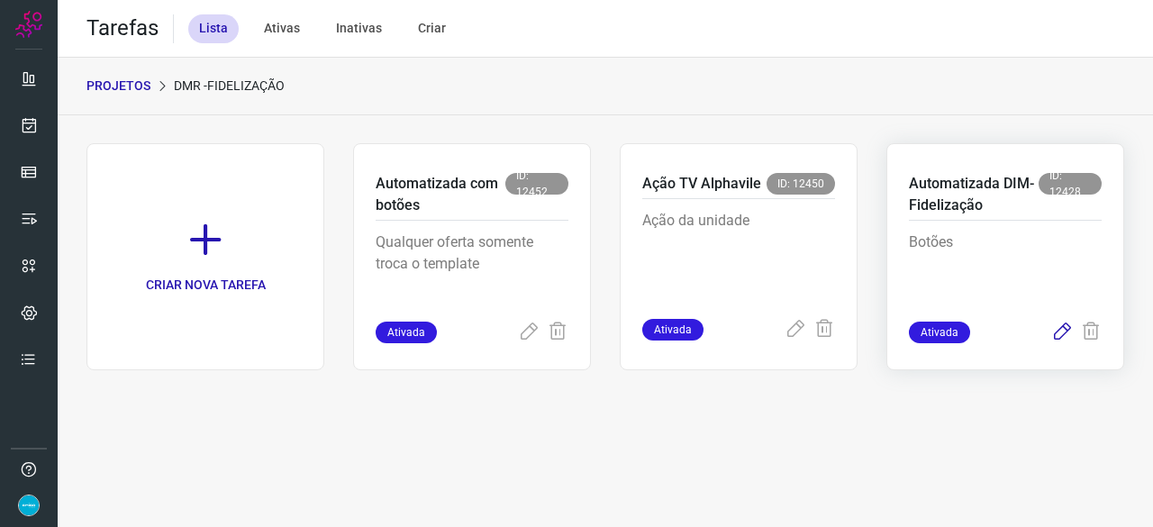
click at [1062, 330] on icon at bounding box center [1062, 332] width 22 height 22
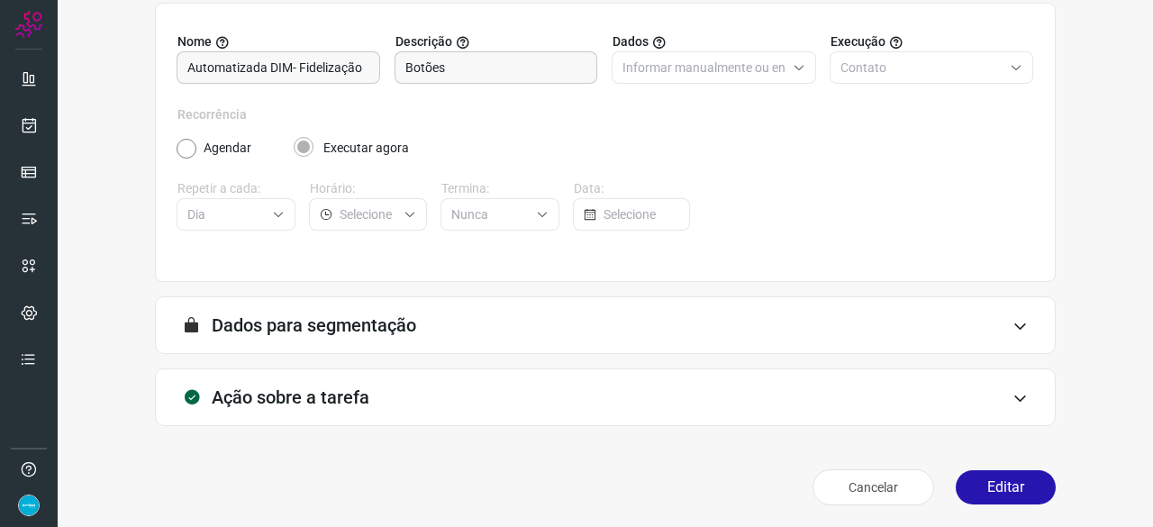
scroll to position [176, 0]
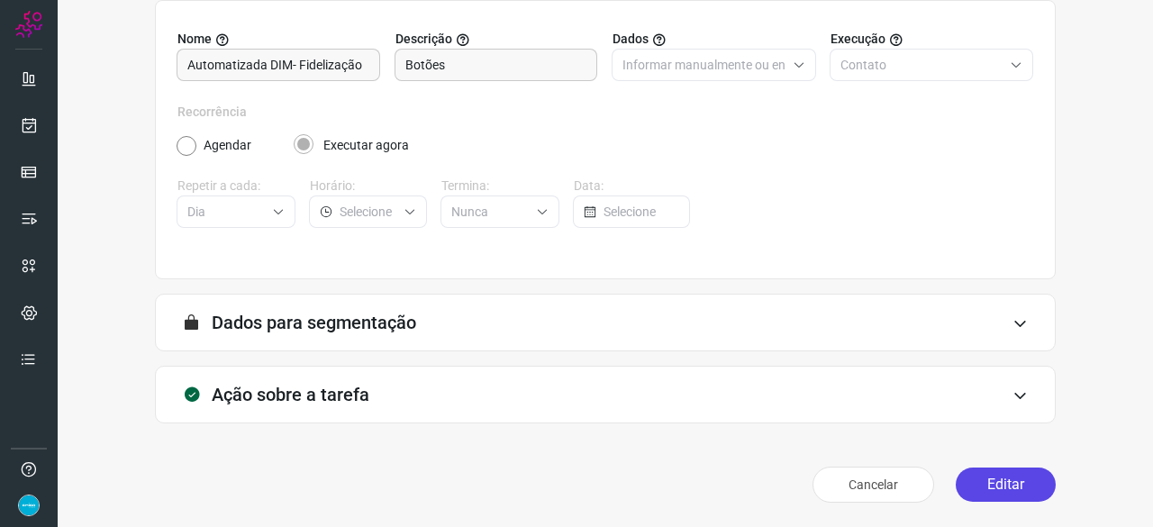
click at [1004, 485] on button "Editar" at bounding box center [1005, 484] width 100 height 34
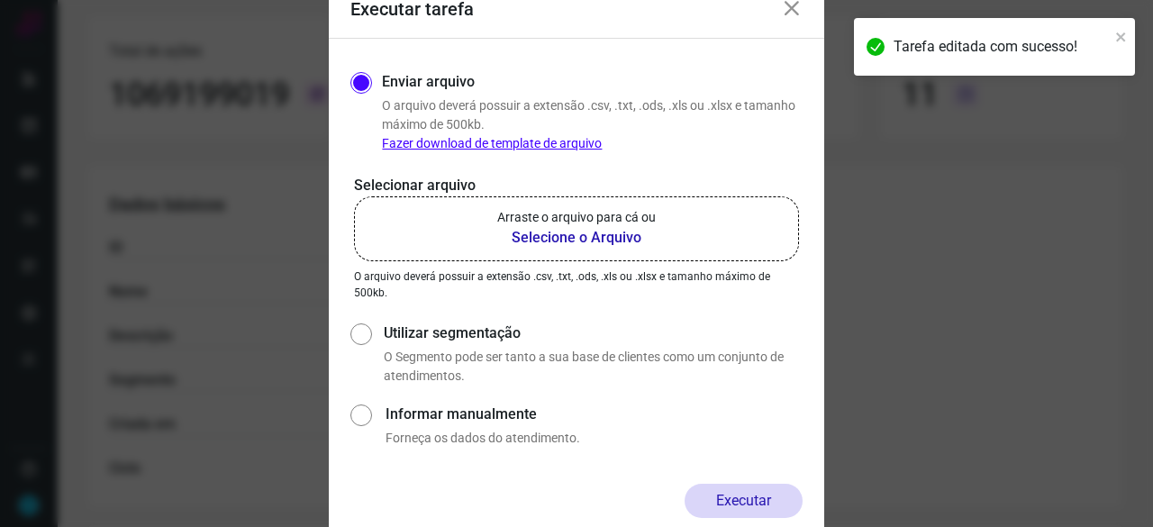
click at [551, 238] on b "Selecione o Arquivo" at bounding box center [576, 238] width 158 height 22
click at [0, 0] on input "Arraste o arquivo para cá ou Selecione o Arquivo" at bounding box center [0, 0] width 0 height 0
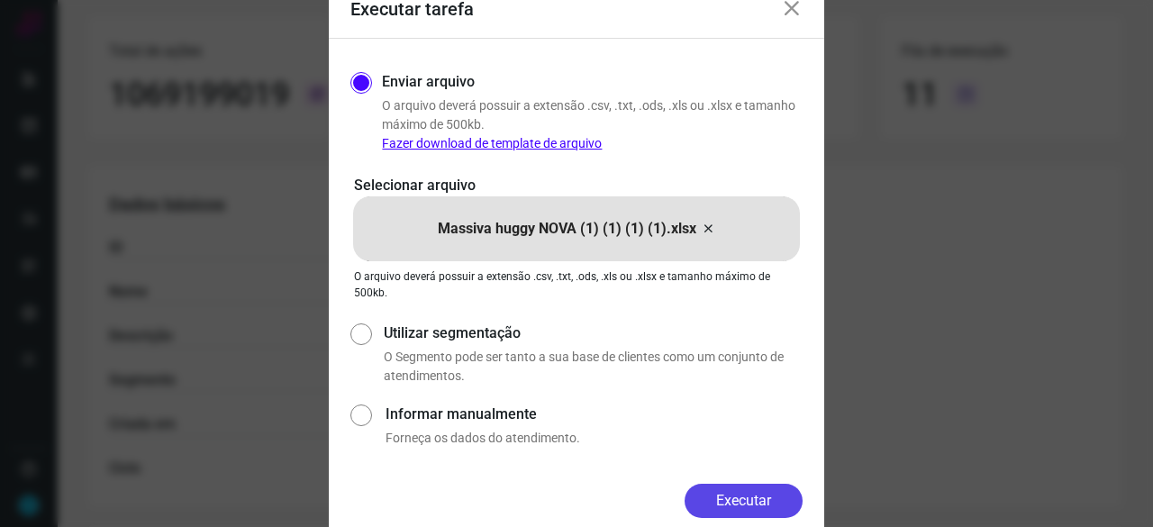
click at [769, 498] on button "Executar" at bounding box center [743, 501] width 118 height 34
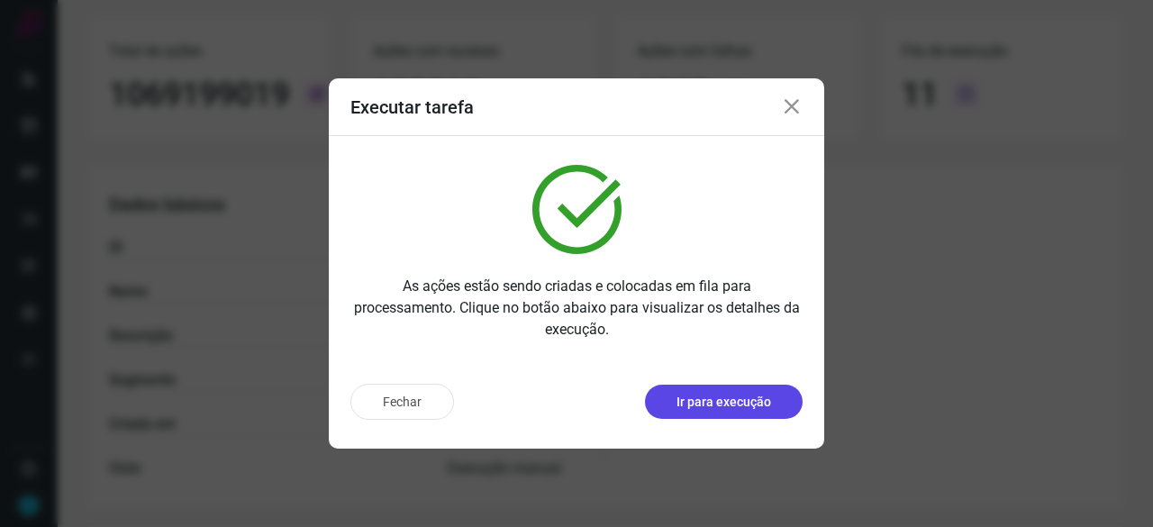
click at [717, 406] on p "Ir para execução" at bounding box center [723, 402] width 95 height 19
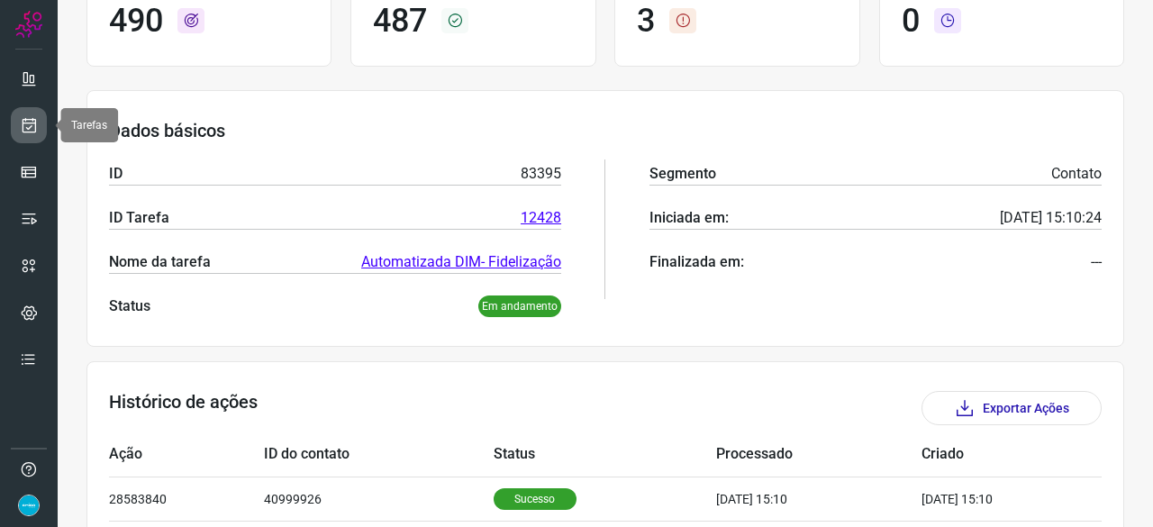
click at [41, 121] on link at bounding box center [29, 125] width 36 height 36
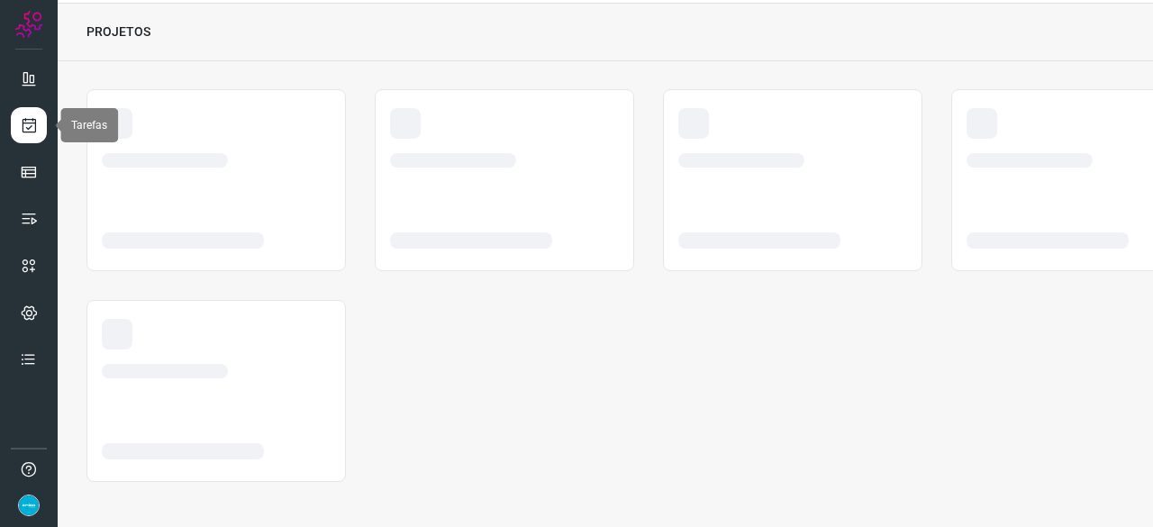
scroll to position [54, 0]
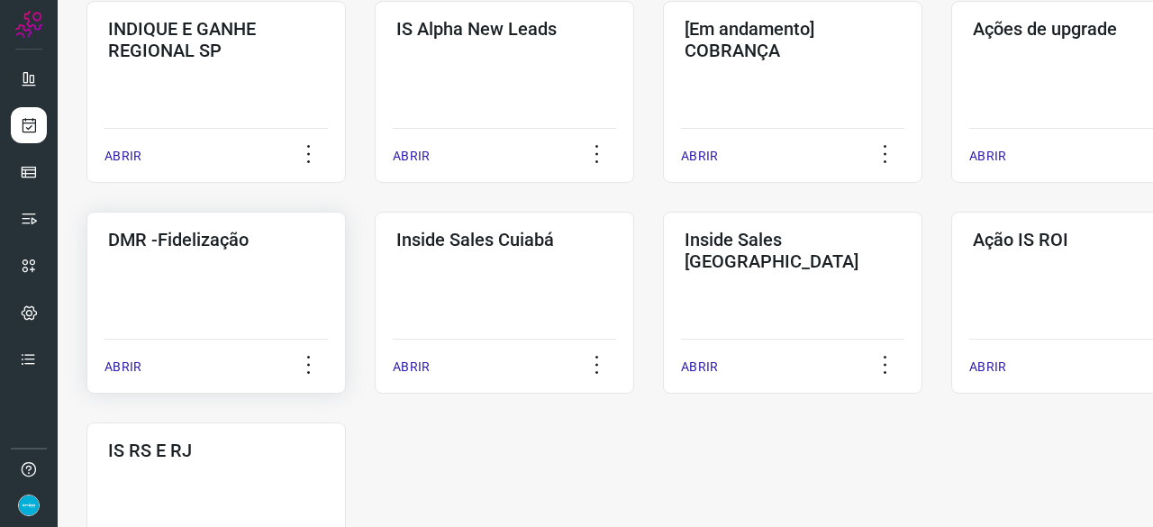
click at [113, 361] on p "ABRIR" at bounding box center [122, 366] width 37 height 19
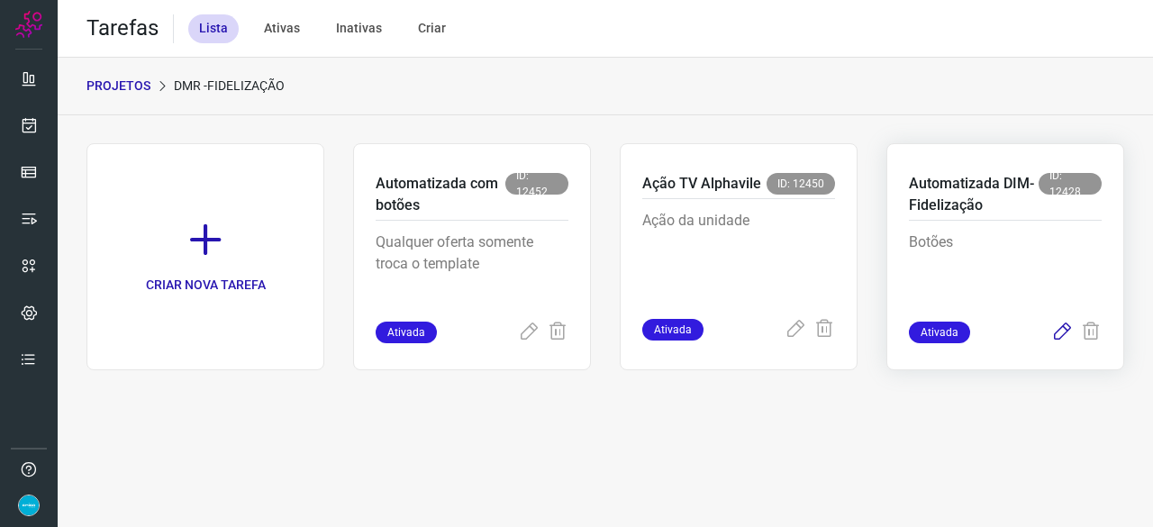
click at [1065, 330] on icon at bounding box center [1062, 332] width 22 height 22
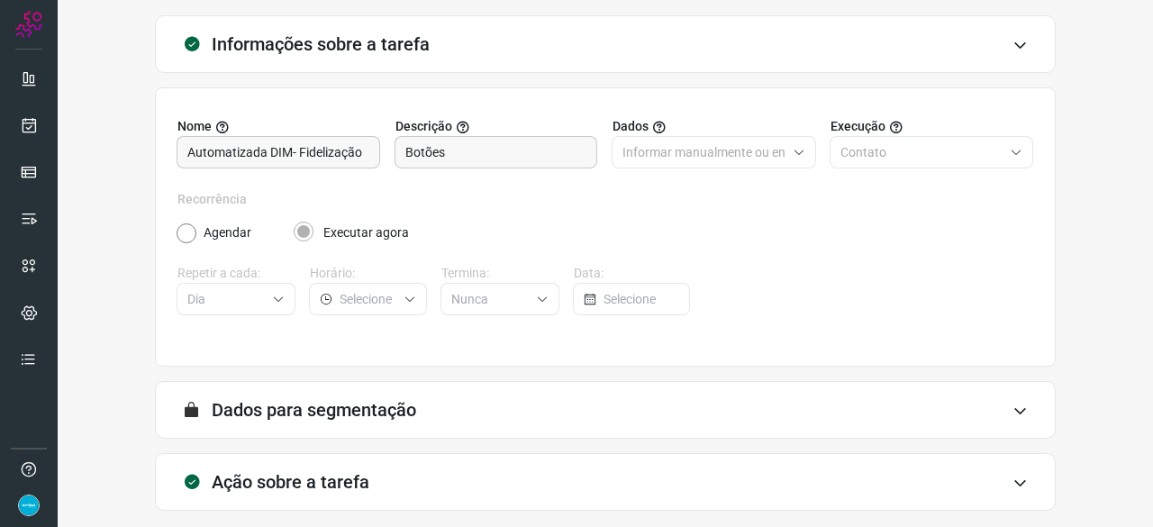
scroll to position [176, 0]
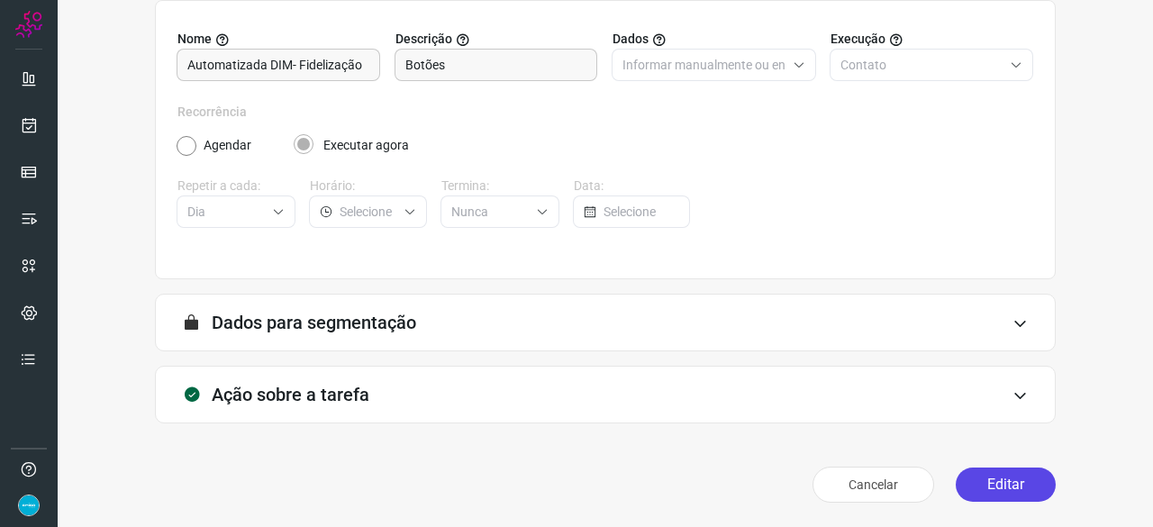
click at [1021, 484] on button "Editar" at bounding box center [1005, 484] width 100 height 34
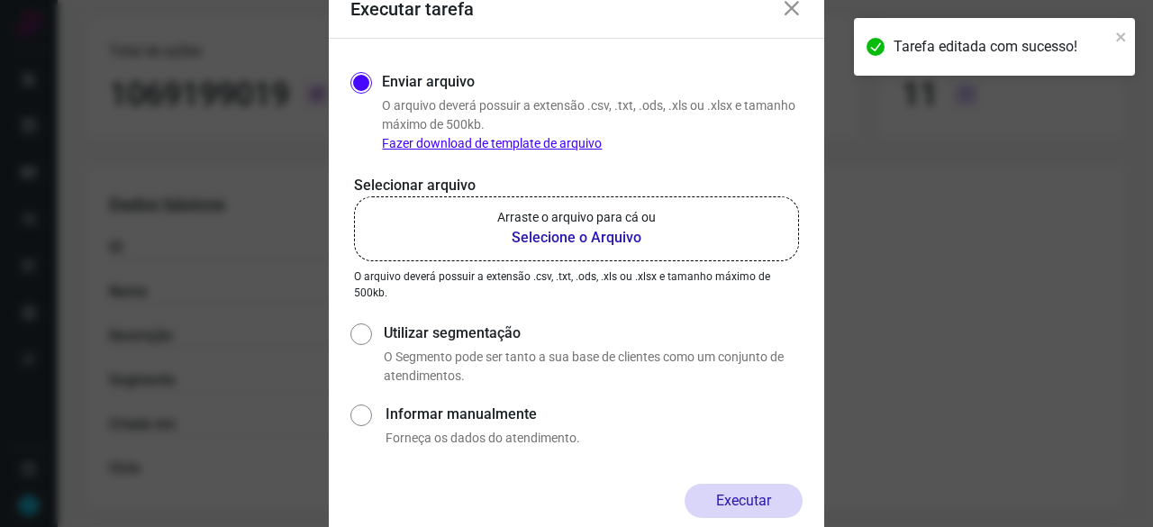
click at [600, 235] on b "Selecione o Arquivo" at bounding box center [576, 238] width 158 height 22
click at [0, 0] on input "Arraste o arquivo para cá ou Selecione o Arquivo" at bounding box center [0, 0] width 0 height 0
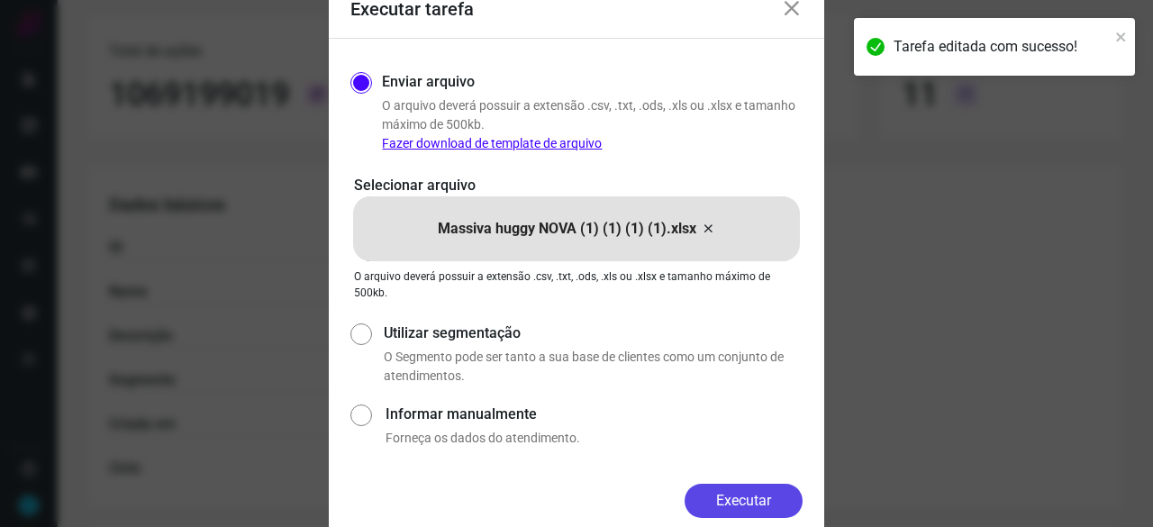
click at [734, 488] on button "Executar" at bounding box center [743, 501] width 118 height 34
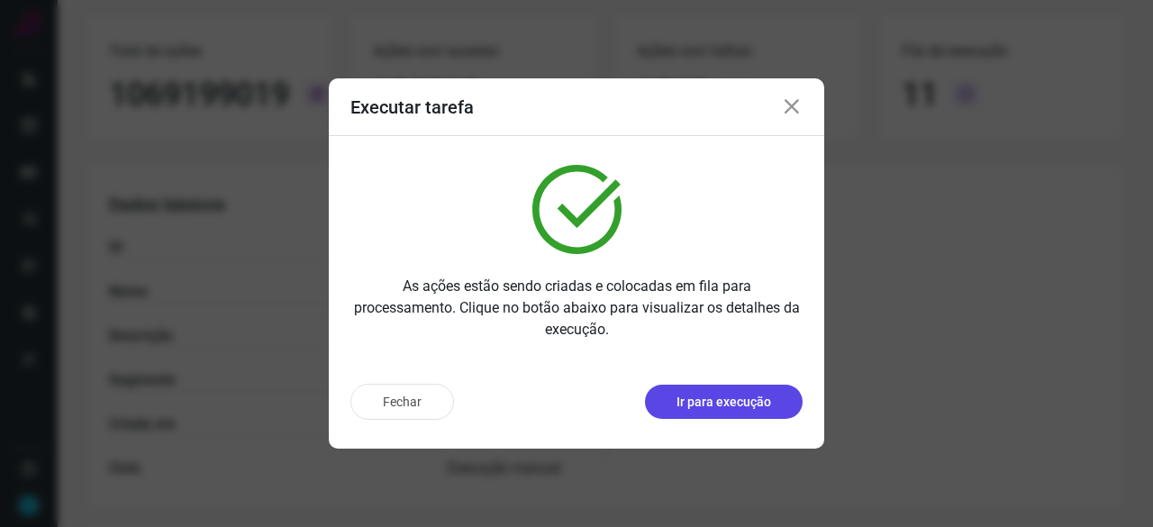
click at [737, 404] on p "Ir para execução" at bounding box center [723, 402] width 95 height 19
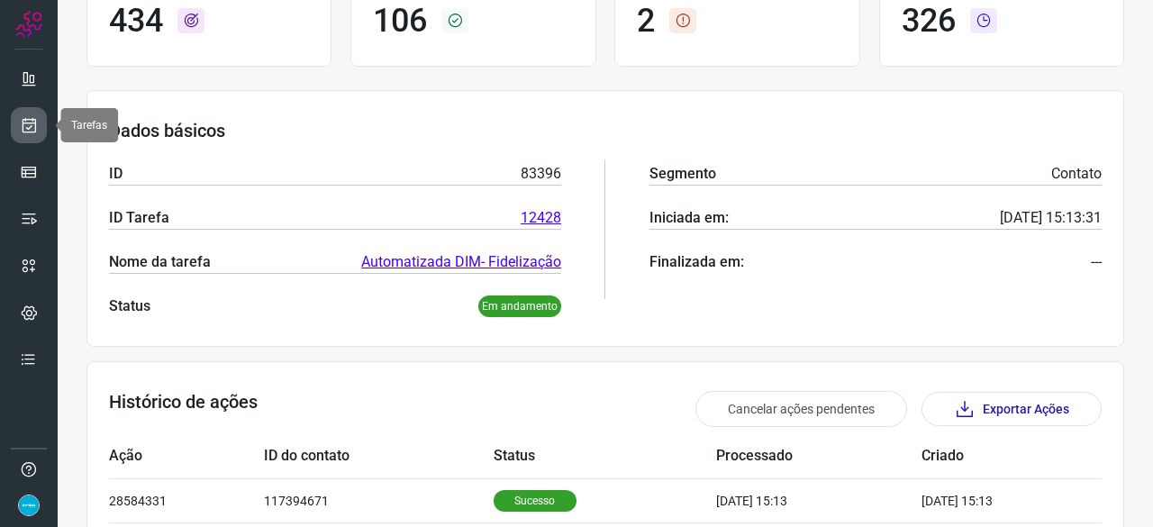
click at [36, 120] on icon at bounding box center [29, 125] width 19 height 18
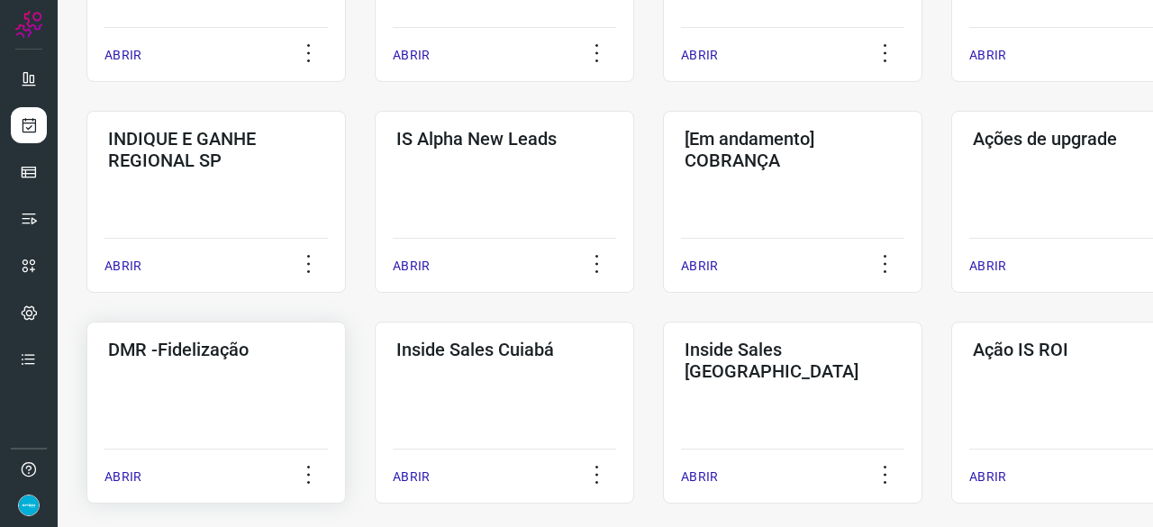
scroll to position [684, 0]
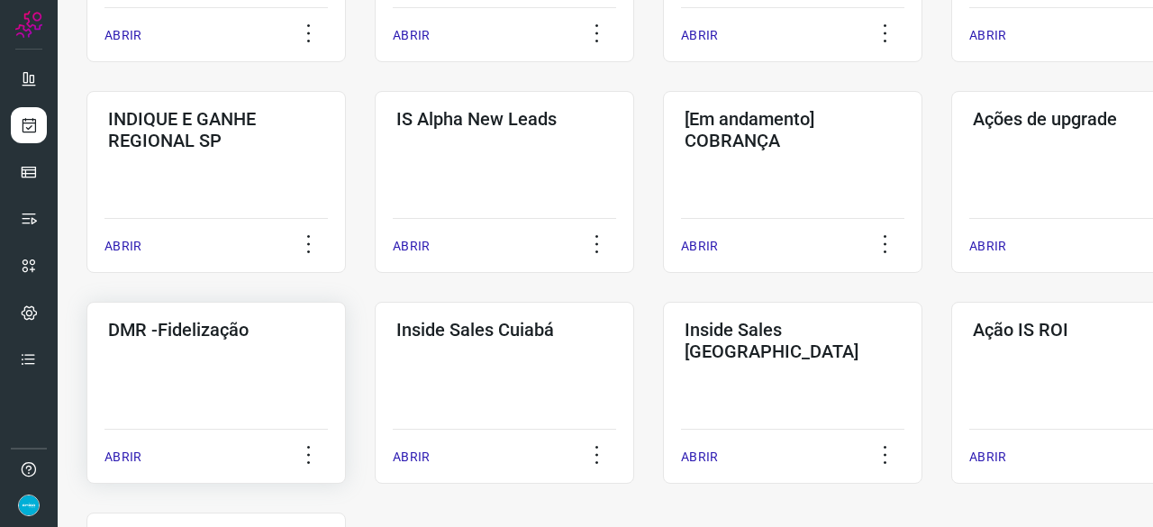
click at [133, 455] on p "ABRIR" at bounding box center [122, 457] width 37 height 19
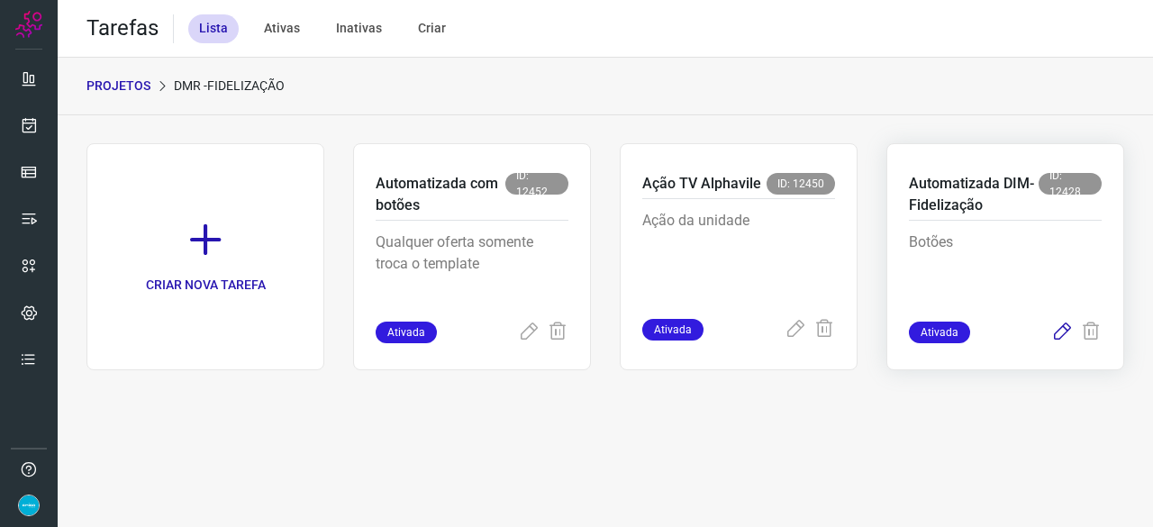
click at [1061, 331] on icon at bounding box center [1062, 332] width 22 height 22
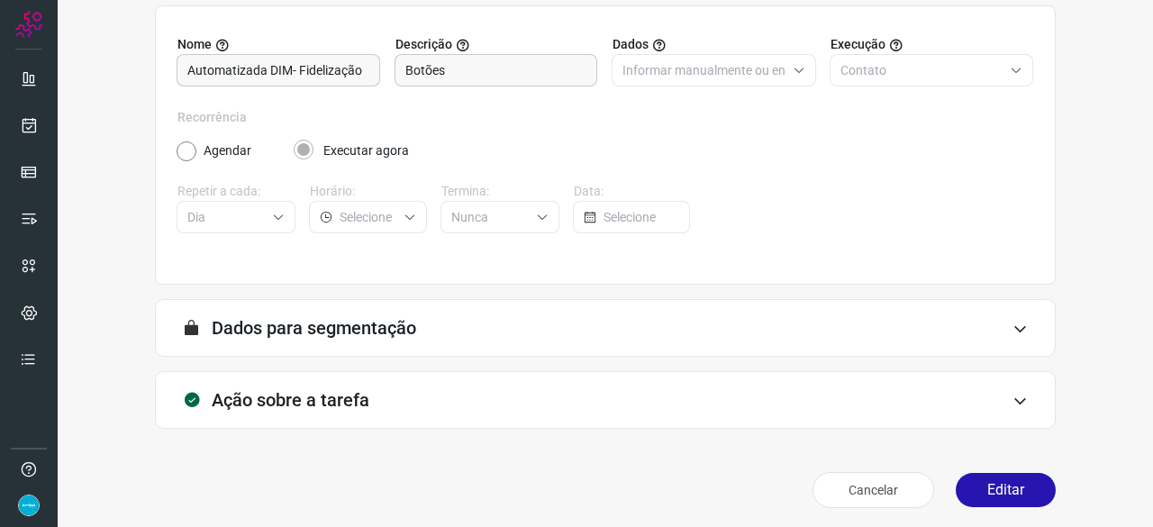
scroll to position [176, 0]
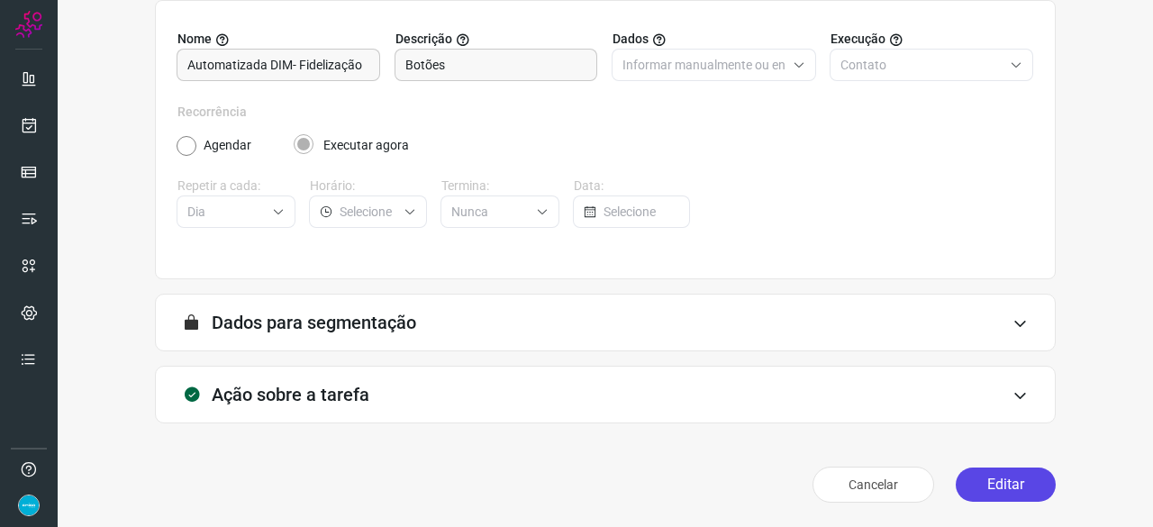
click at [978, 481] on button "Editar" at bounding box center [1005, 484] width 100 height 34
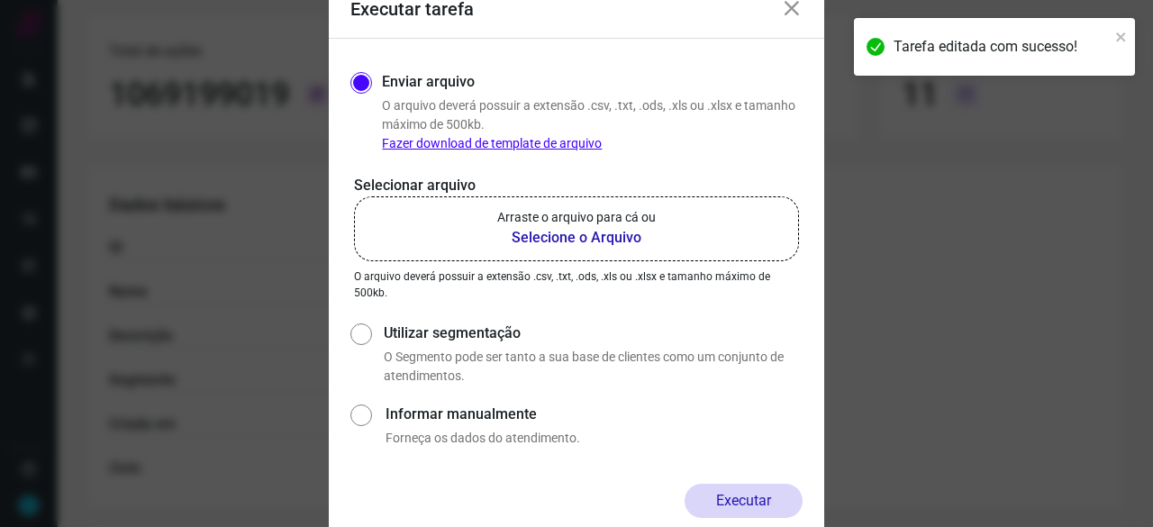
click at [540, 235] on b "Selecione o Arquivo" at bounding box center [576, 238] width 158 height 22
click at [0, 0] on input "Arraste o arquivo para cá ou Selecione o Arquivo" at bounding box center [0, 0] width 0 height 0
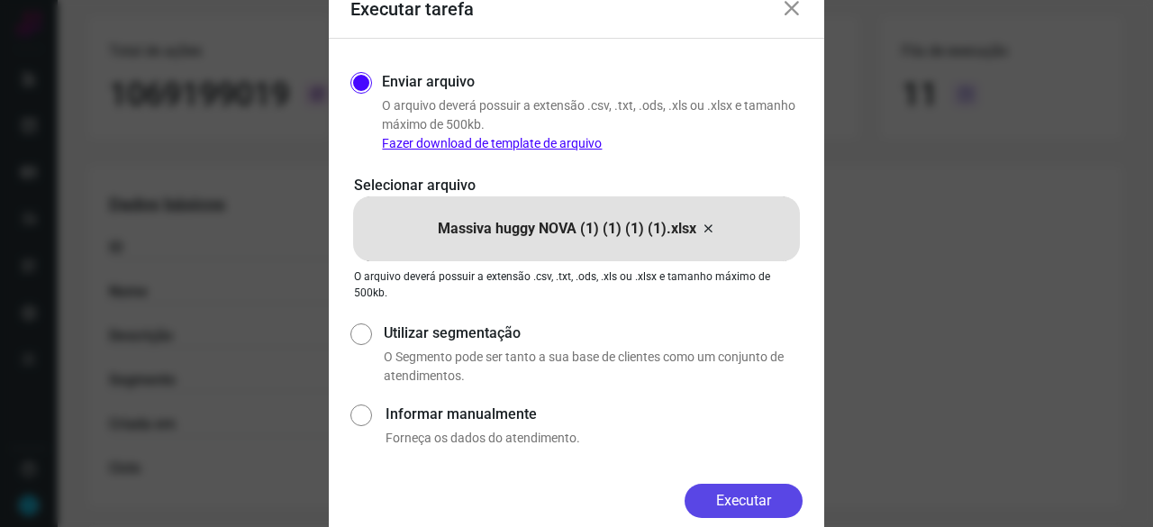
click at [760, 504] on button "Executar" at bounding box center [743, 501] width 118 height 34
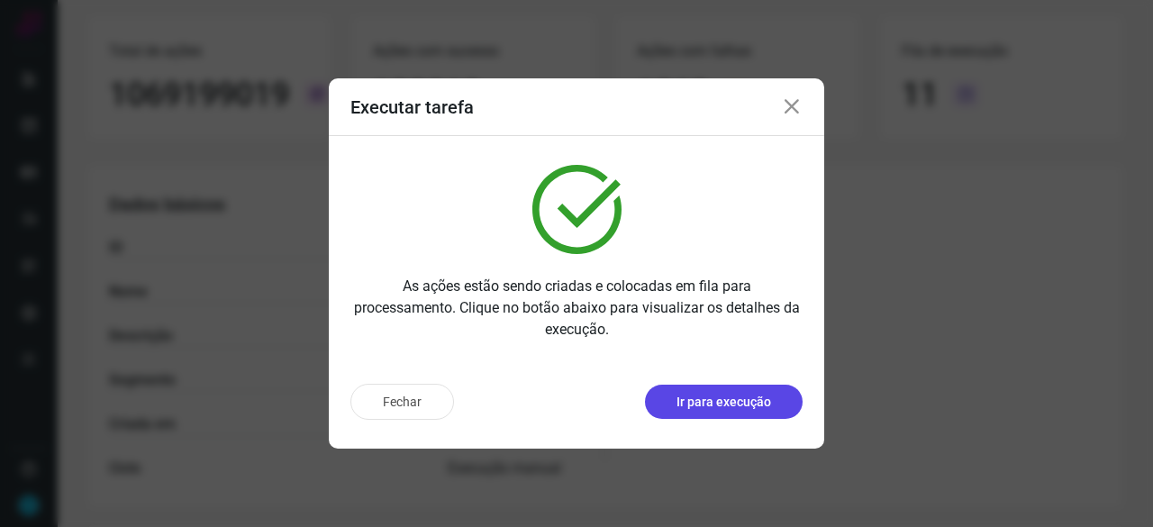
click at [692, 402] on p "Ir para execução" at bounding box center [723, 402] width 95 height 19
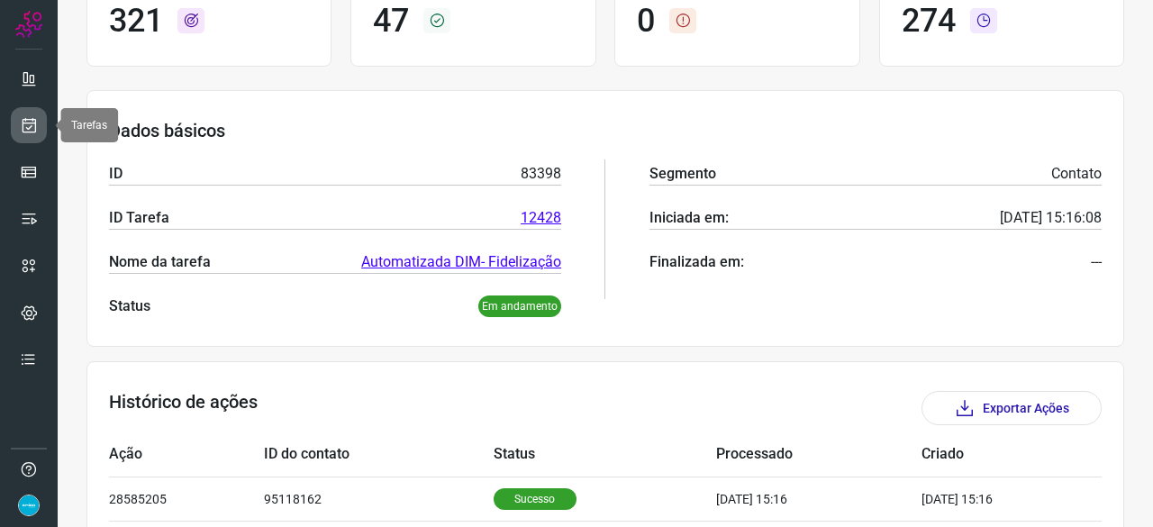
click at [36, 129] on icon at bounding box center [29, 125] width 19 height 18
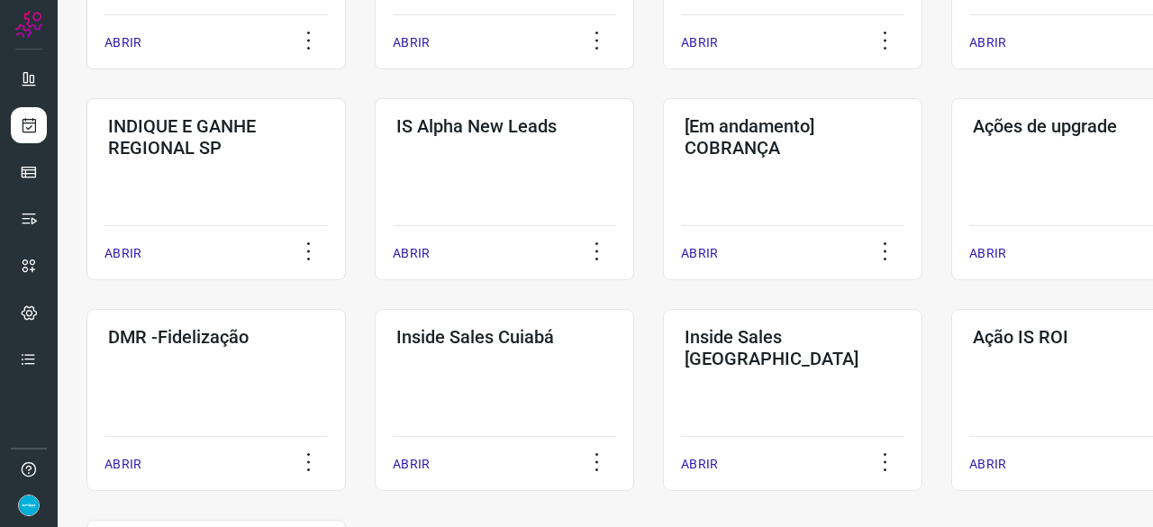
scroll to position [684, 0]
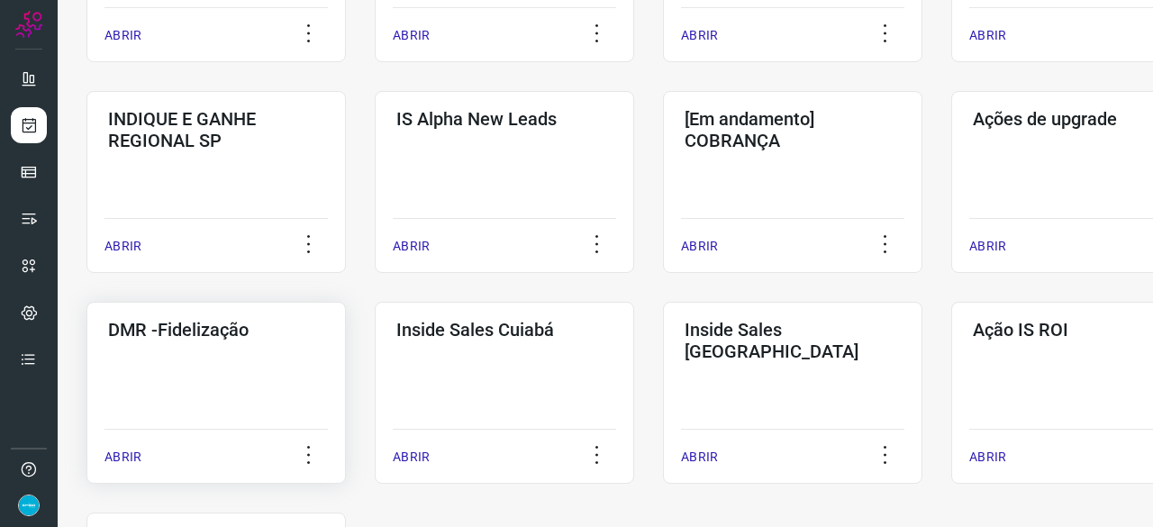
click at [124, 460] on p "ABRIR" at bounding box center [122, 457] width 37 height 19
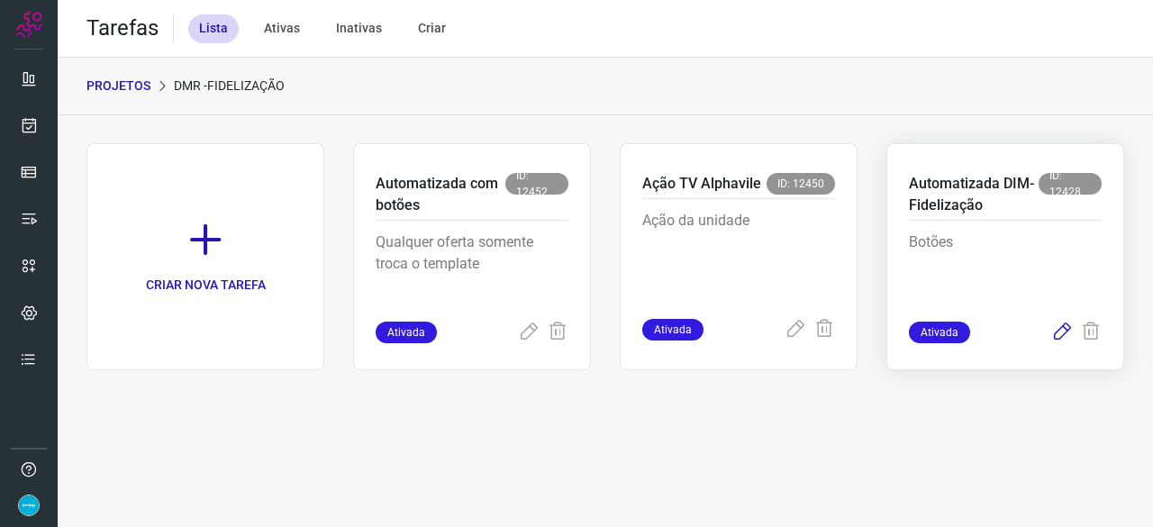
click at [1057, 329] on icon at bounding box center [1062, 332] width 22 height 22
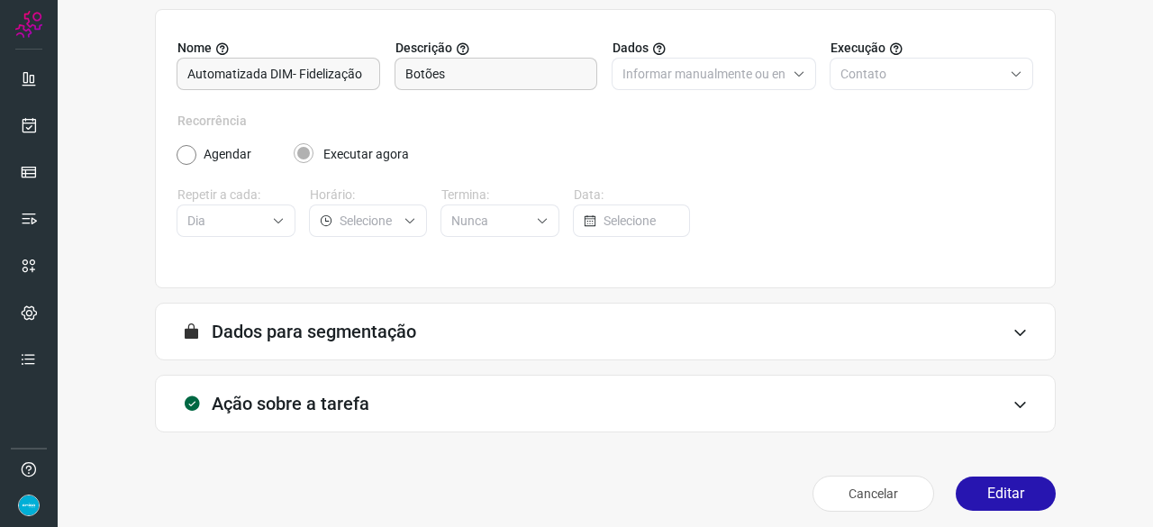
scroll to position [176, 0]
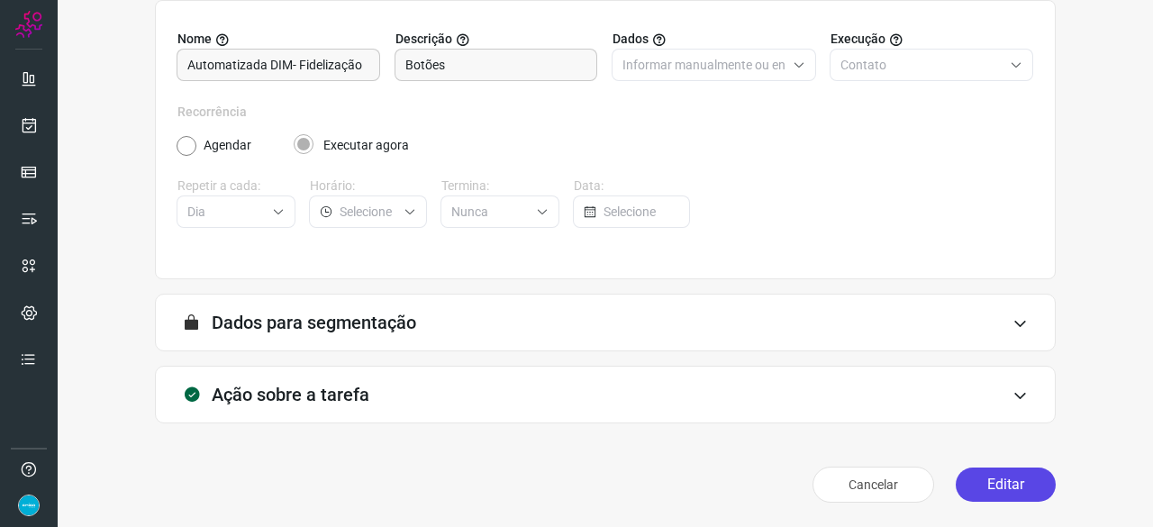
click at [1008, 488] on button "Editar" at bounding box center [1005, 484] width 100 height 34
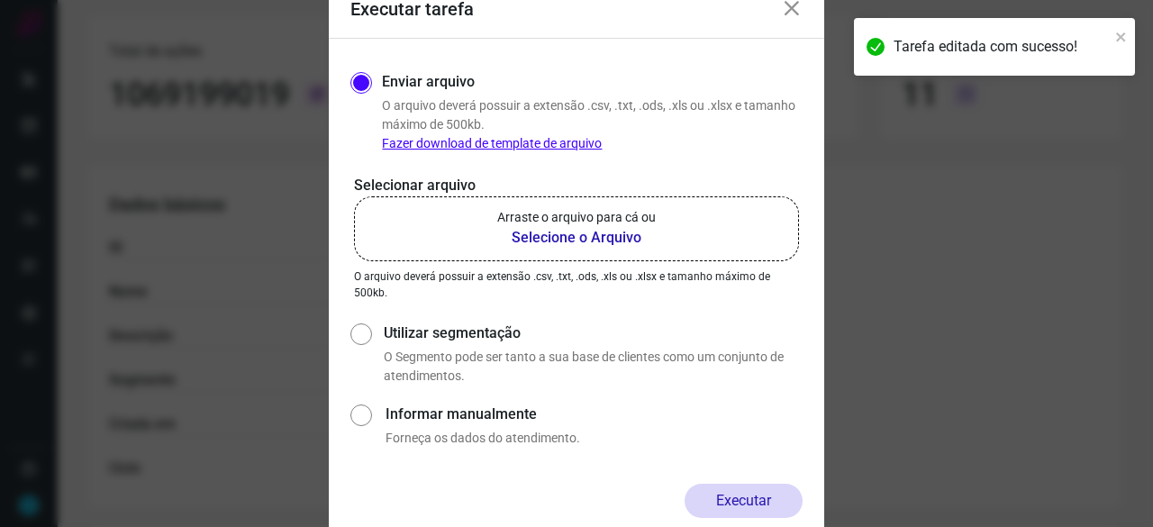
click at [565, 239] on b "Selecione o Arquivo" at bounding box center [576, 238] width 158 height 22
click at [0, 0] on input "Arraste o arquivo para cá ou Selecione o Arquivo" at bounding box center [0, 0] width 0 height 0
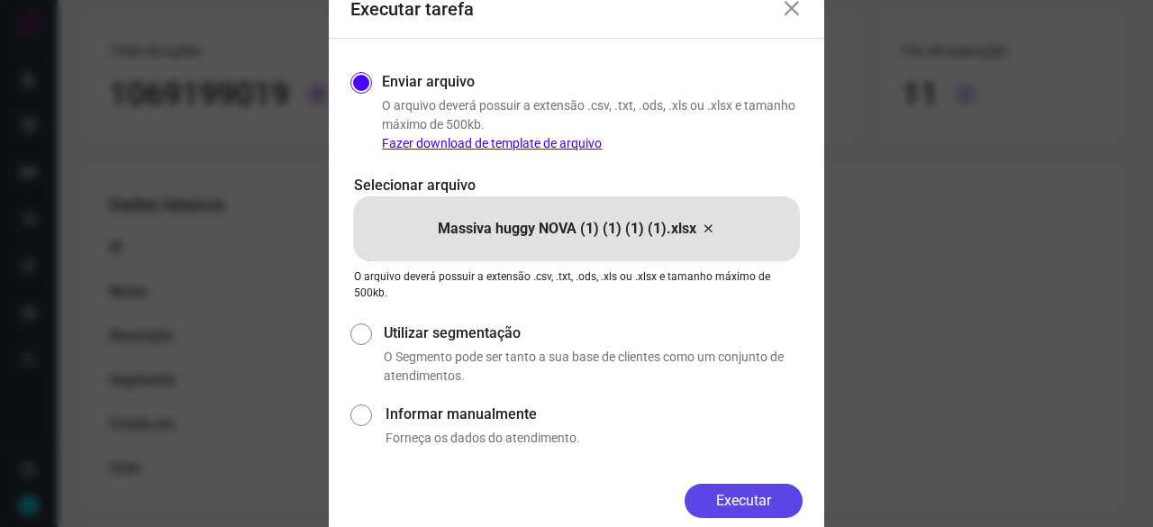
click at [743, 498] on button "Executar" at bounding box center [743, 501] width 118 height 34
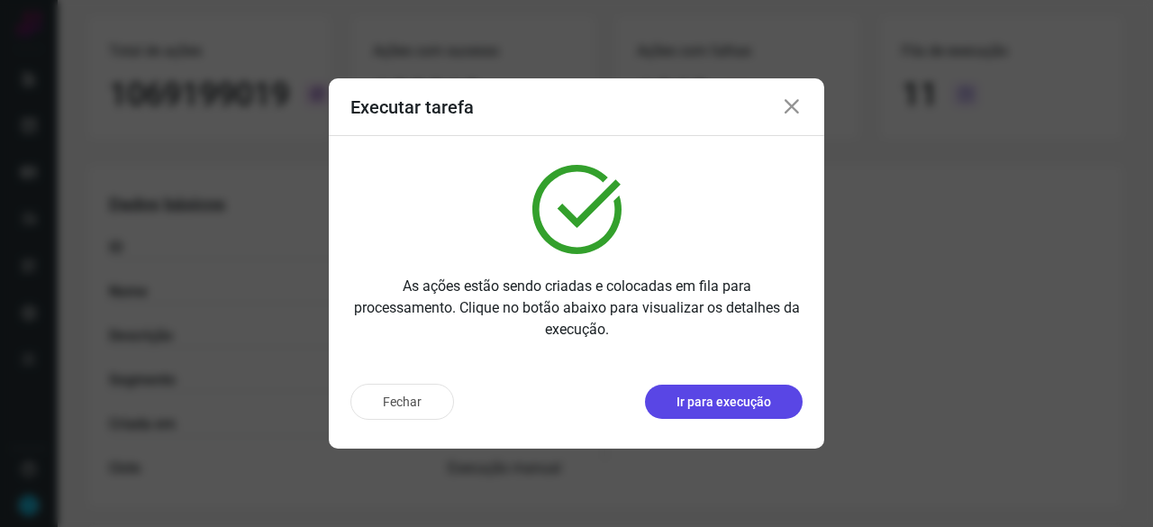
click at [702, 402] on p "Ir para execução" at bounding box center [723, 402] width 95 height 19
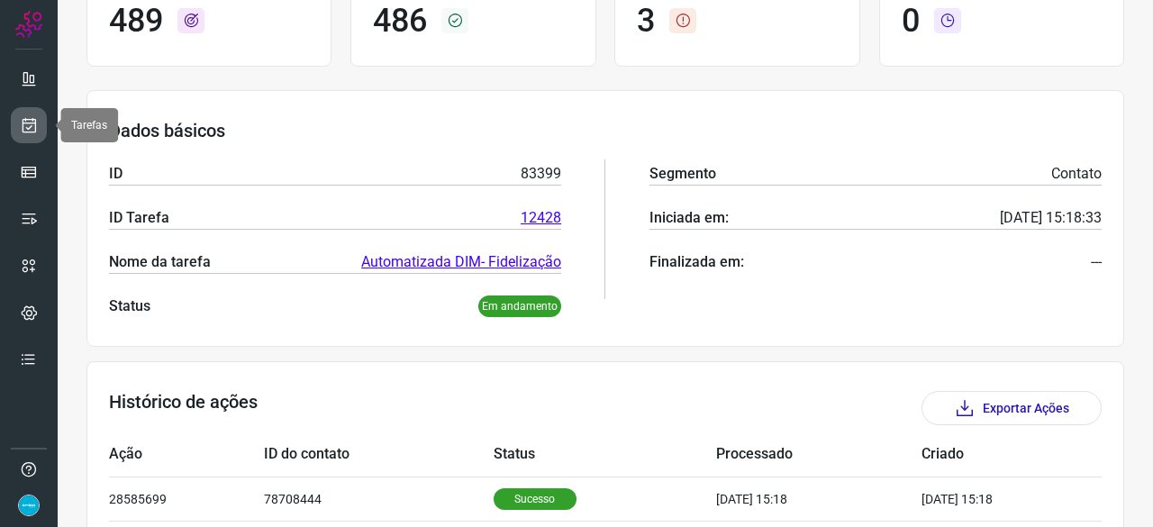
click at [46, 119] on link at bounding box center [29, 125] width 36 height 36
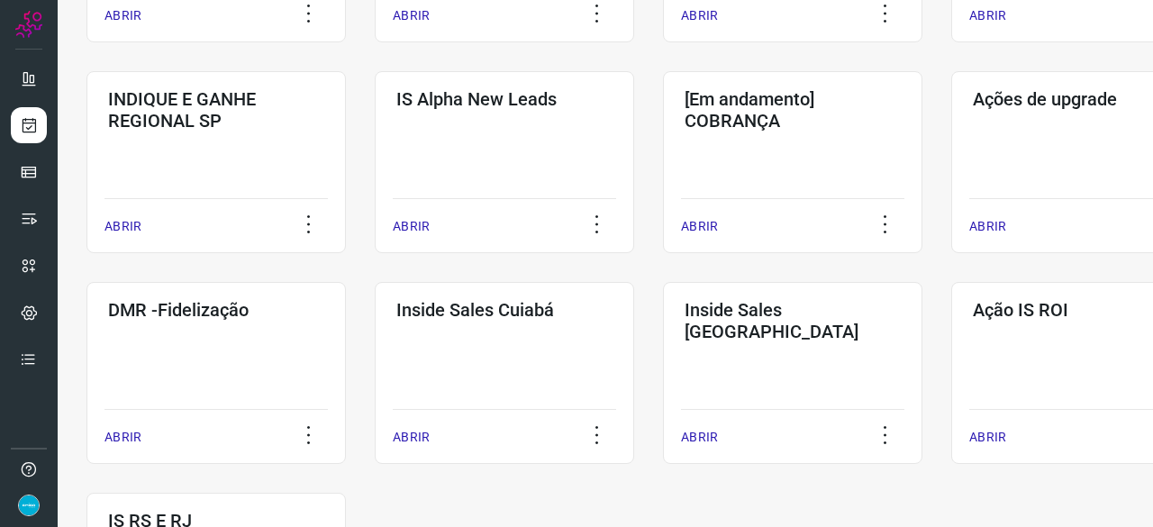
scroll to position [774, 0]
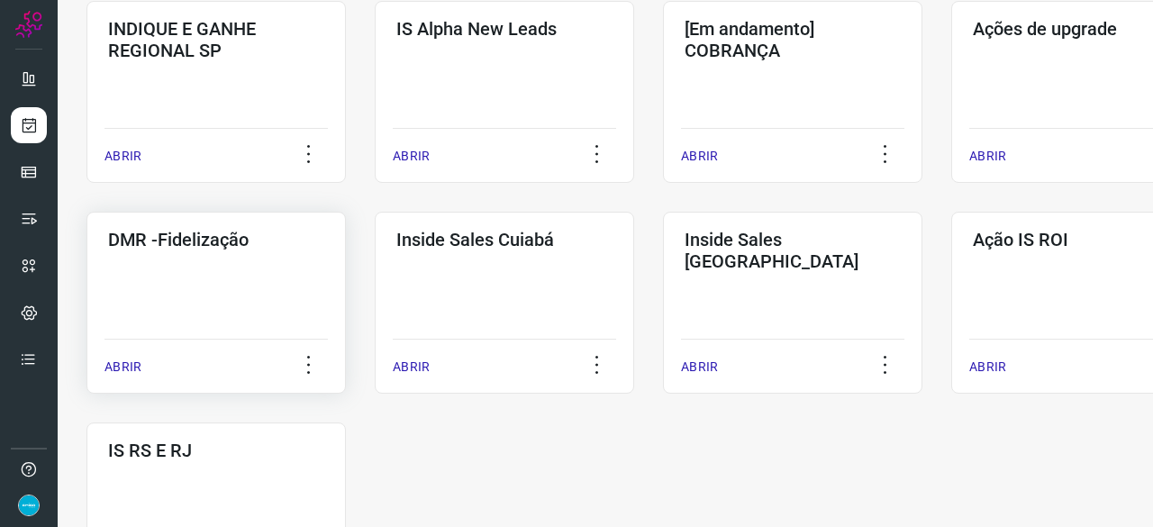
click at [117, 366] on p "ABRIR" at bounding box center [122, 366] width 37 height 19
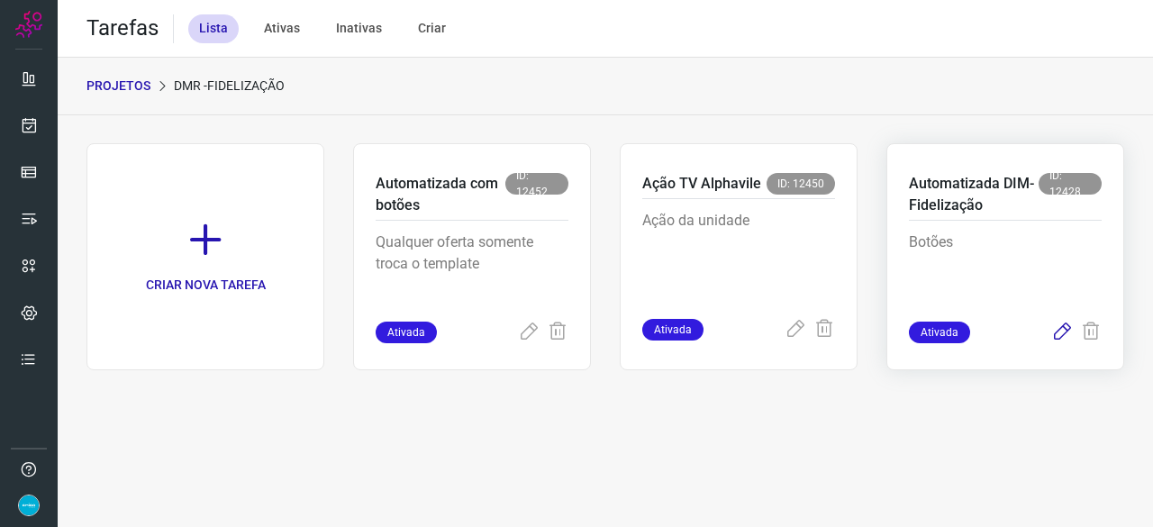
click at [1062, 336] on icon at bounding box center [1062, 332] width 22 height 22
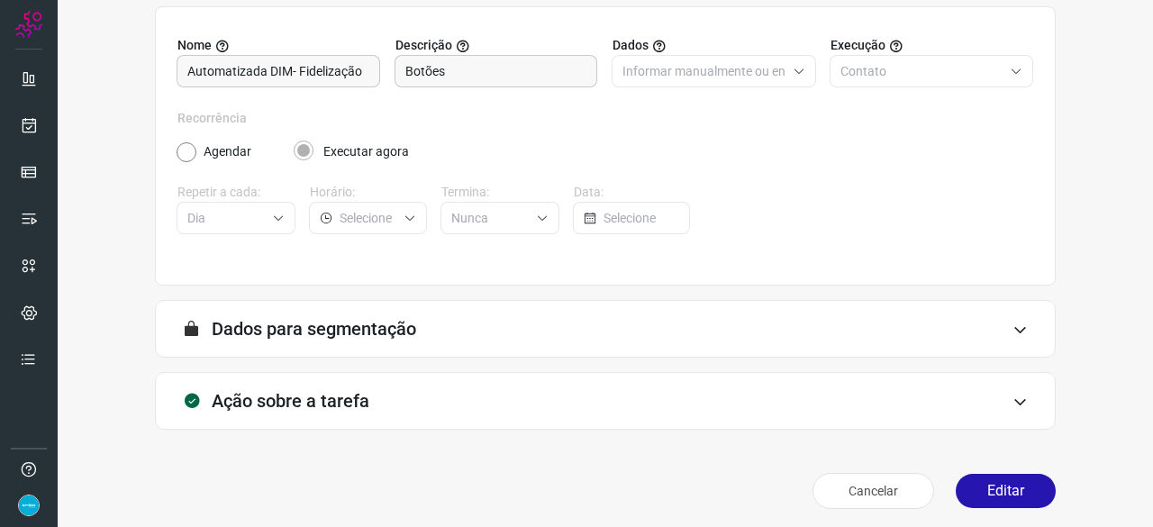
scroll to position [176, 0]
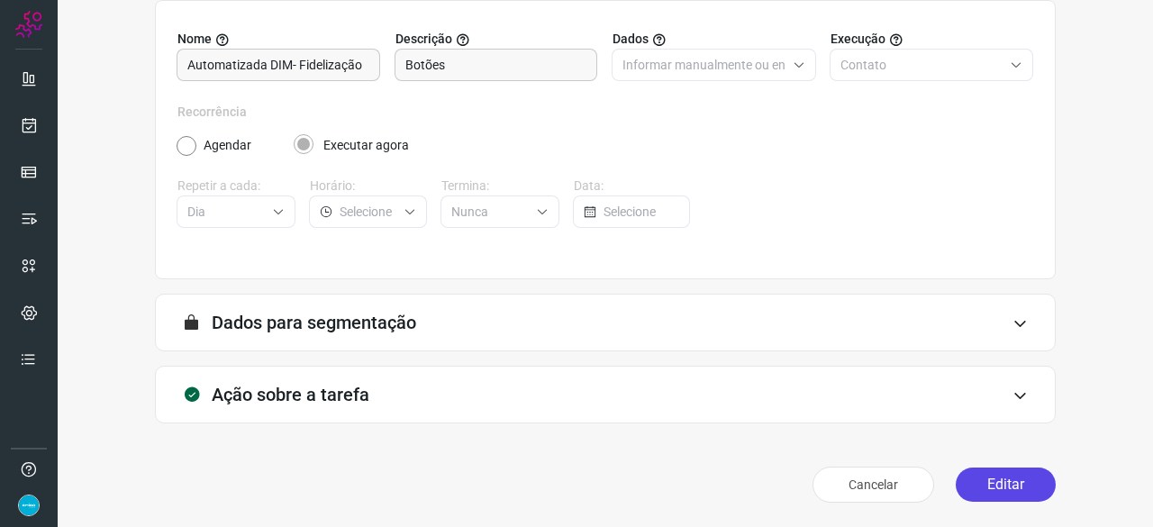
click at [994, 496] on button "Editar" at bounding box center [1005, 484] width 100 height 34
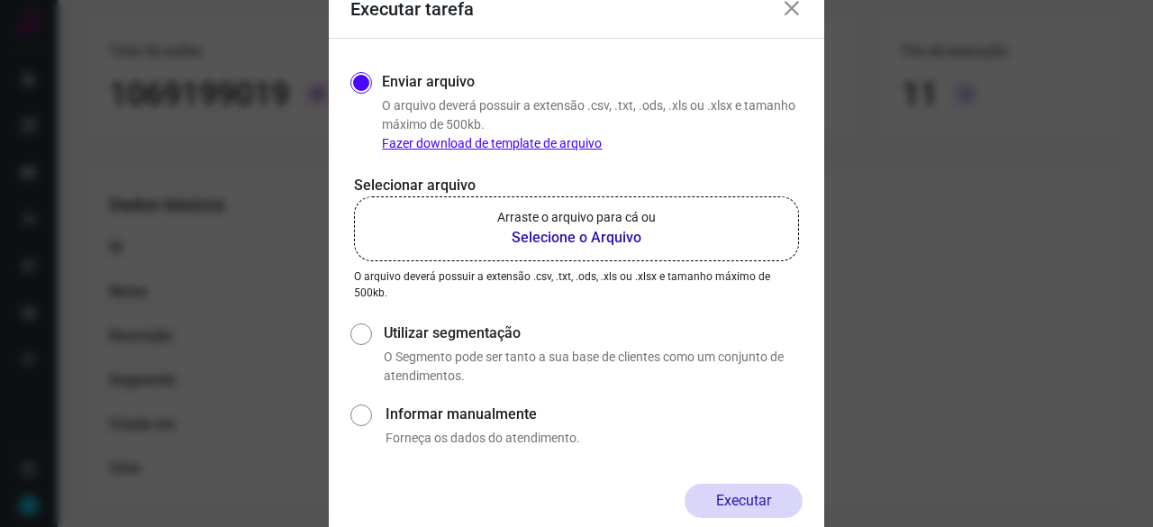
click at [565, 240] on b "Selecione o Arquivo" at bounding box center [576, 238] width 158 height 22
click at [0, 0] on input "Arraste o arquivo para cá ou Selecione o Arquivo" at bounding box center [0, 0] width 0 height 0
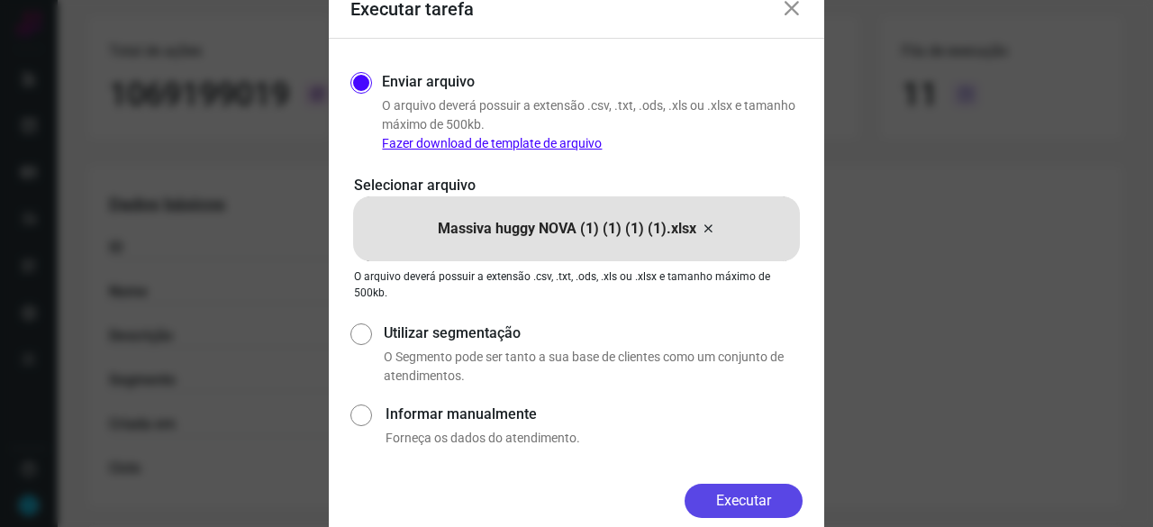
click at [722, 507] on button "Executar" at bounding box center [743, 501] width 118 height 34
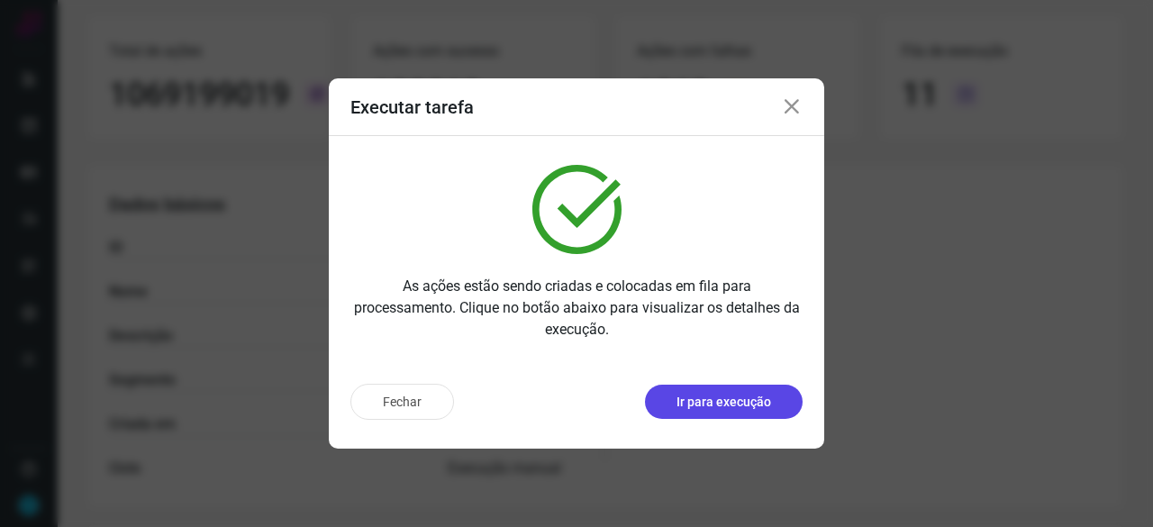
click at [706, 402] on p "Ir para execução" at bounding box center [723, 402] width 95 height 19
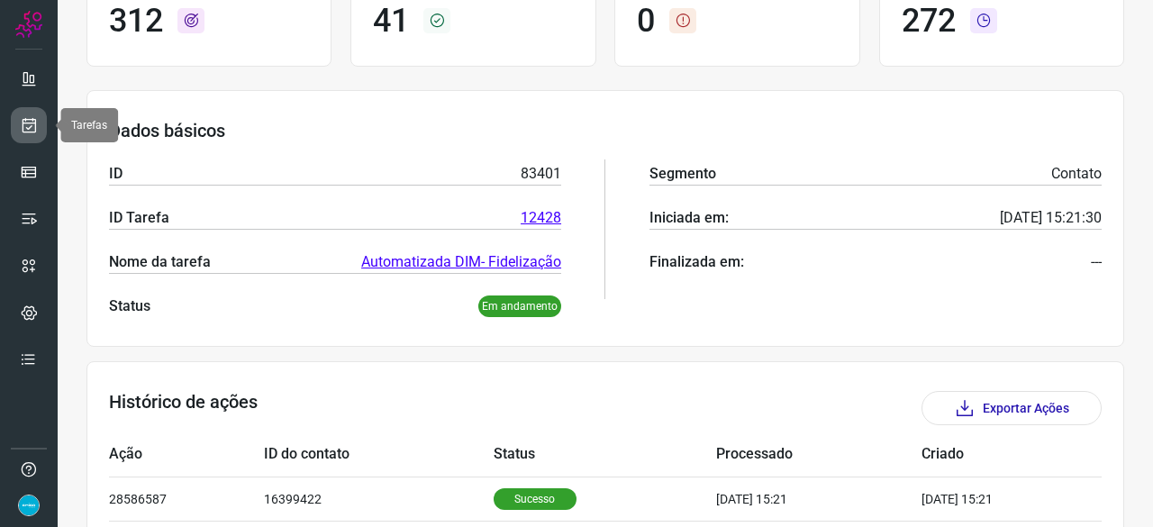
click at [28, 131] on icon at bounding box center [29, 125] width 19 height 18
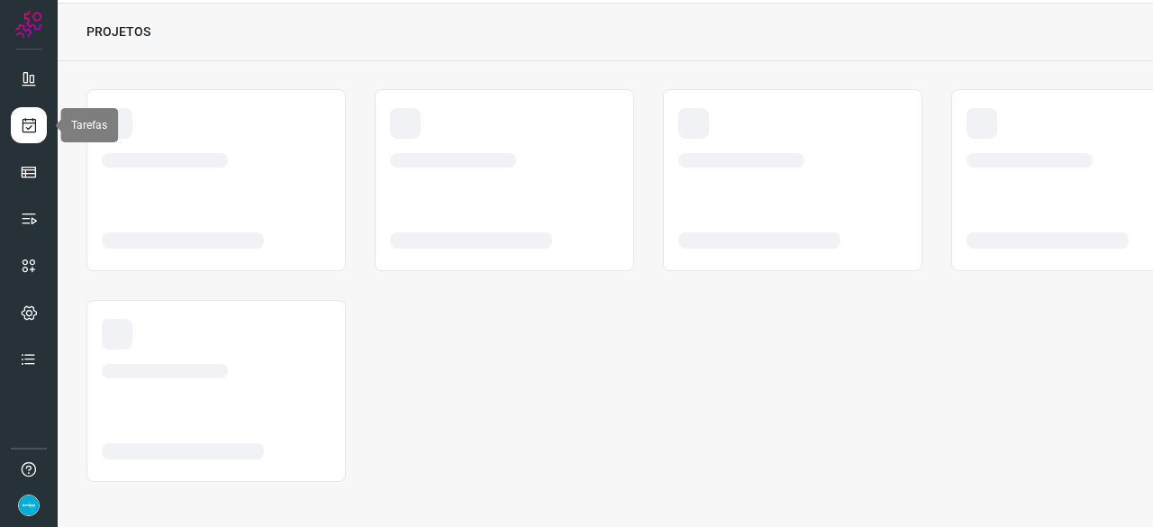
scroll to position [54, 0]
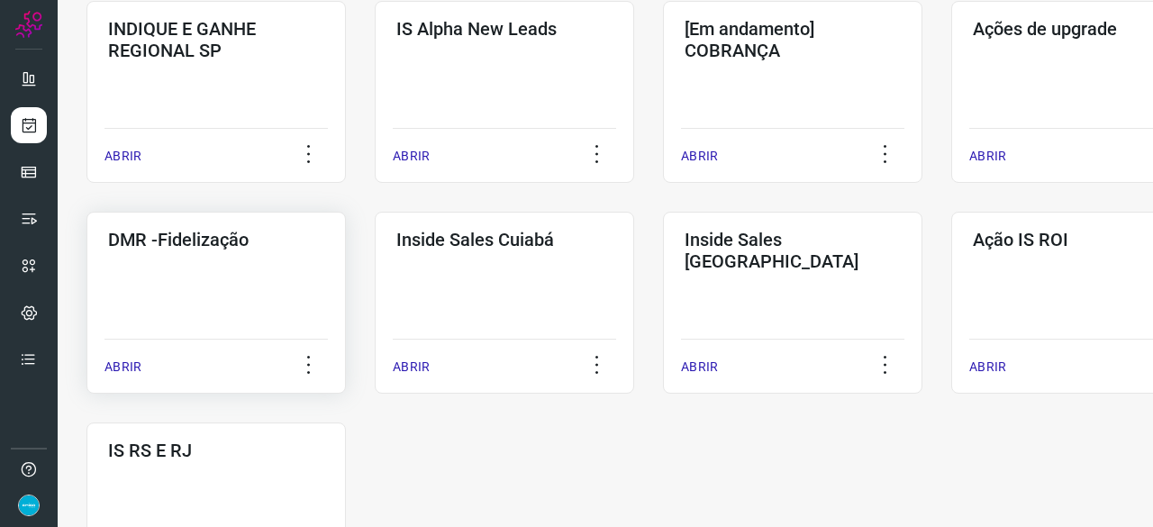
click at [129, 364] on p "ABRIR" at bounding box center [122, 366] width 37 height 19
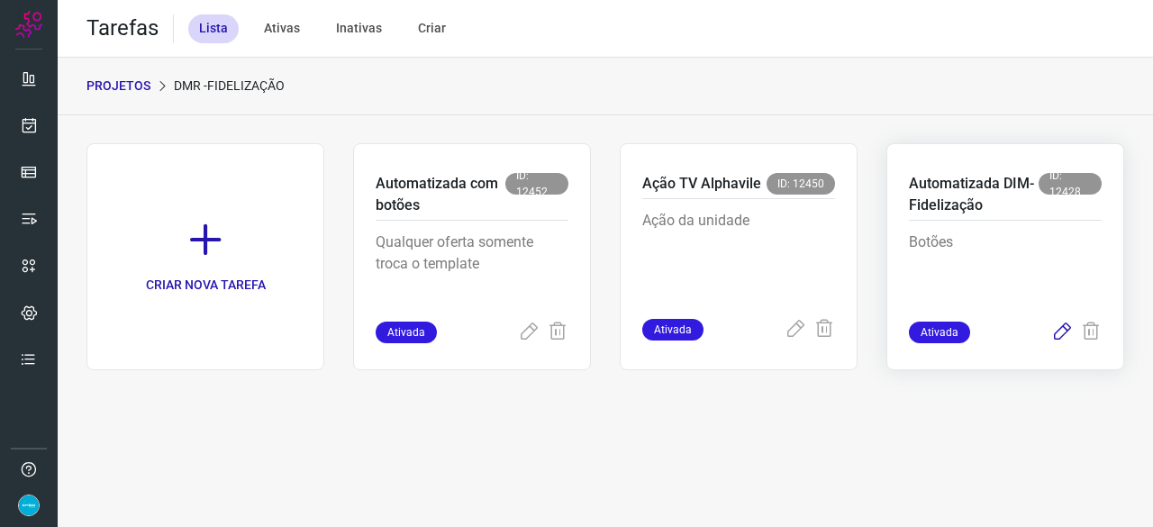
click at [1062, 330] on icon at bounding box center [1062, 332] width 22 height 22
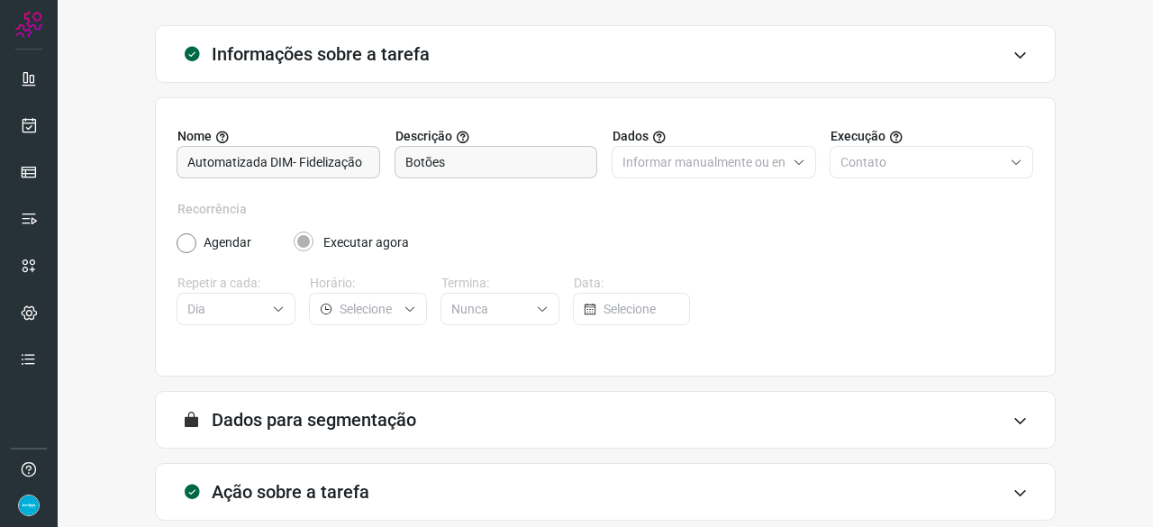
scroll to position [176, 0]
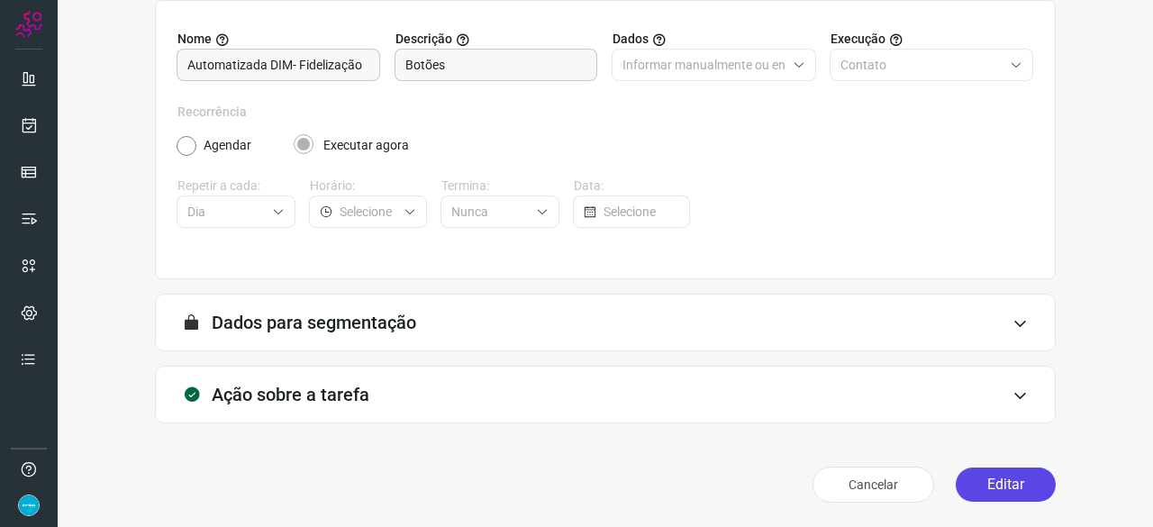
click at [975, 478] on button "Editar" at bounding box center [1005, 484] width 100 height 34
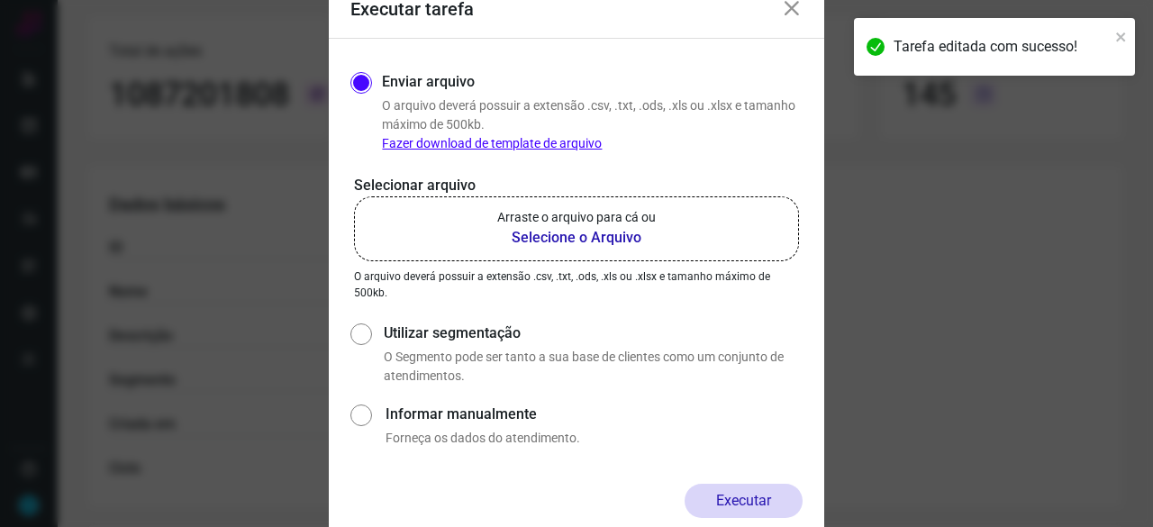
click at [536, 241] on b "Selecione o Arquivo" at bounding box center [576, 238] width 158 height 22
click at [0, 0] on input "Arraste o arquivo para cá ou Selecione o Arquivo" at bounding box center [0, 0] width 0 height 0
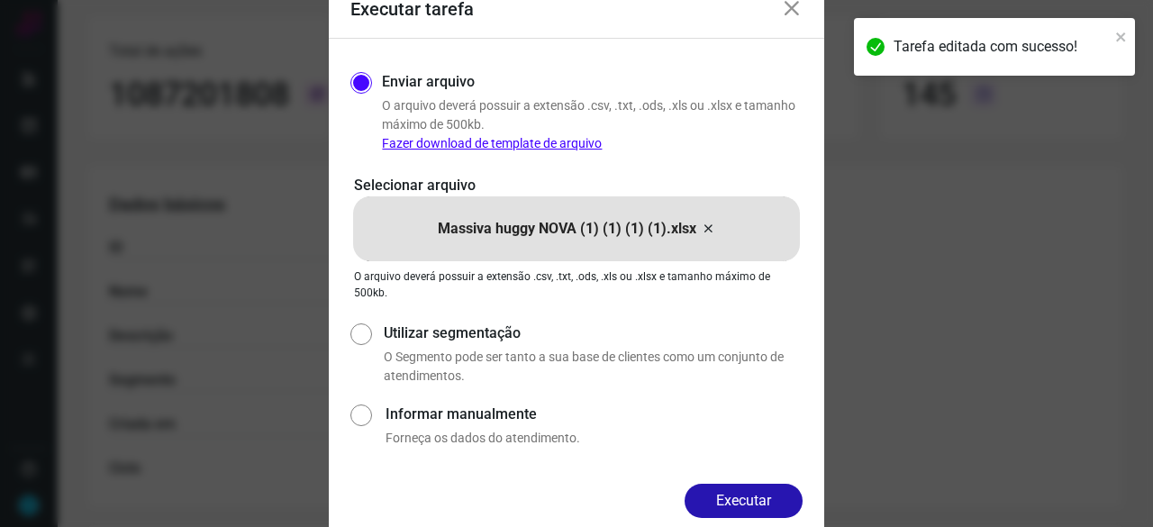
click at [765, 491] on button "Executar" at bounding box center [743, 501] width 118 height 34
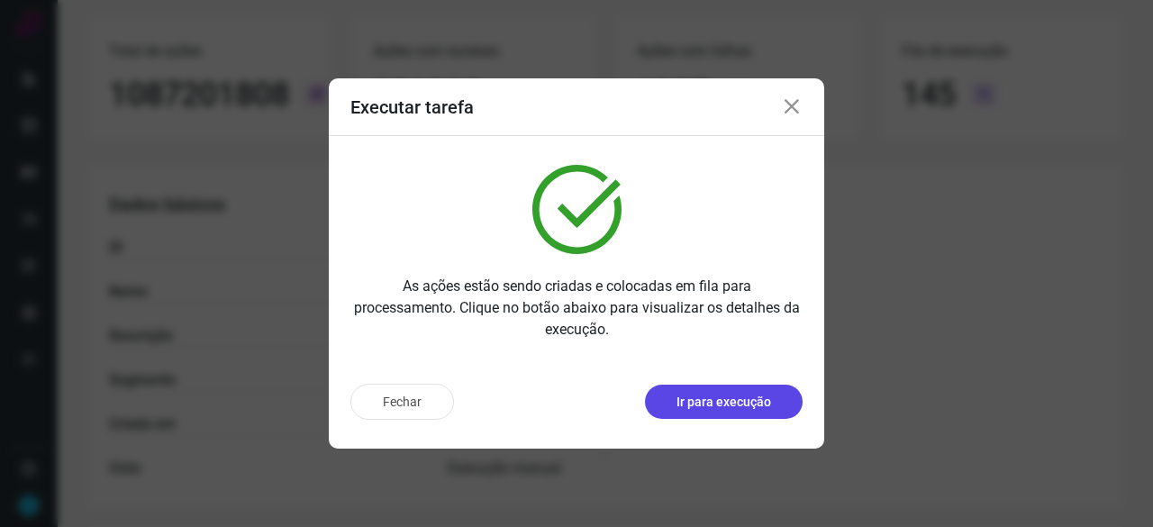
click at [708, 407] on p "Ir para execução" at bounding box center [723, 402] width 95 height 19
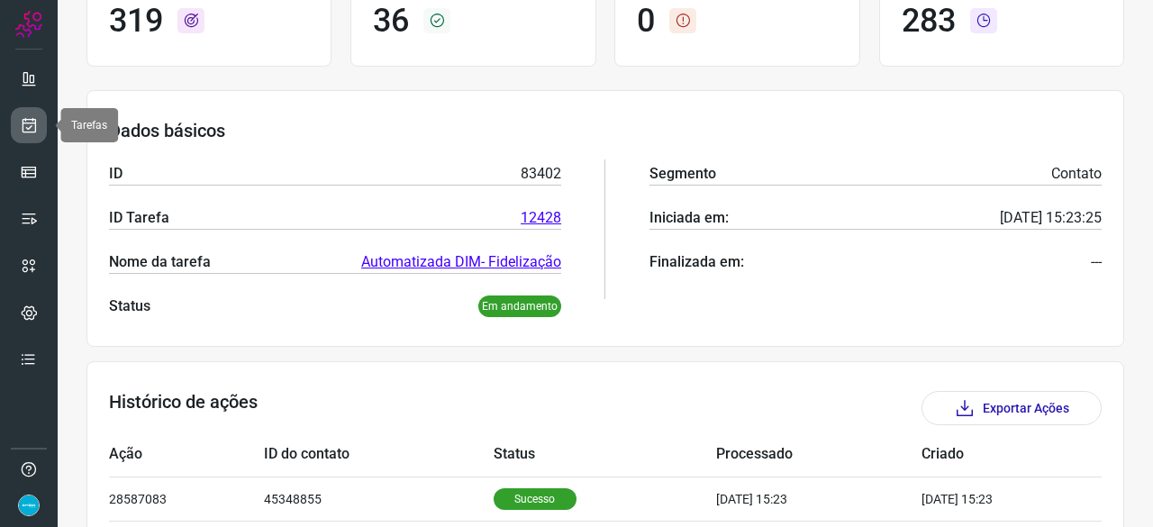
click at [37, 123] on icon at bounding box center [29, 125] width 19 height 18
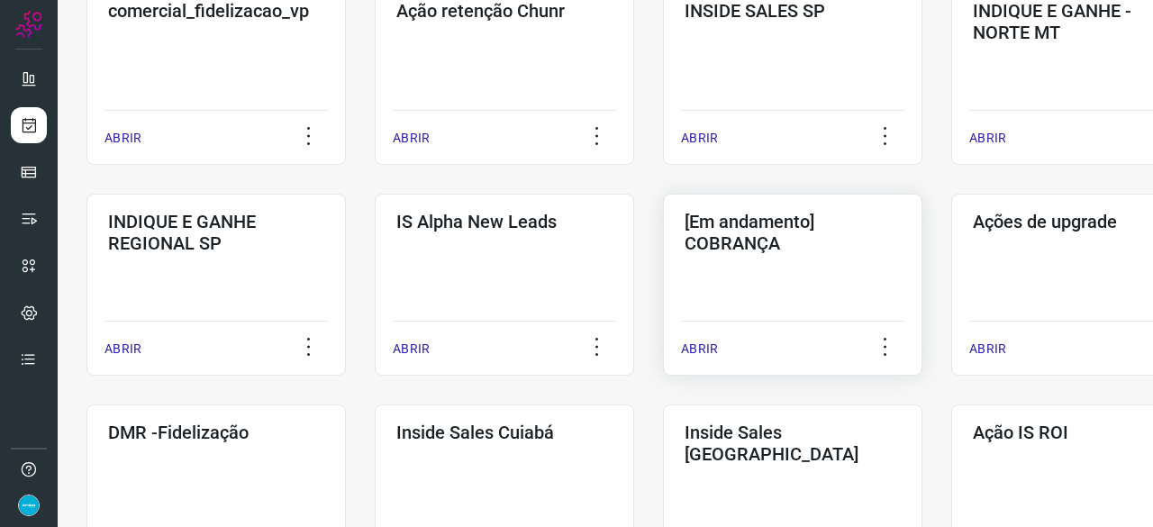
scroll to position [594, 0]
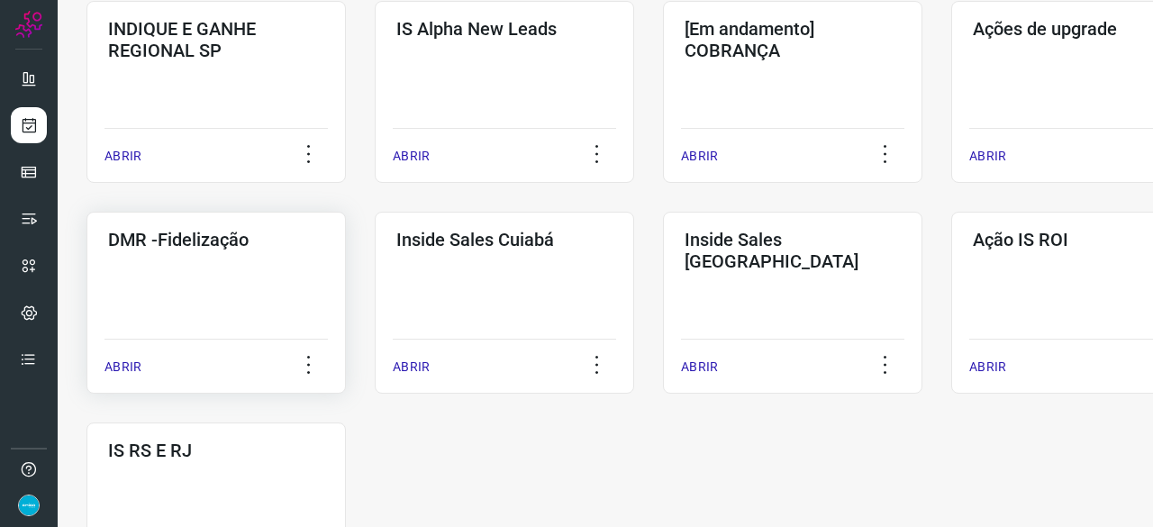
click at [112, 364] on p "ABRIR" at bounding box center [122, 366] width 37 height 19
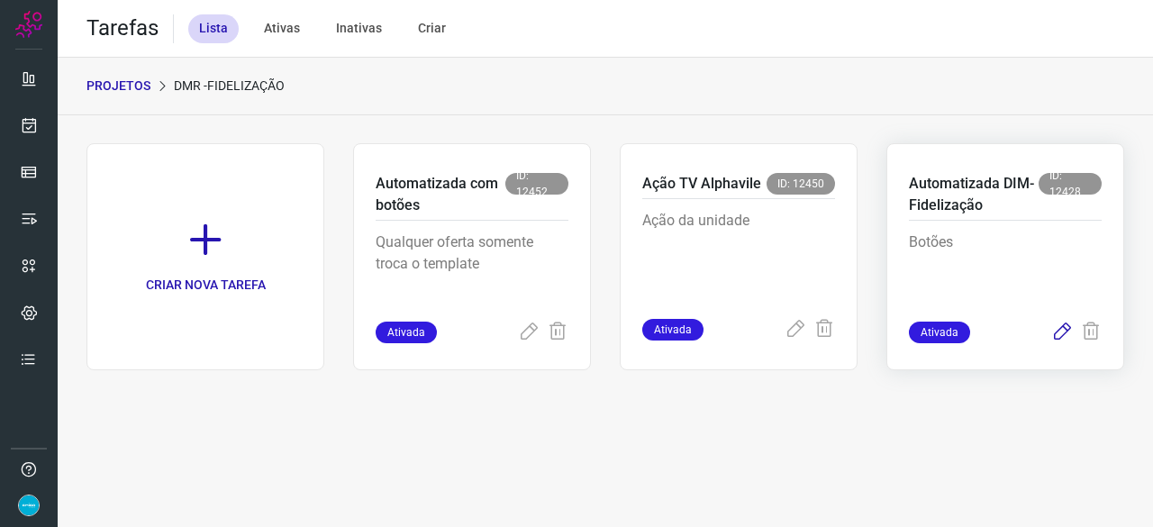
click at [1060, 327] on icon at bounding box center [1062, 332] width 22 height 22
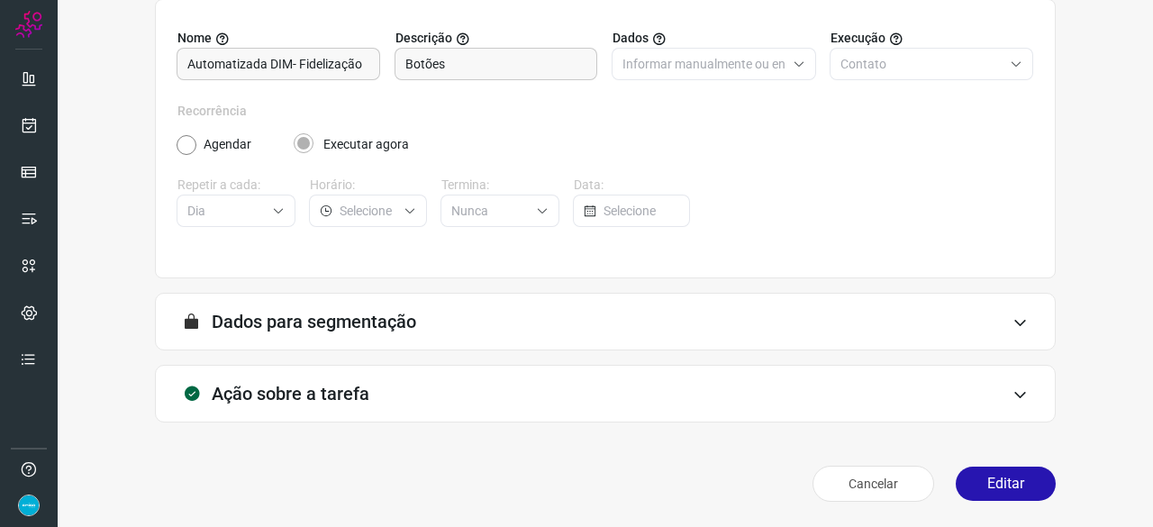
scroll to position [176, 0]
click at [998, 487] on button "Editar" at bounding box center [1005, 484] width 100 height 34
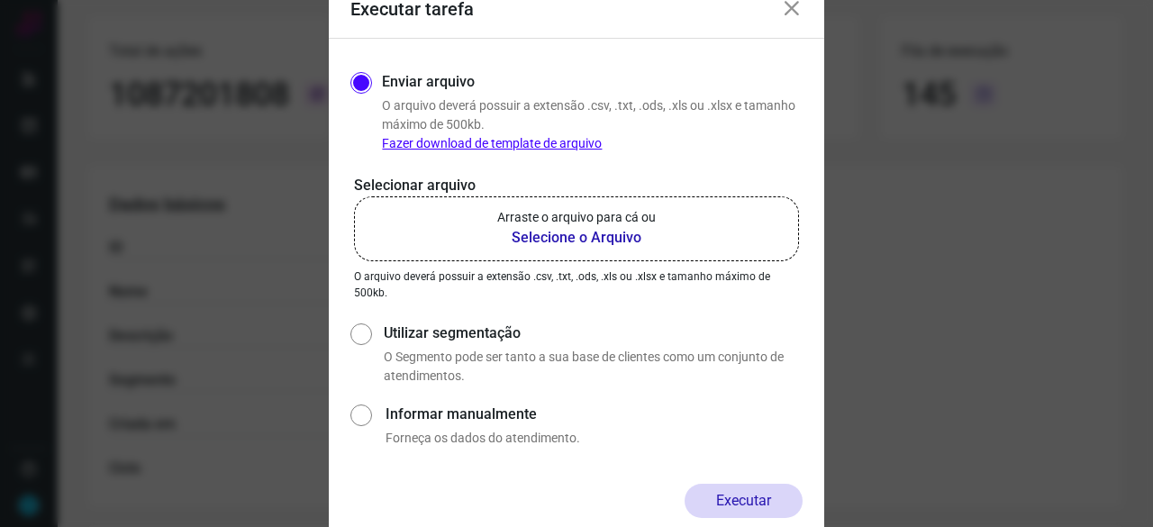
click at [547, 238] on b "Selecione o Arquivo" at bounding box center [576, 238] width 158 height 22
click at [0, 0] on input "Arraste o arquivo para cá ou Selecione o Arquivo" at bounding box center [0, 0] width 0 height 0
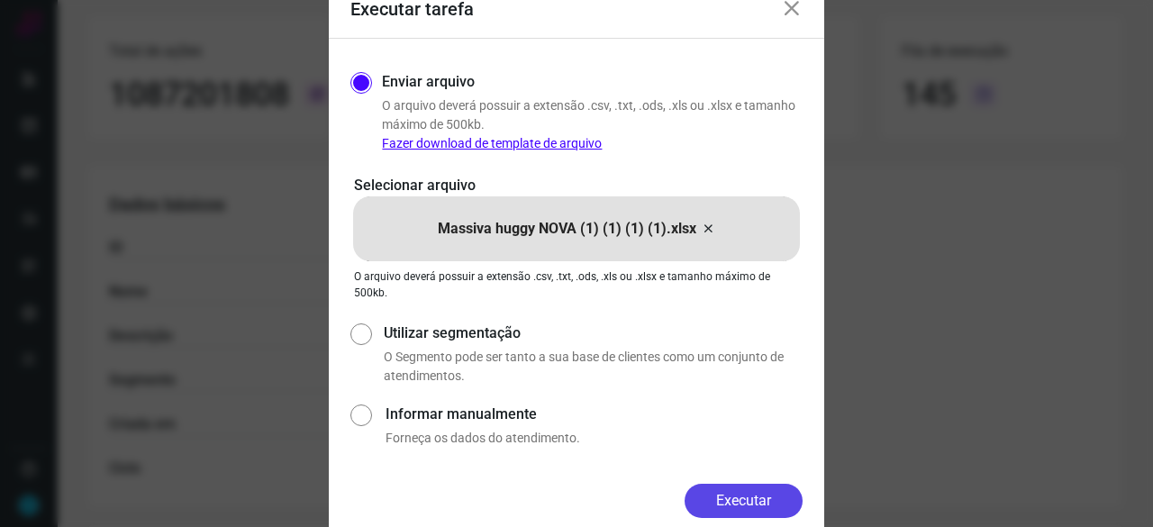
click at [760, 493] on button "Executar" at bounding box center [743, 501] width 118 height 34
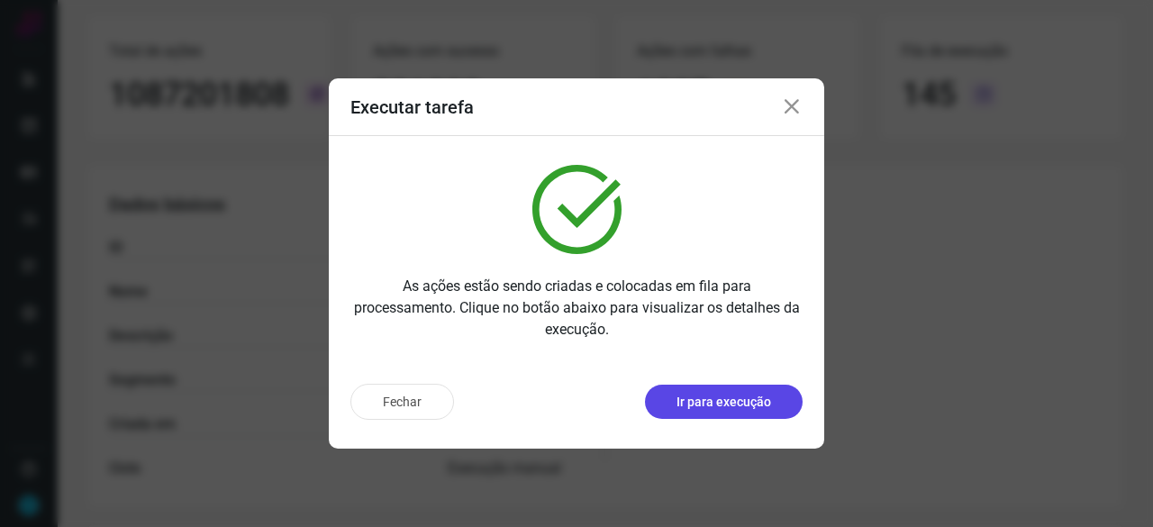
click at [719, 410] on p "Ir para execução" at bounding box center [723, 402] width 95 height 19
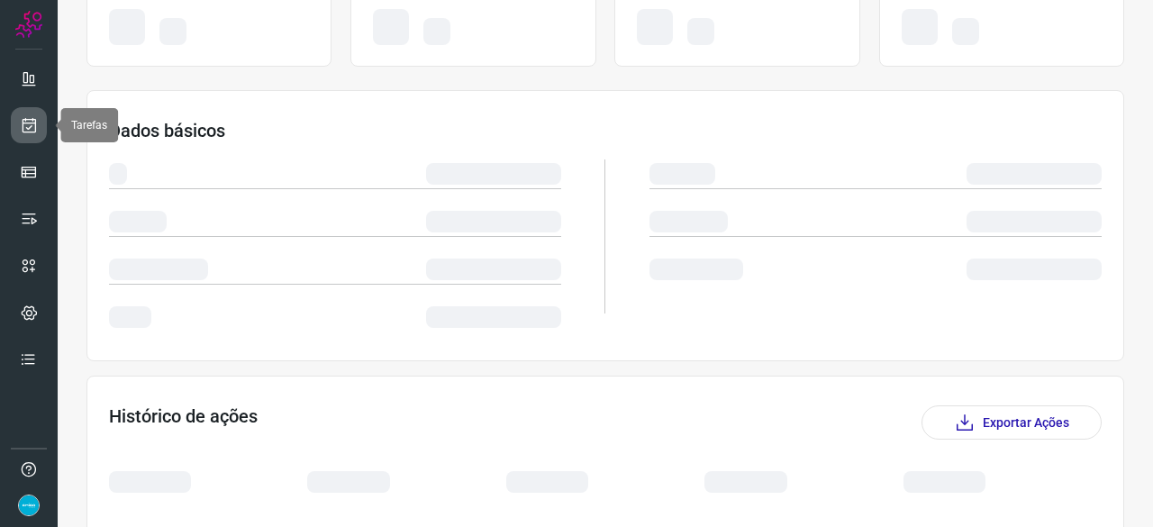
click at [37, 120] on icon at bounding box center [29, 125] width 19 height 18
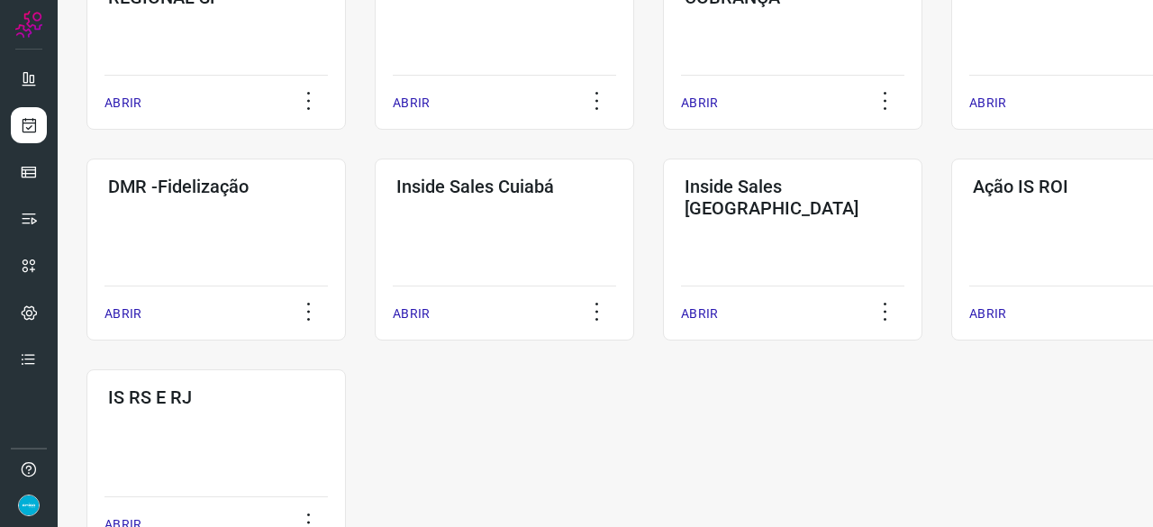
scroll to position [940, 0]
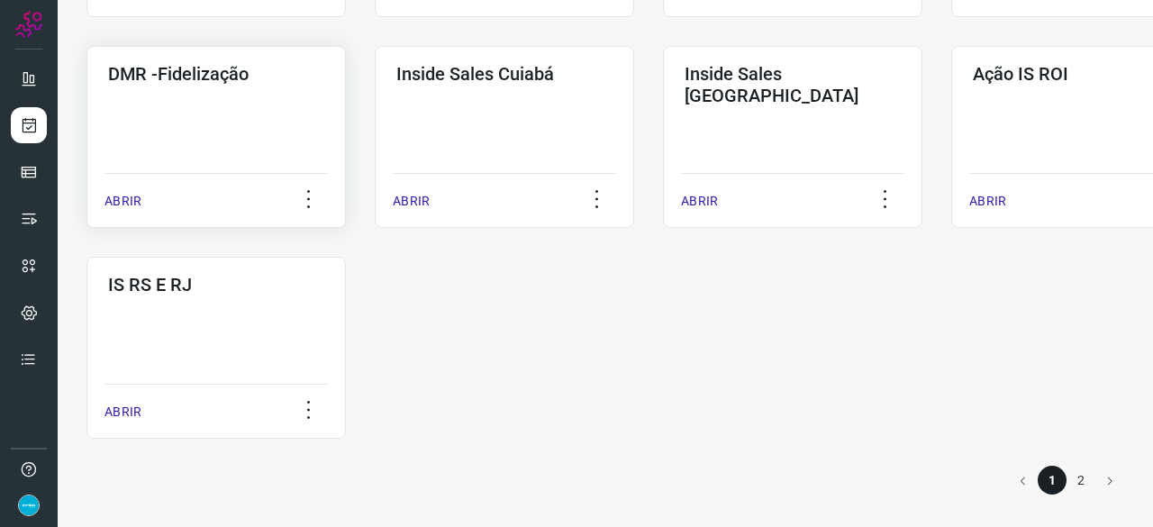
click at [137, 199] on p "ABRIR" at bounding box center [122, 201] width 37 height 19
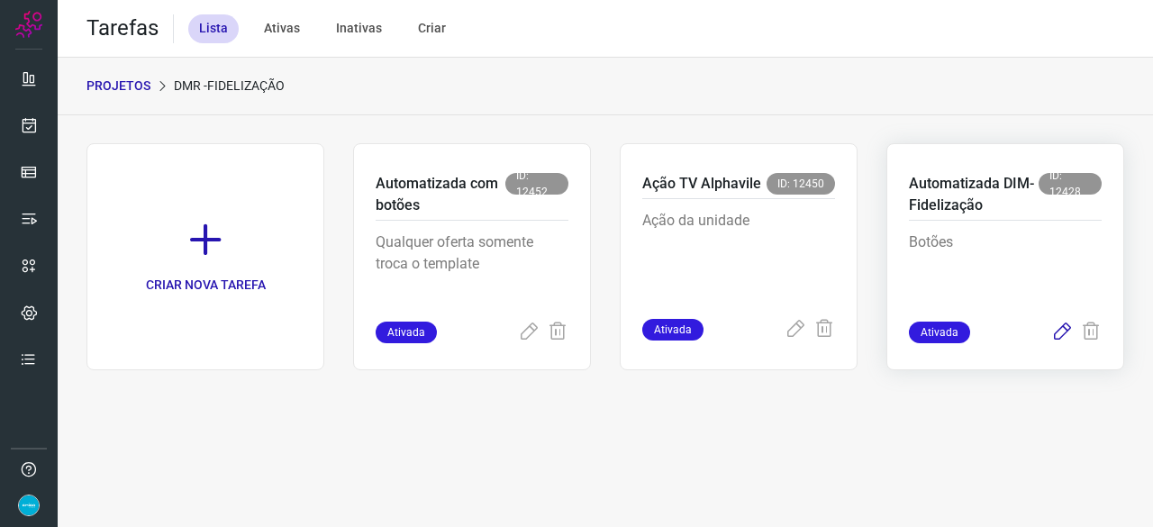
click at [1063, 330] on icon at bounding box center [1062, 332] width 22 height 22
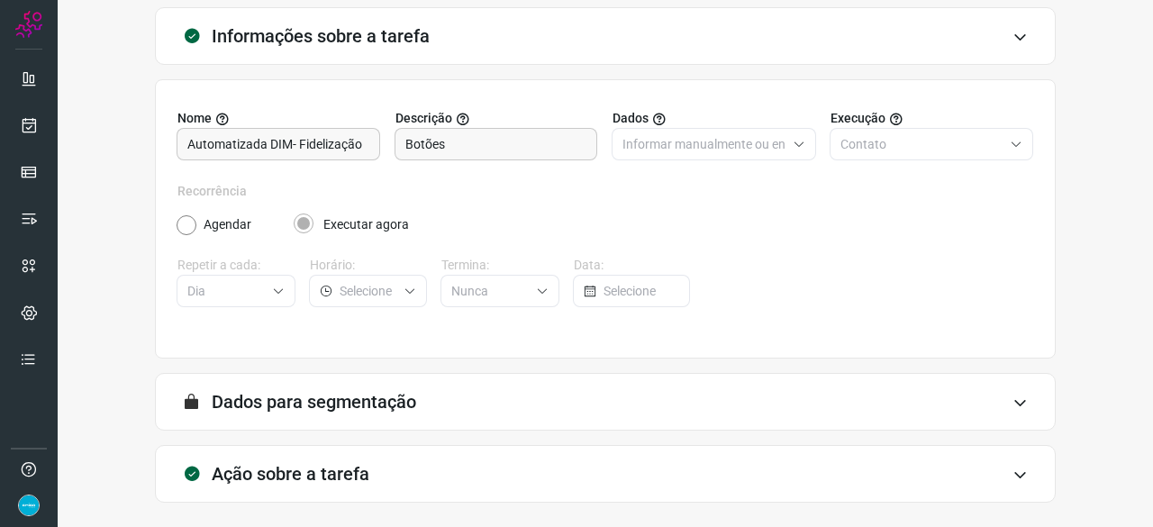
scroll to position [176, 0]
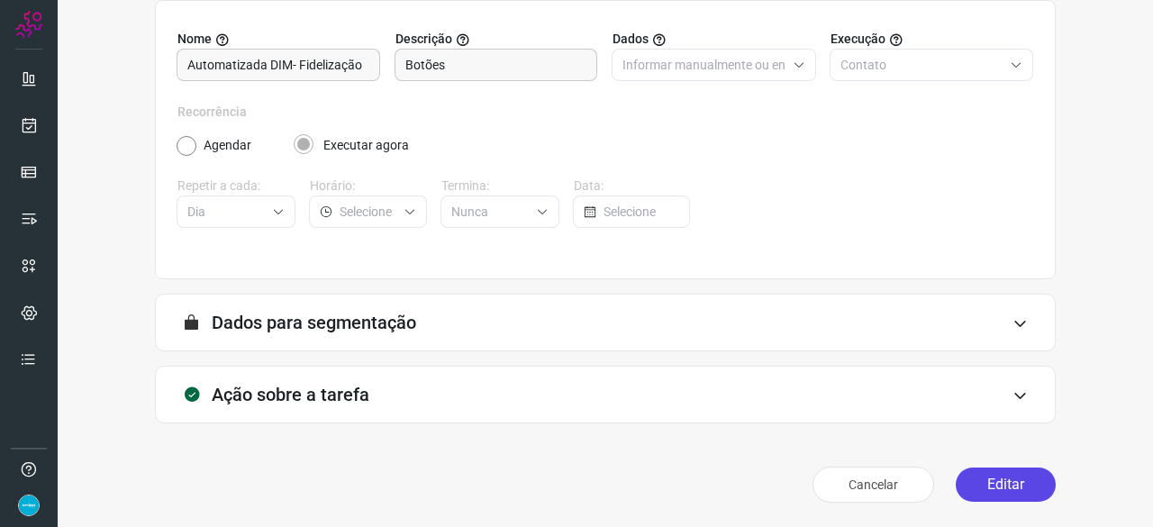
click at [978, 486] on button "Editar" at bounding box center [1005, 484] width 100 height 34
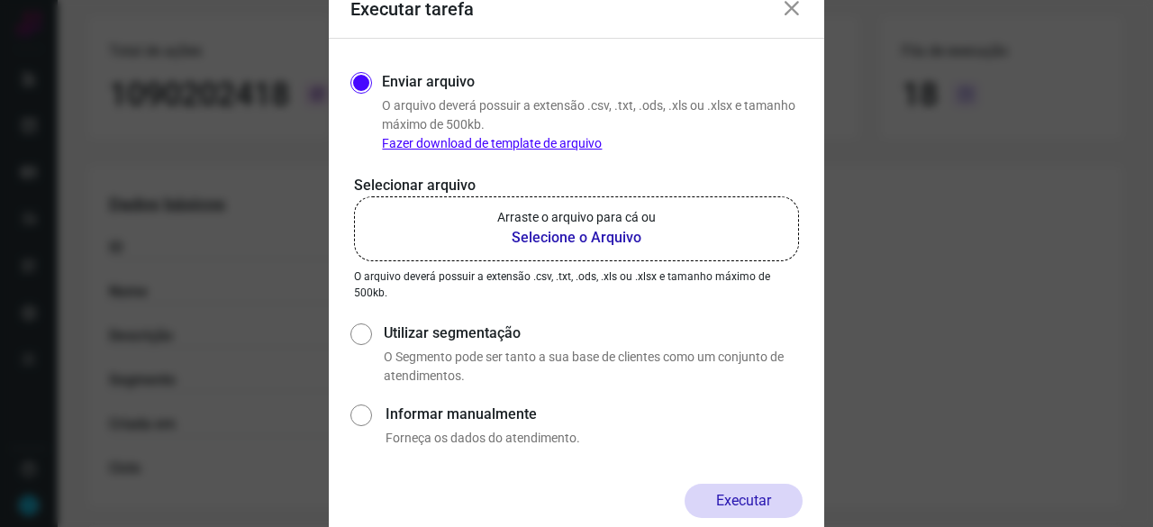
click at [557, 241] on b "Selecione o Arquivo" at bounding box center [576, 238] width 158 height 22
click at [0, 0] on input "Arraste o arquivo para cá ou Selecione o Arquivo" at bounding box center [0, 0] width 0 height 0
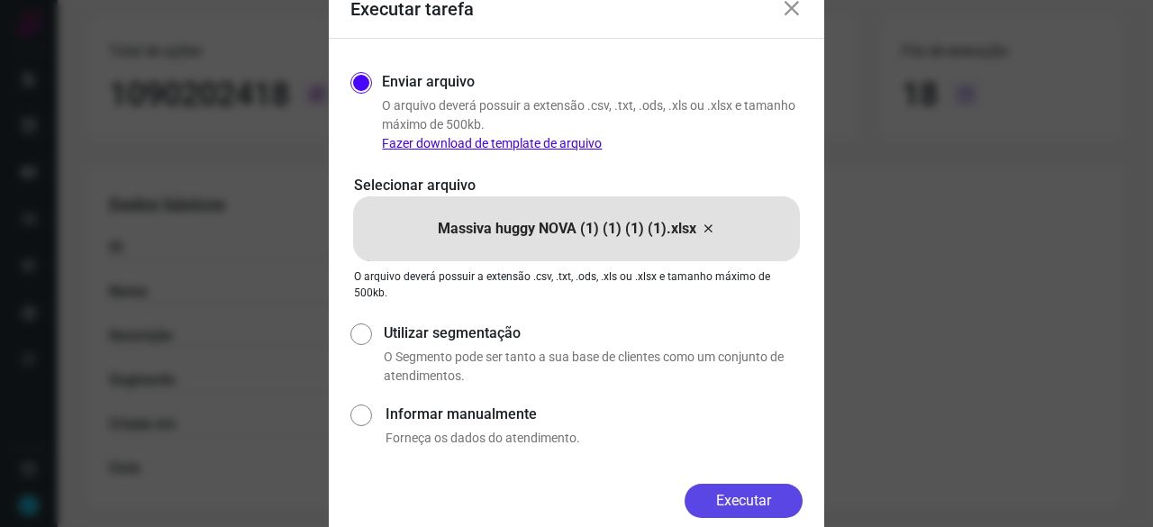
click at [744, 503] on button "Executar" at bounding box center [743, 501] width 118 height 34
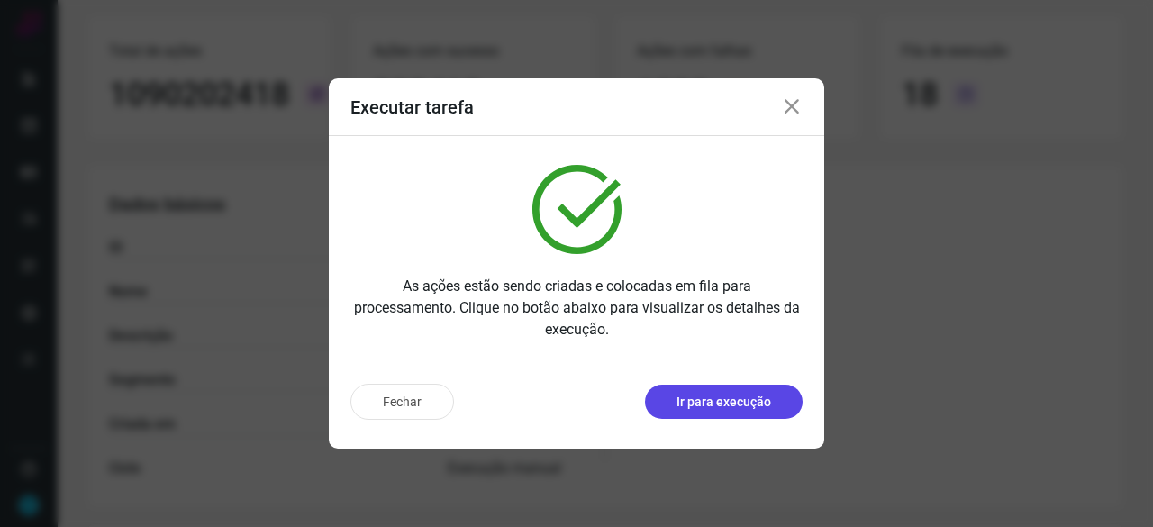
click at [761, 400] on p "Ir para execução" at bounding box center [723, 402] width 95 height 19
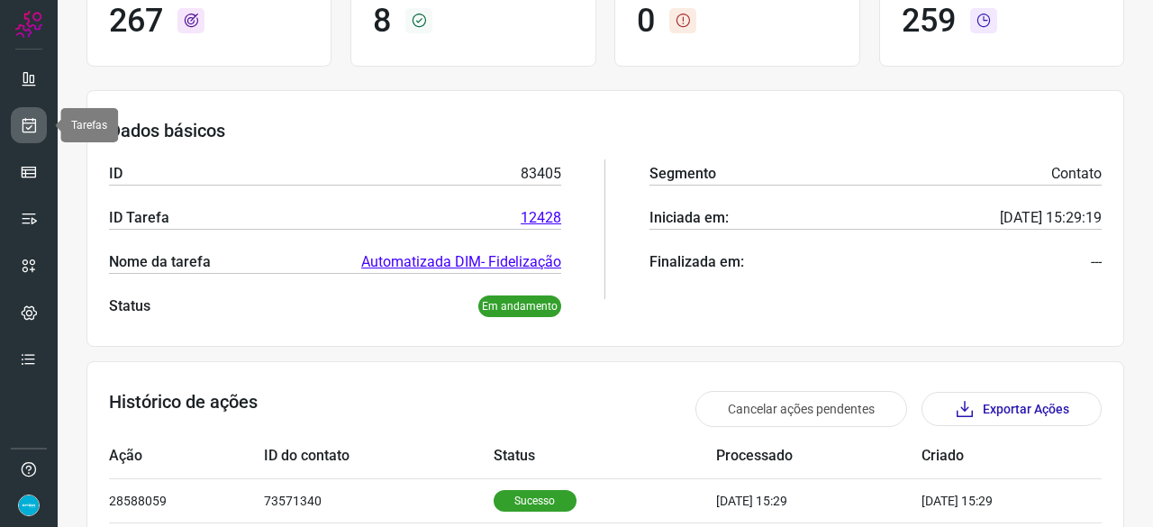
click at [22, 122] on icon at bounding box center [29, 125] width 19 height 18
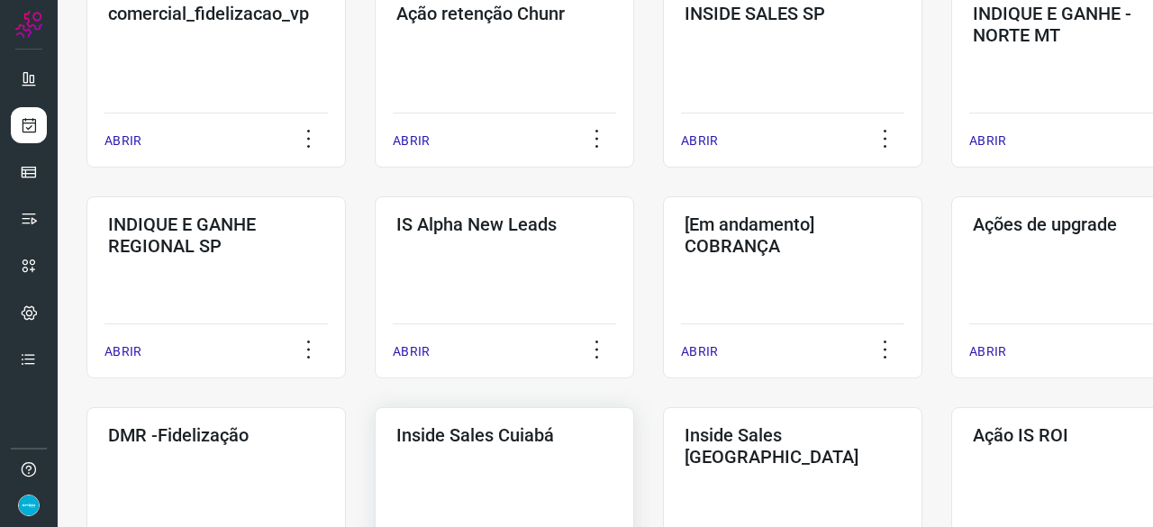
scroll to position [684, 0]
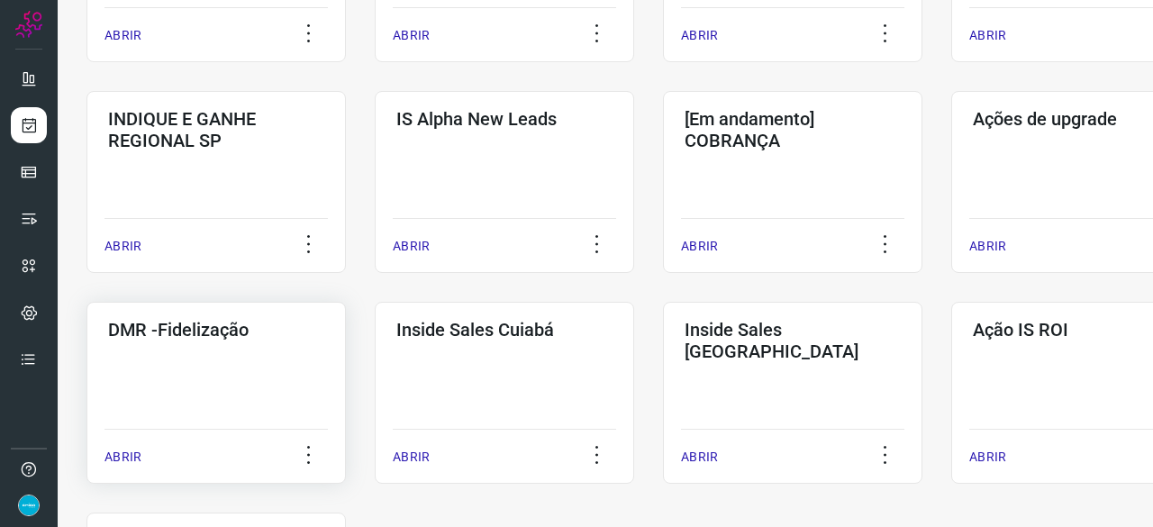
click at [128, 456] on p "ABRIR" at bounding box center [122, 457] width 37 height 19
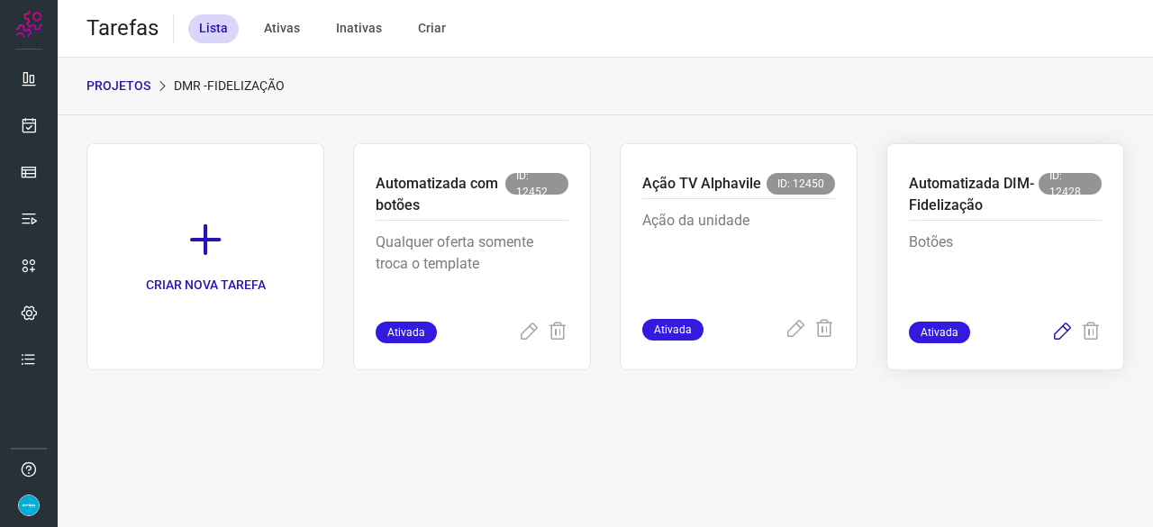
click at [1053, 334] on icon at bounding box center [1062, 332] width 22 height 22
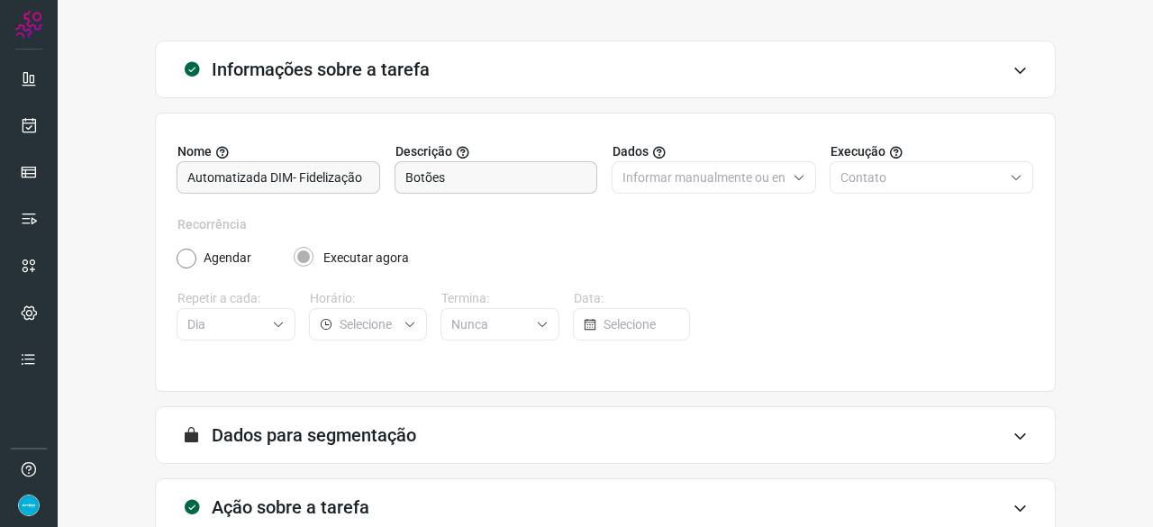
scroll to position [176, 0]
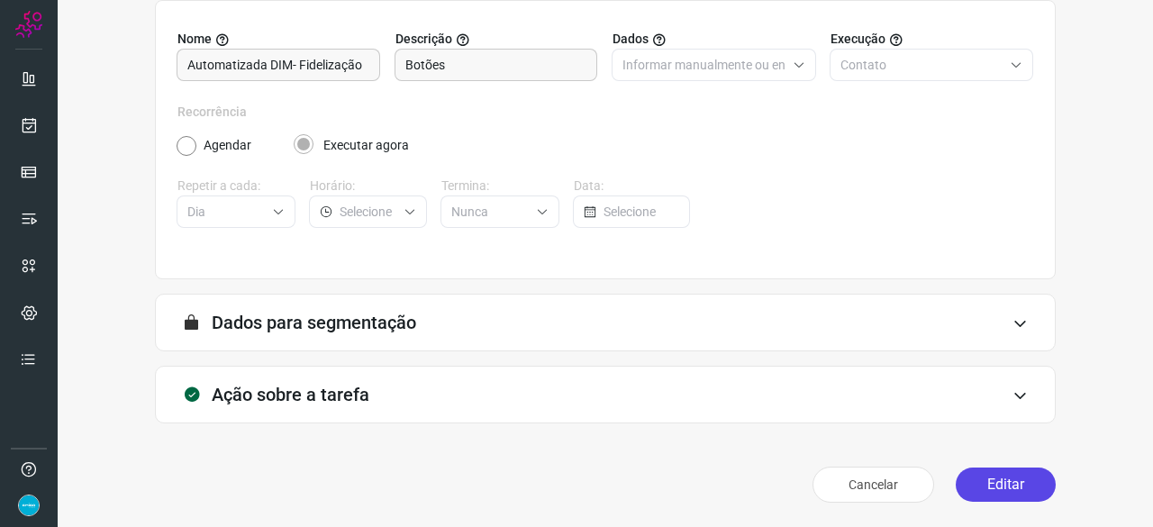
click at [987, 478] on button "Editar" at bounding box center [1005, 484] width 100 height 34
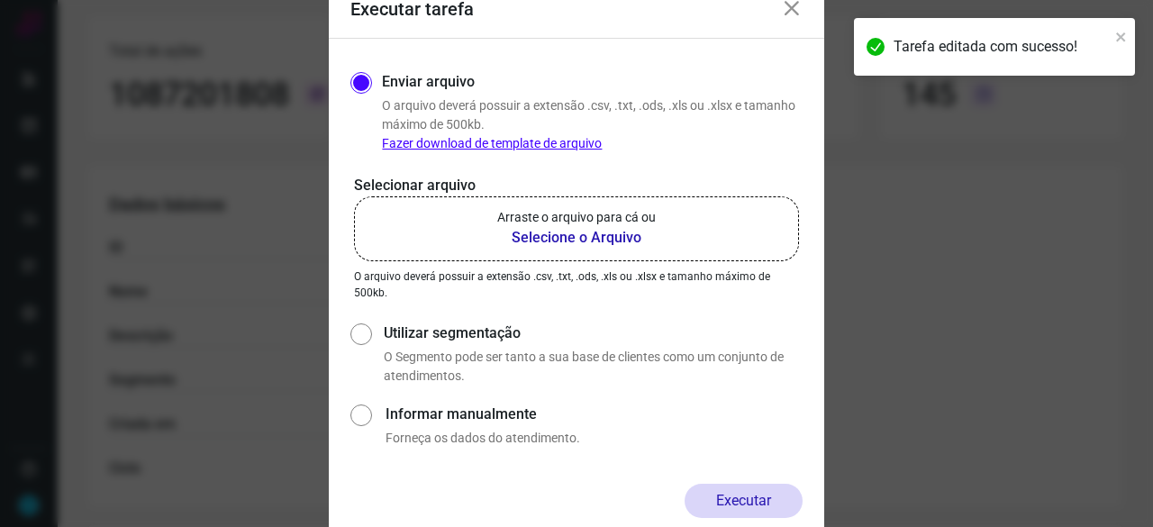
click at [574, 237] on b "Selecione o Arquivo" at bounding box center [576, 238] width 158 height 22
click at [0, 0] on input "Arraste o arquivo para cá ou Selecione o Arquivo" at bounding box center [0, 0] width 0 height 0
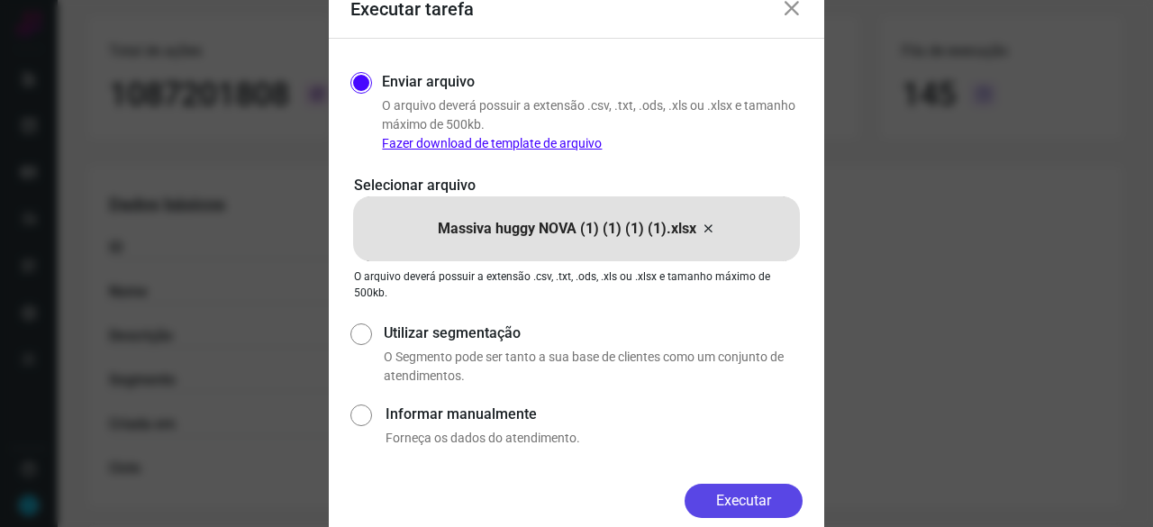
click at [733, 505] on button "Executar" at bounding box center [743, 501] width 118 height 34
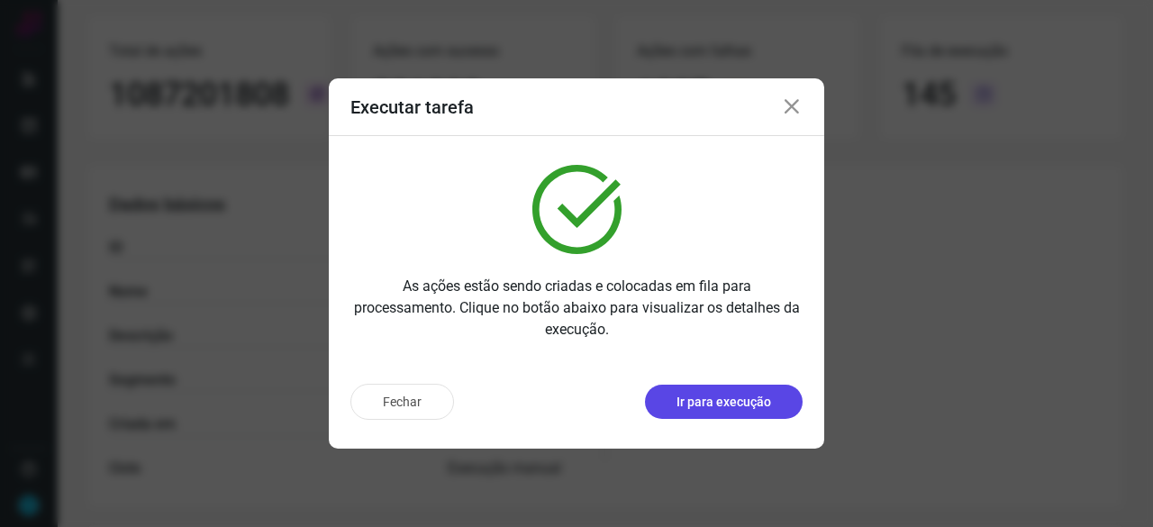
click at [785, 402] on button "Ir para execução" at bounding box center [724, 401] width 158 height 34
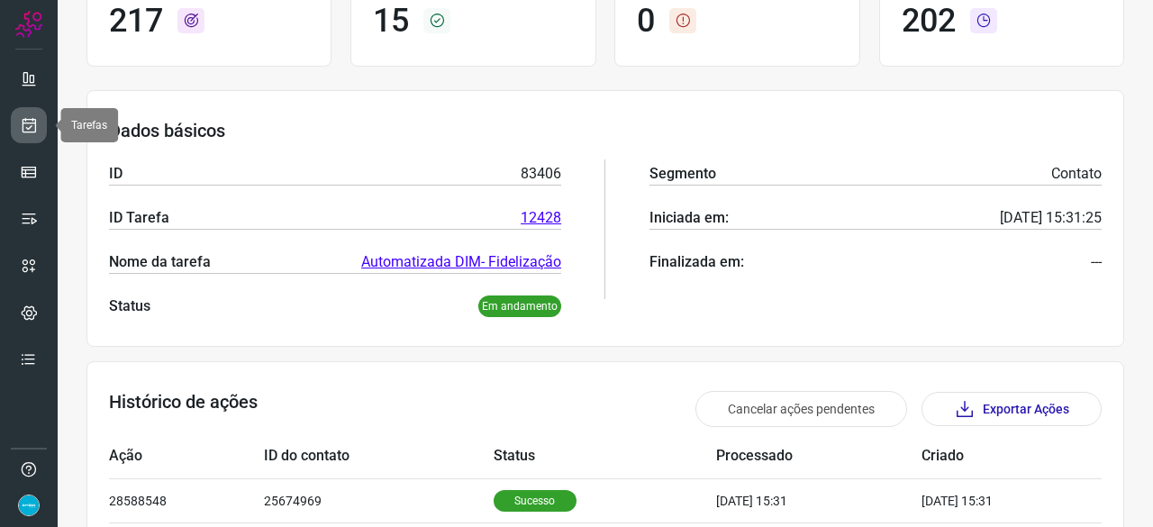
click at [34, 127] on icon at bounding box center [29, 125] width 19 height 18
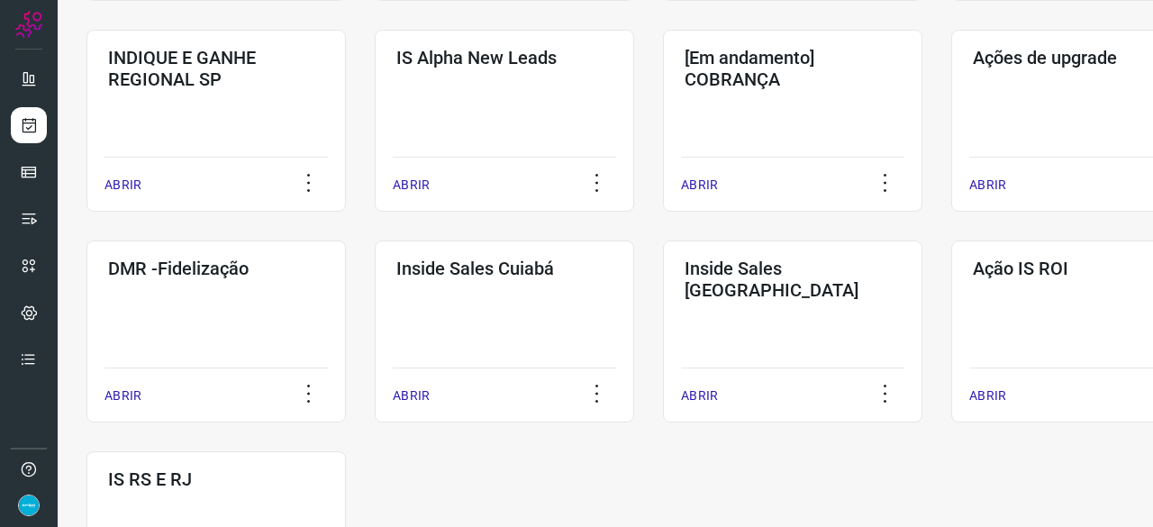
scroll to position [774, 0]
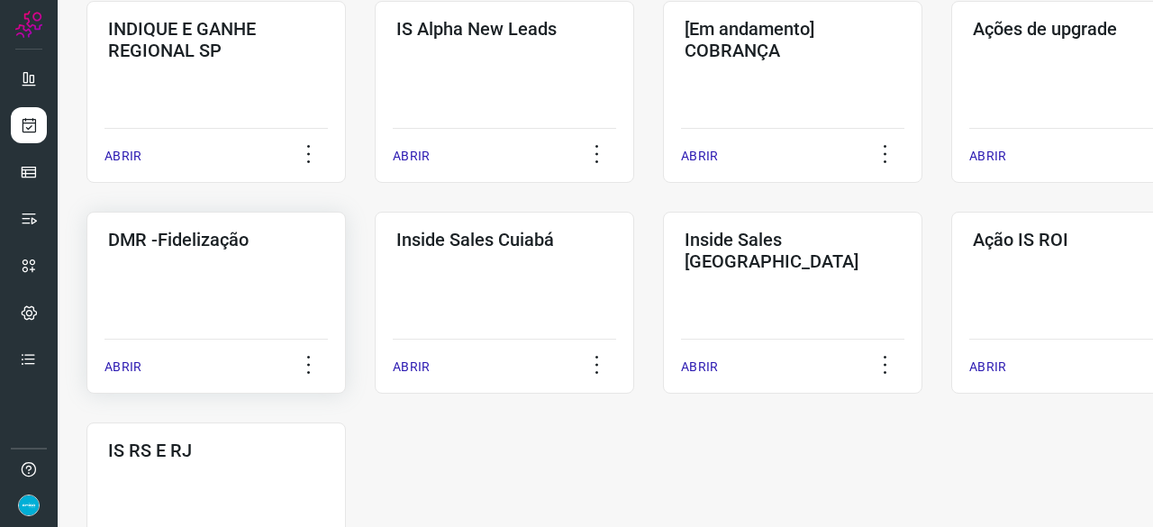
click at [128, 365] on p "ABRIR" at bounding box center [122, 366] width 37 height 19
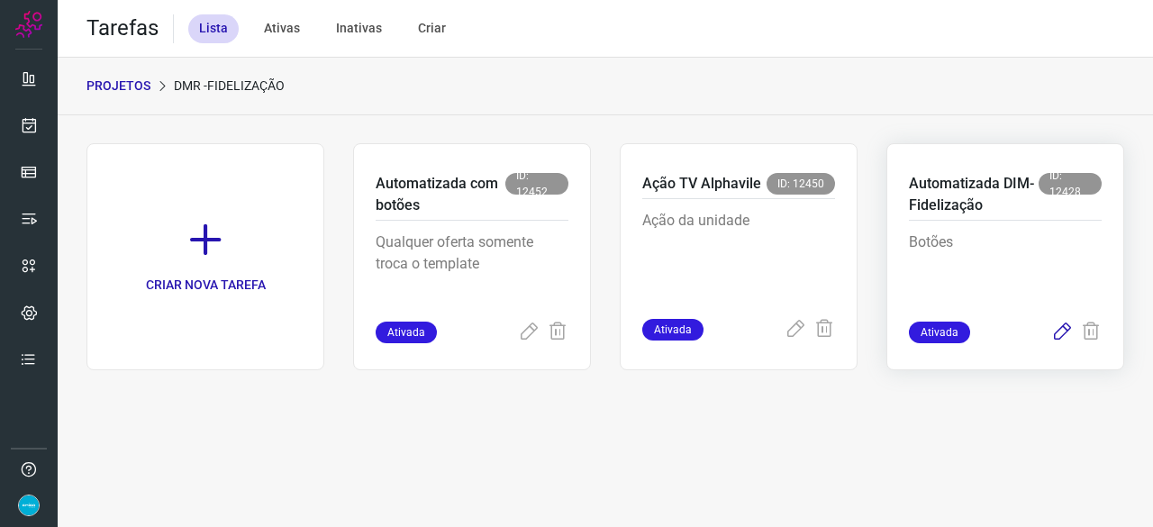
click at [1061, 330] on icon at bounding box center [1062, 332] width 22 height 22
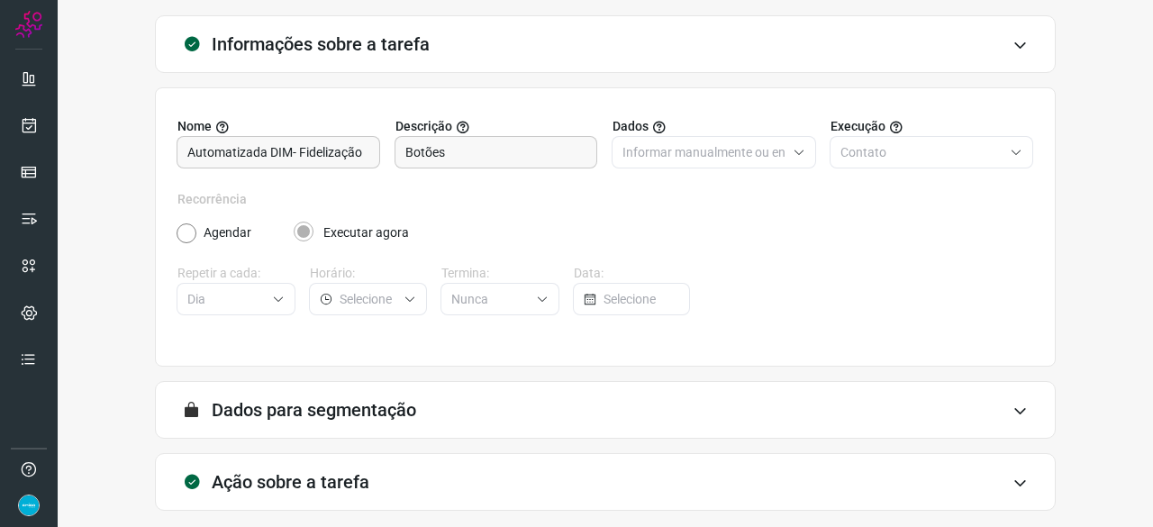
scroll to position [176, 0]
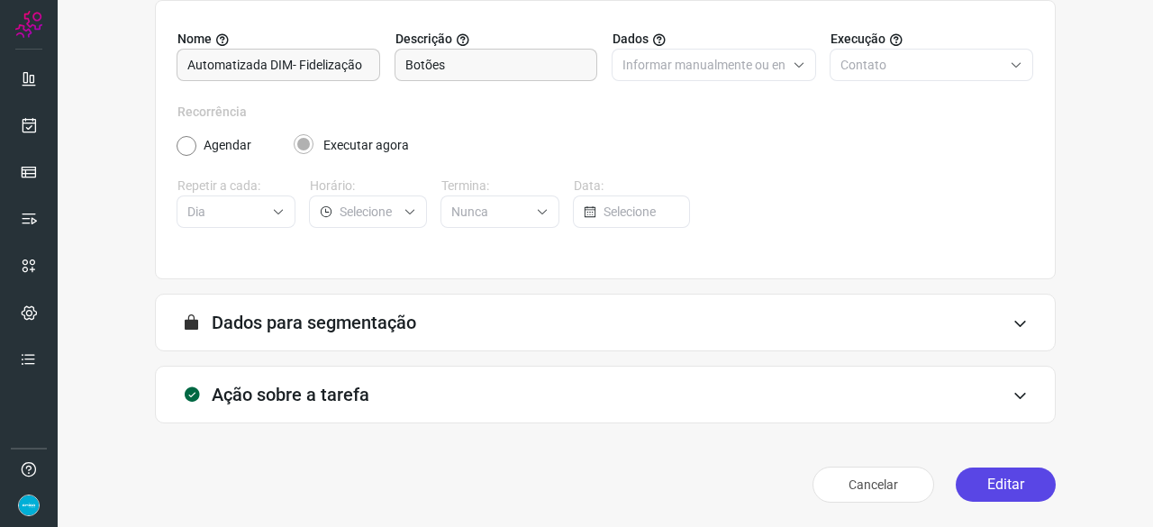
click at [982, 481] on button "Editar" at bounding box center [1005, 484] width 100 height 34
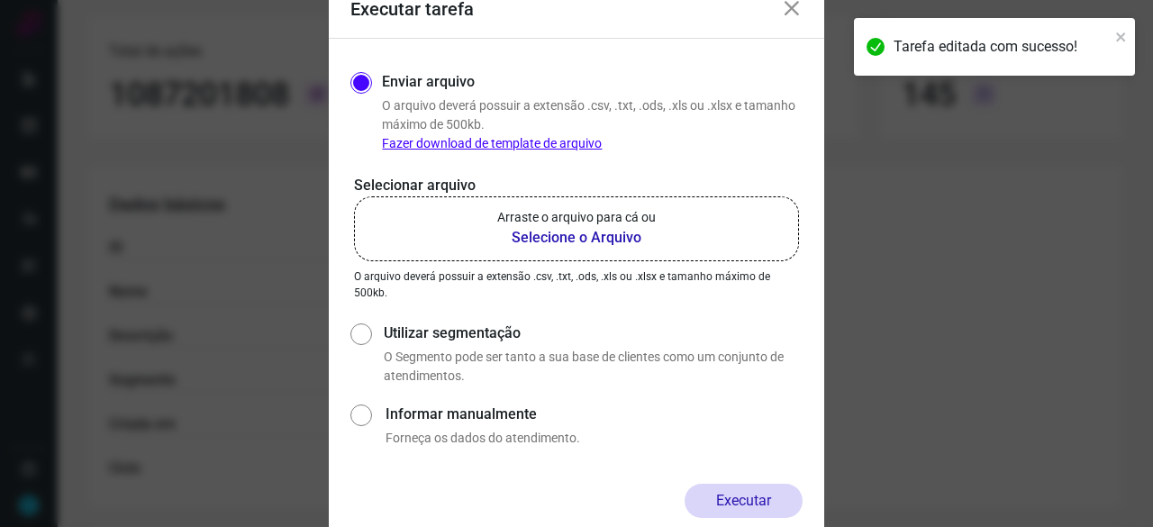
click at [551, 232] on b "Selecione o Arquivo" at bounding box center [576, 238] width 158 height 22
click at [0, 0] on input "Arraste o arquivo para cá ou Selecione o Arquivo" at bounding box center [0, 0] width 0 height 0
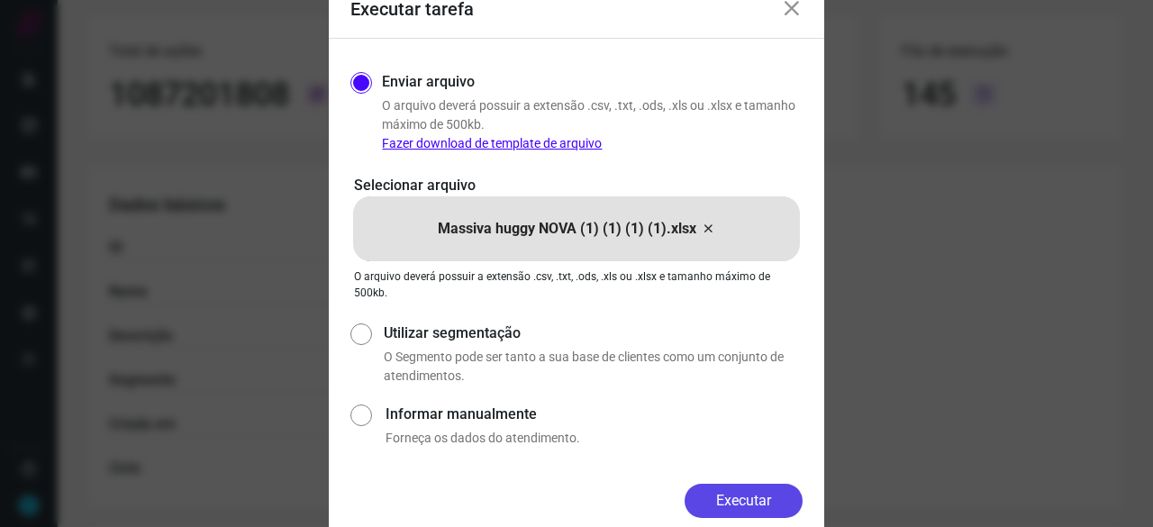
click at [777, 491] on button "Executar" at bounding box center [743, 501] width 118 height 34
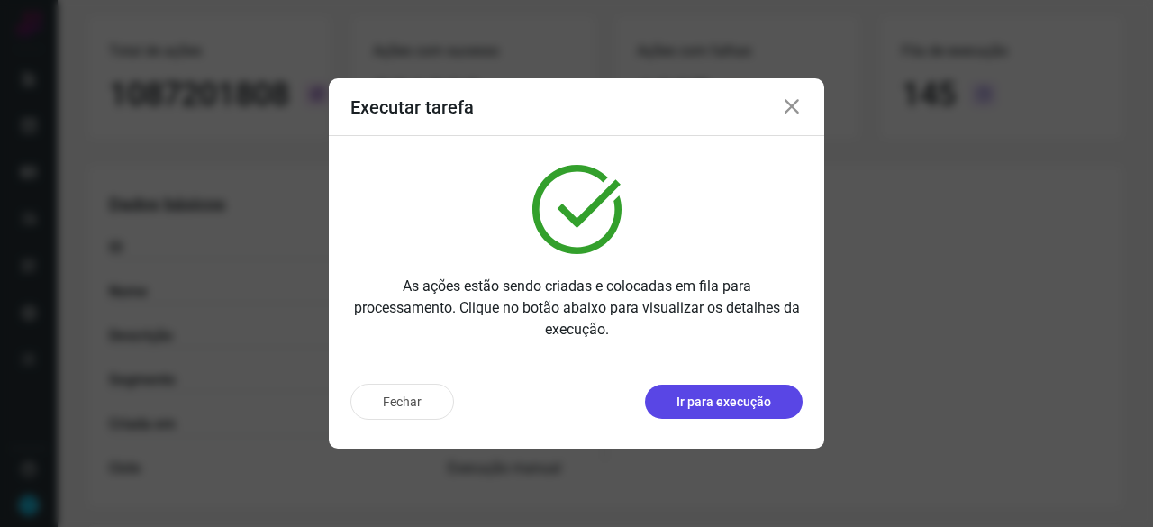
click at [705, 403] on p "Ir para execução" at bounding box center [723, 402] width 95 height 19
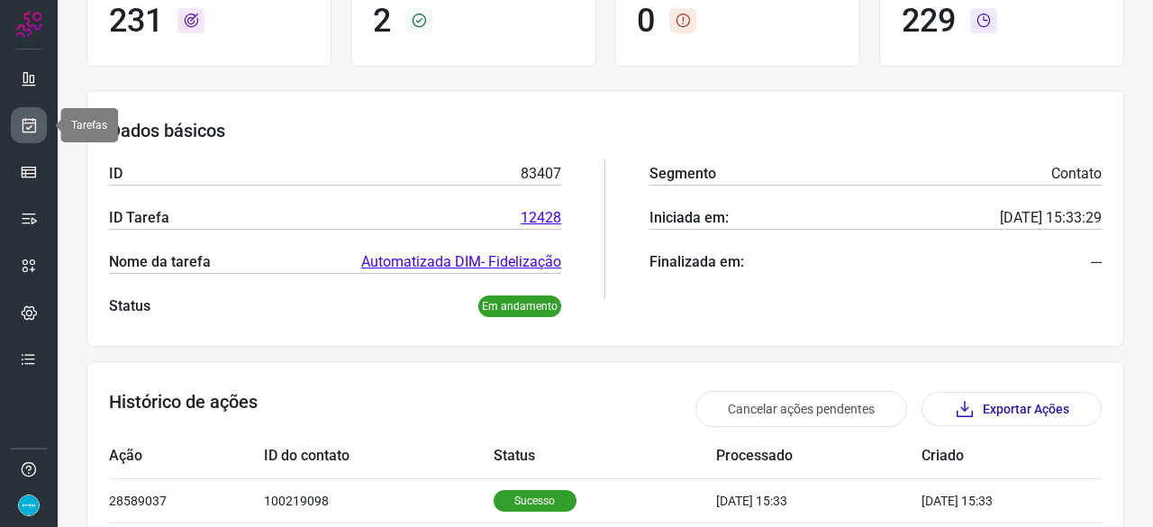
click at [27, 123] on icon at bounding box center [29, 125] width 19 height 18
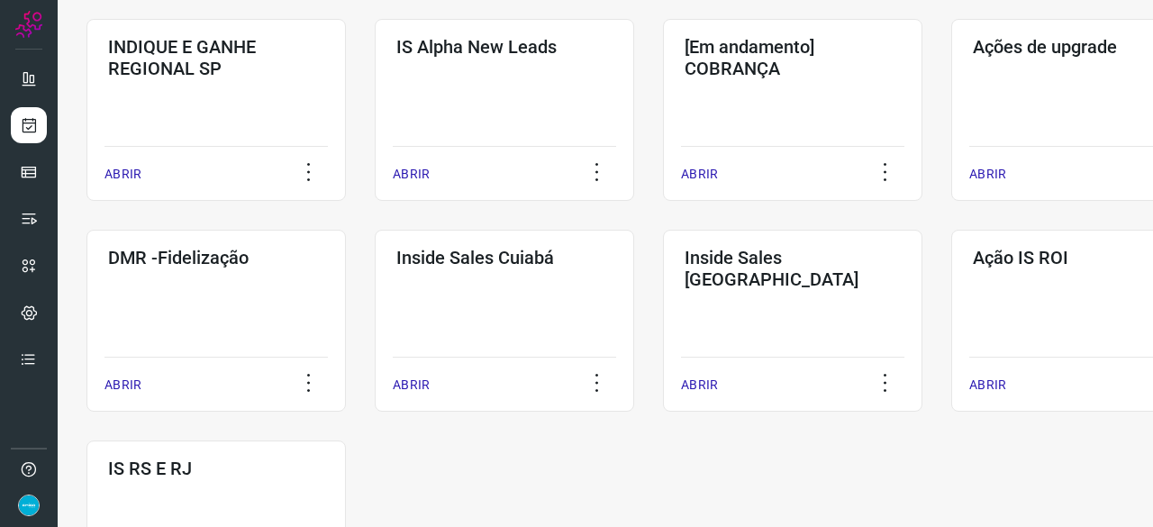
scroll to position [670, 0]
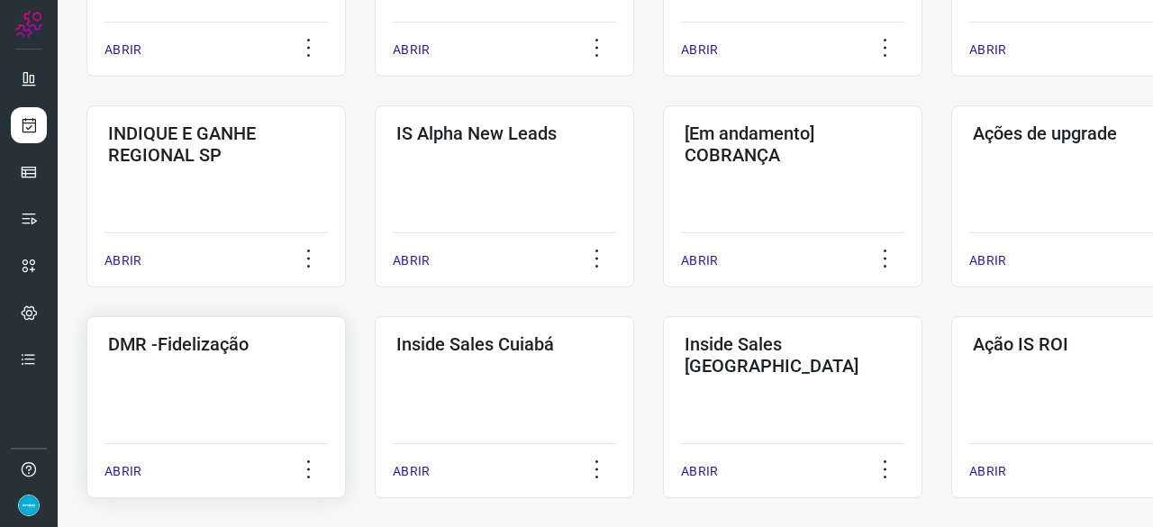
click at [124, 470] on p "ABRIR" at bounding box center [122, 471] width 37 height 19
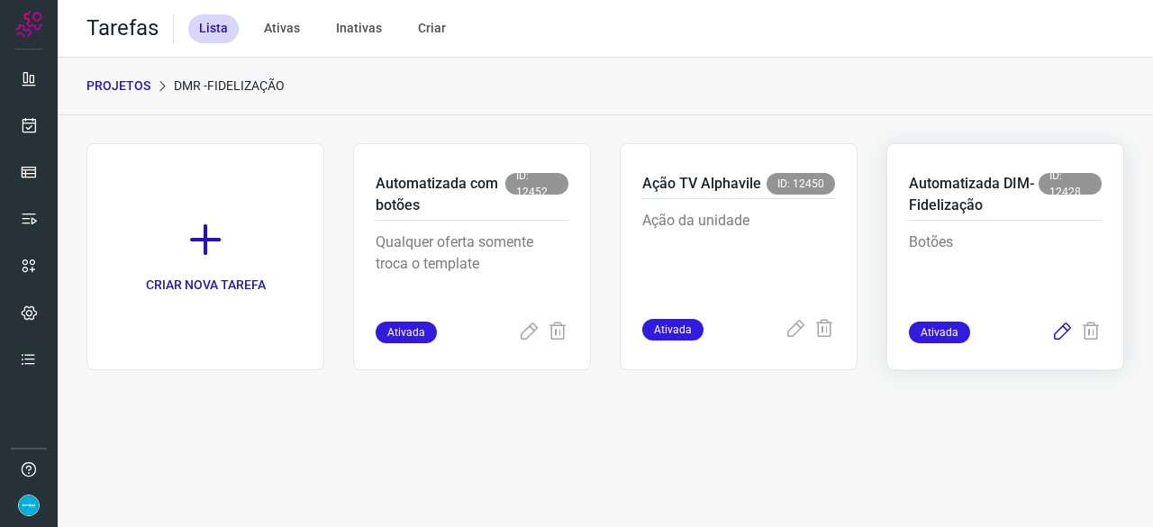
click at [1060, 329] on icon at bounding box center [1062, 332] width 22 height 22
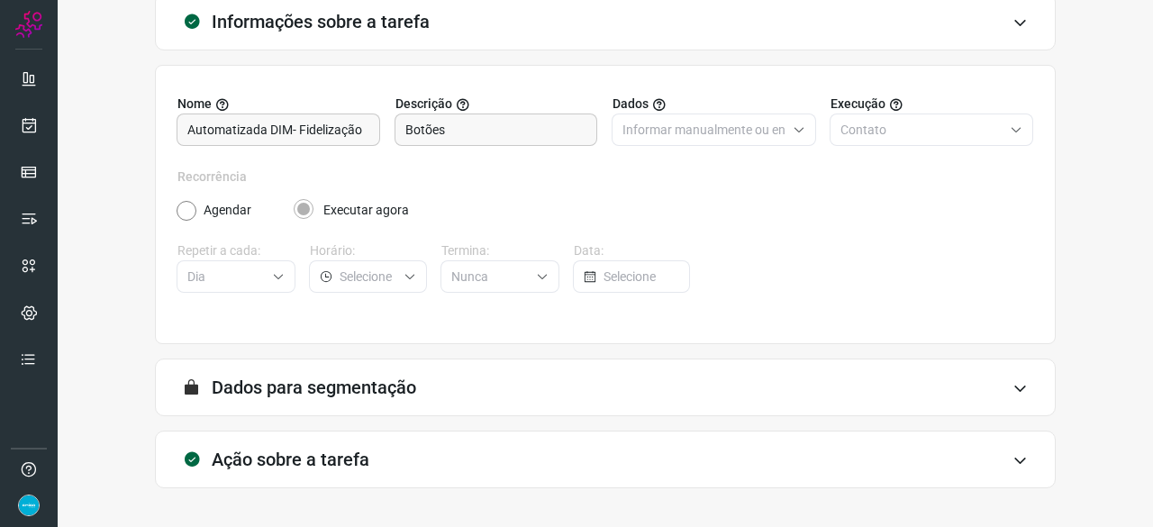
scroll to position [176, 0]
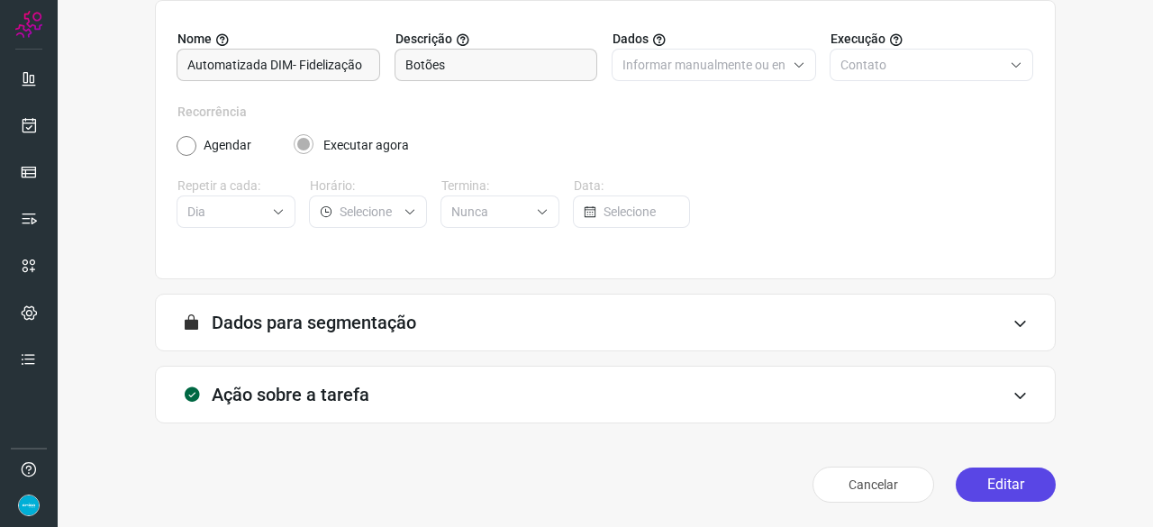
click at [994, 484] on button "Editar" at bounding box center [1005, 484] width 100 height 34
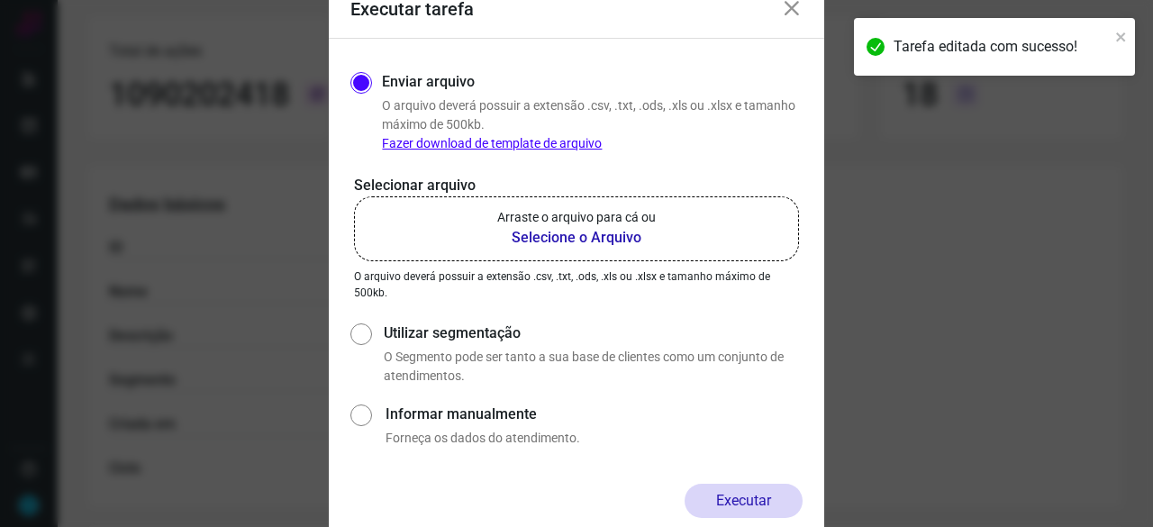
click at [589, 234] on b "Selecione o Arquivo" at bounding box center [576, 238] width 158 height 22
click at [0, 0] on input "Arraste o arquivo para cá ou Selecione o Arquivo" at bounding box center [0, 0] width 0 height 0
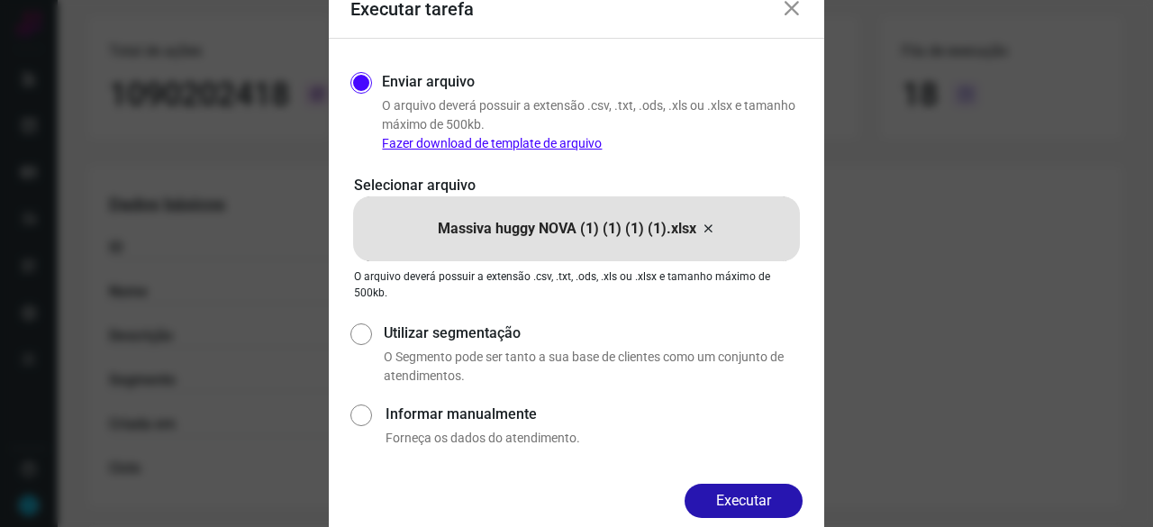
drag, startPoint x: 773, startPoint y: 507, endPoint x: 804, endPoint y: 518, distance: 33.3
click at [775, 506] on button "Executar" at bounding box center [743, 501] width 118 height 34
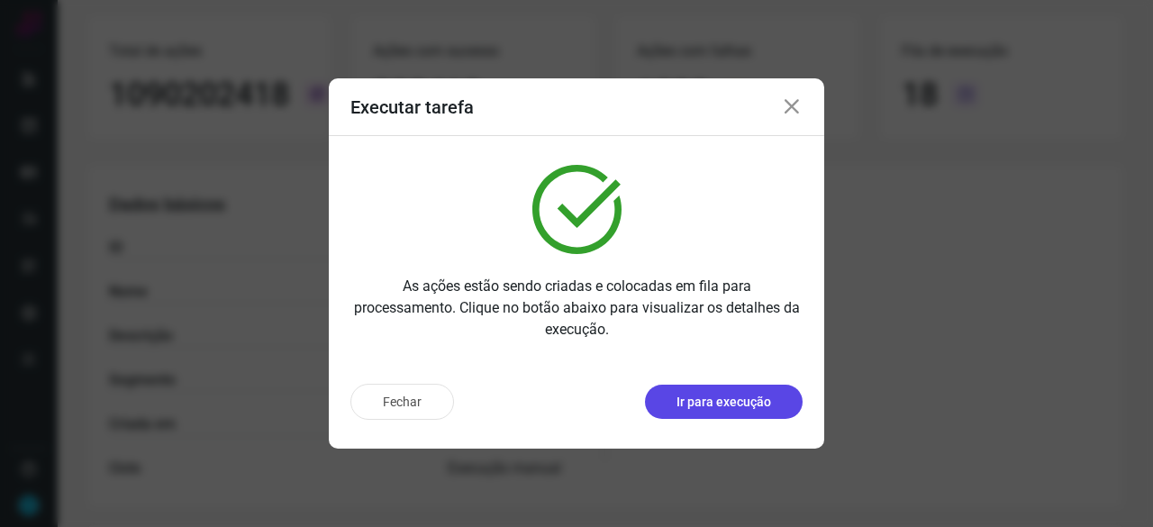
click at [708, 408] on p "Ir para execução" at bounding box center [723, 402] width 95 height 19
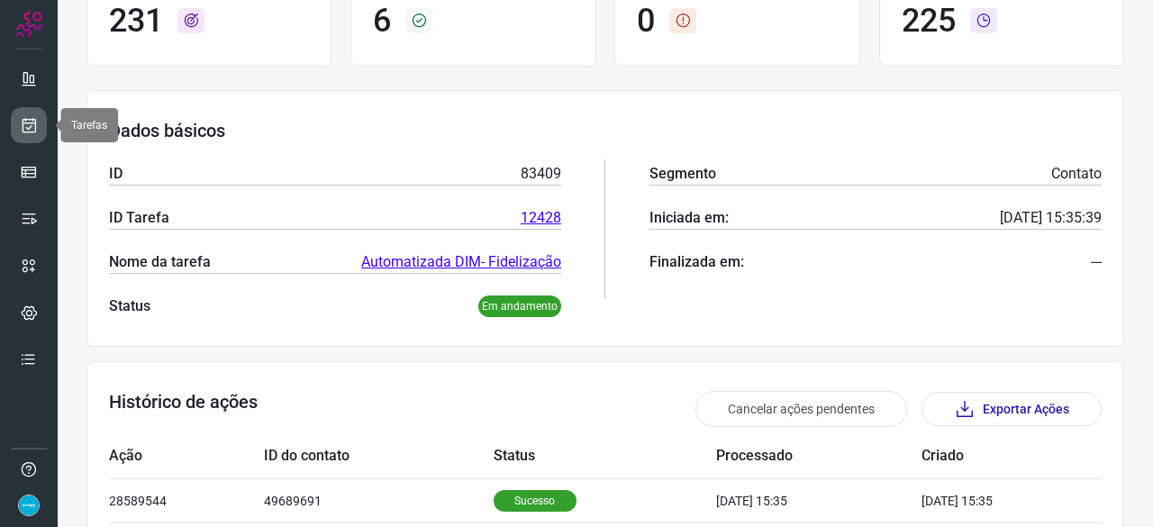
click at [32, 123] on icon at bounding box center [29, 125] width 19 height 18
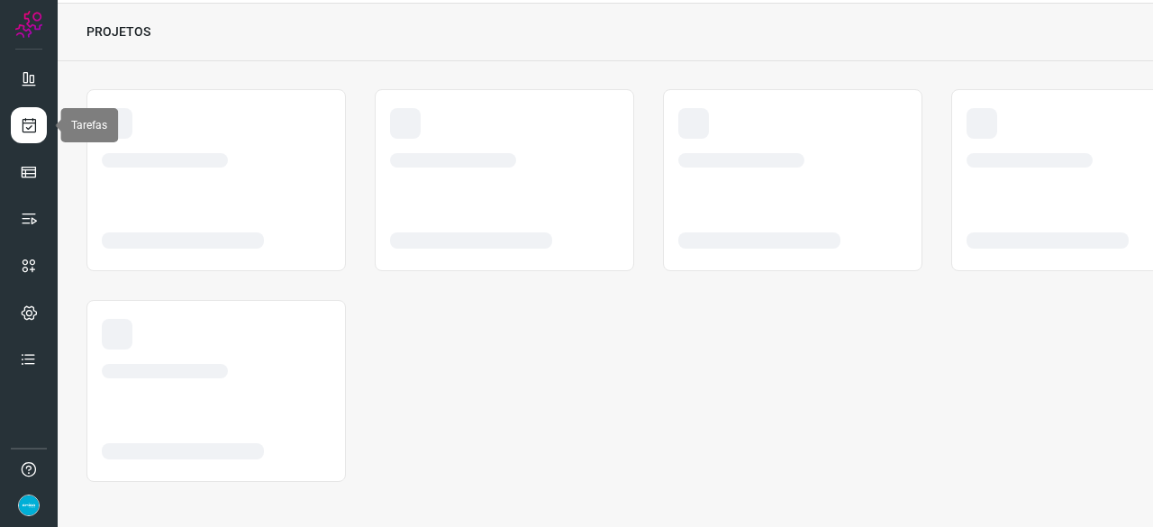
scroll to position [54, 0]
